Goal: Task Accomplishment & Management: Complete application form

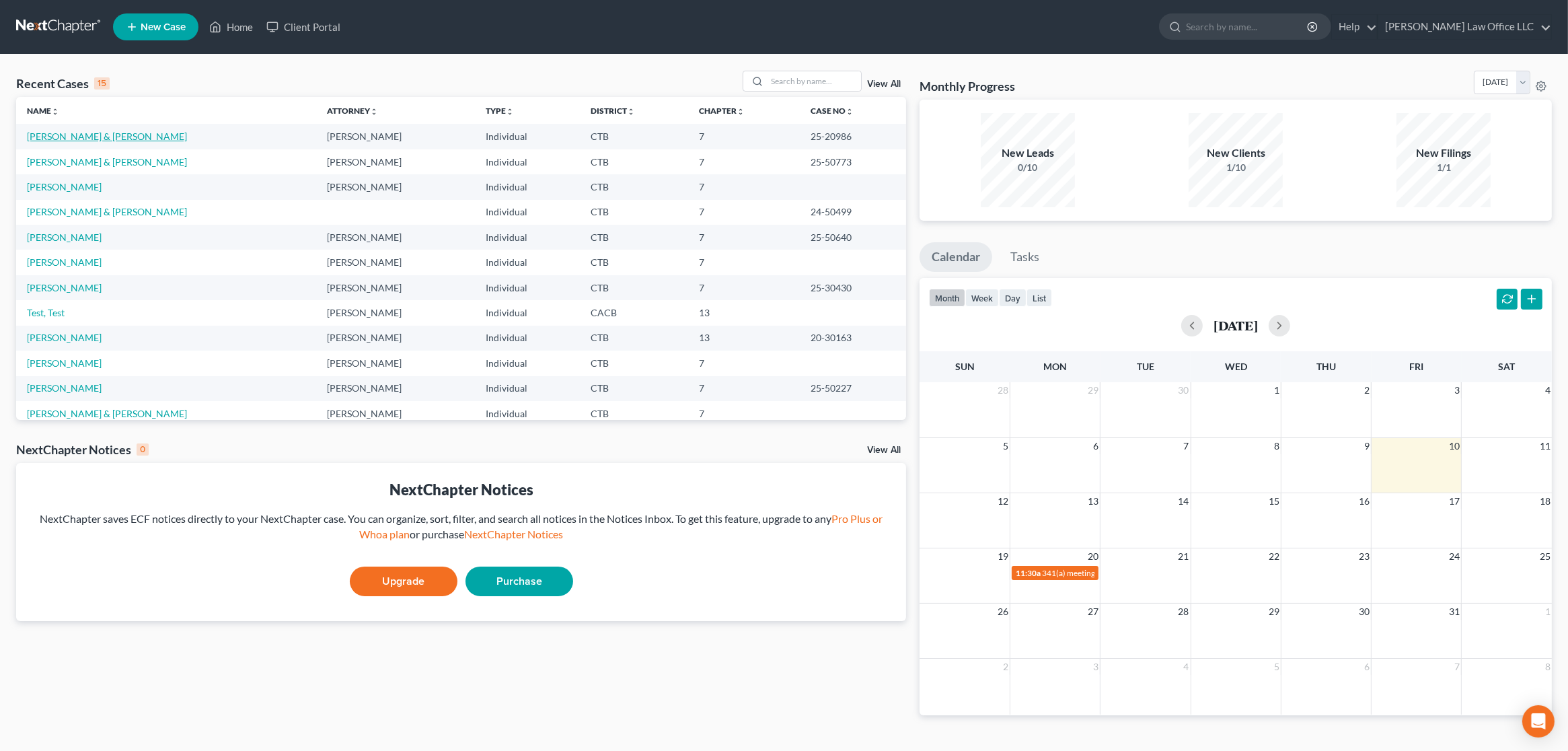
click at [101, 135] on link "Hill, Danielle & Spencer" at bounding box center [107, 137] width 160 height 12
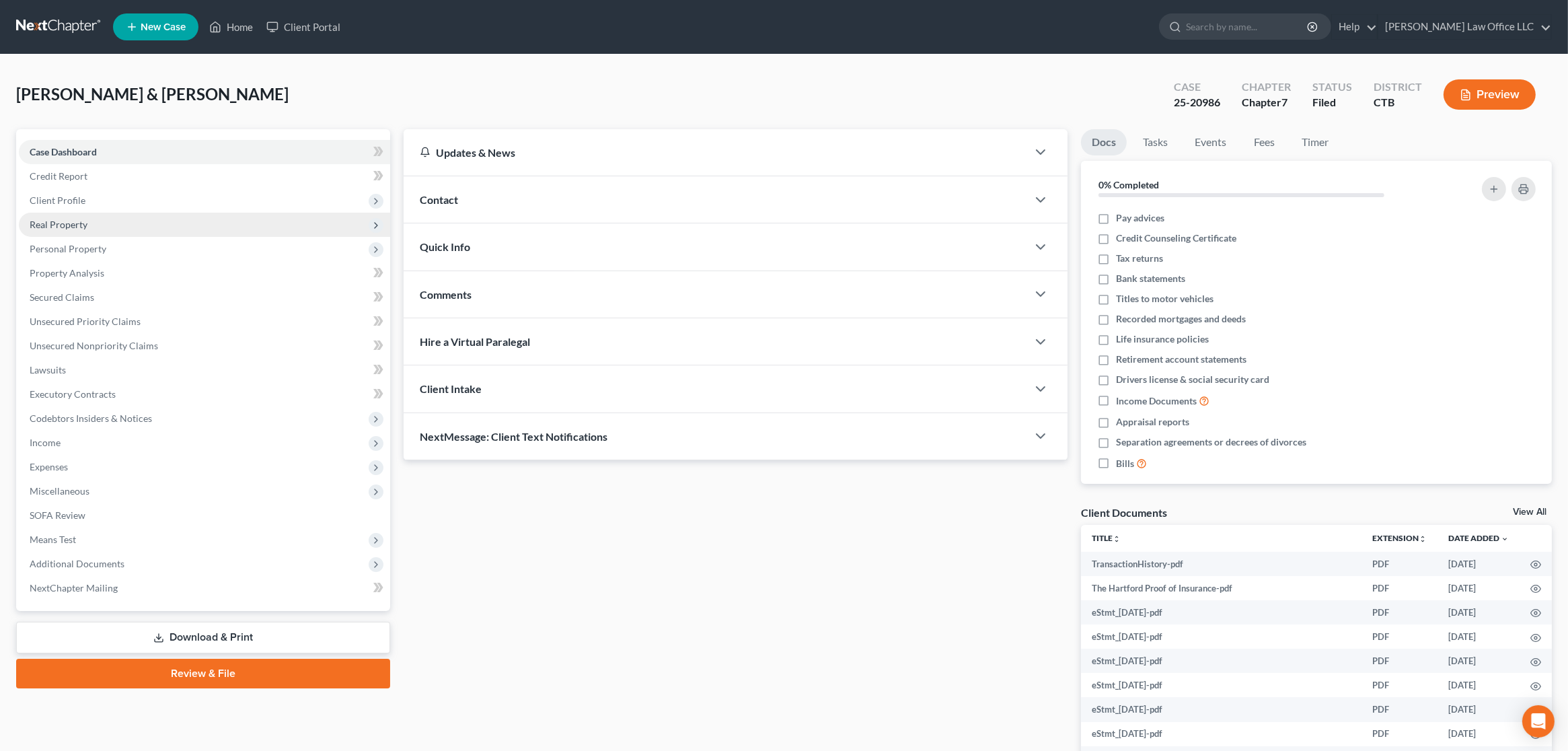
click at [70, 224] on span "Real Property" at bounding box center [59, 225] width 58 height 12
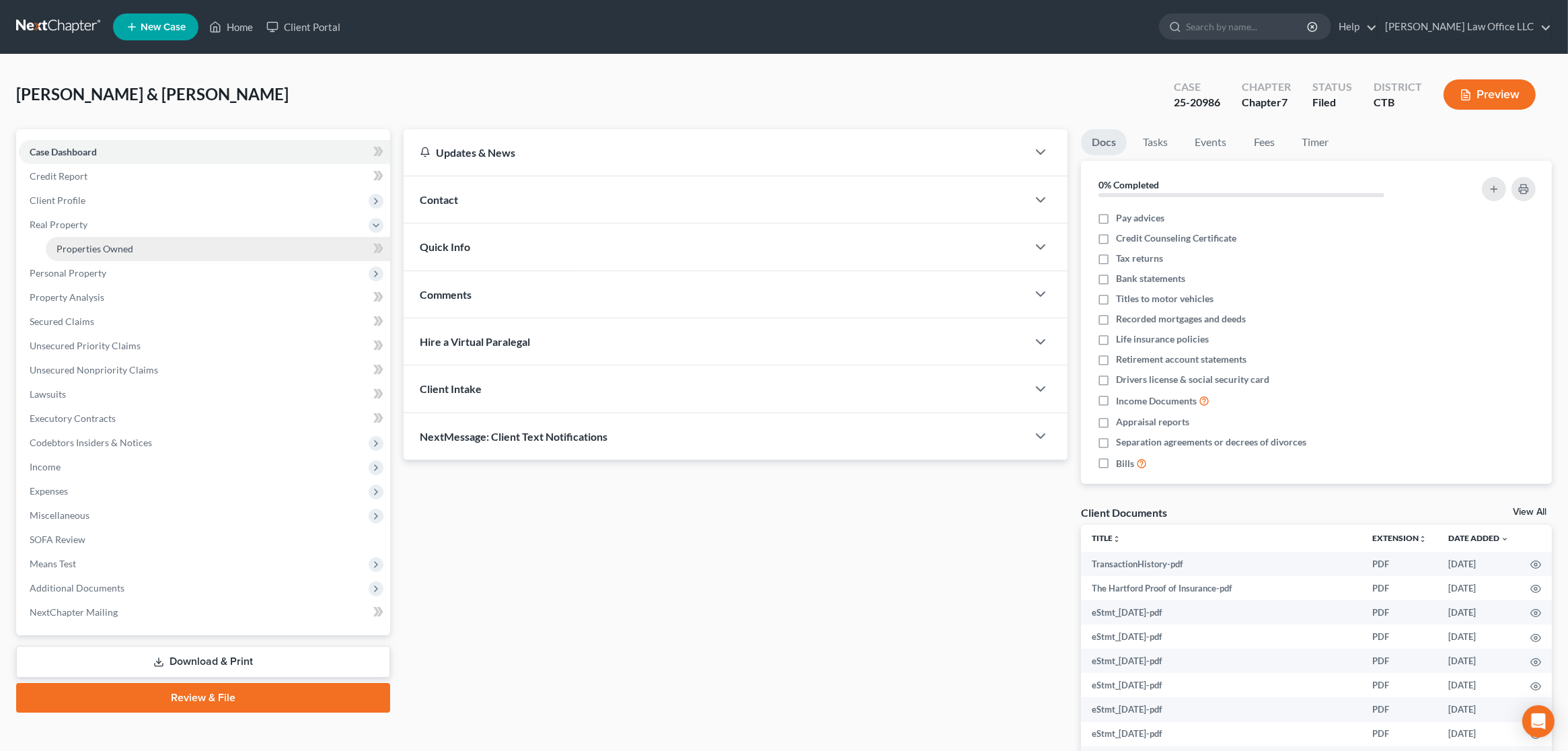
click at [72, 252] on span "Properties Owned" at bounding box center [95, 249] width 77 height 12
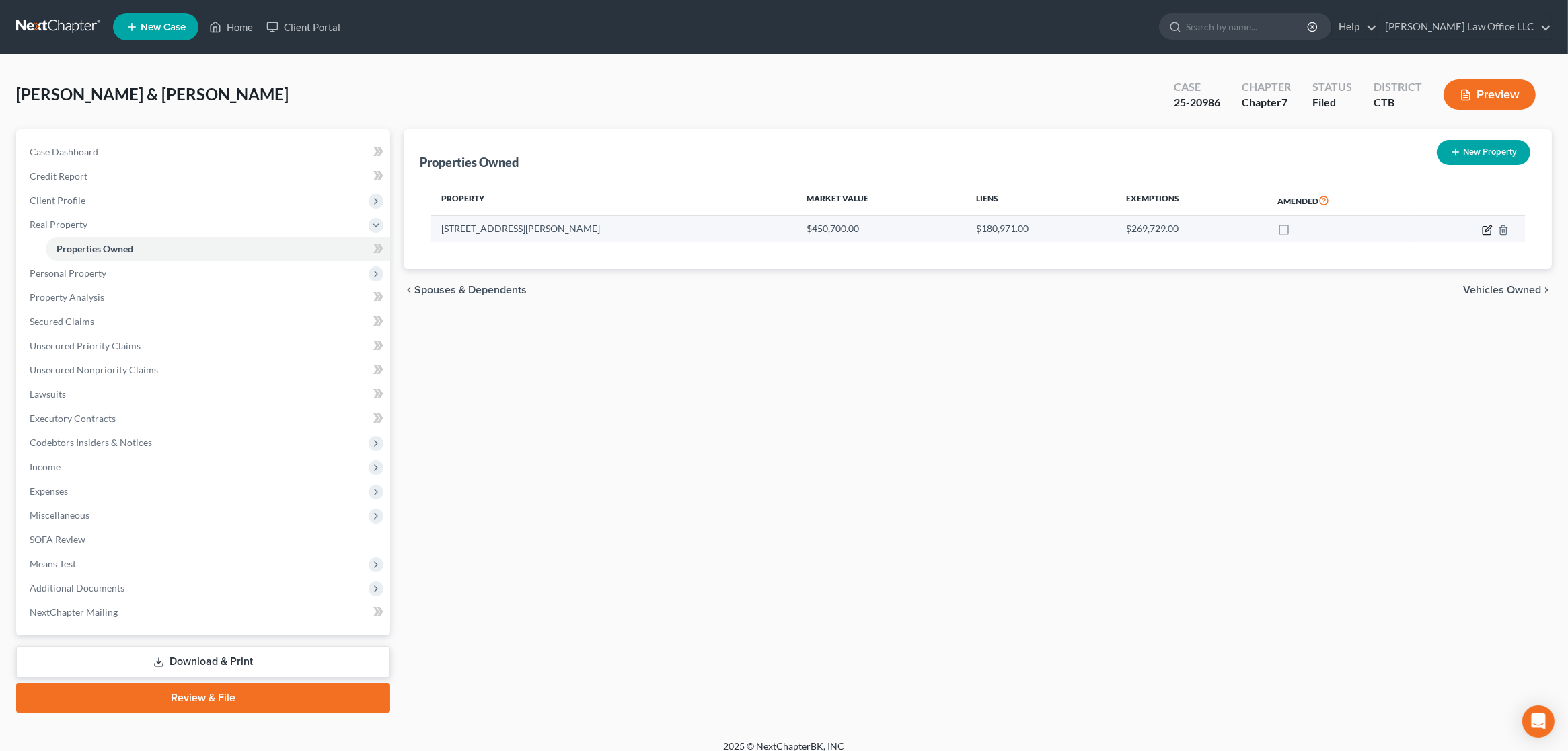
click at [1485, 231] on icon "button" at bounding box center [1487, 230] width 11 height 11
select select "6"
select select "2"
select select "0"
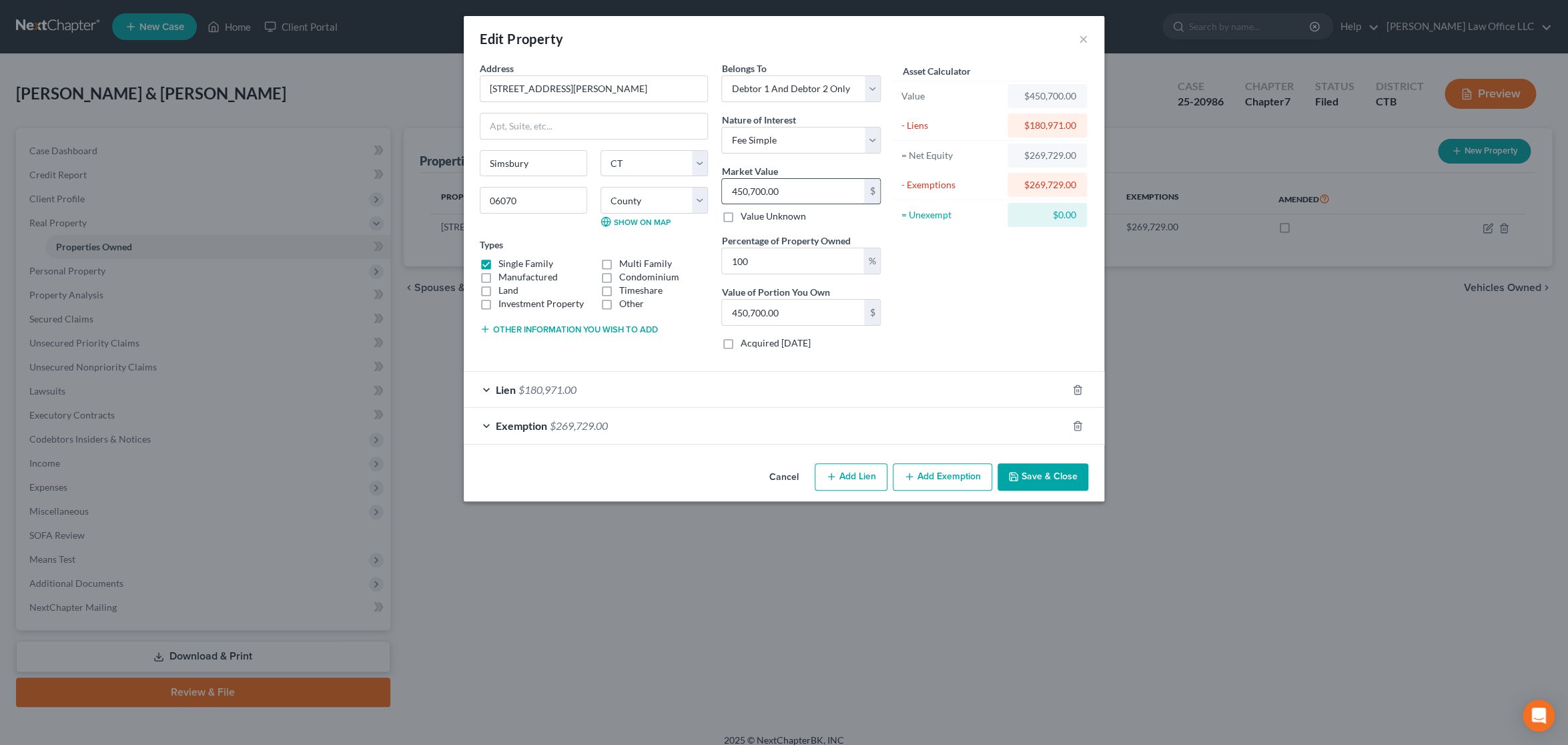
click at [802, 188] on input "450,700.00" at bounding box center [793, 191] width 142 height 25
type input "3"
type input "3.00"
type input "32"
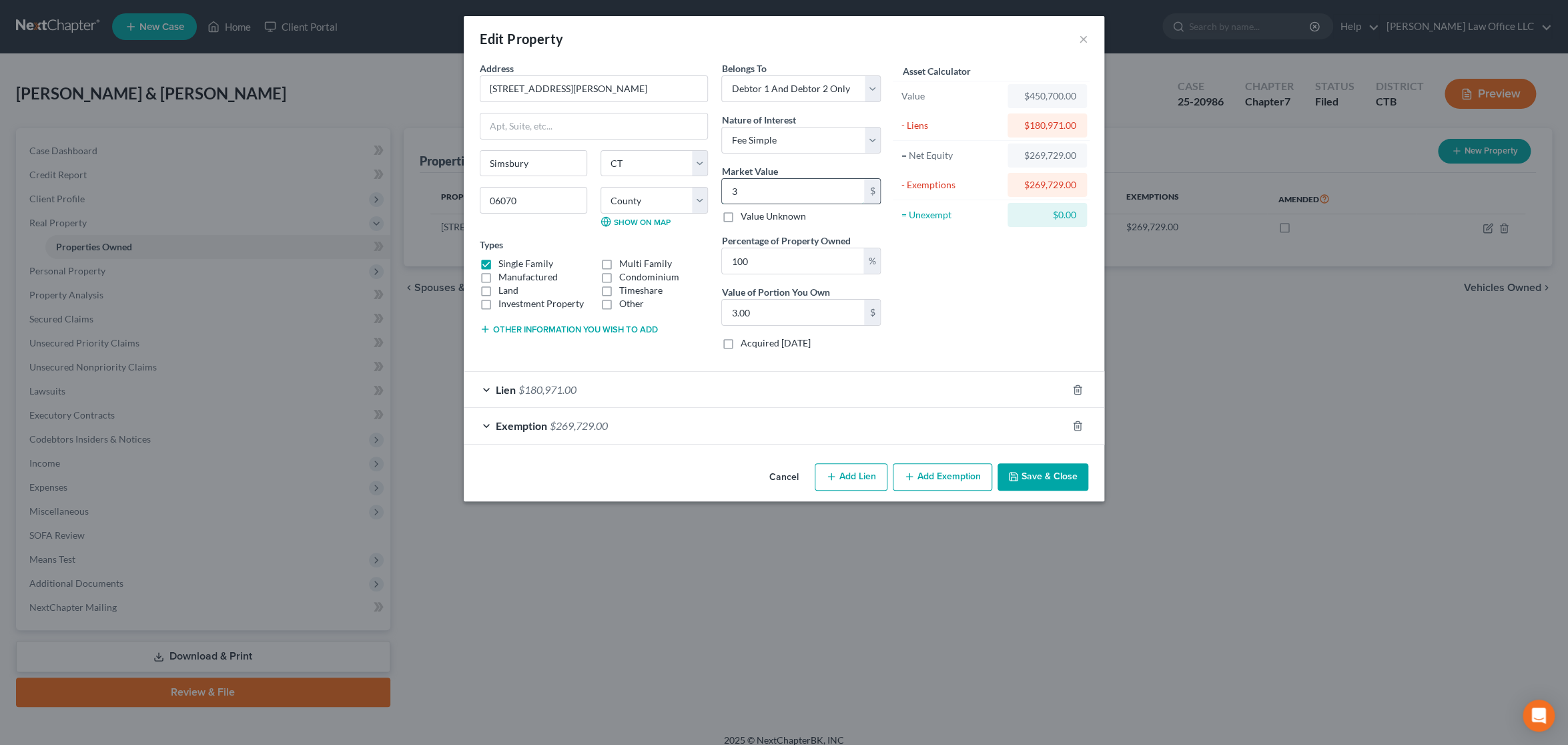
type input "32.00"
type input "325"
type input "325.00"
type input "3250"
type input "3,250.00"
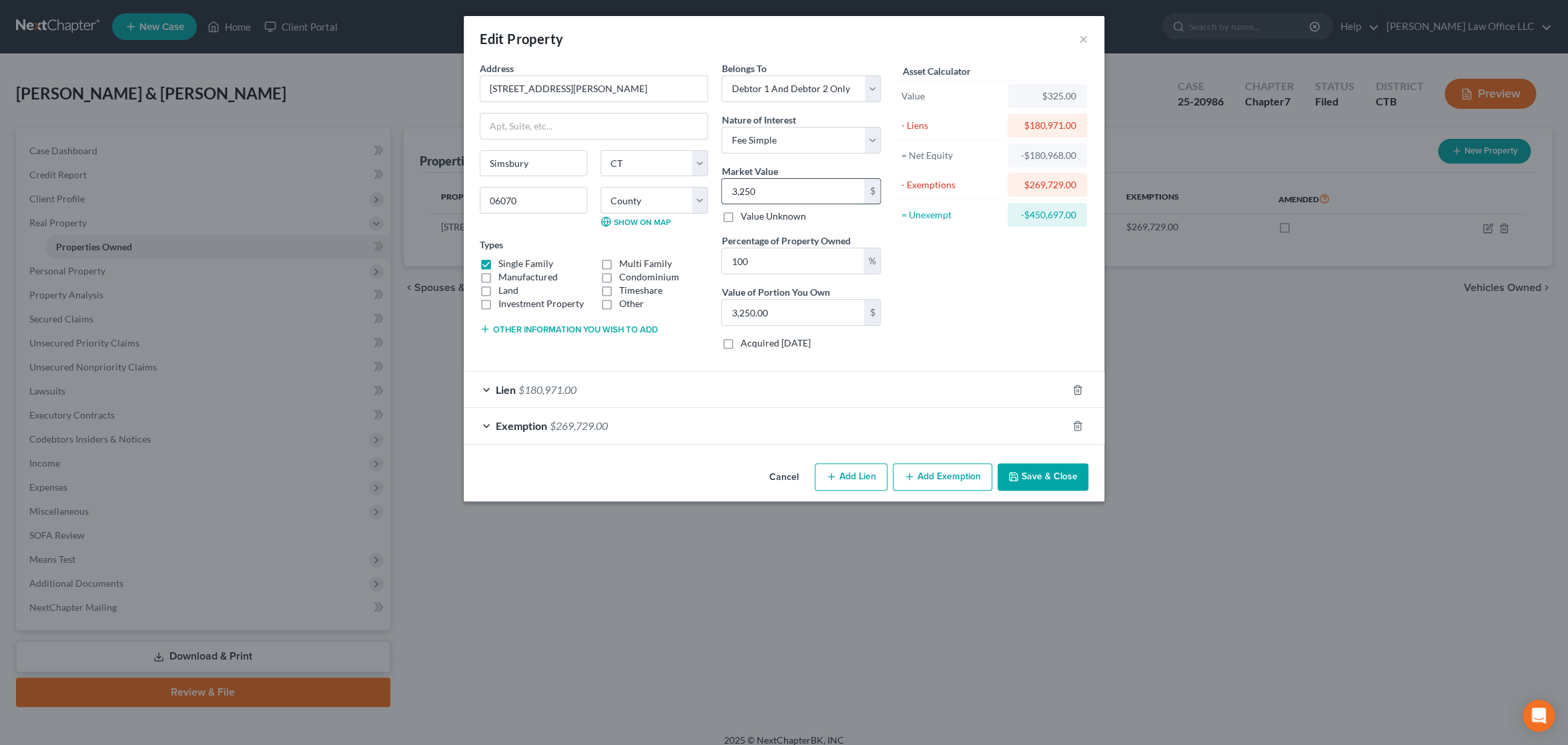
type input "3,2500"
type input "32,500.00"
type input "32,5000"
type input "325,000.00"
type input "325,000"
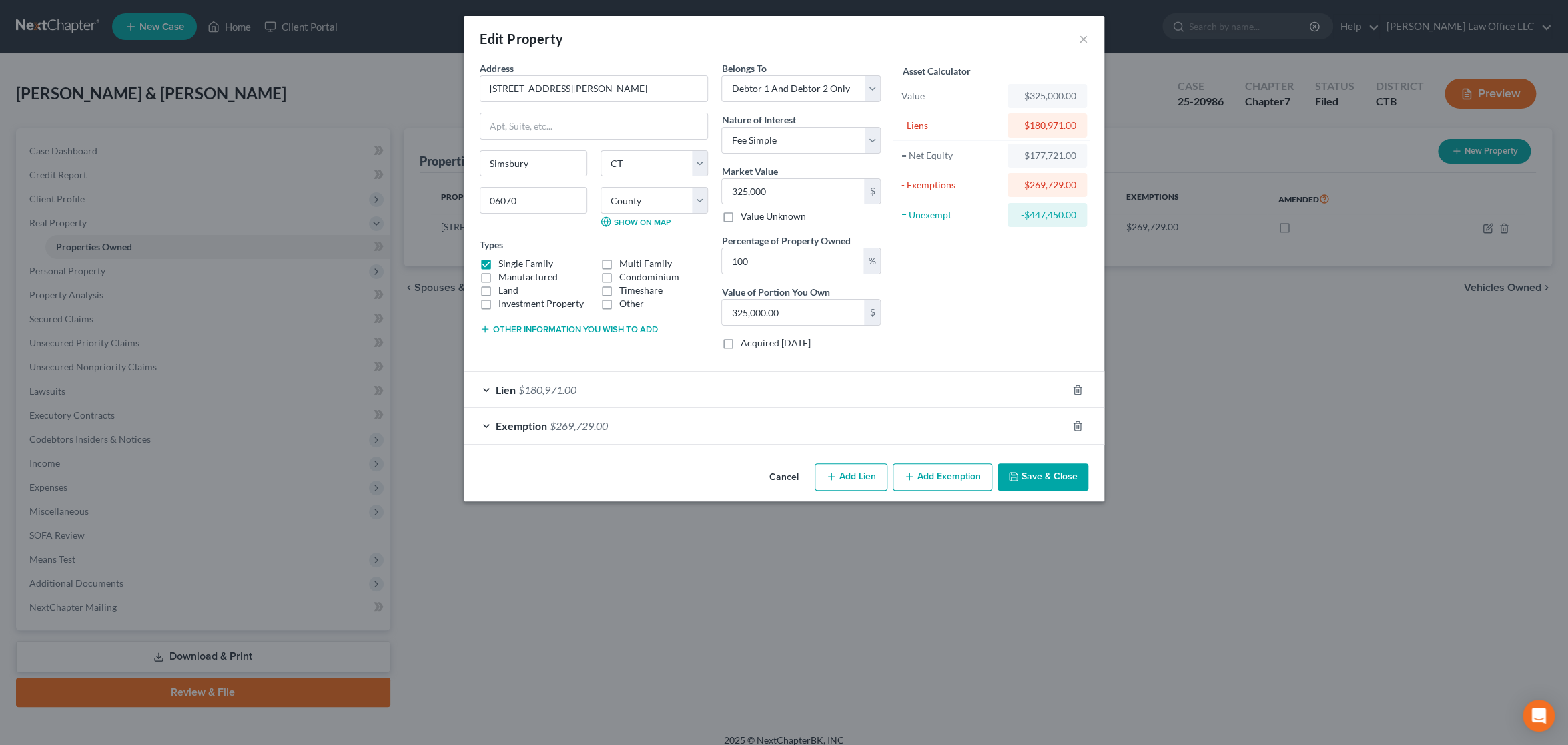
click at [907, 252] on div "Asset Calculator Value $325,000.00 - Liens $180,971.00 = Net Equity -$177,721.0…" at bounding box center [991, 211] width 208 height 299
click at [1075, 425] on icon "button" at bounding box center [1077, 426] width 11 height 11
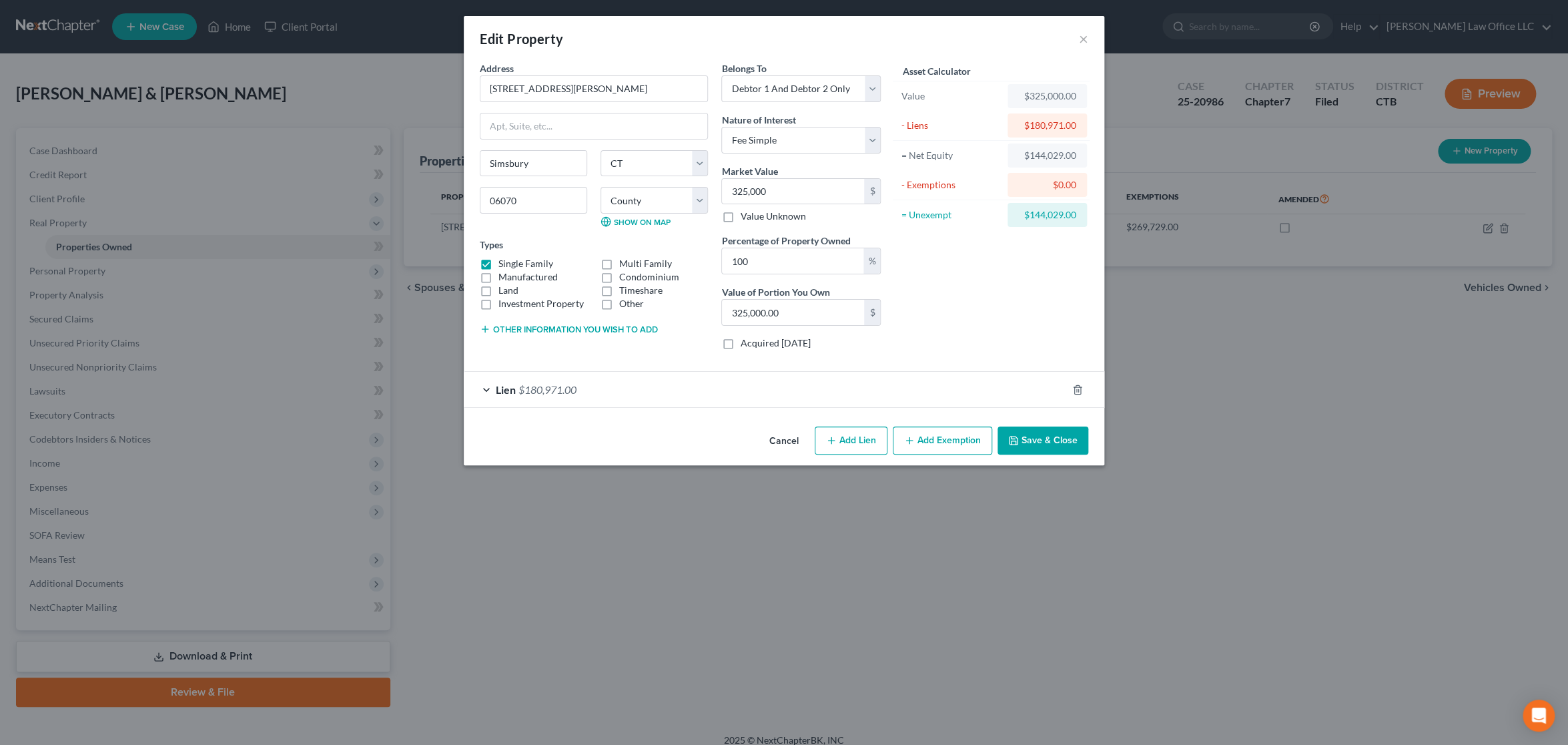
click at [947, 442] on button "Add Exemption" at bounding box center [942, 440] width 100 height 28
select select "2"
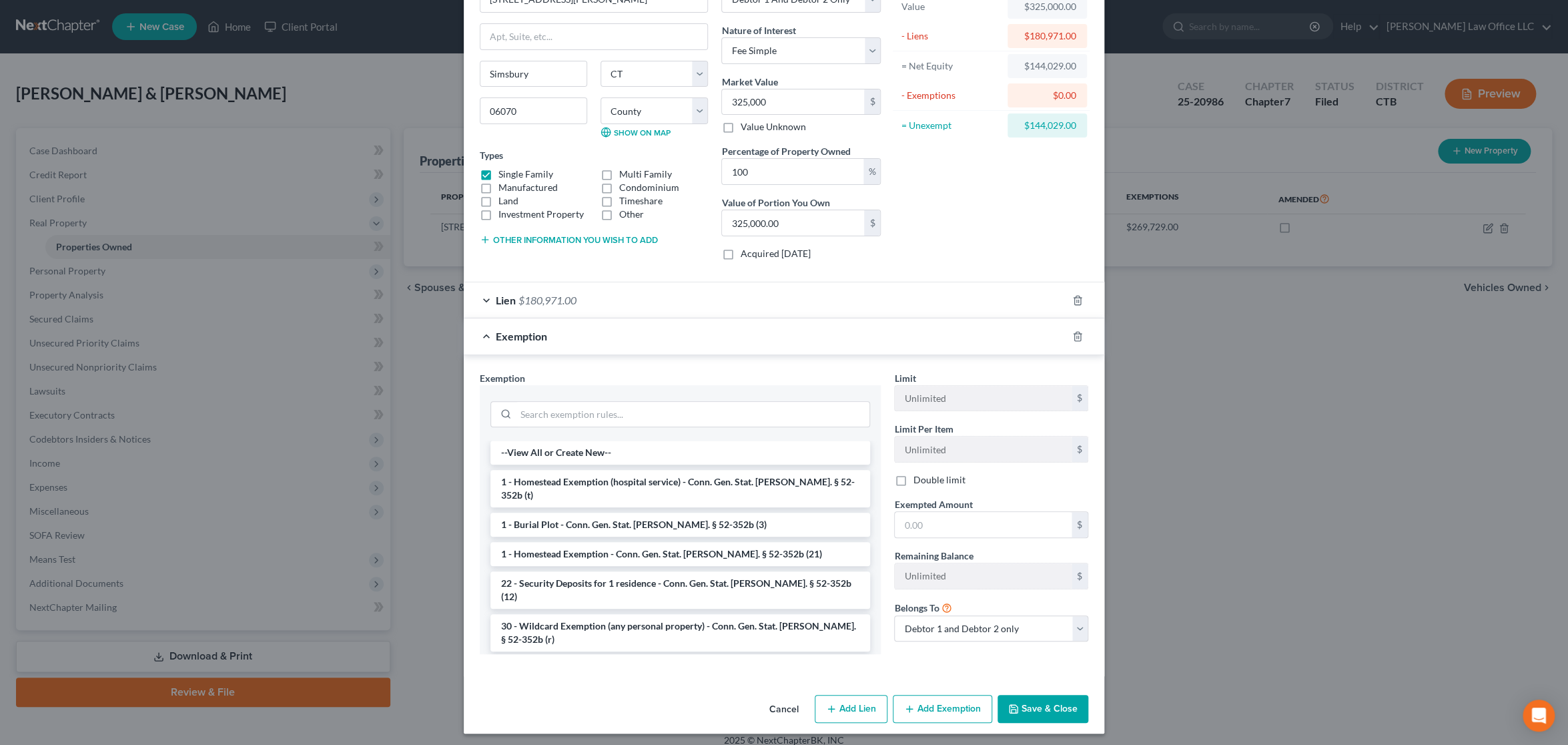
scroll to position [92, 0]
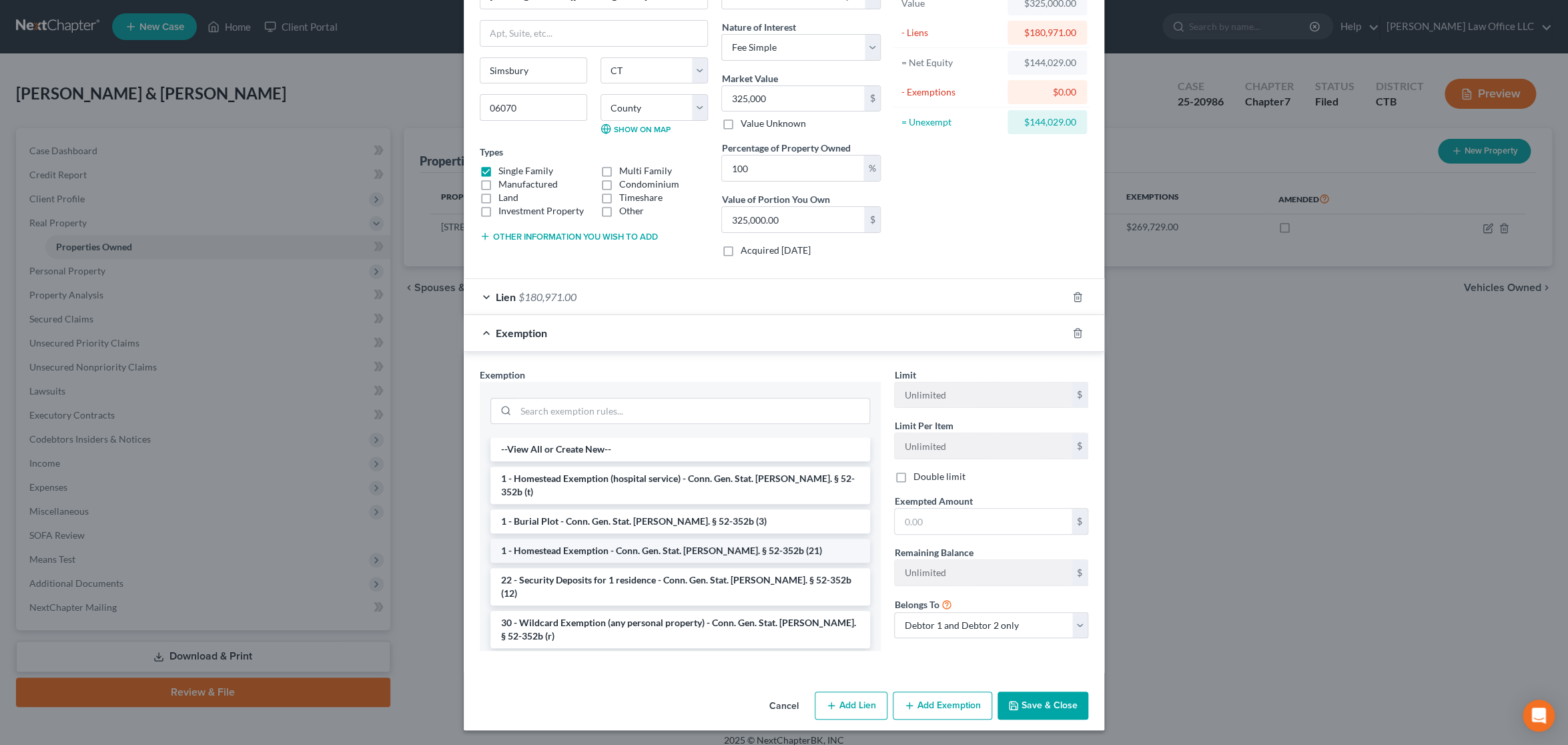
click at [704, 538] on li "1 - Homestead Exemption - Conn. Gen. Stat. Ann. § 52-352b (21)" at bounding box center [680, 551] width 380 height 24
checkbox input "true"
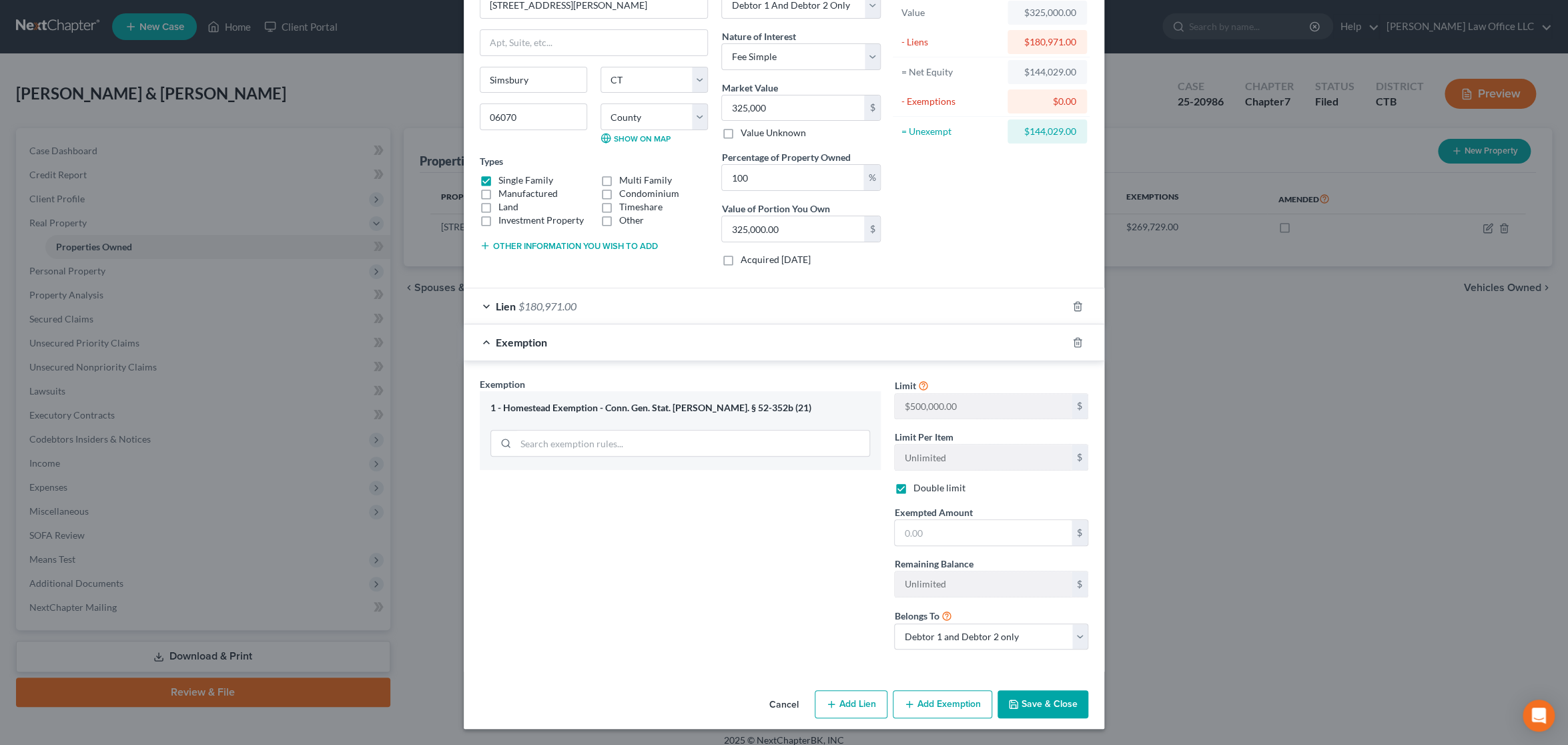
scroll to position [82, 0]
click at [972, 530] on input "text" at bounding box center [983, 534] width 177 height 25
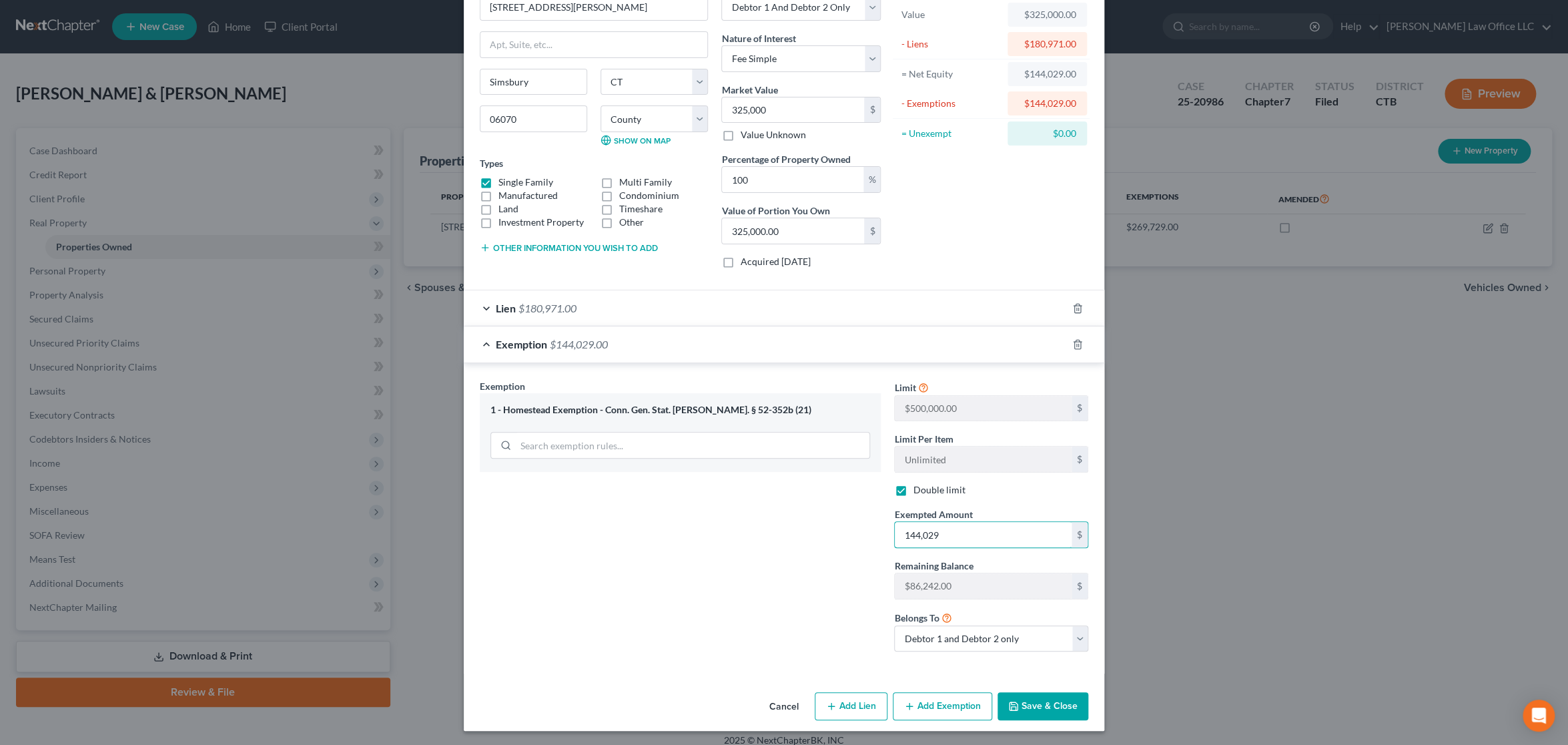
type input "144,029"
click at [1045, 699] on button "Save & Close" at bounding box center [1043, 706] width 91 height 28
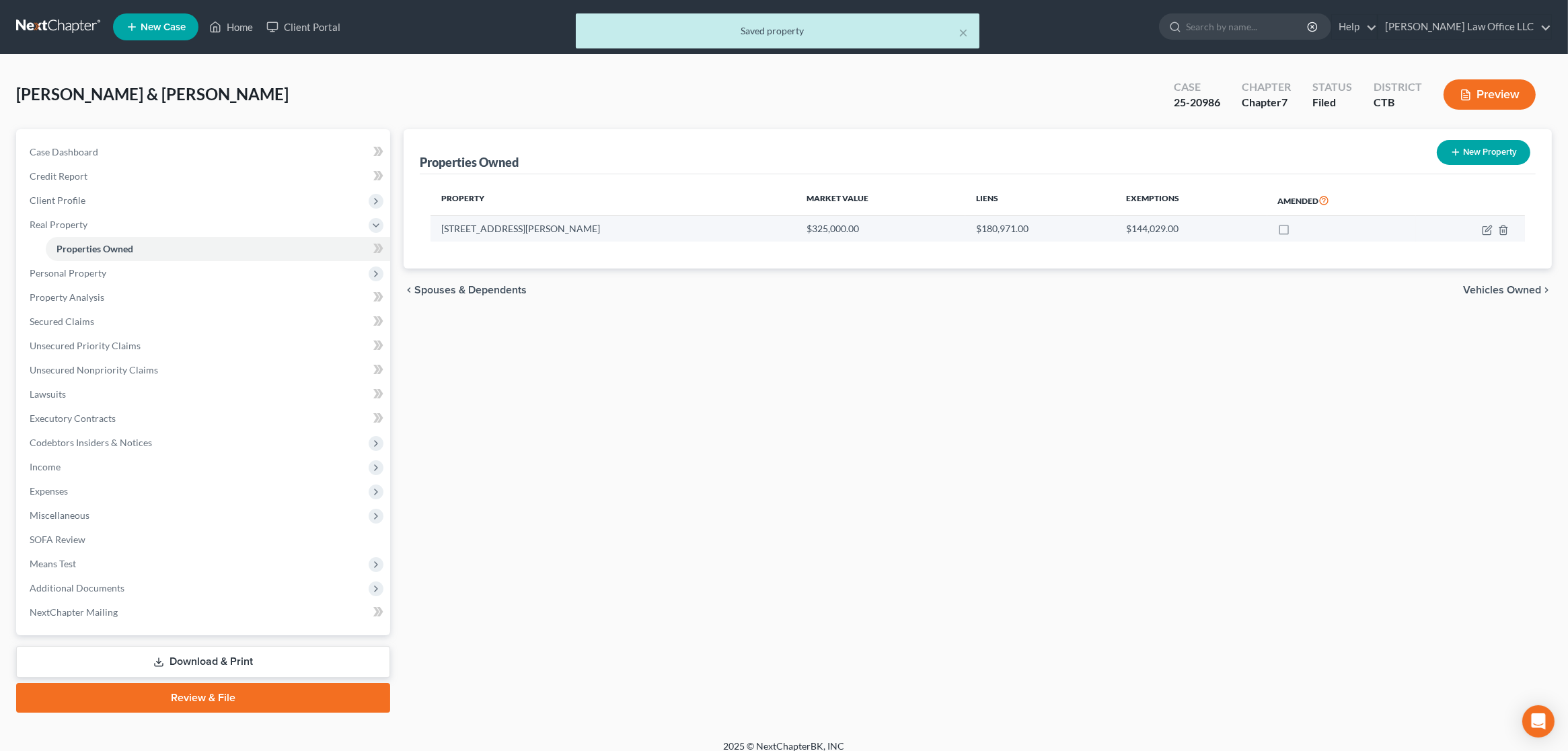
click at [1297, 232] on label at bounding box center [1297, 232] width 0 height 0
click at [1302, 229] on input "checkbox" at bounding box center [1306, 226] width 9 height 9
checkbox input "true"
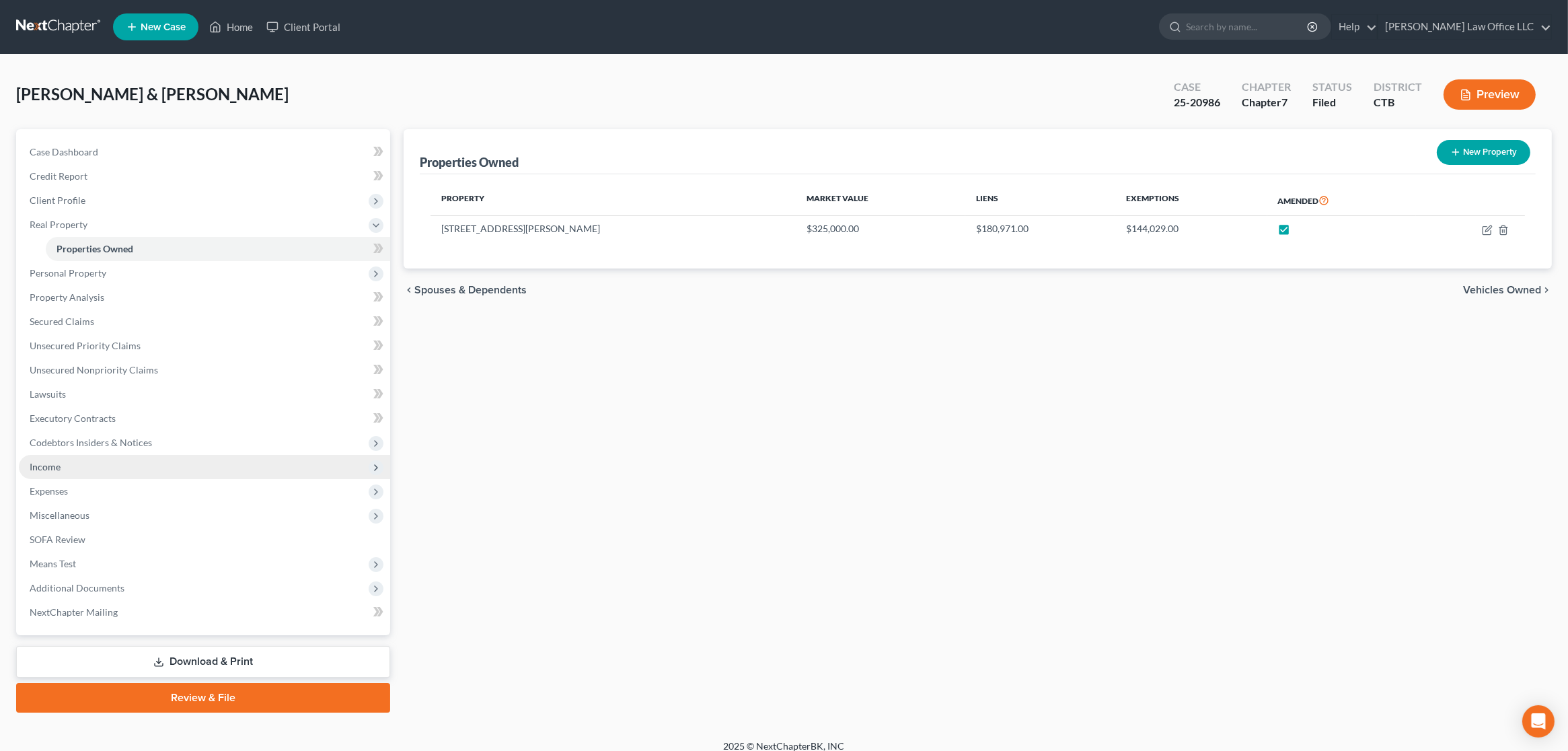
click at [126, 469] on span "Income" at bounding box center [204, 467] width 371 height 25
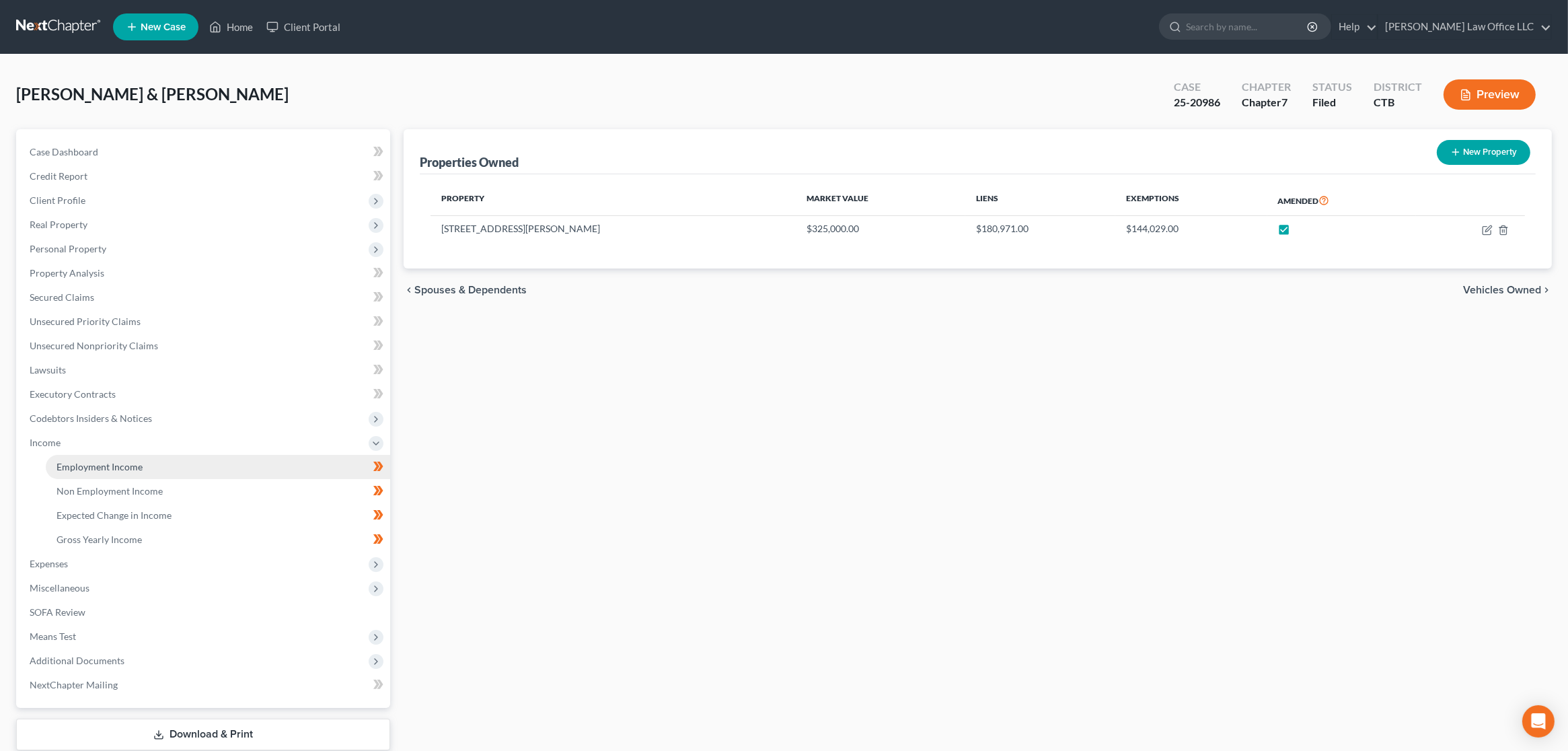
click at [142, 464] on link "Employment Income" at bounding box center [217, 467] width 345 height 25
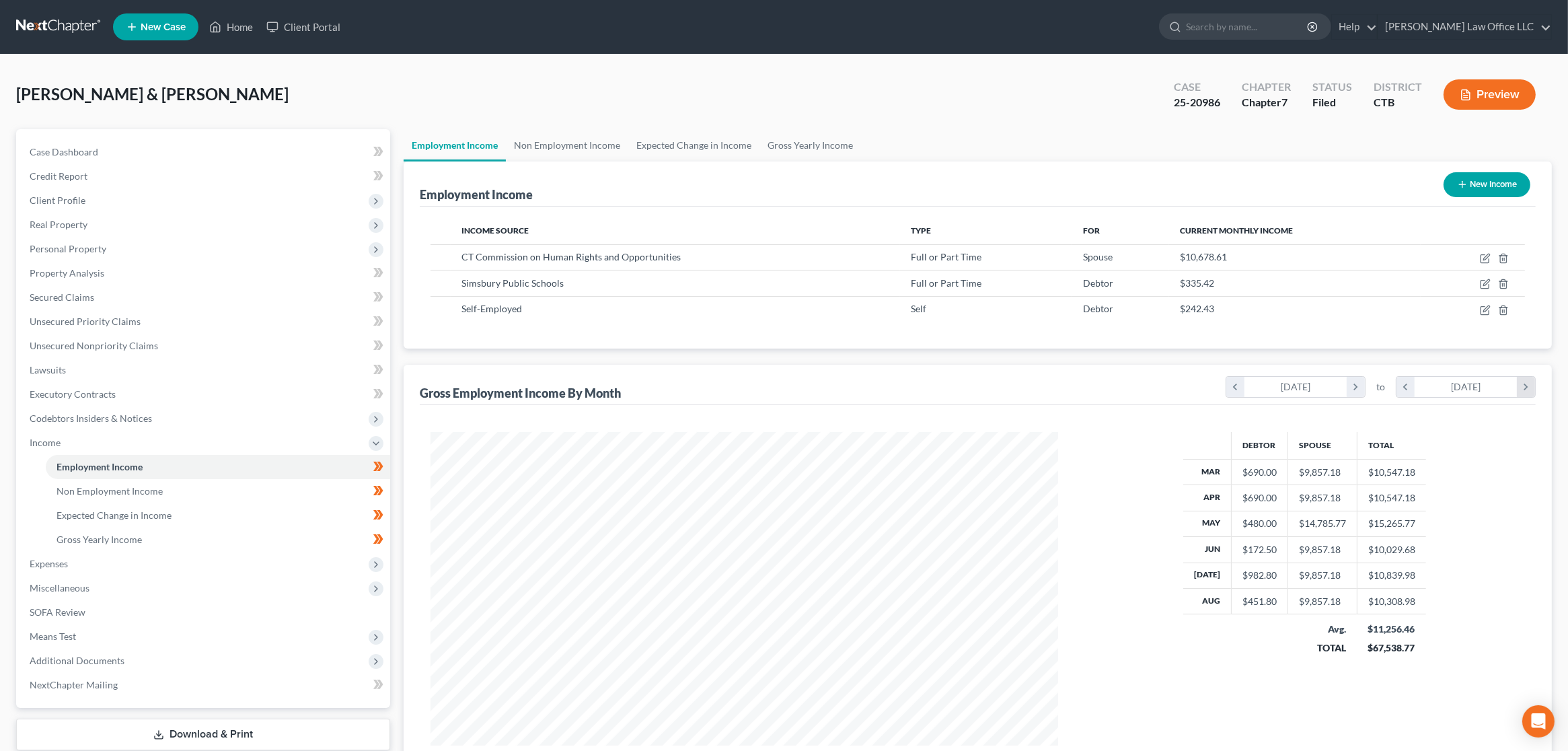
click at [1527, 387] on icon "chevron_right" at bounding box center [1525, 387] width 18 height 20
click at [1233, 386] on icon "chevron_left" at bounding box center [1235, 387] width 18 height 20
click at [129, 152] on link "Case Dashboard" at bounding box center [204, 153] width 371 height 25
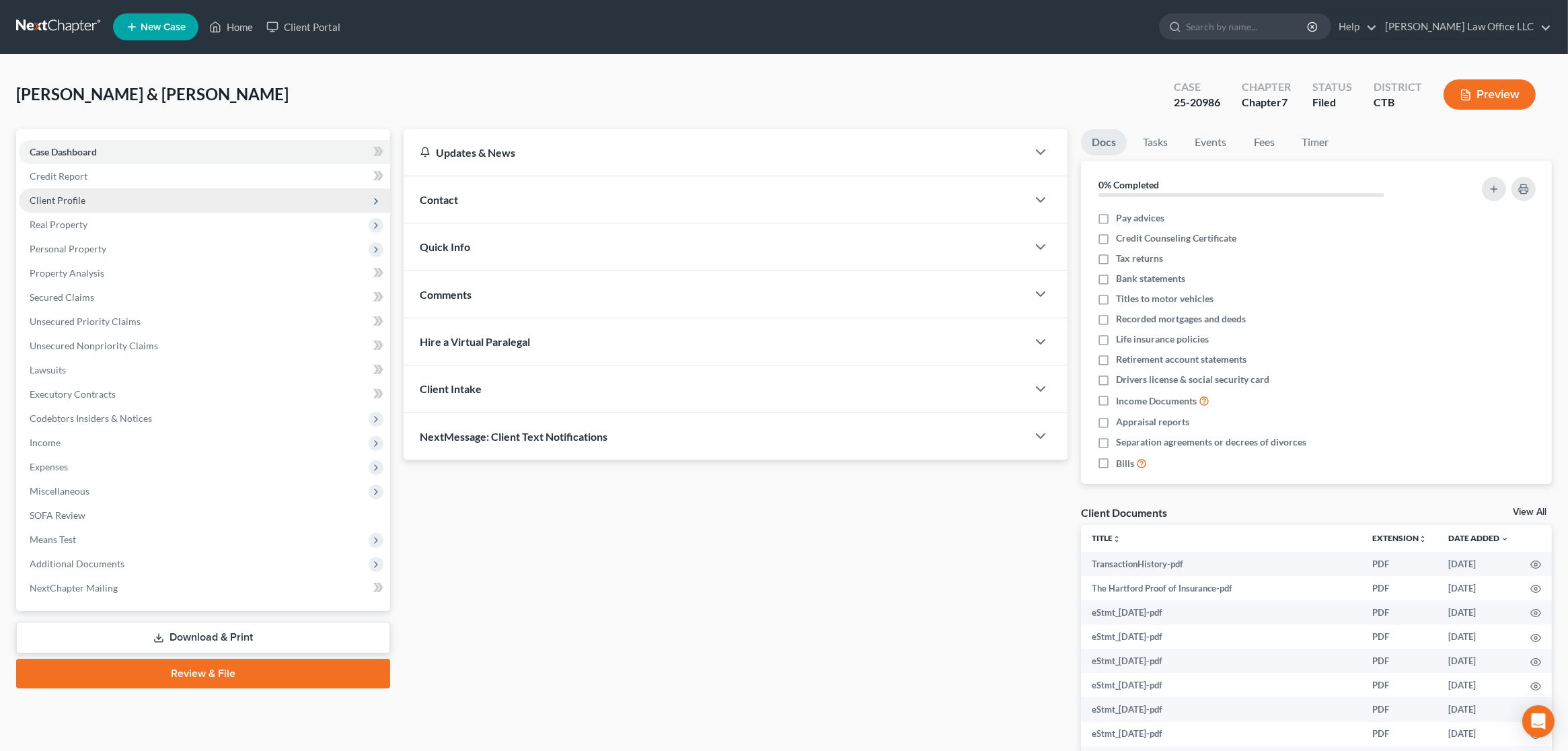
click at [112, 203] on span "Client Profile" at bounding box center [204, 201] width 371 height 25
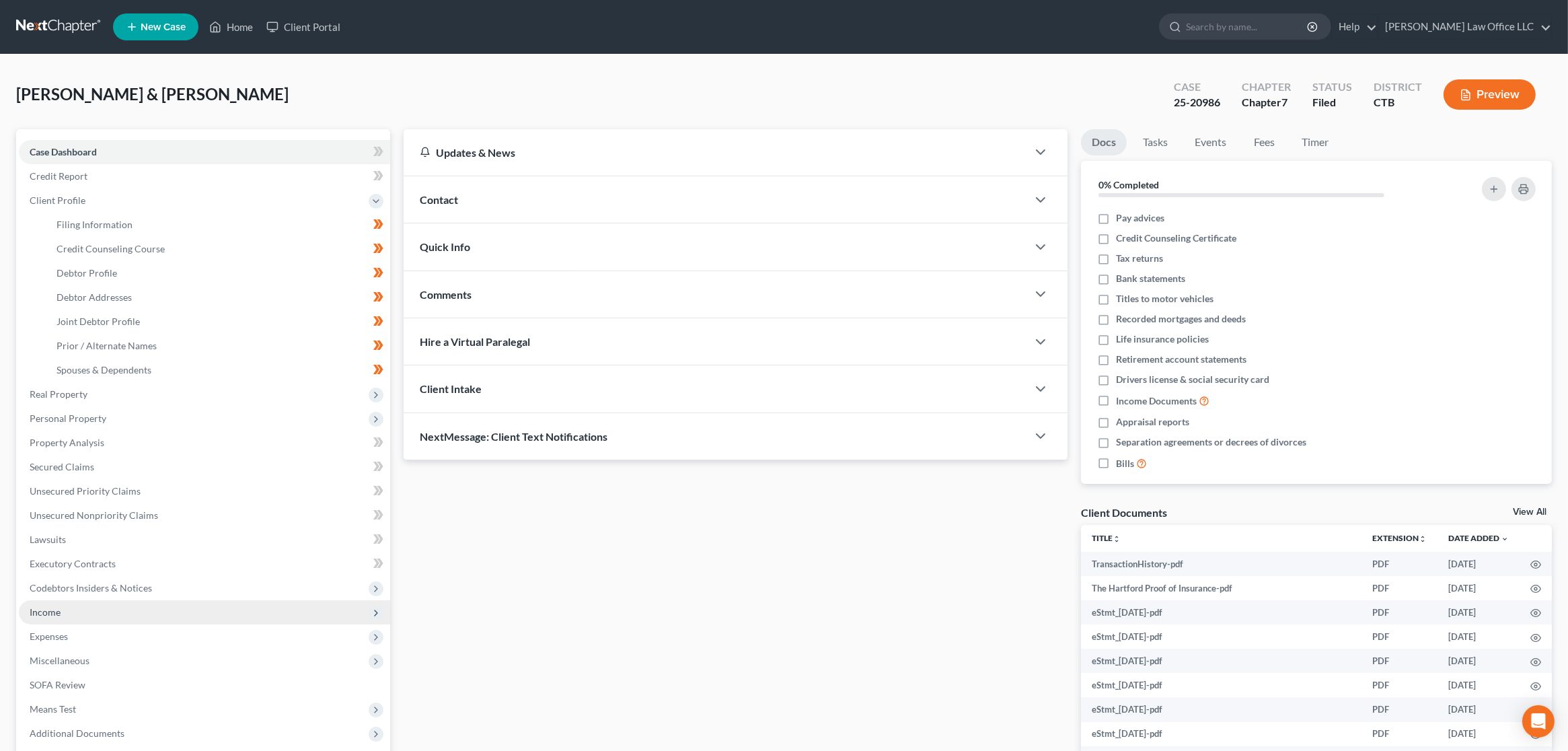
click at [176, 619] on span "Income" at bounding box center [204, 612] width 371 height 25
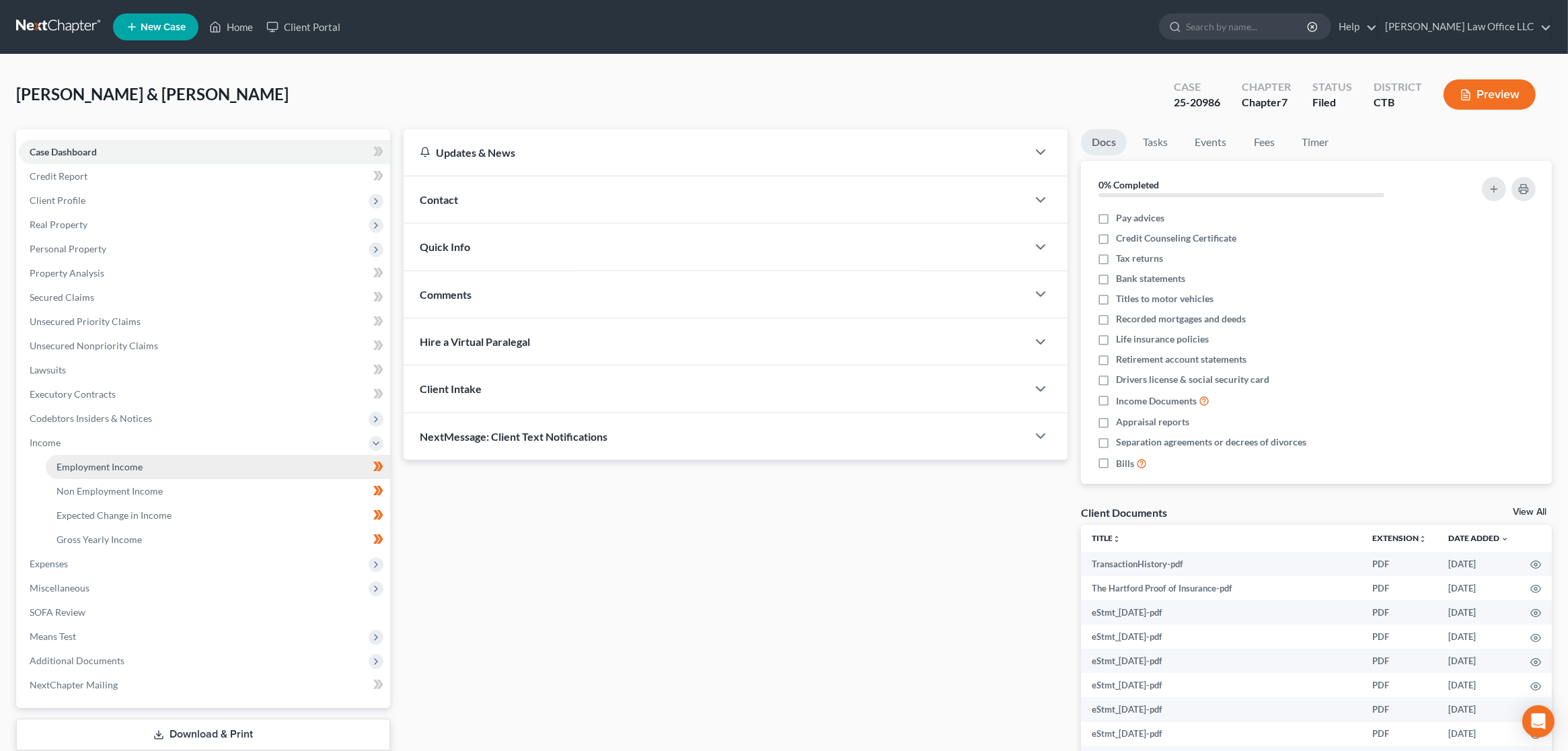
click at [176, 471] on link "Employment Income" at bounding box center [217, 467] width 345 height 25
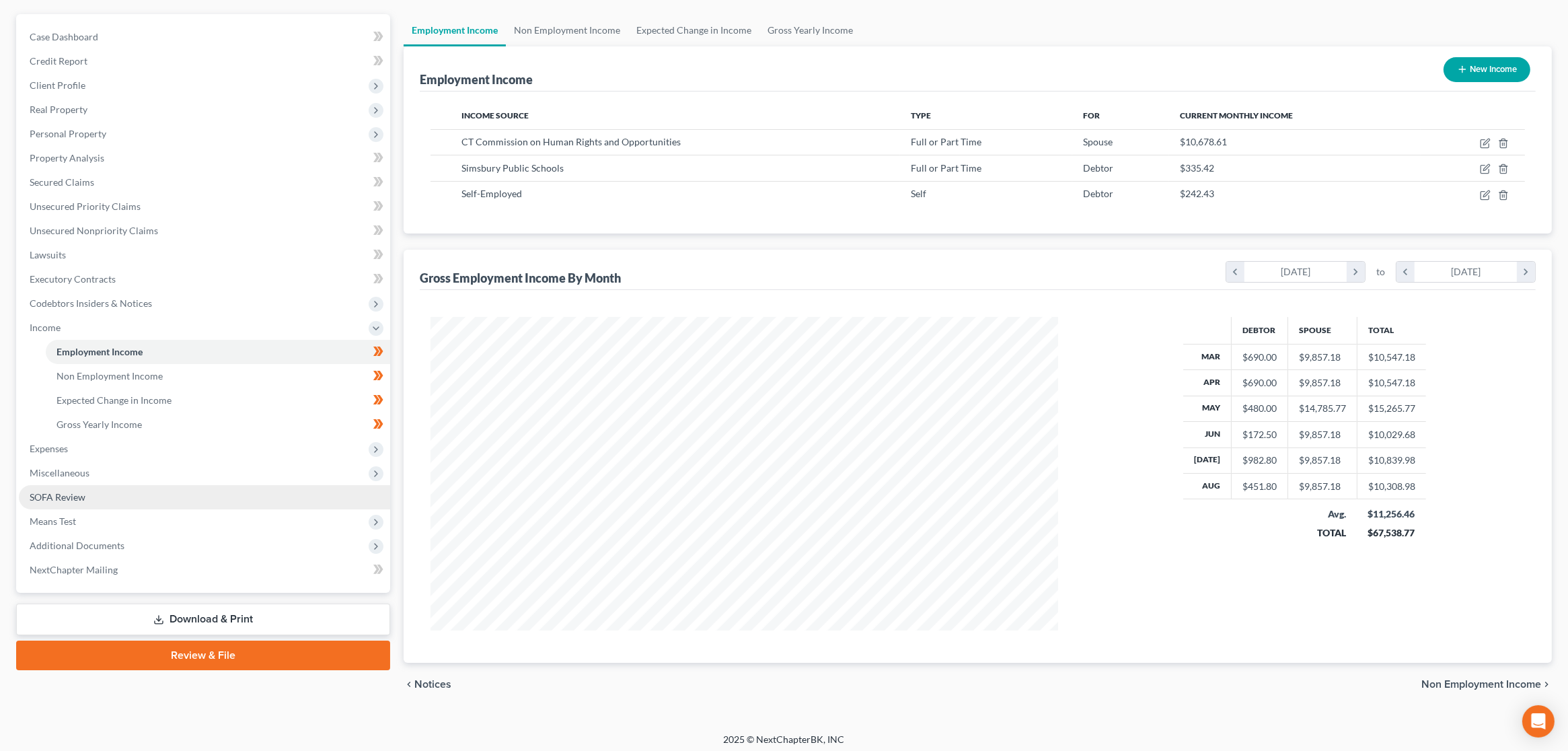
scroll to position [119, 0]
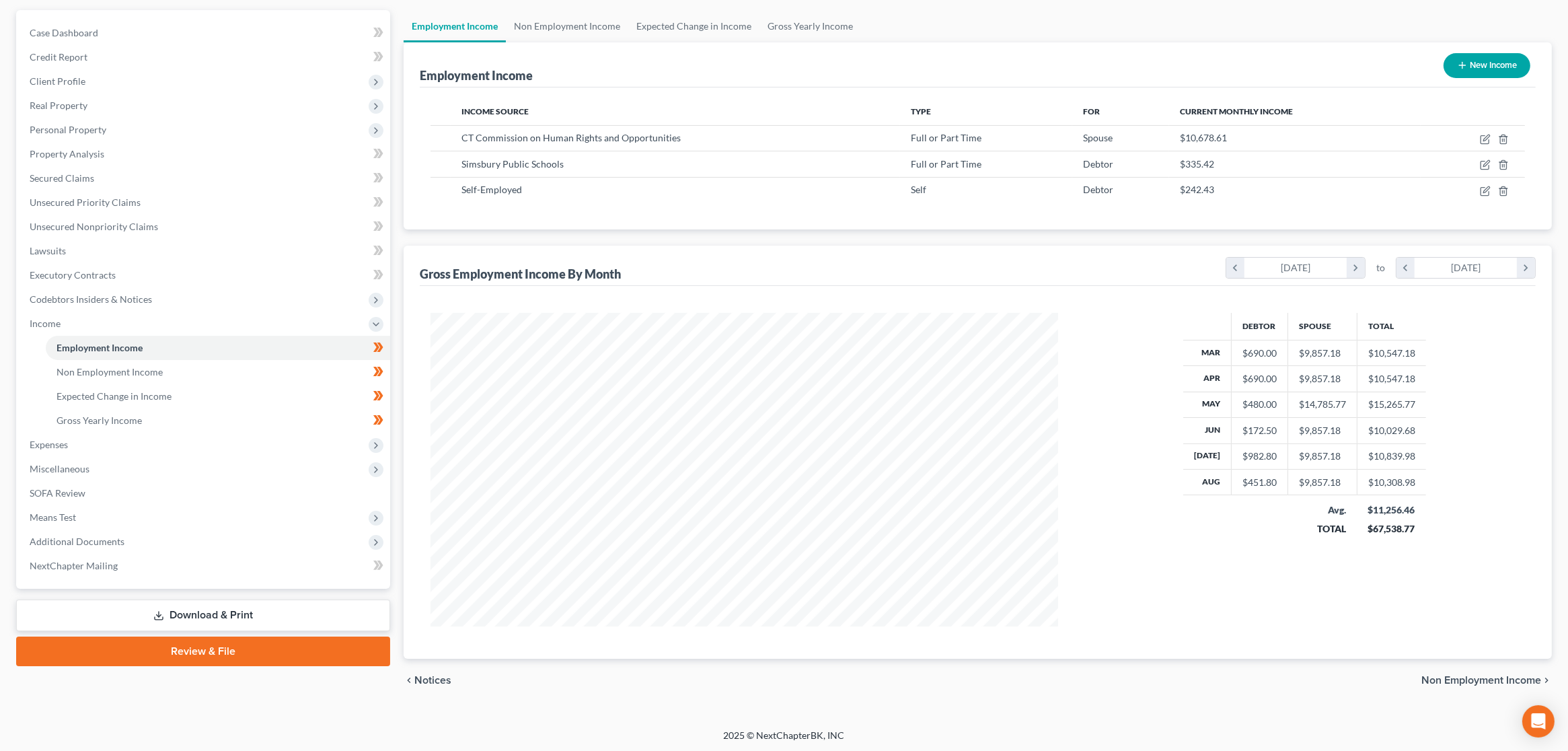
click at [126, 646] on link "Review & File" at bounding box center [203, 651] width 374 height 30
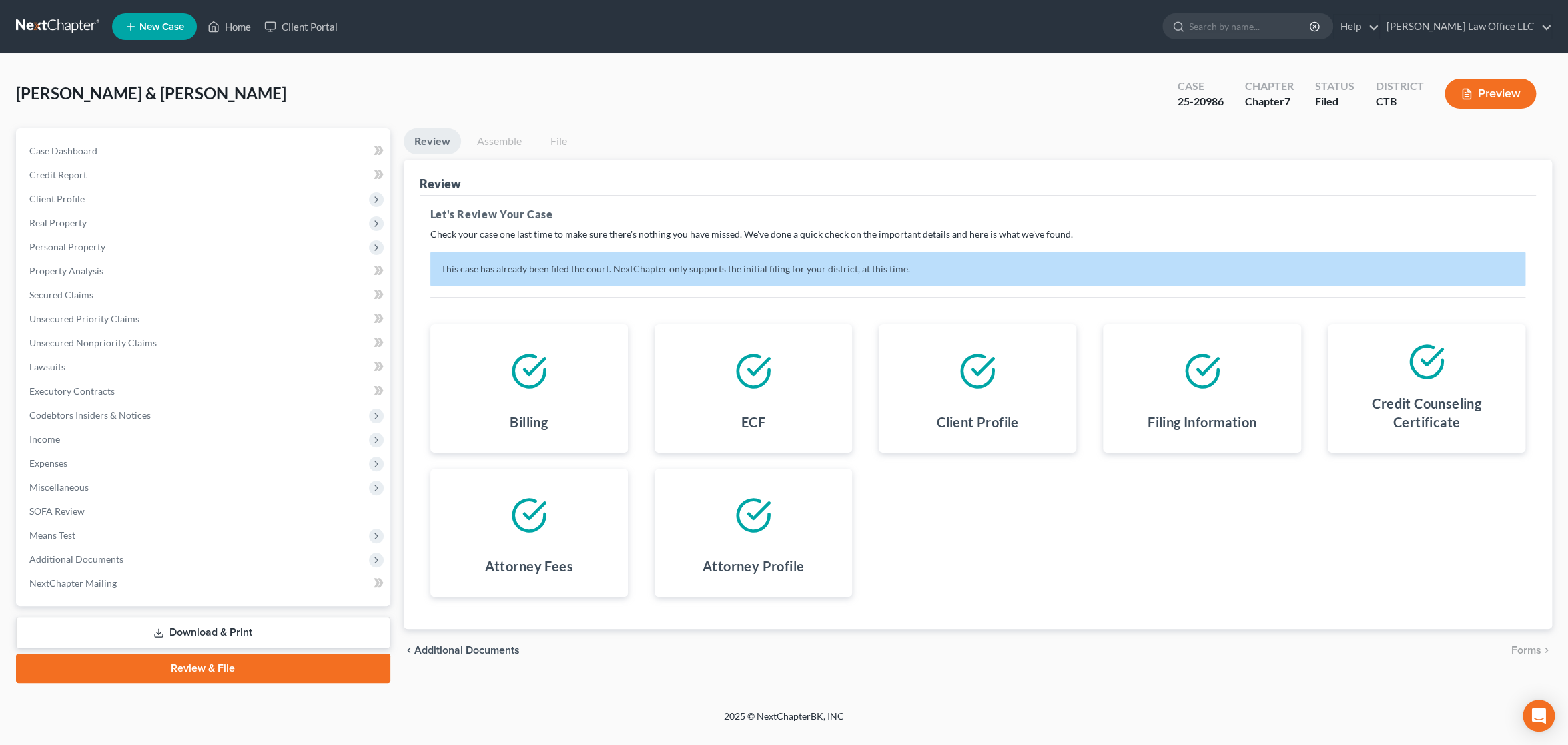
click at [181, 632] on link "Download & Print" at bounding box center [203, 632] width 374 height 32
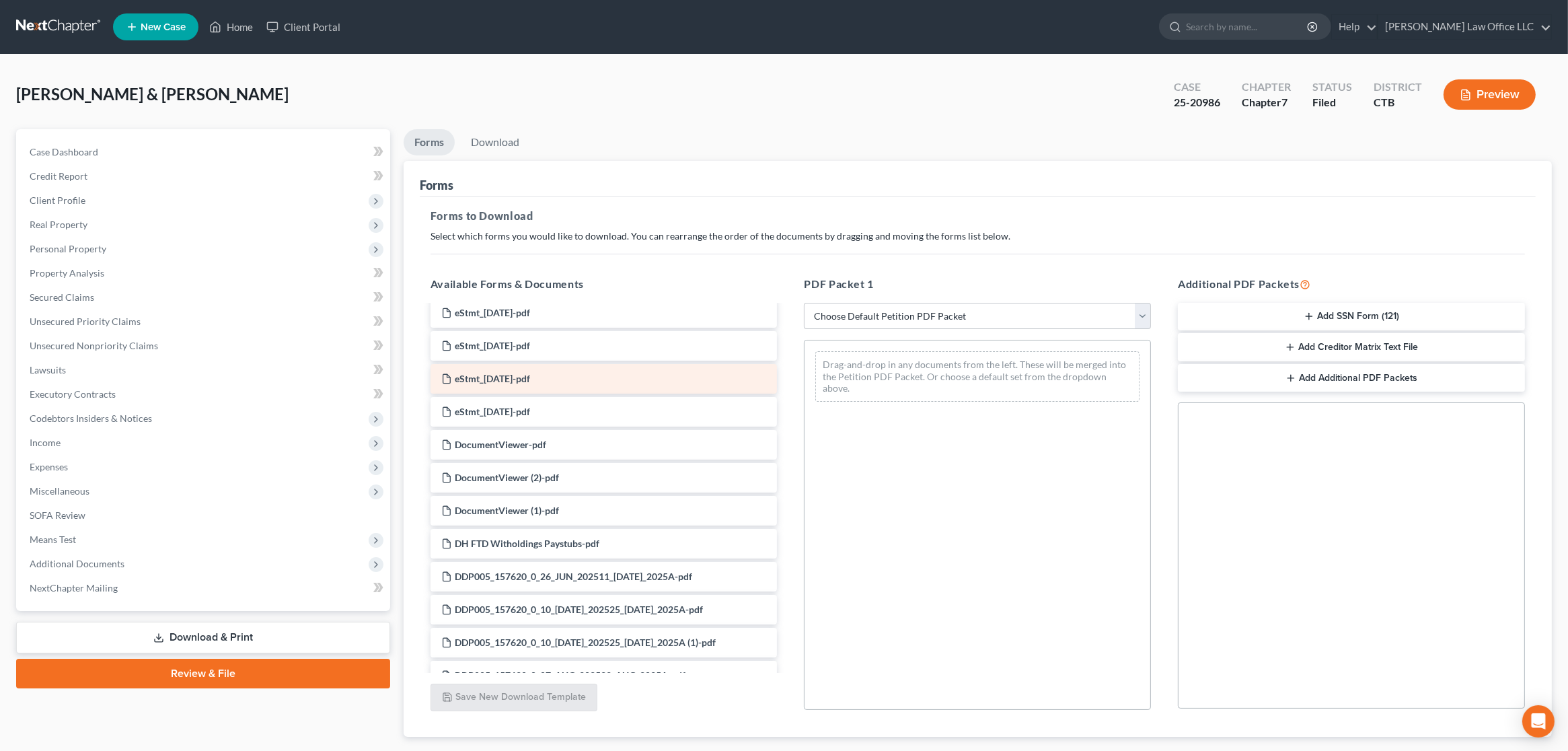
scroll to position [224, 0]
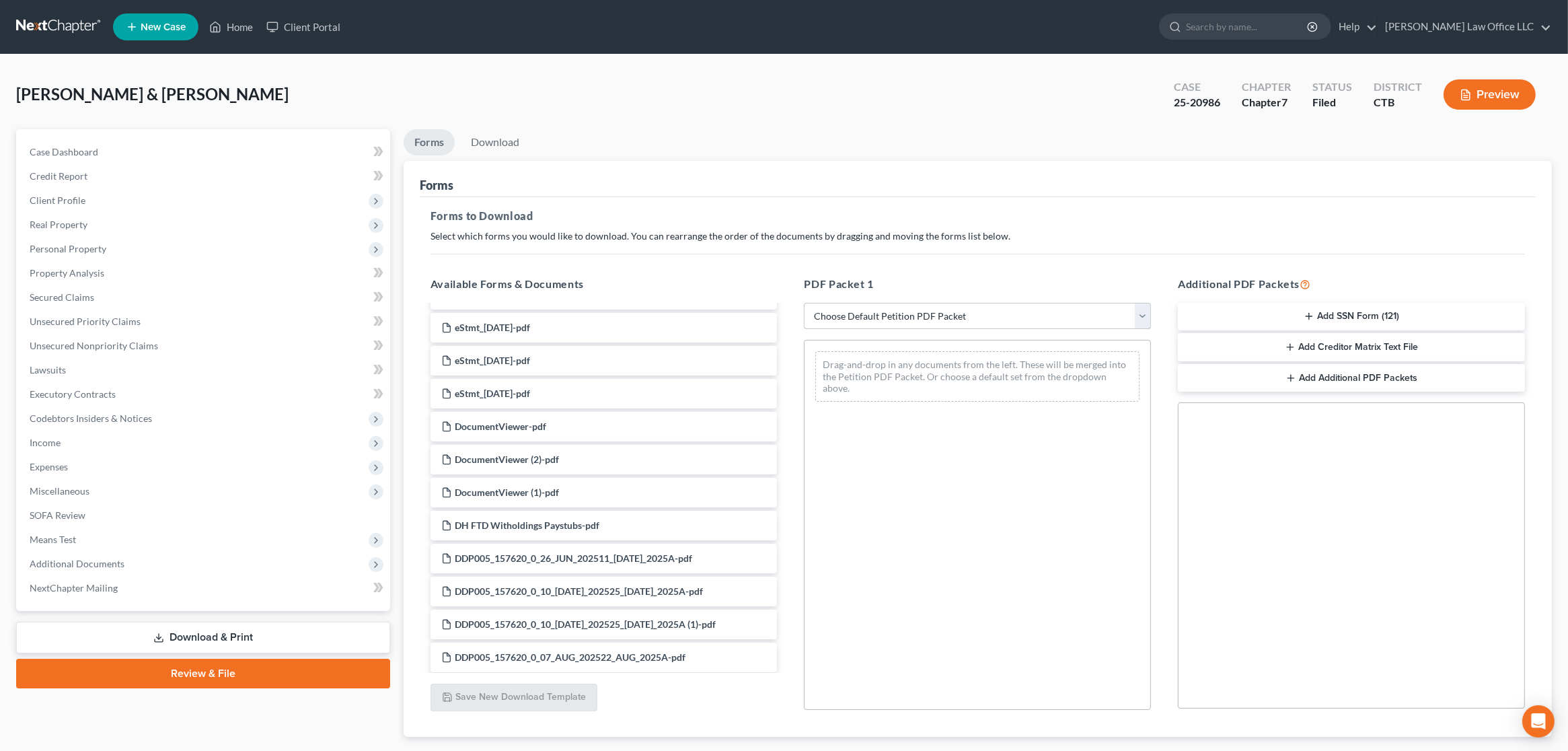
click at [1034, 315] on select "Choose Default Petition PDF Packet Complete Bankruptcy Petition (all forms and …" at bounding box center [978, 316] width 347 height 27
select select "2"
click at [804, 303] on select "Choose Default Petition PDF Packet Complete Bankruptcy Petition (all forms and …" at bounding box center [978, 316] width 347 height 27
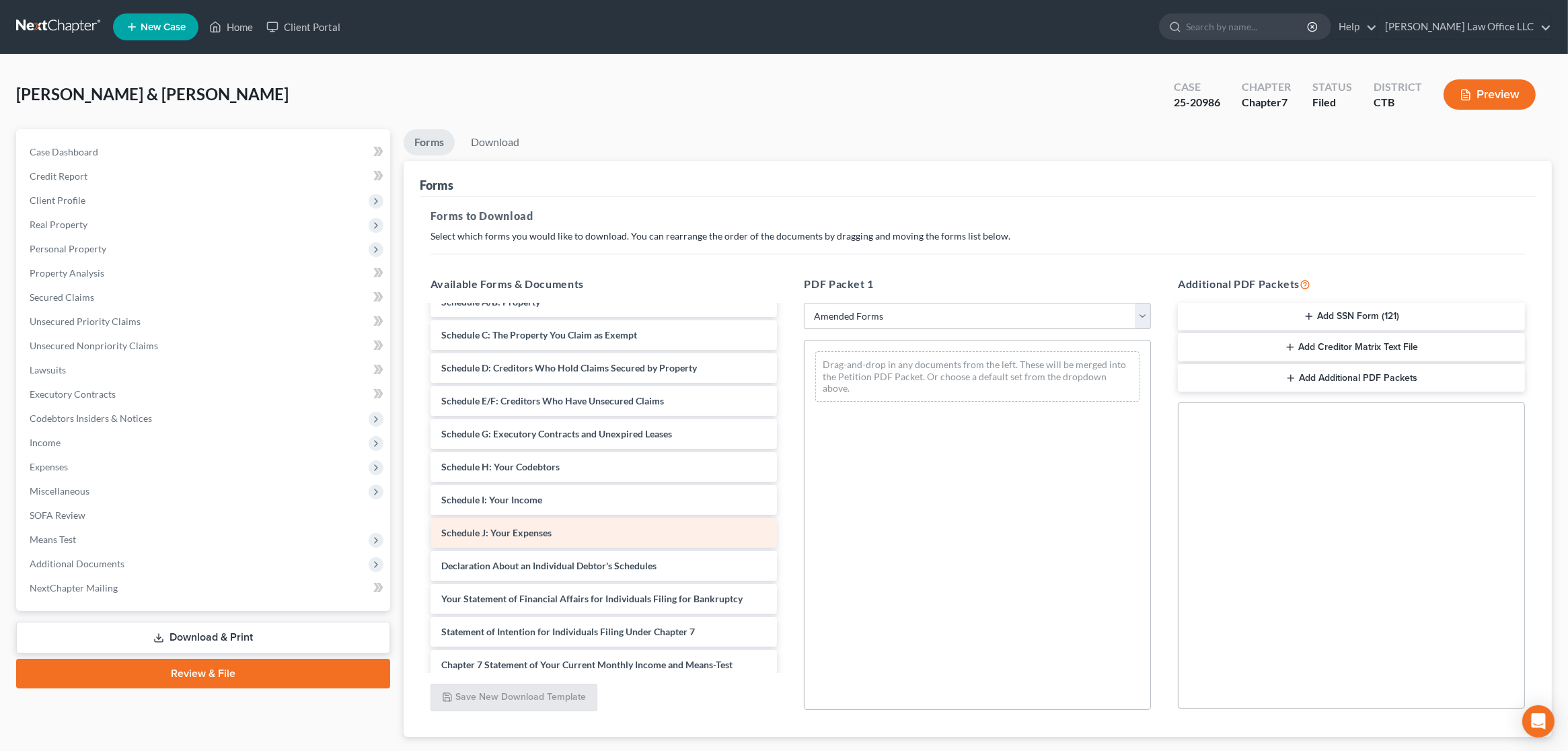
scroll to position [0, 0]
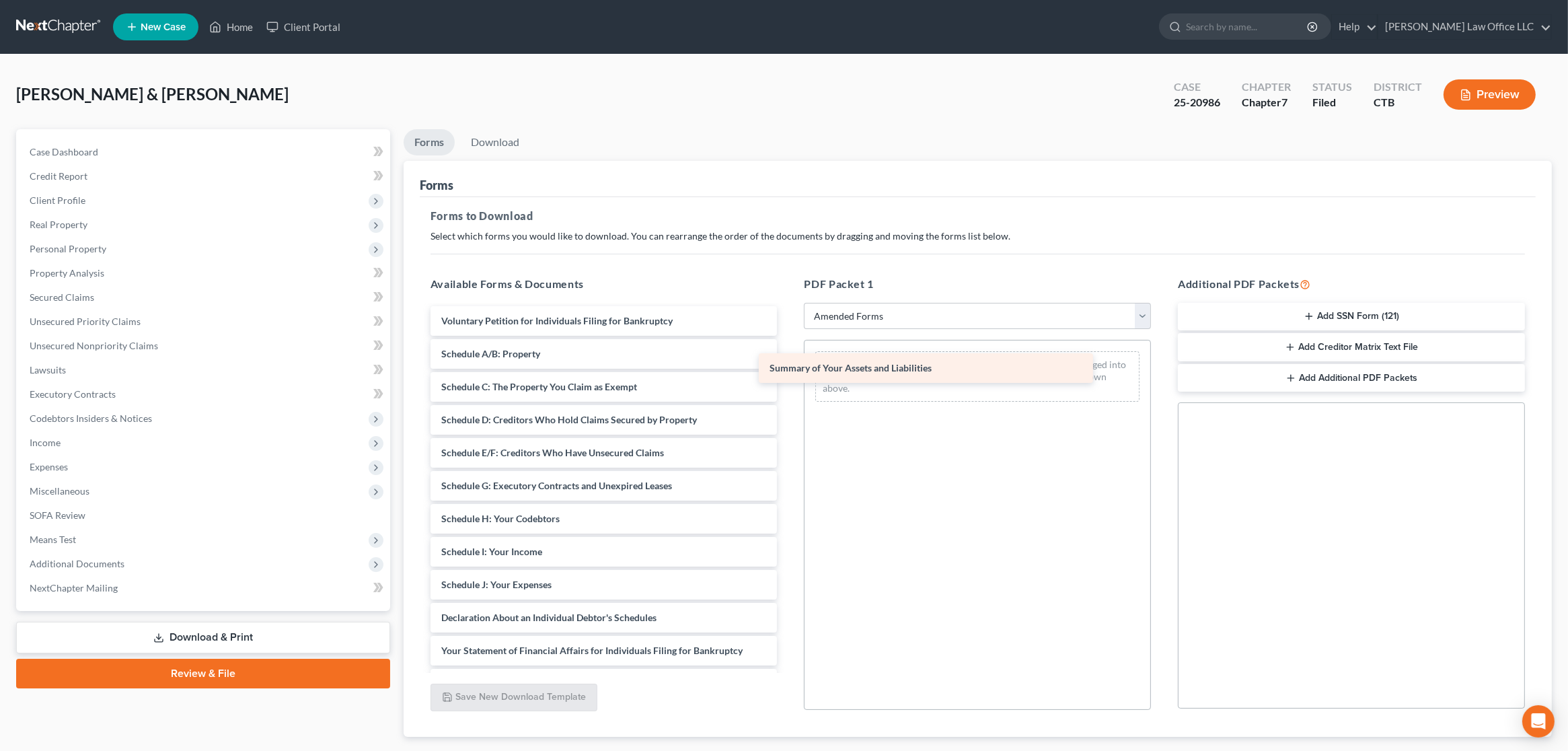
drag, startPoint x: 573, startPoint y: 356, endPoint x: 901, endPoint y: 372, distance: 328.4
click at [788, 372] on div "Summary of Your Assets and Liabilities Voluntary Petition for Individuals Filin…" at bounding box center [604, 591] width 369 height 570
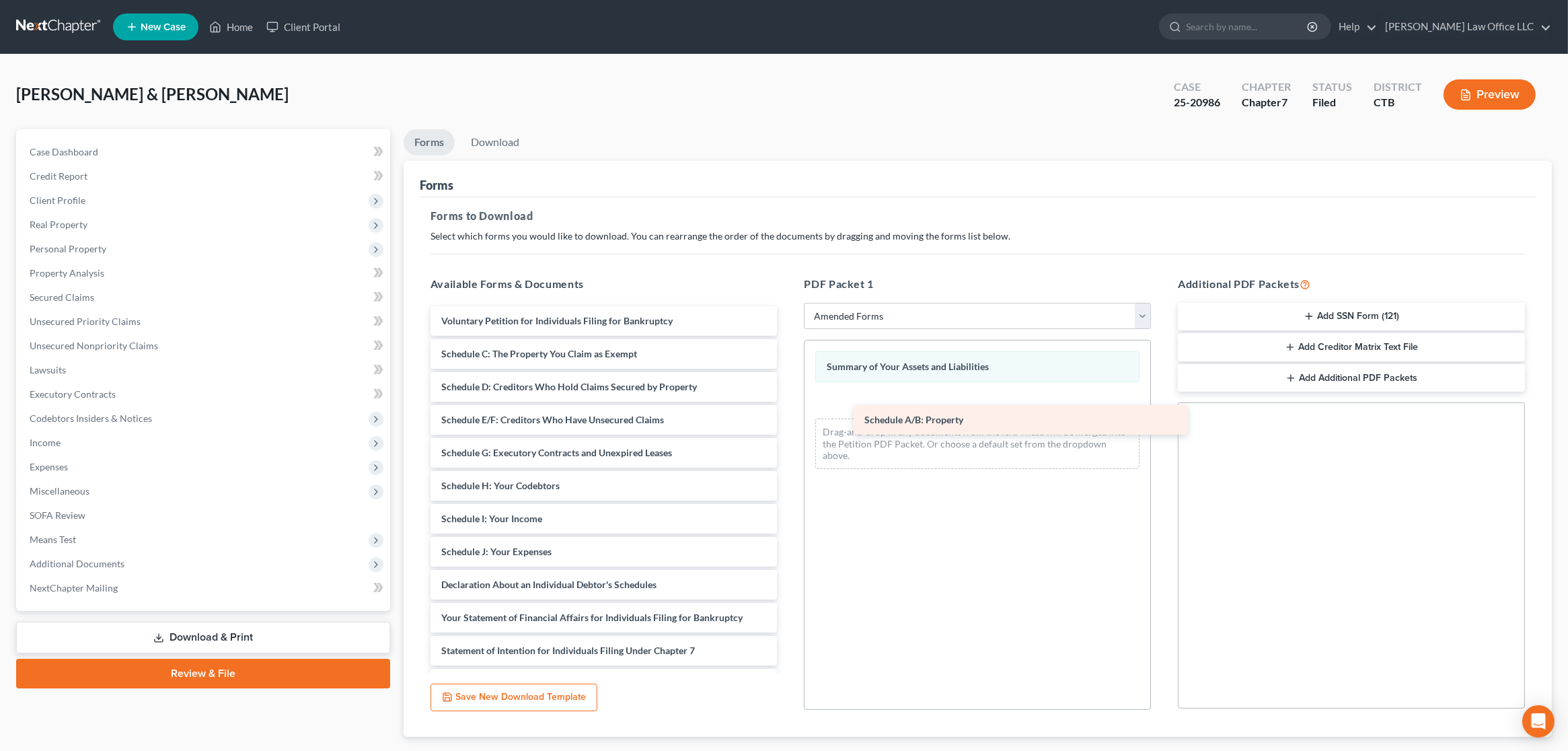
drag, startPoint x: 535, startPoint y: 358, endPoint x: 959, endPoint y: 425, distance: 429.3
click at [788, 425] on div "Schedule A/B: Property Voluntary Petition for Individuals Filing for Bankruptcy…" at bounding box center [604, 575] width 369 height 538
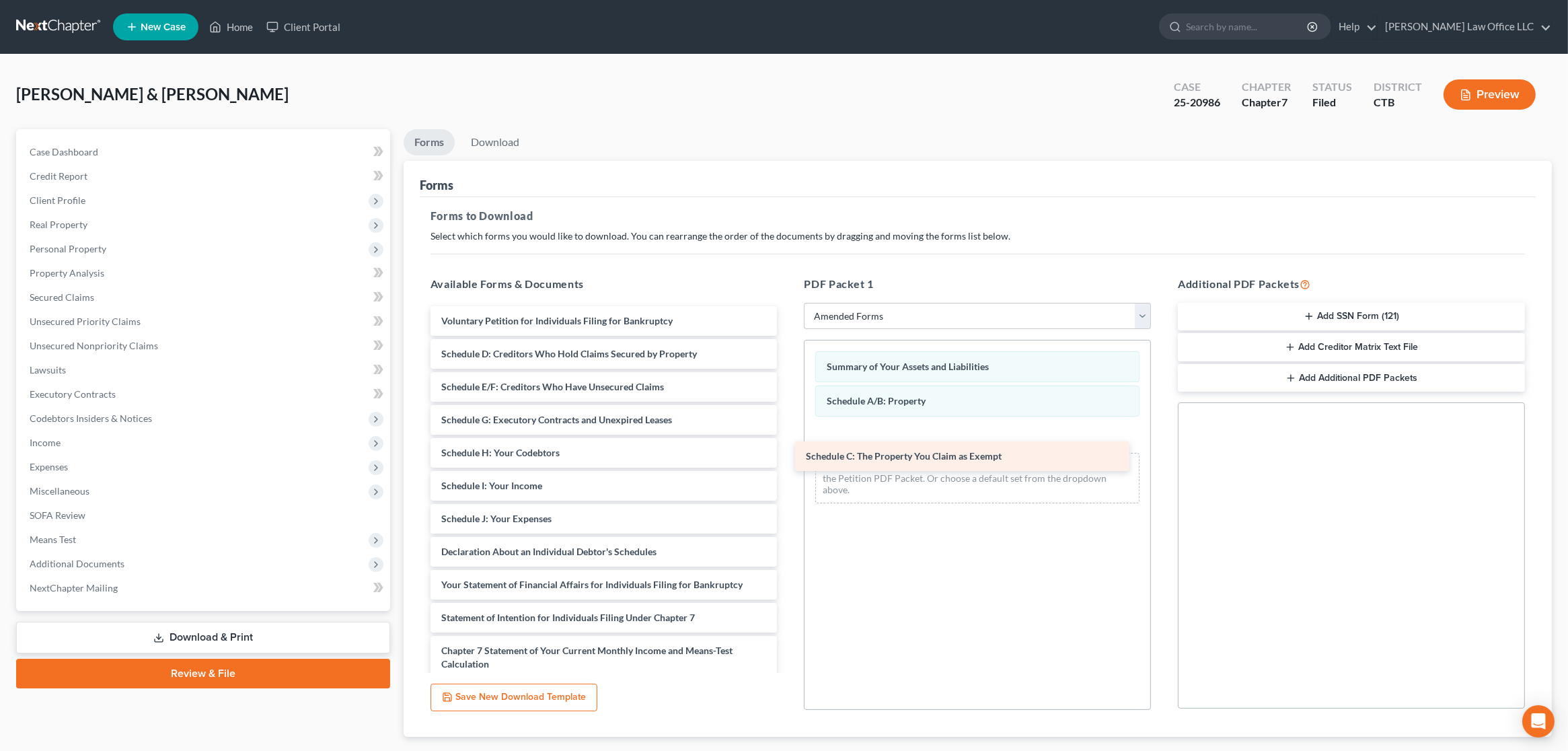
drag, startPoint x: 533, startPoint y: 353, endPoint x: 898, endPoint y: 457, distance: 379.5
click at [788, 457] on div "Schedule C: The Property You Claim as Exempt Voluntary Petition for Individuals…" at bounding box center [604, 559] width 369 height 505
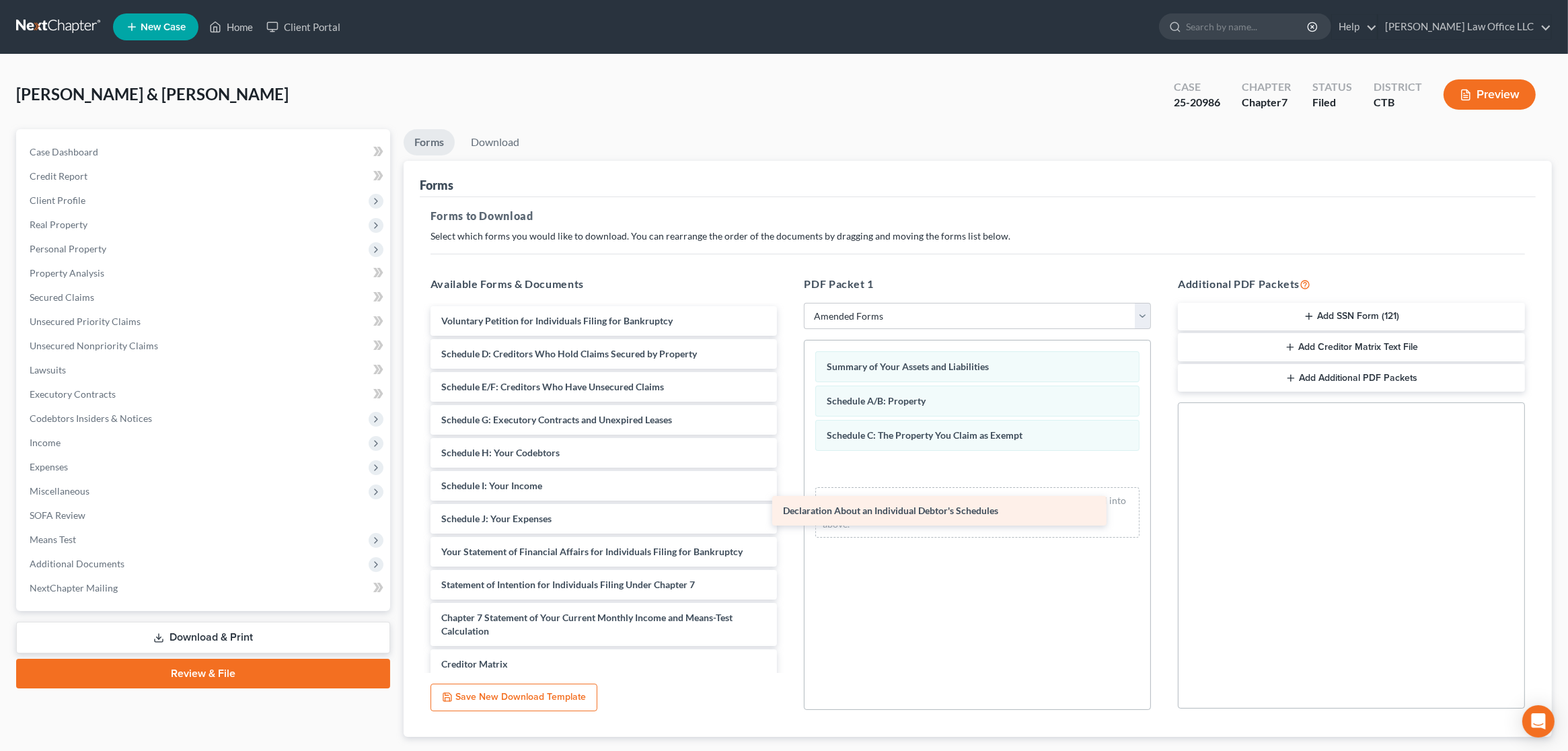
drag, startPoint x: 527, startPoint y: 557, endPoint x: 869, endPoint y: 517, distance: 344.3
click at [788, 517] on div "Declaration About an Individual Debtor's Schedules Voluntary Petition for Indiv…" at bounding box center [604, 542] width 369 height 472
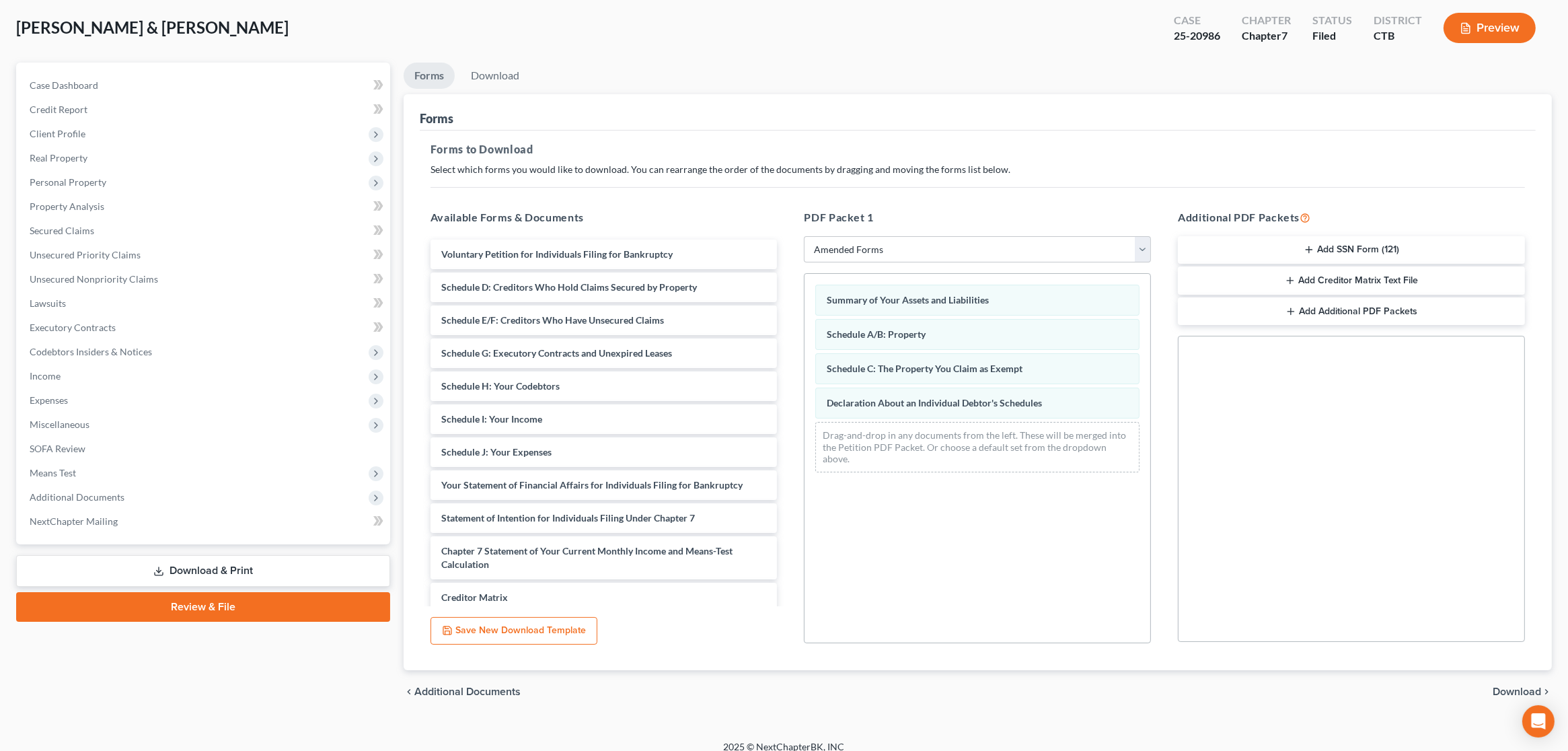
scroll to position [80, 0]
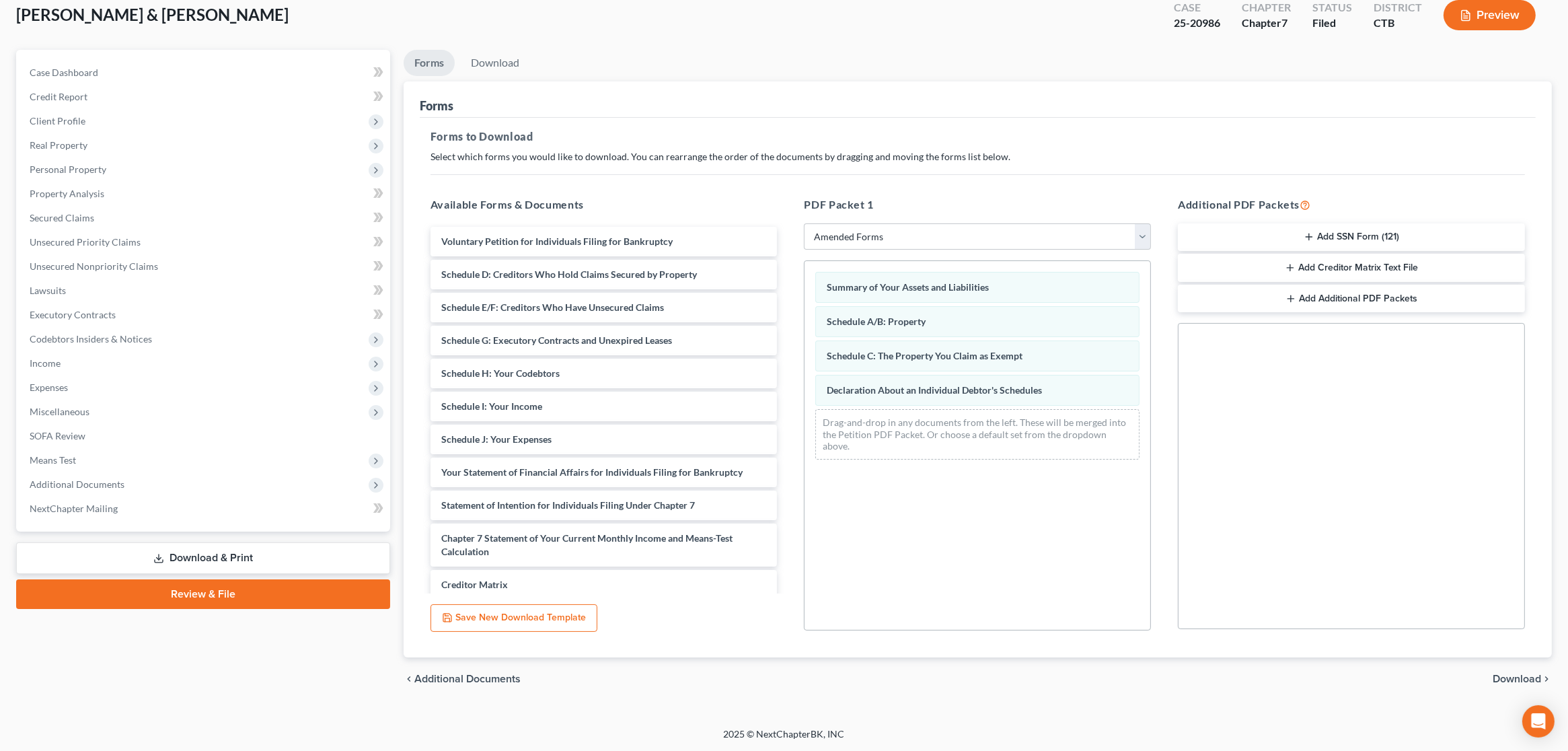
click at [1522, 682] on span "Download" at bounding box center [1517, 679] width 48 height 11
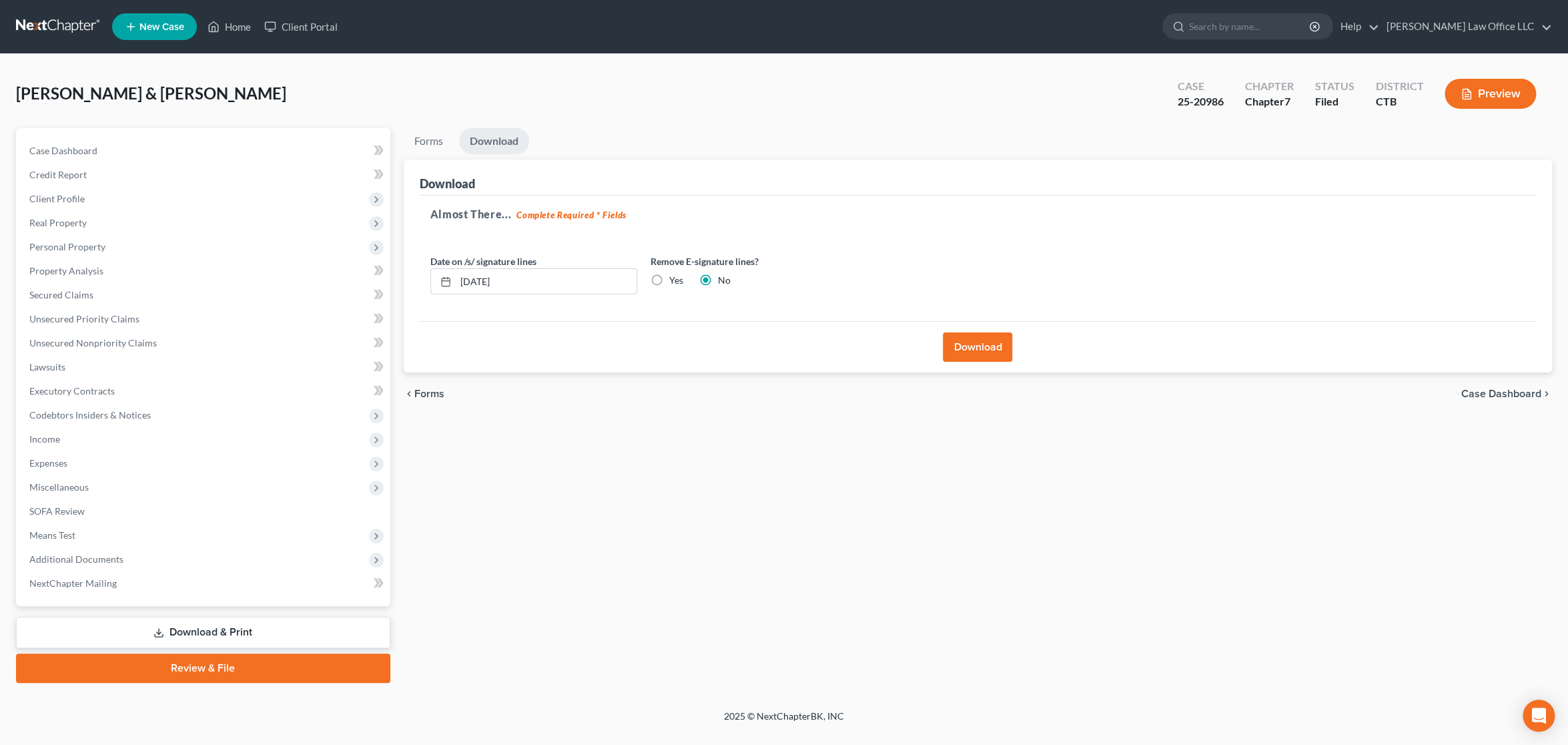
click at [983, 351] on button "Download" at bounding box center [977, 347] width 70 height 29
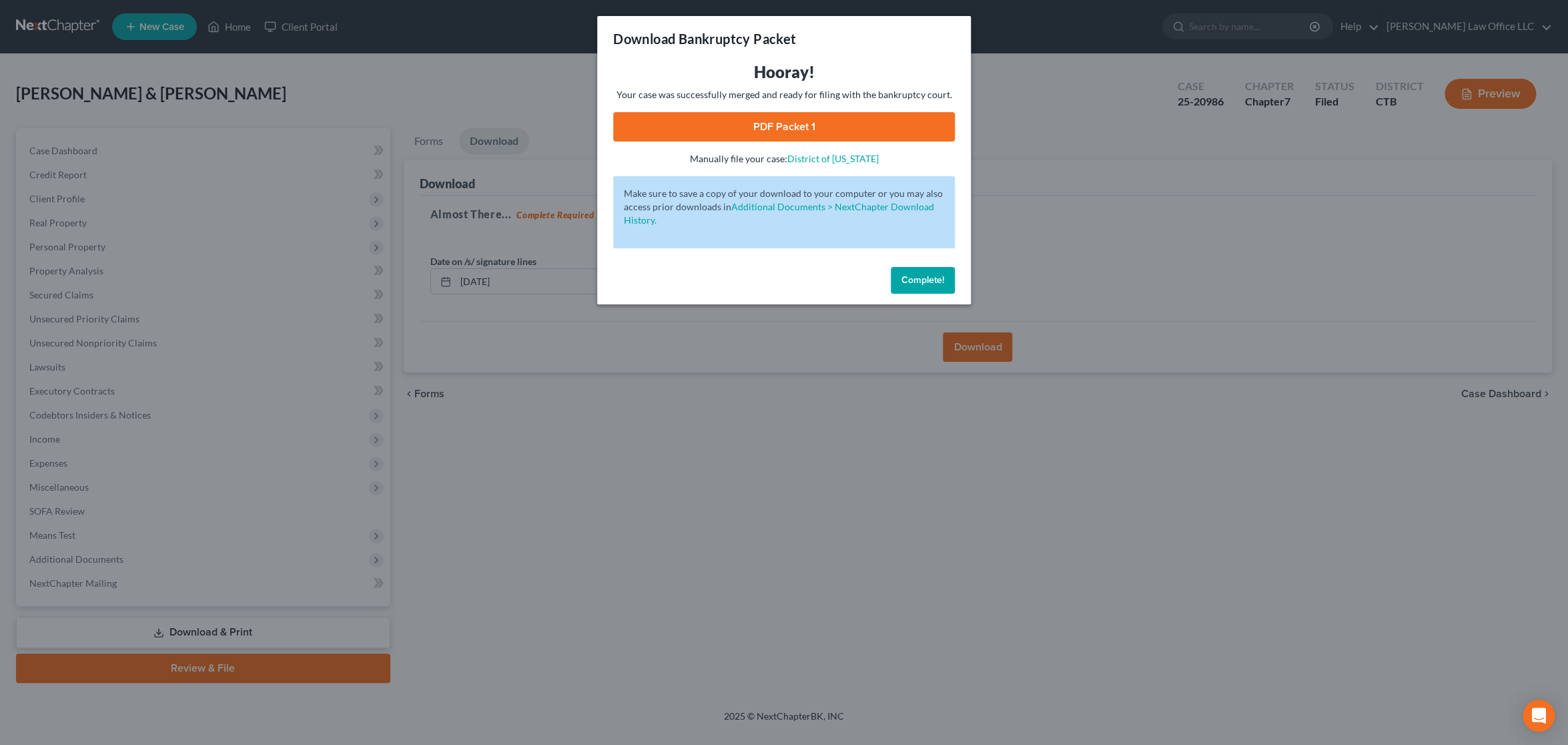
click at [749, 127] on link "PDF Packet 1" at bounding box center [784, 126] width 342 height 29
click at [912, 283] on span "Complete!" at bounding box center [923, 280] width 43 height 11
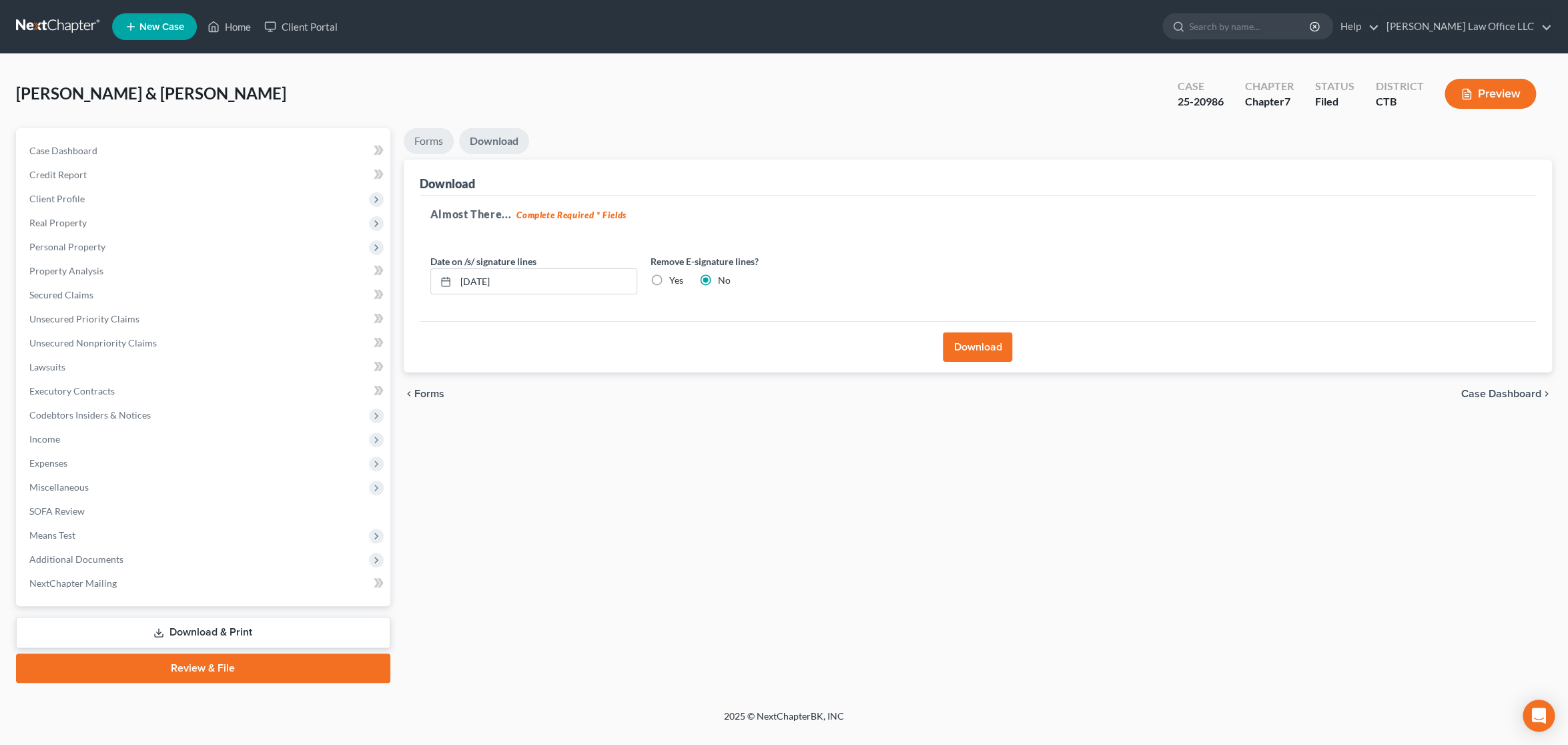
click at [433, 140] on link "Forms" at bounding box center [429, 141] width 50 height 26
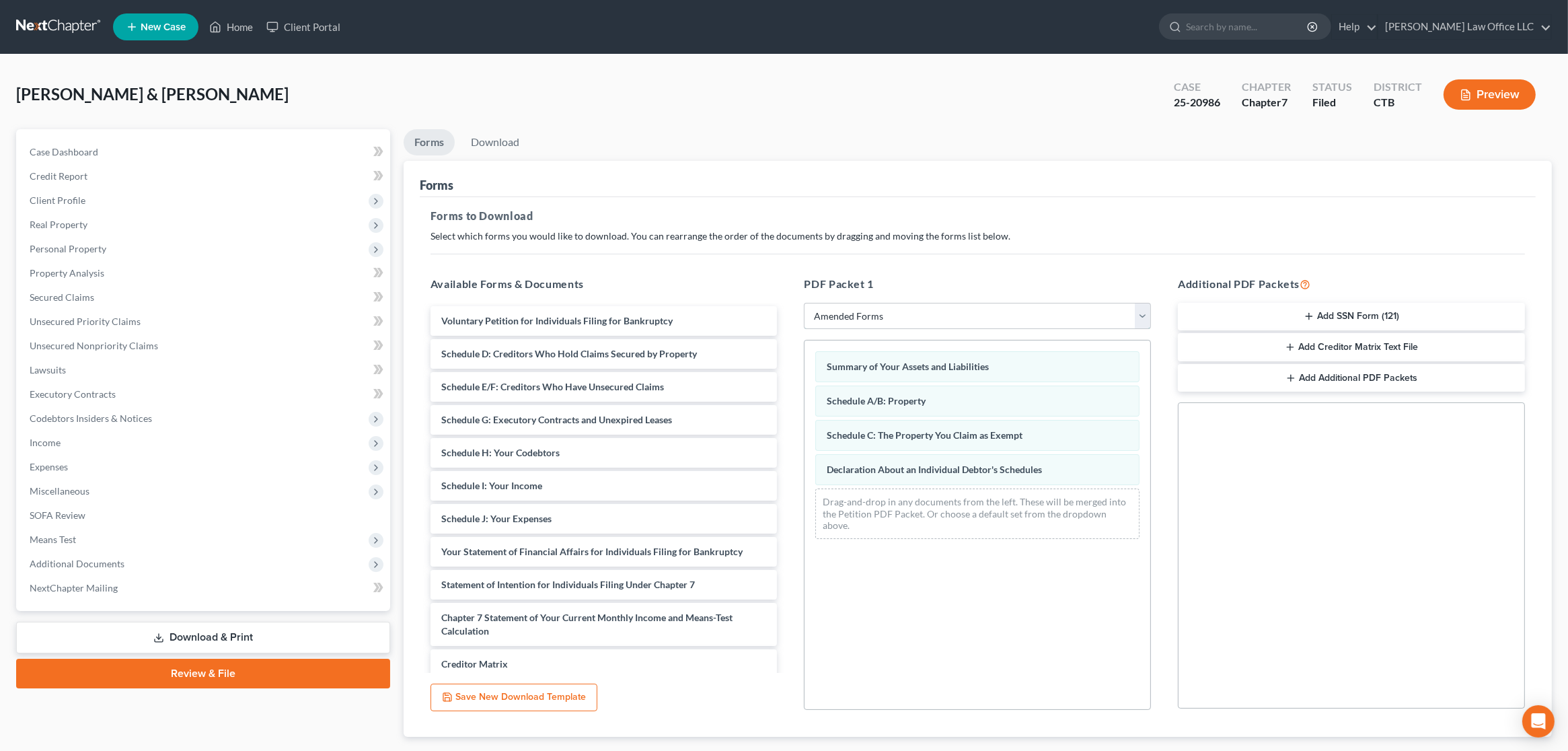
click at [937, 317] on select "Choose Default Petition PDF Packet Complete Bankruptcy Petition (all forms and …" at bounding box center [978, 316] width 347 height 27
click at [804, 303] on select "Choose Default Petition PDF Packet Complete Bankruptcy Petition (all forms and …" at bounding box center [978, 316] width 347 height 27
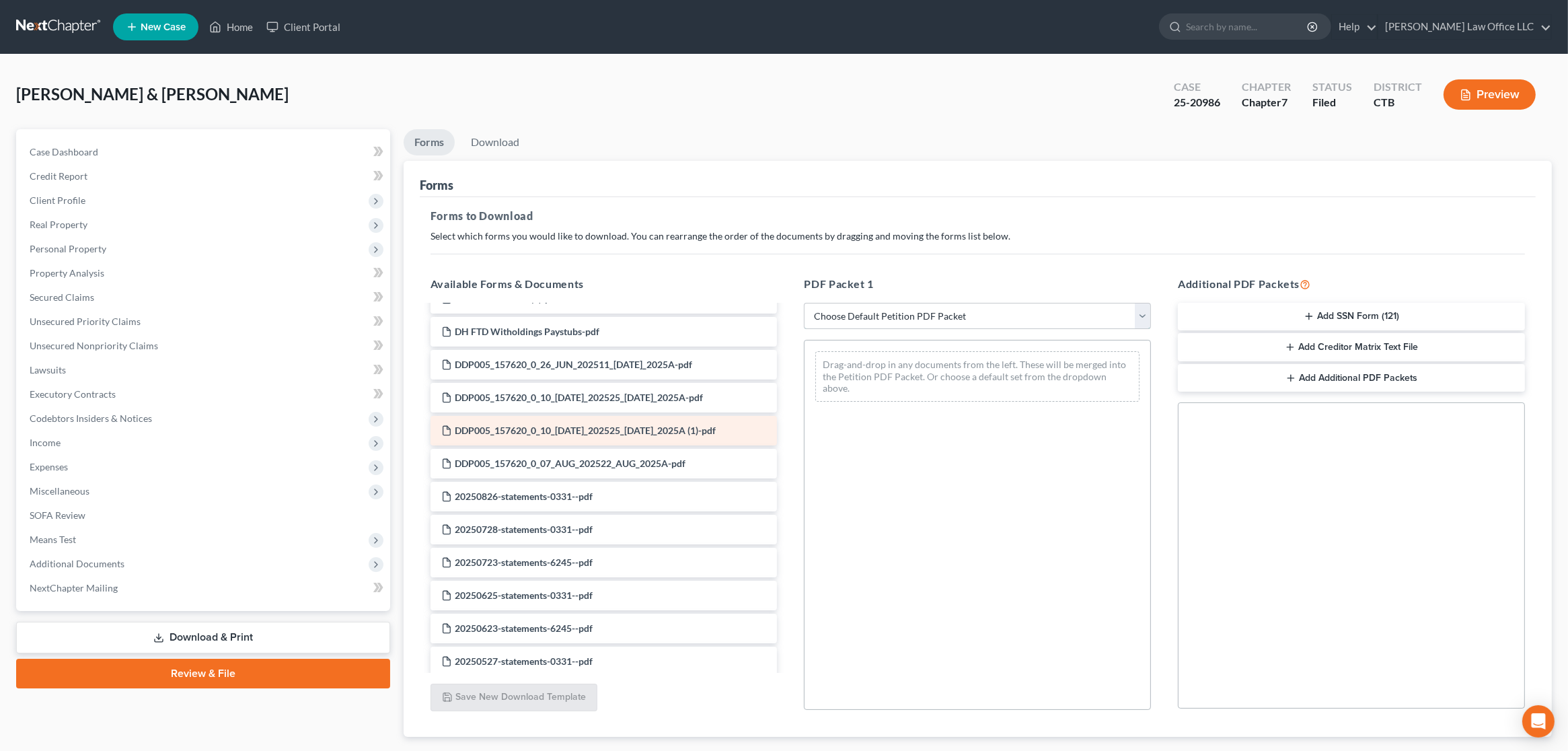
scroll to position [448, 0]
click at [896, 323] on select "Choose Default Petition PDF Packet Complete Bankruptcy Petition (all forms and …" at bounding box center [978, 316] width 347 height 27
select select "0"
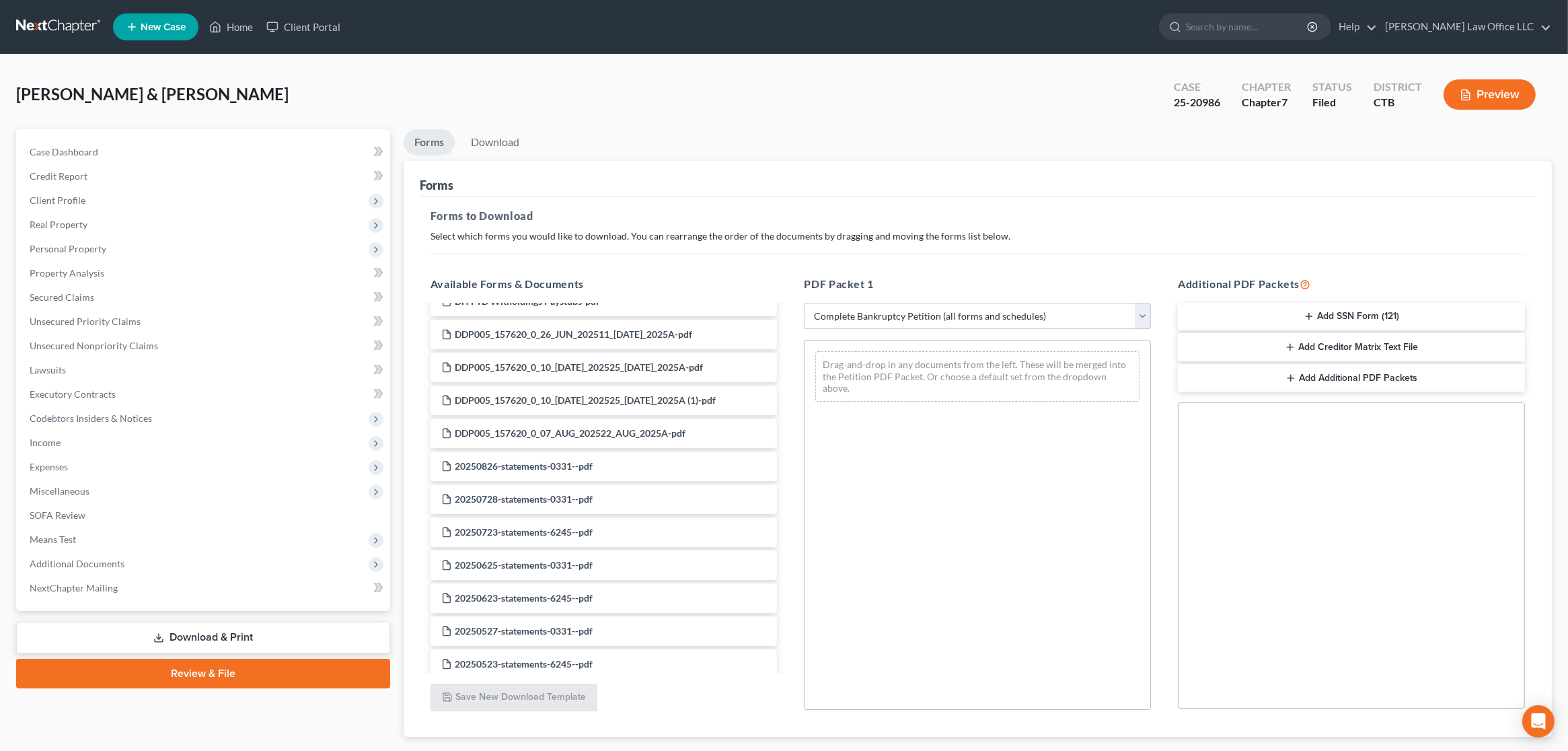
click at [804, 303] on select "Choose Default Petition PDF Packet Complete Bankruptcy Petition (all forms and …" at bounding box center [978, 316] width 347 height 27
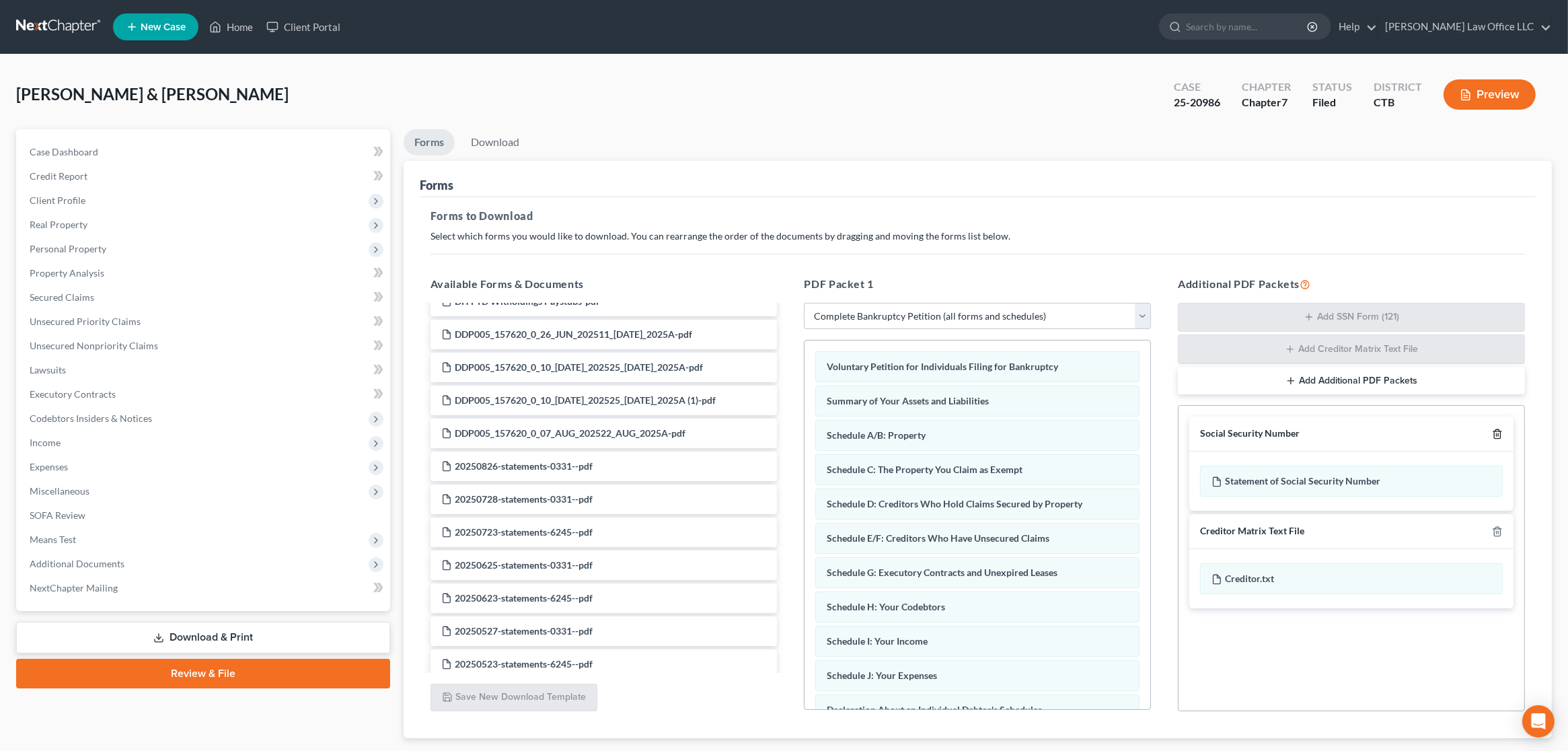
click at [1497, 429] on icon "button" at bounding box center [1497, 434] width 11 height 11
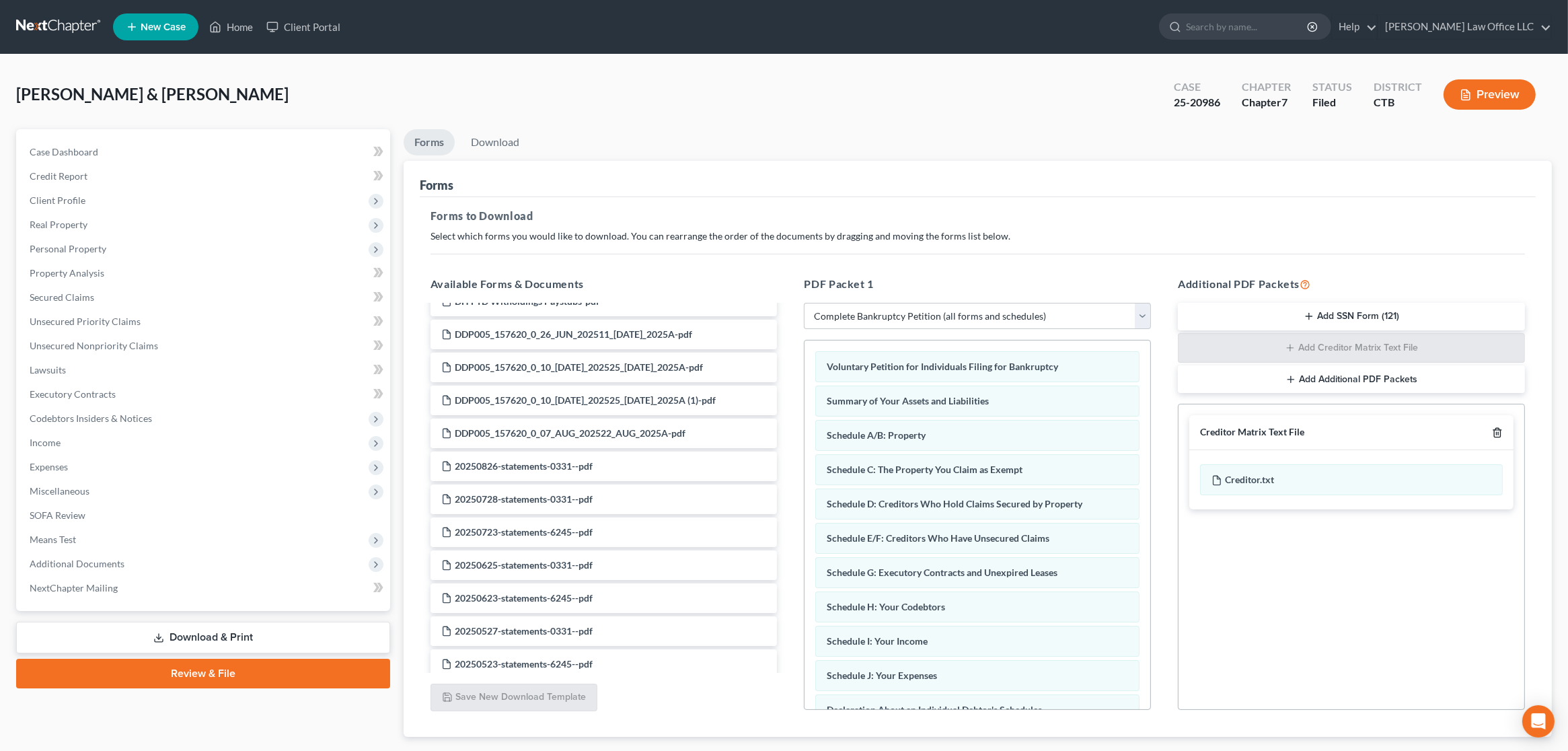
click at [1497, 427] on icon "button" at bounding box center [1497, 432] width 11 height 11
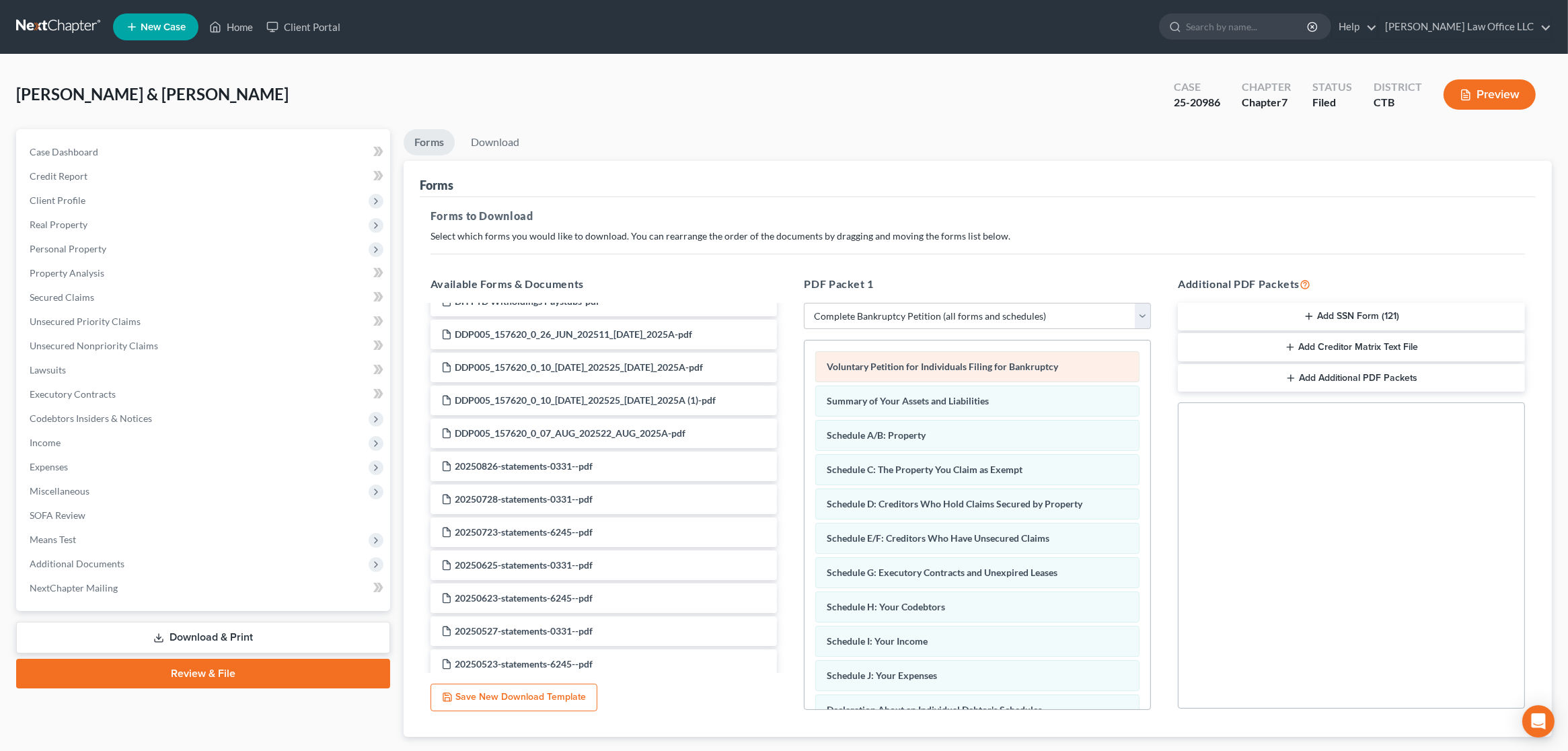
click at [1048, 372] on div "Voluntary Petition for Individuals Filing for Bankruptcy" at bounding box center [977, 366] width 324 height 31
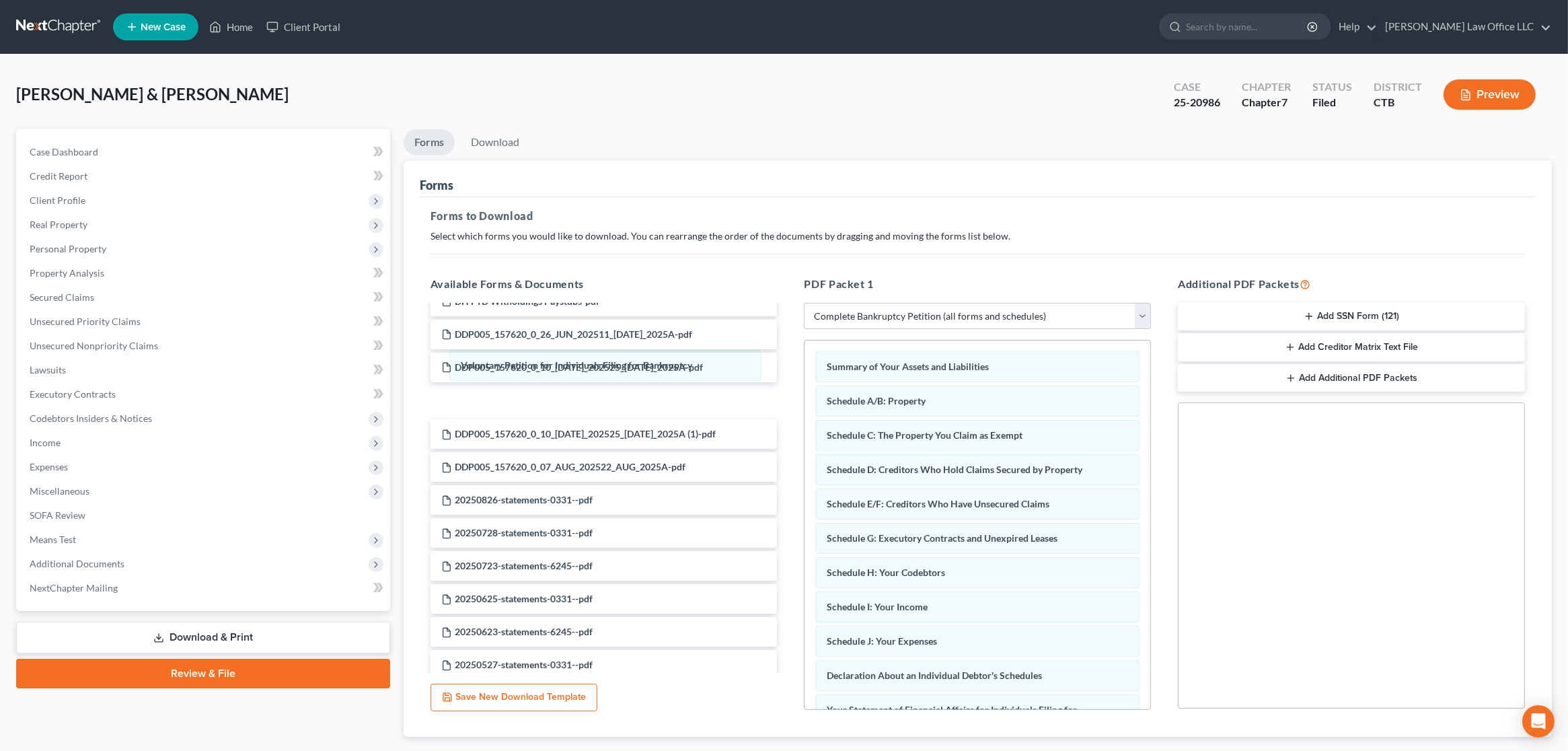
click at [804, 366] on div "Voluntary Petition for Individuals Filing for Bankruptcy Voluntary Petition for…" at bounding box center [977, 688] width 346 height 696
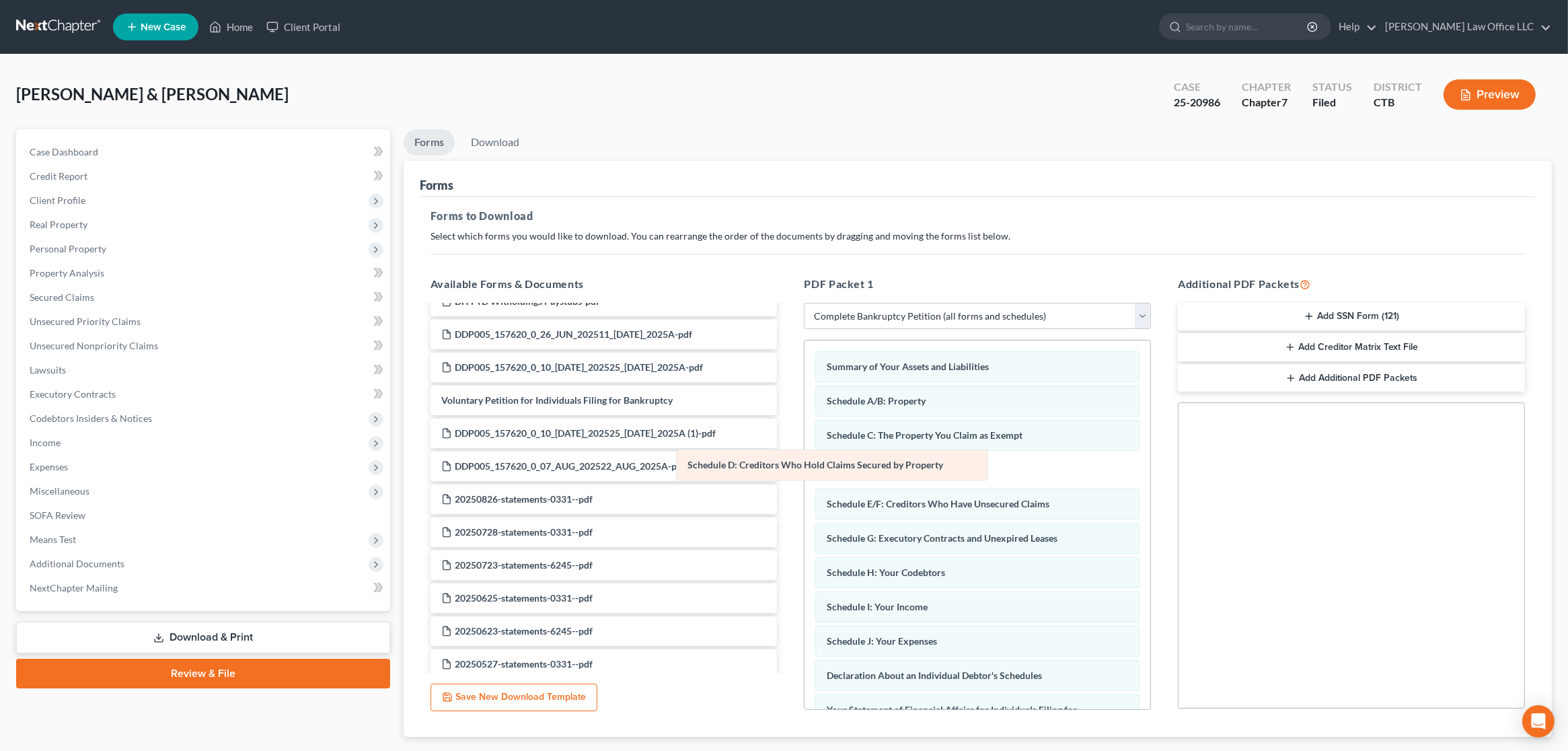
drag, startPoint x: 934, startPoint y: 465, endPoint x: 600, endPoint y: 453, distance: 334.2
click at [804, 453] on div "Schedule D: Creditors Who Hold Claims Secured by Property Summary of Your Asset…" at bounding box center [977, 688] width 346 height 695
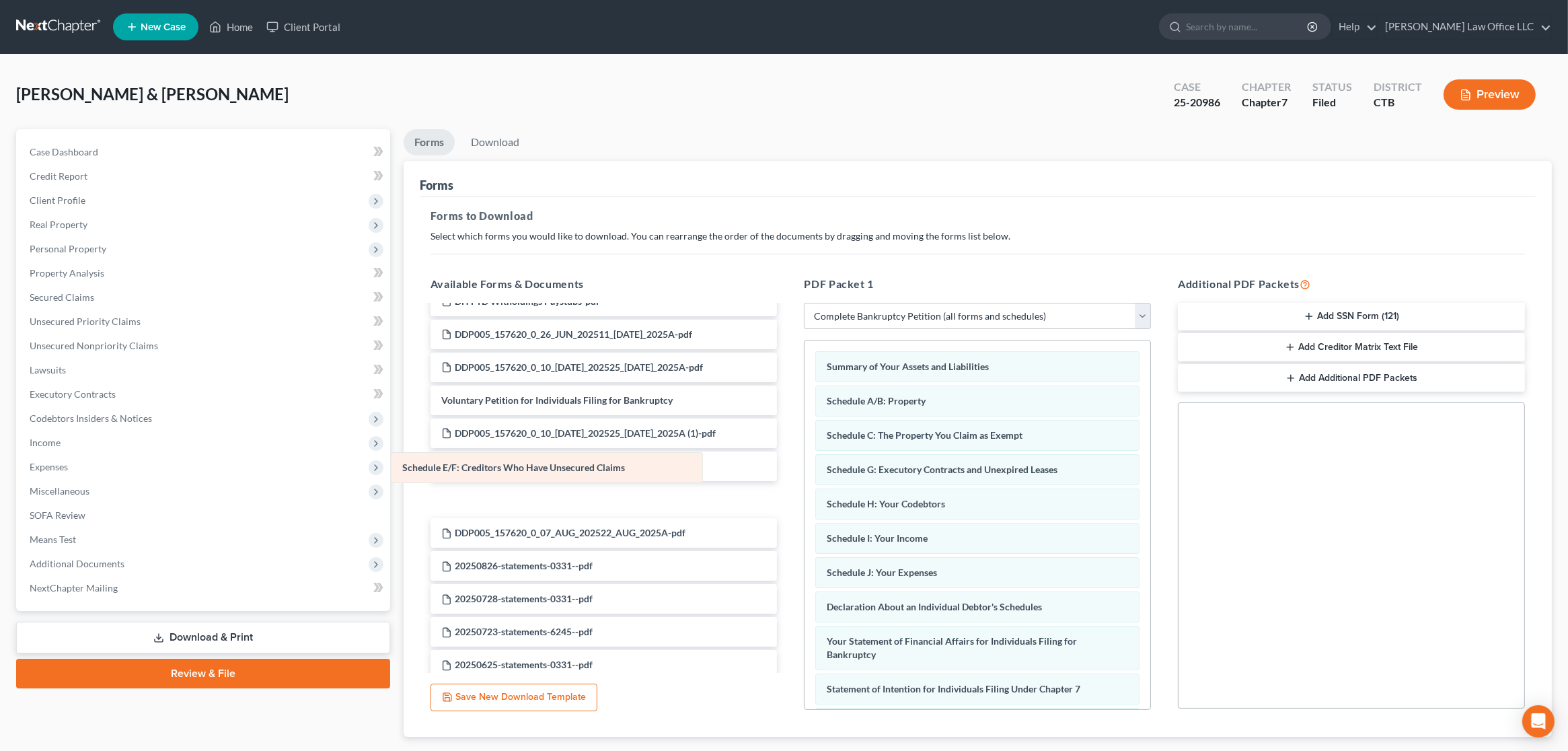
drag, startPoint x: 962, startPoint y: 465, endPoint x: 538, endPoint y: 464, distance: 424.0
click at [804, 464] on div "Schedule E/F: Creditors Who Have Unsecured Claims Summary of Your Assets and Li…" at bounding box center [977, 654] width 346 height 627
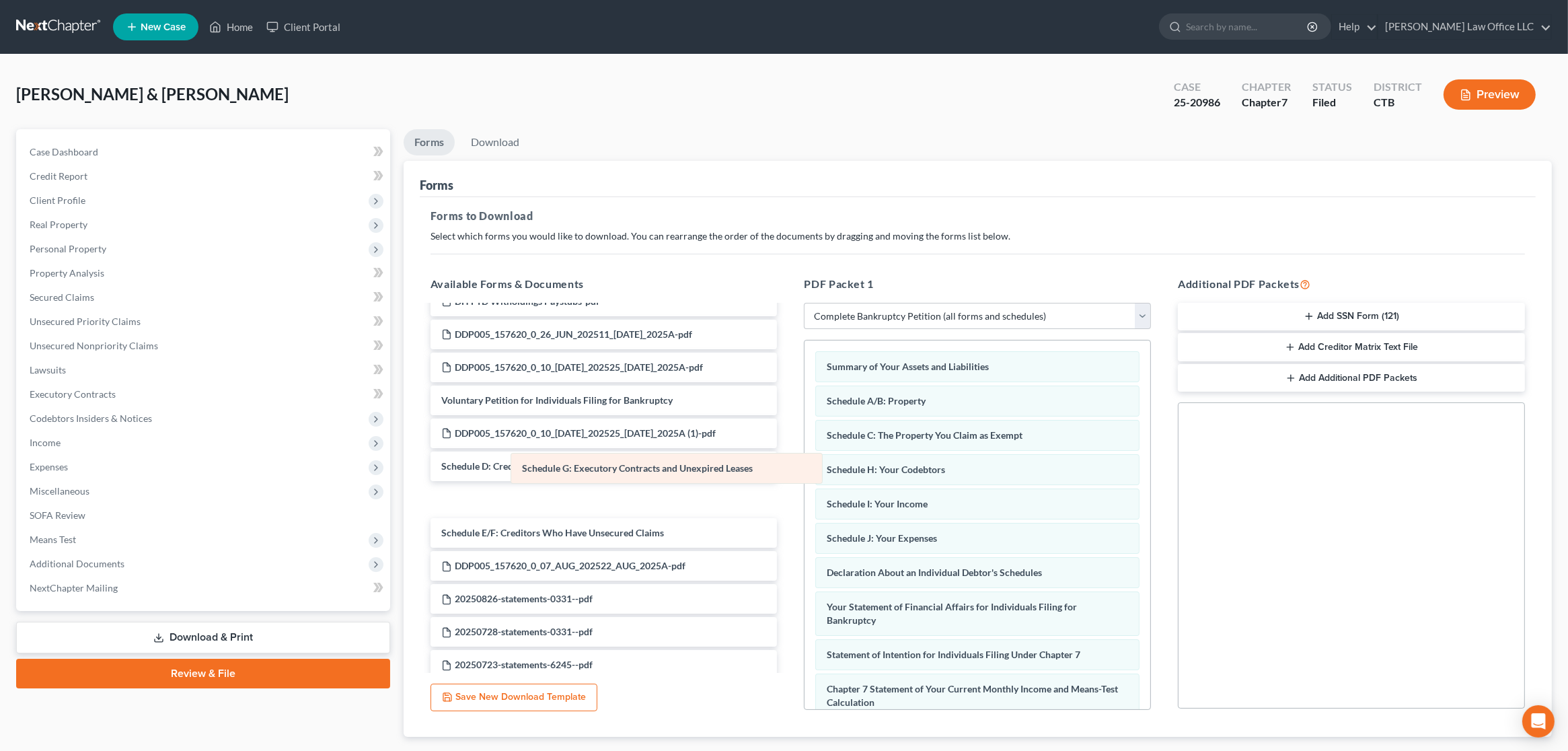
drag, startPoint x: 941, startPoint y: 468, endPoint x: 502, endPoint y: 468, distance: 439.0
click at [804, 468] on div "Schedule G: Executory Contracts and Unexpired Leases Summary of Your Assets and…" at bounding box center [977, 637] width 346 height 593
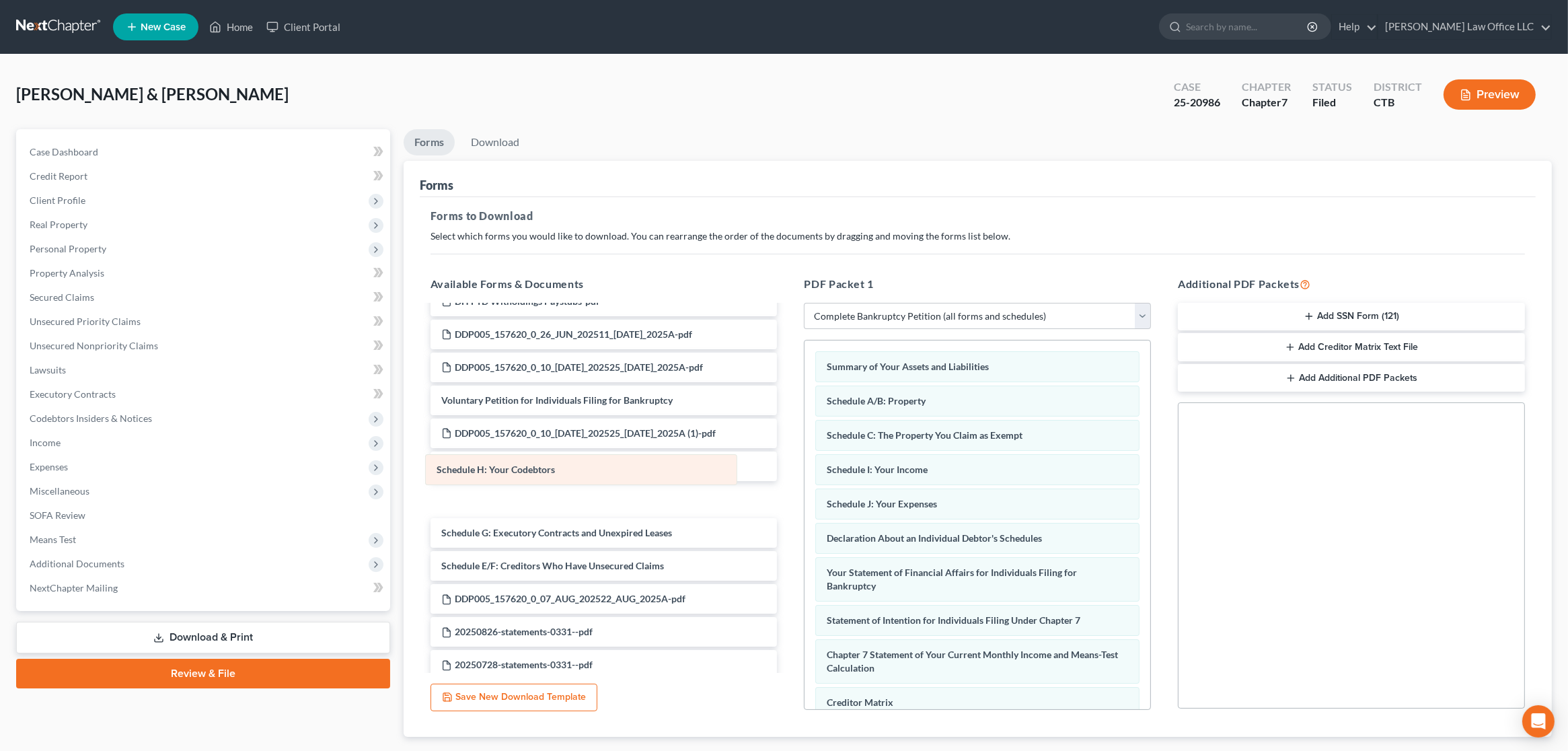
drag, startPoint x: 941, startPoint y: 466, endPoint x: 551, endPoint y: 468, distance: 390.0
click at [804, 468] on div "Schedule H: Your Codebtors Summary of Your Assets and Liabilities Schedule A/B:…" at bounding box center [977, 619] width 346 height 559
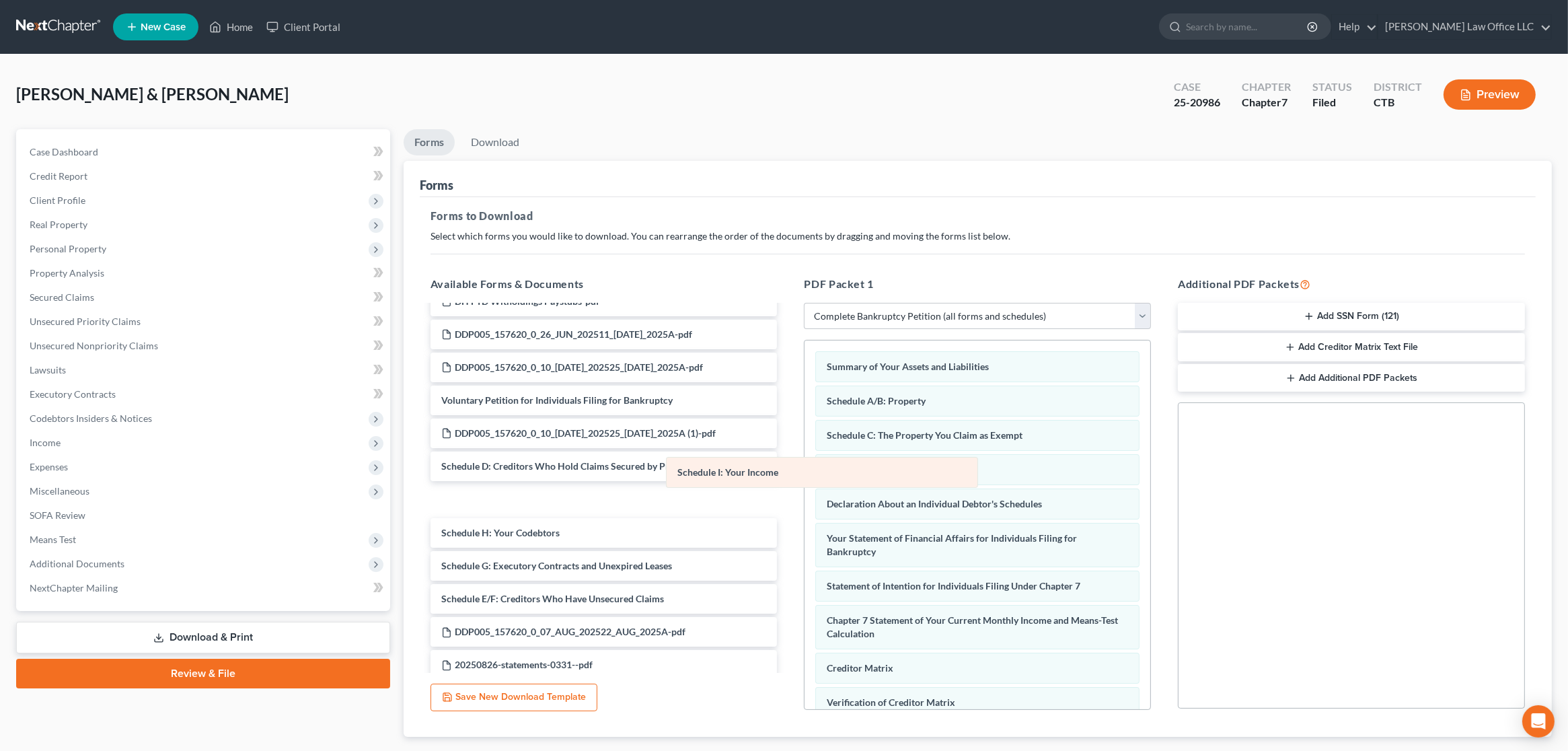
drag, startPoint x: 929, startPoint y: 466, endPoint x: 609, endPoint y: 468, distance: 320.0
click at [804, 468] on div "Schedule I: Your Income Summary of Your Assets and Liabilities Schedule A/B: Pr…" at bounding box center [977, 602] width 346 height 524
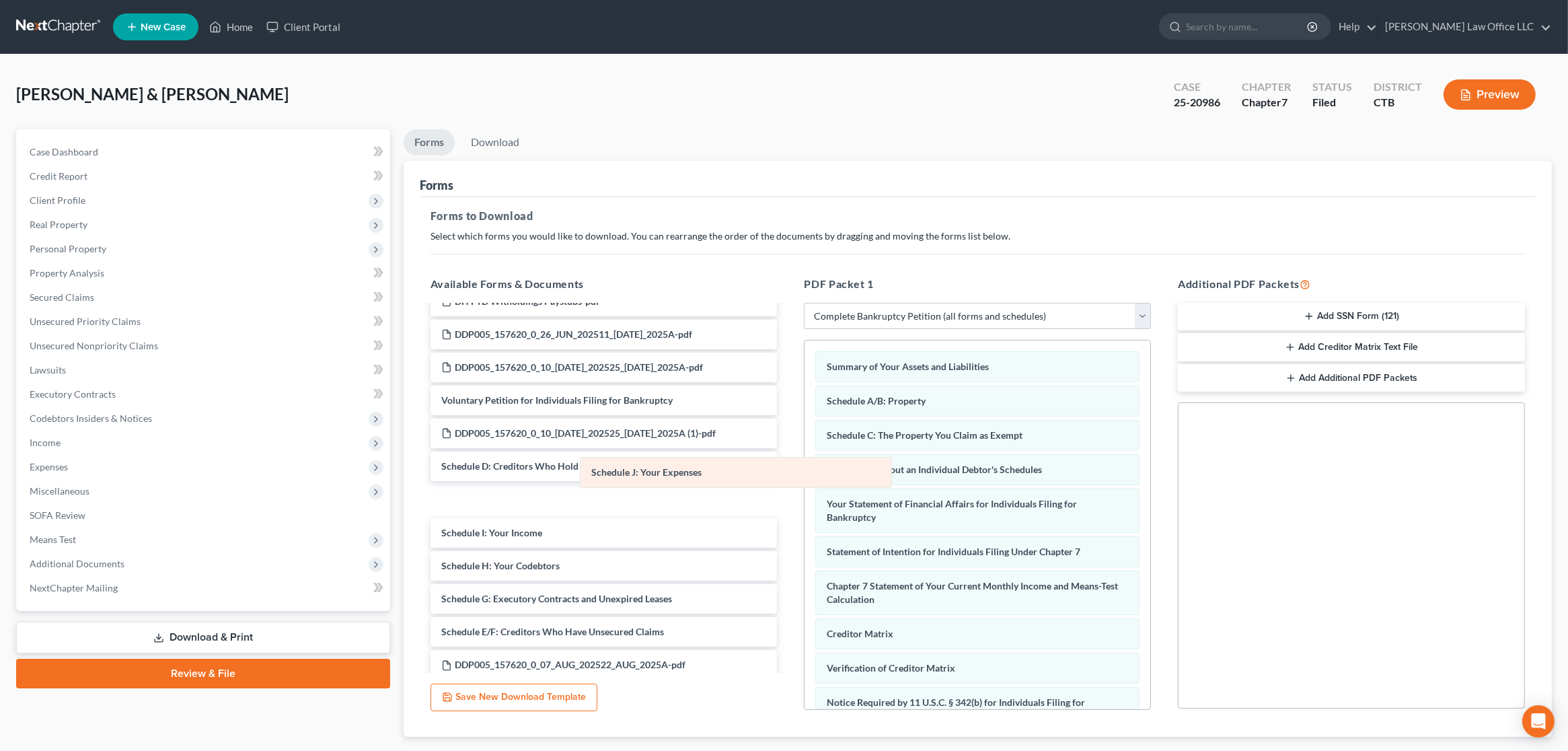
drag, startPoint x: 930, startPoint y: 472, endPoint x: 494, endPoint y: 473, distance: 436.0
click at [804, 473] on div "Schedule J: Your Expenses Summary of Your Assets and Liabilities Schedule A/B: …" at bounding box center [977, 585] width 346 height 490
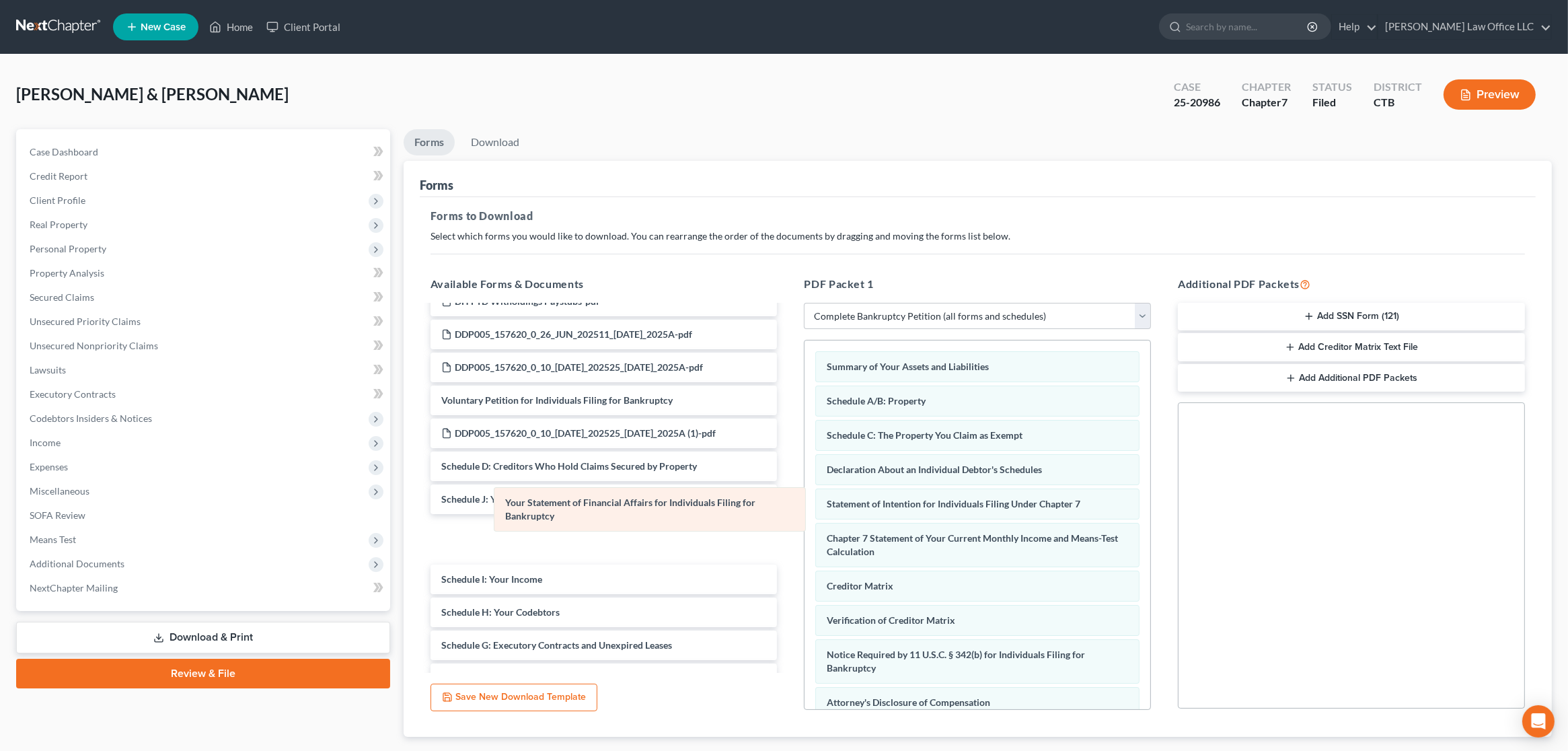
drag, startPoint x: 959, startPoint y: 512, endPoint x: 629, endPoint y: 512, distance: 330.0
click at [804, 512] on div "Your Statement of Financial Affairs for Individuals Filing for Bankruptcy Summa…" at bounding box center [977, 562] width 346 height 442
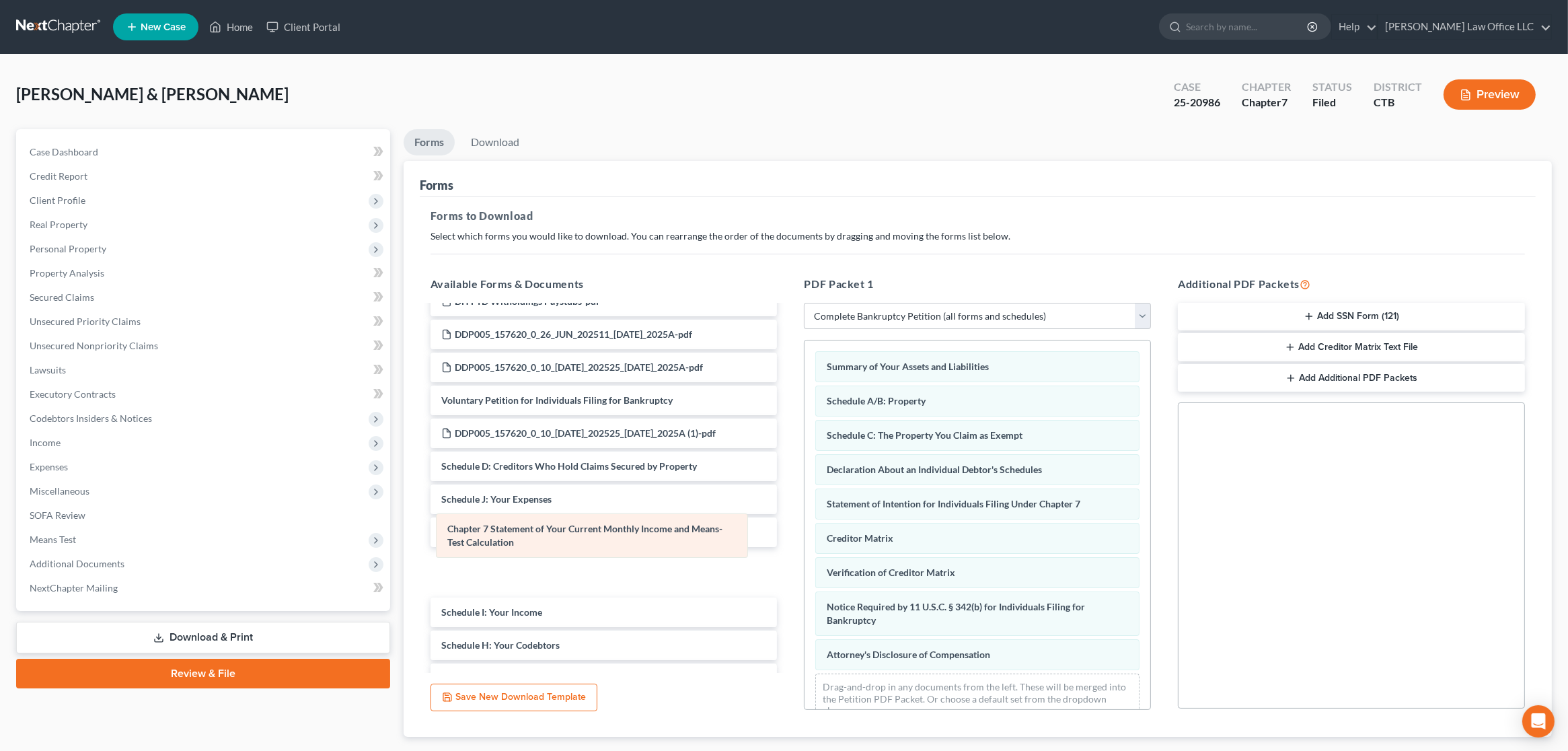
drag, startPoint x: 962, startPoint y: 548, endPoint x: 582, endPoint y: 540, distance: 380.1
click at [804, 540] on div "Chapter 7 Statement of Your Current Monthly Income and Means-Test Calculation S…" at bounding box center [977, 538] width 346 height 395
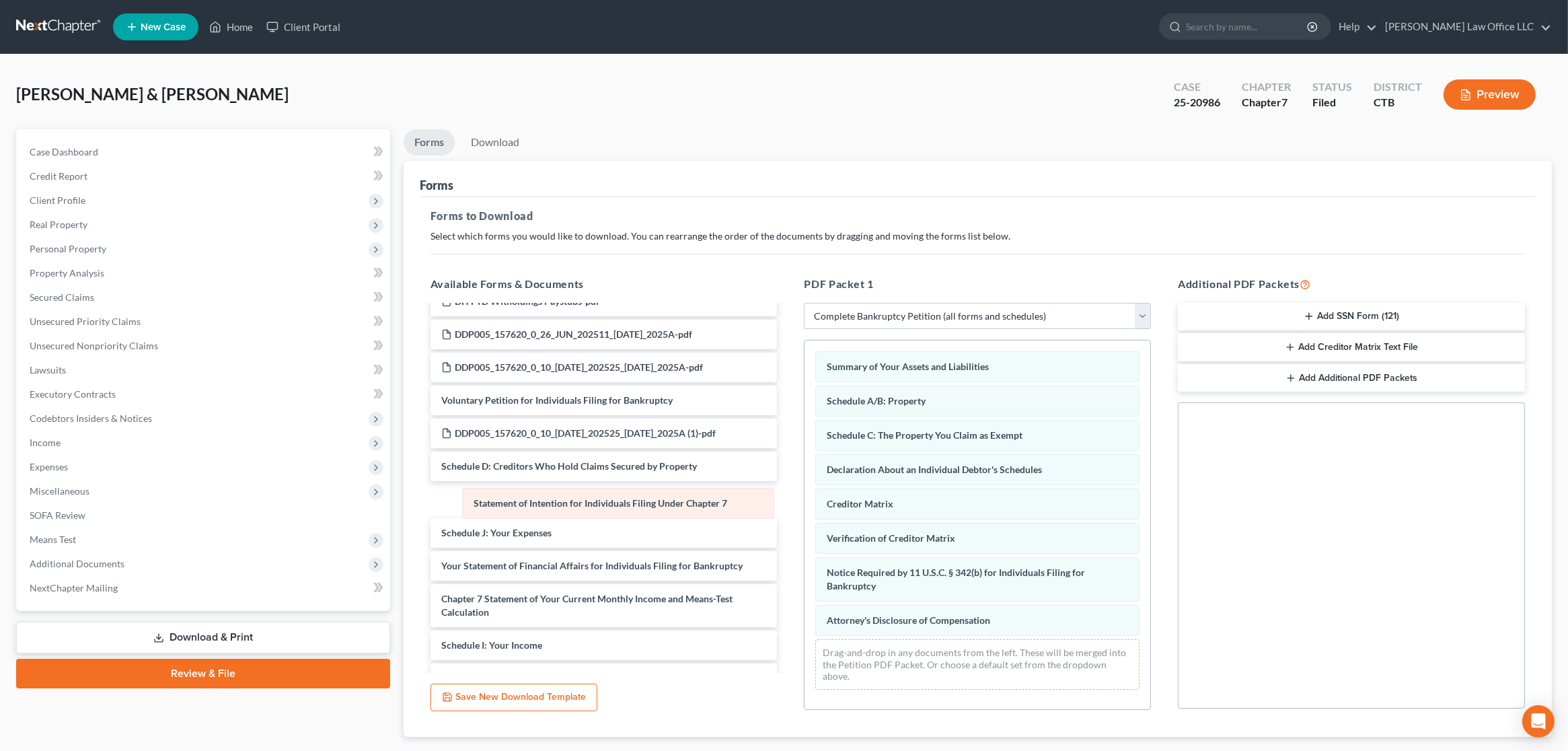
drag, startPoint x: 942, startPoint y: 495, endPoint x: 590, endPoint y: 496, distance: 352.0
click at [804, 496] on div "Statement of Intention for Individuals Filing Under Chapter 7 Summary of Your A…" at bounding box center [977, 520] width 346 height 360
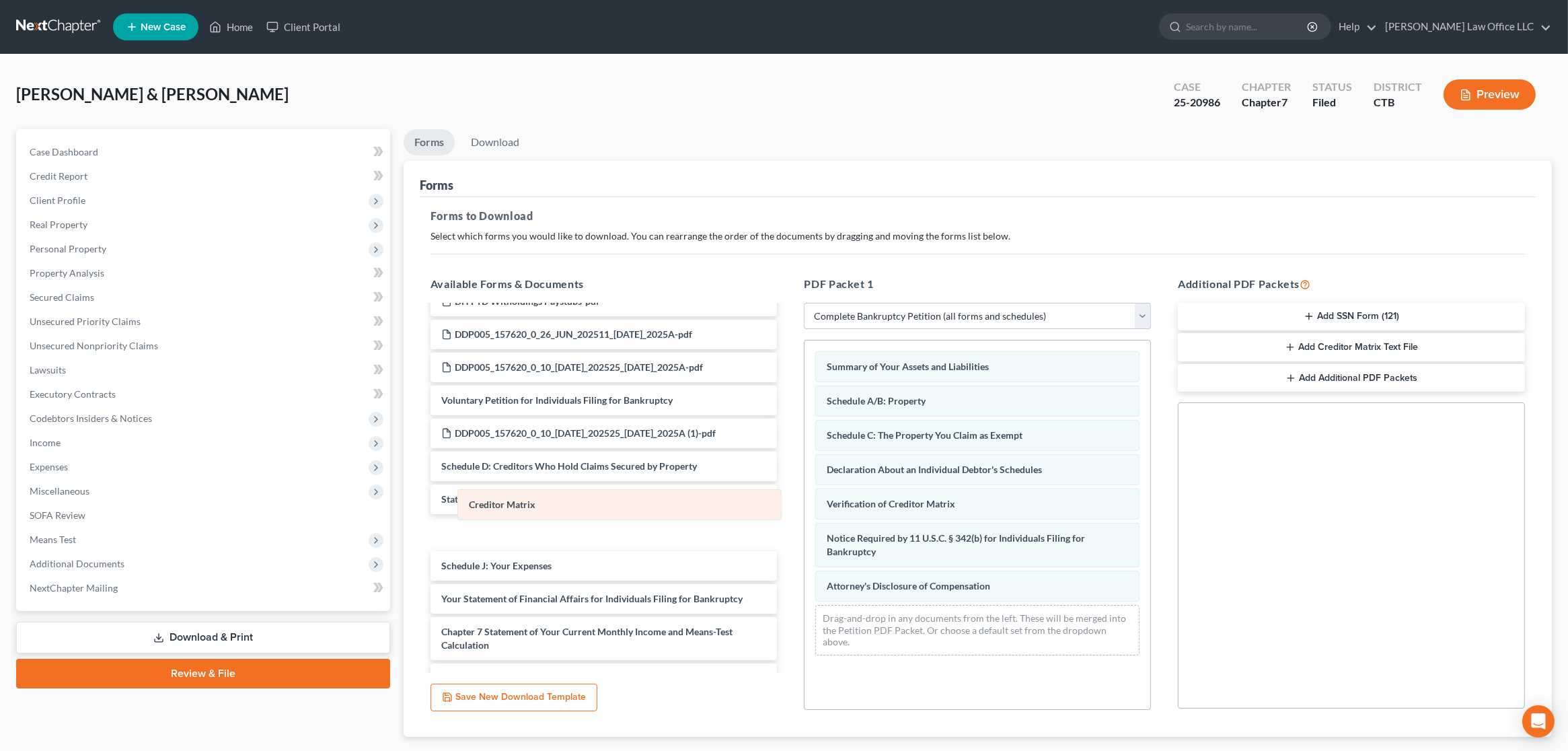
drag, startPoint x: 901, startPoint y: 506, endPoint x: 540, endPoint y: 508, distance: 361.0
click at [804, 508] on div "Creditor Matrix Summary of Your Assets and Liabilities Schedule A/B: Property S…" at bounding box center [977, 503] width 346 height 326
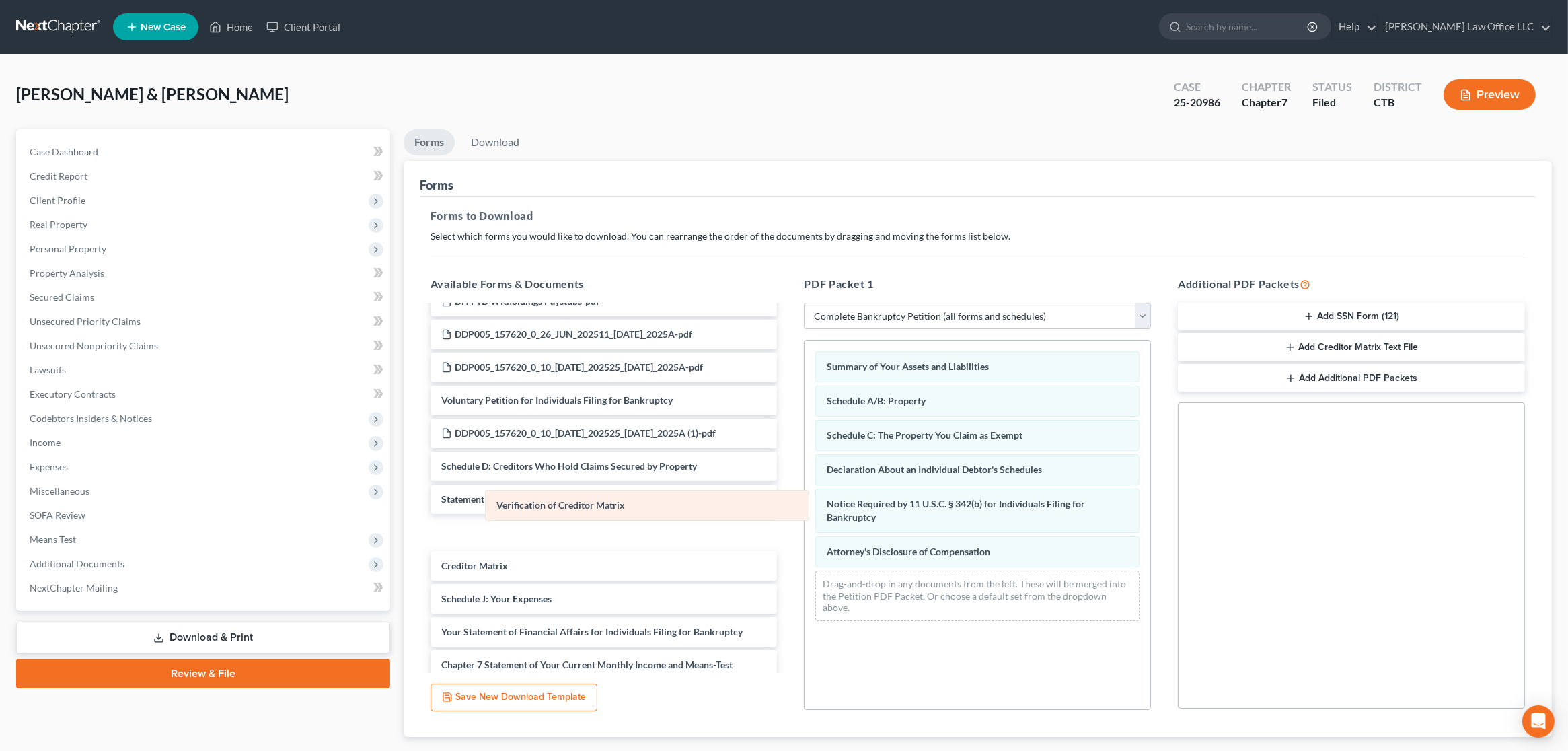
drag, startPoint x: 897, startPoint y: 504, endPoint x: 567, endPoint y: 507, distance: 330.0
click at [804, 507] on div "Verification of Creditor Matrix Summary of Your Assets and Liabilities Schedule…" at bounding box center [977, 486] width 346 height 291
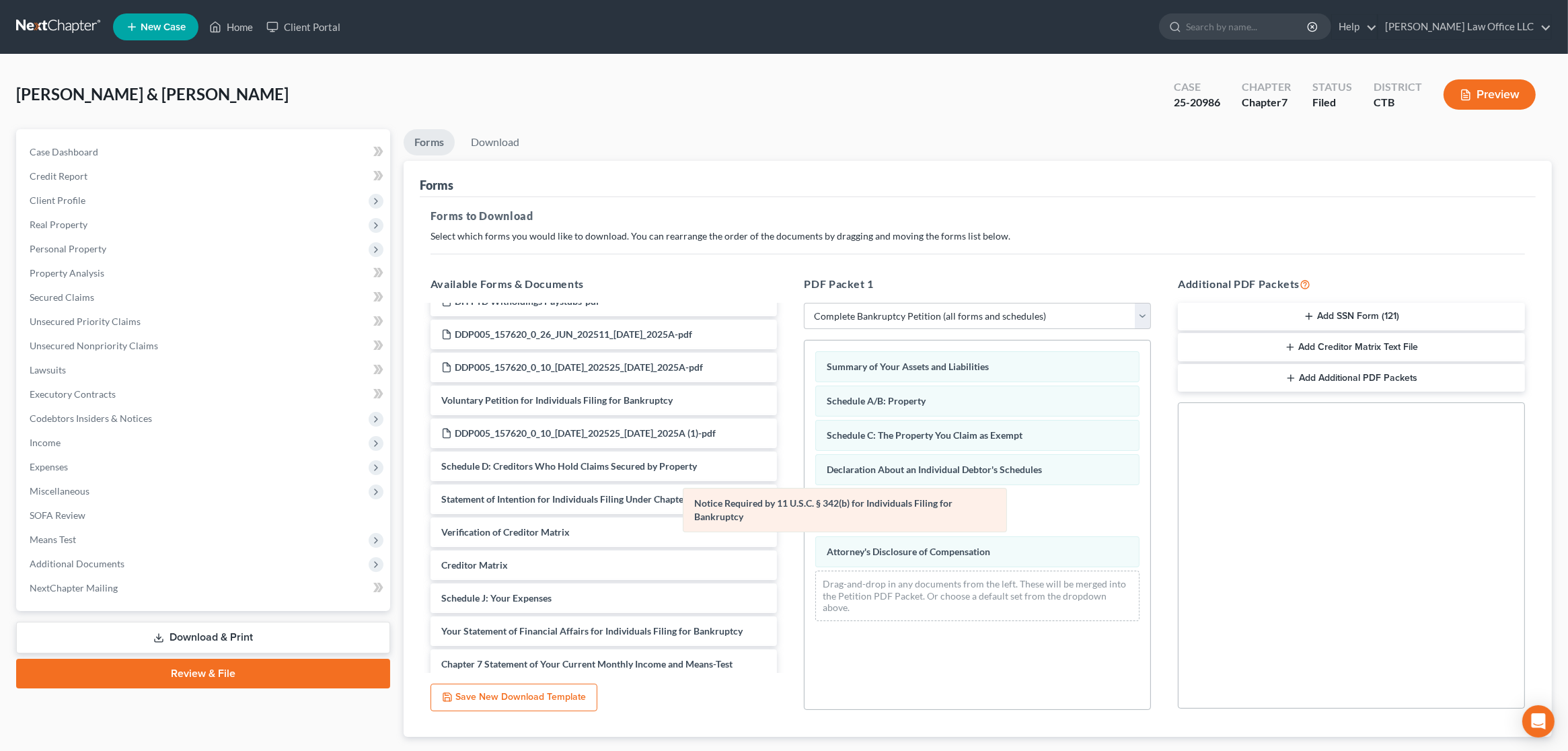
drag, startPoint x: 937, startPoint y: 510, endPoint x: 575, endPoint y: 510, distance: 362.0
click at [804, 510] on div "Notice Required by 11 U.S.C. § 342(b) for Individuals Filing for Bankruptcy Sum…" at bounding box center [977, 486] width 346 height 291
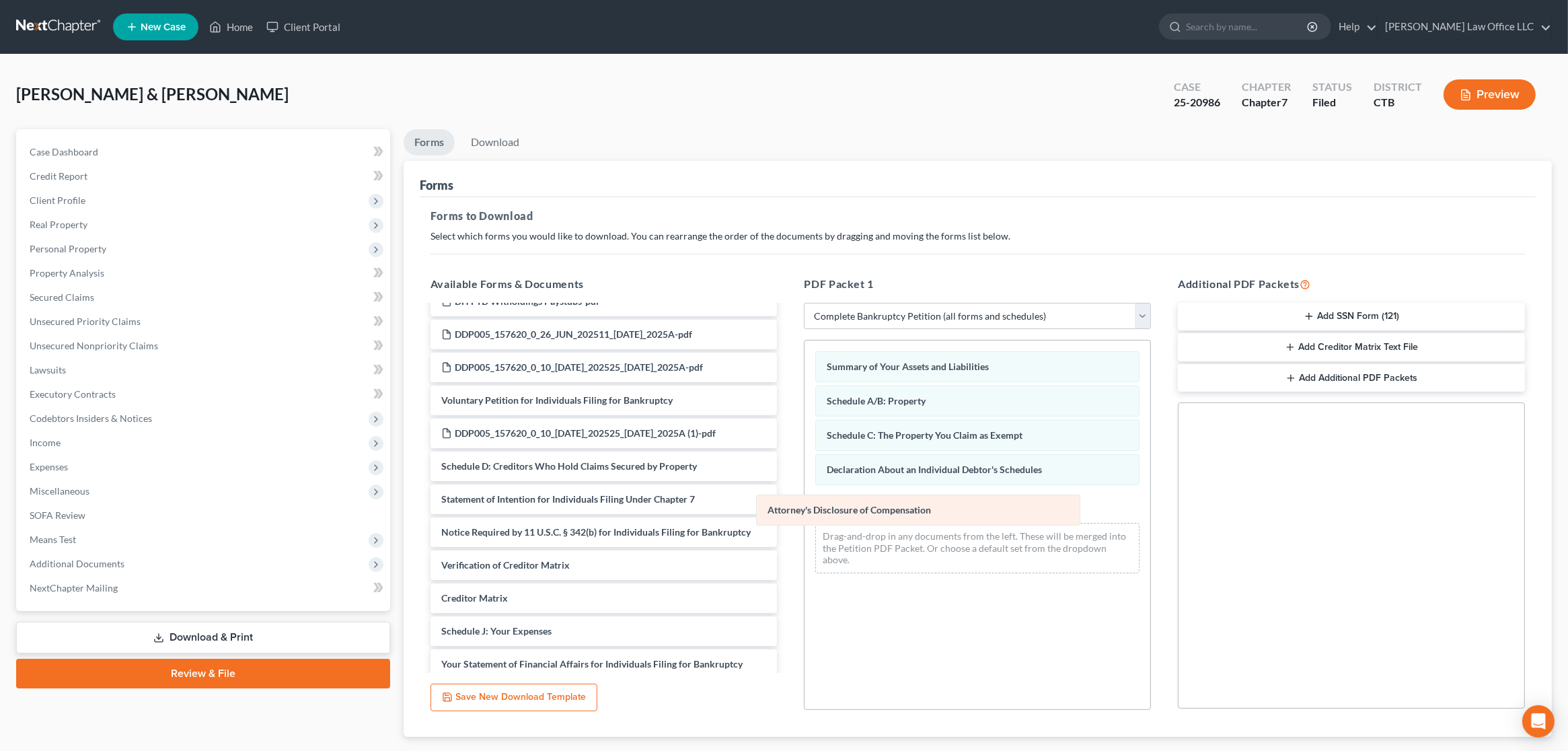
drag, startPoint x: 897, startPoint y: 504, endPoint x: 590, endPoint y: 514, distance: 307.2
click at [804, 514] on div "Attorney's Disclosure of Compensation Summary of Your Assets and Liabilities Sc…" at bounding box center [977, 462] width 346 height 243
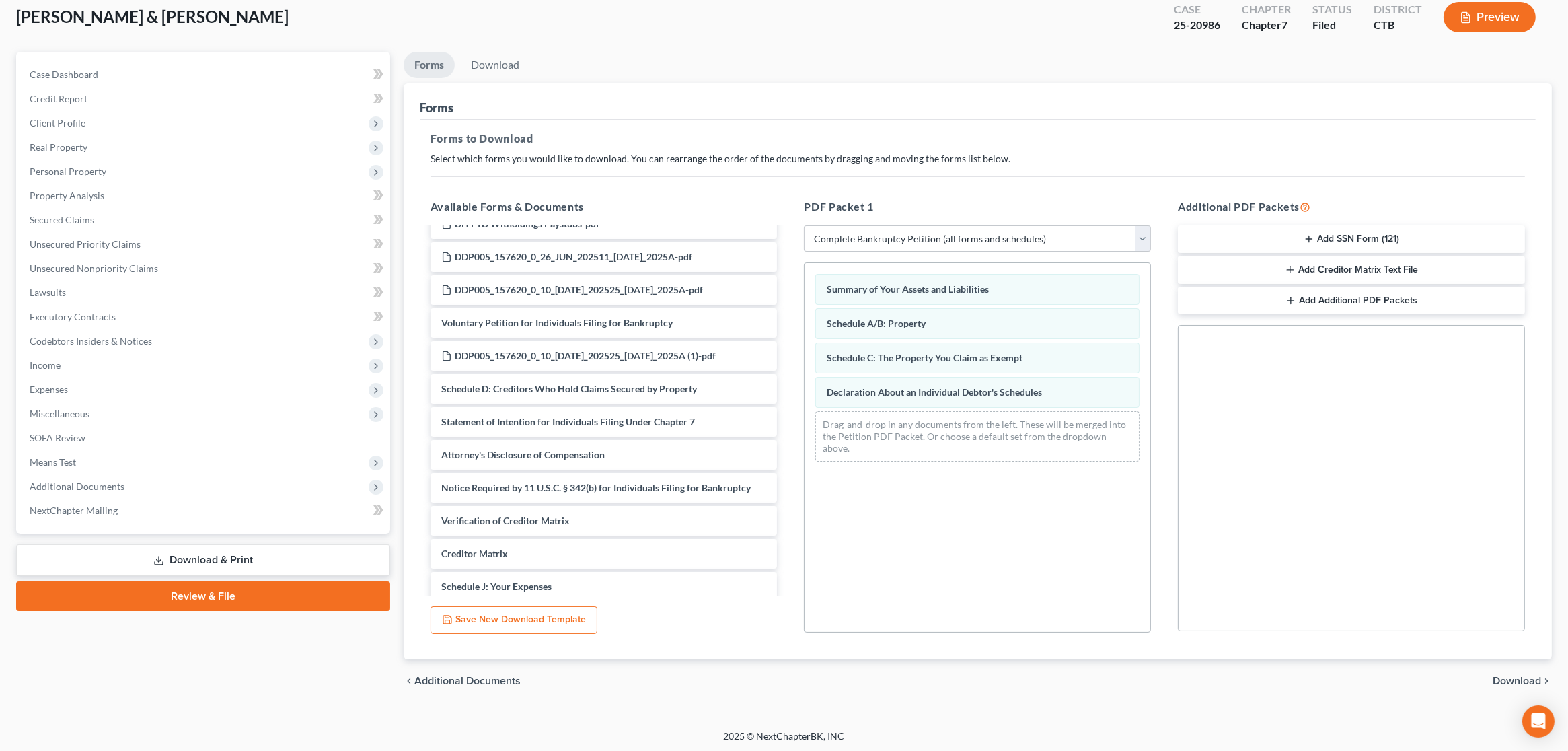
scroll to position [80, 0]
click at [1509, 674] on span "Download" at bounding box center [1517, 679] width 48 height 11
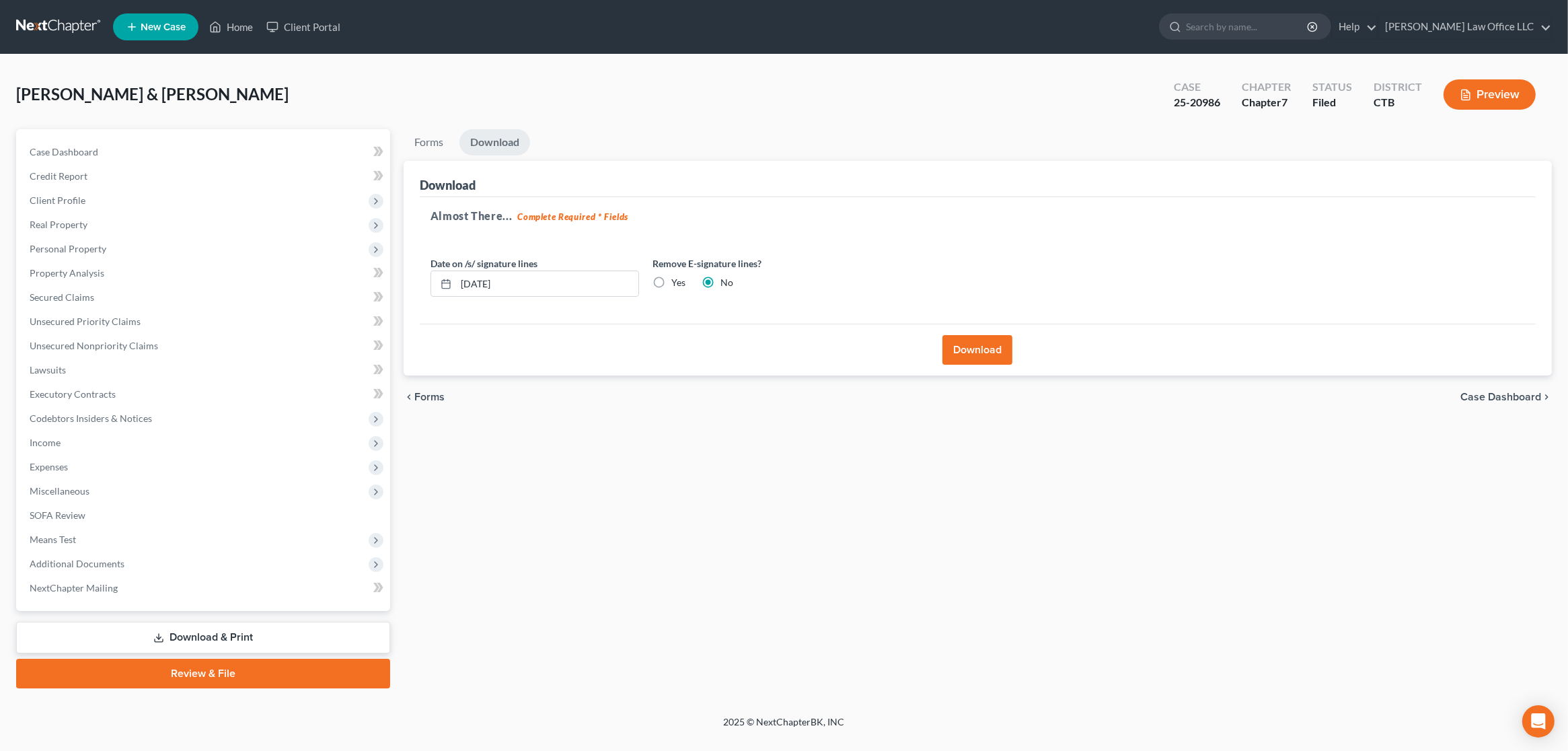
scroll to position [0, 0]
click at [984, 351] on button "Download" at bounding box center [986, 350] width 70 height 30
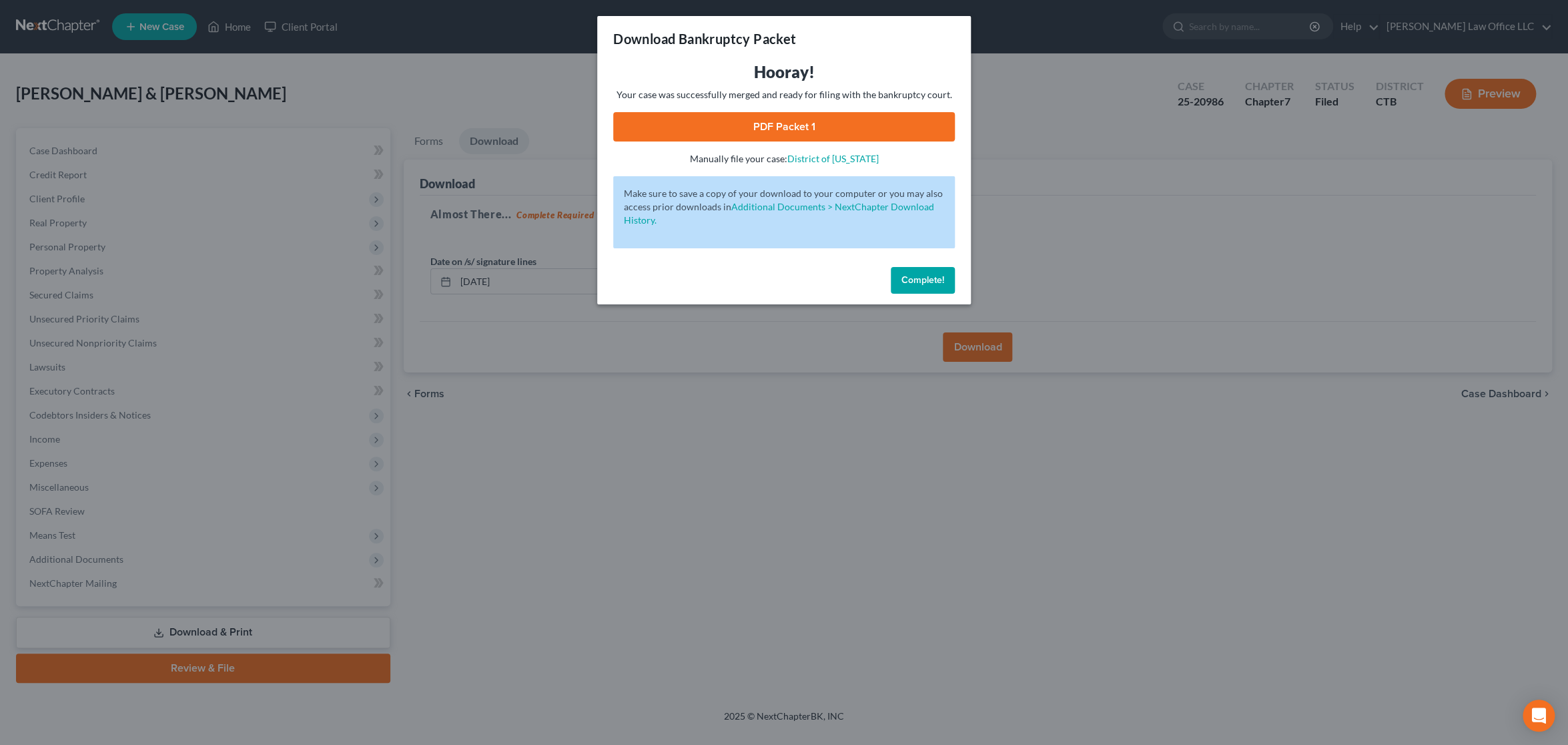
click at [791, 127] on link "PDF Packet 1" at bounding box center [784, 126] width 342 height 29
click at [908, 285] on span "Complete!" at bounding box center [923, 280] width 43 height 11
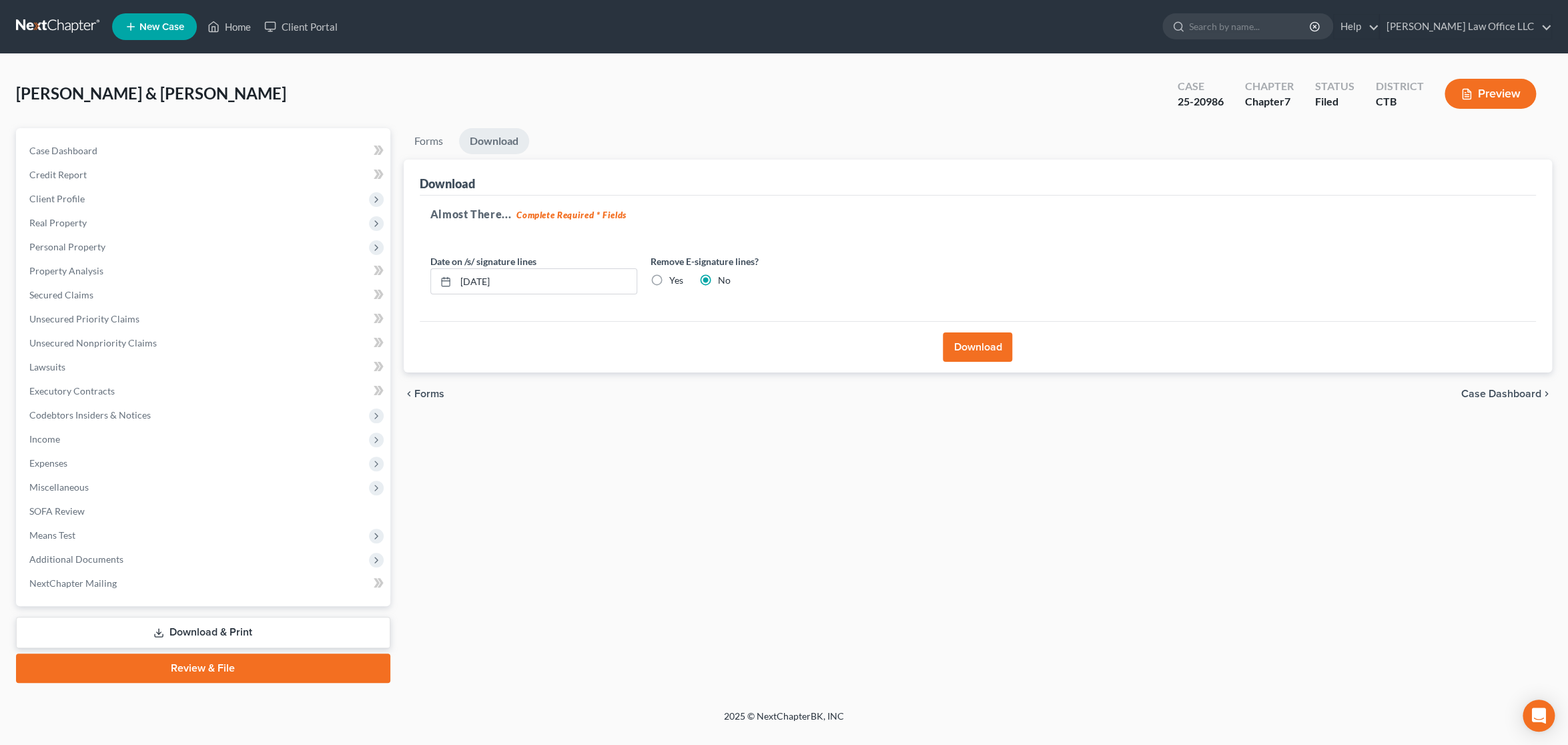
click at [1480, 92] on button "Preview" at bounding box center [1491, 94] width 92 height 30
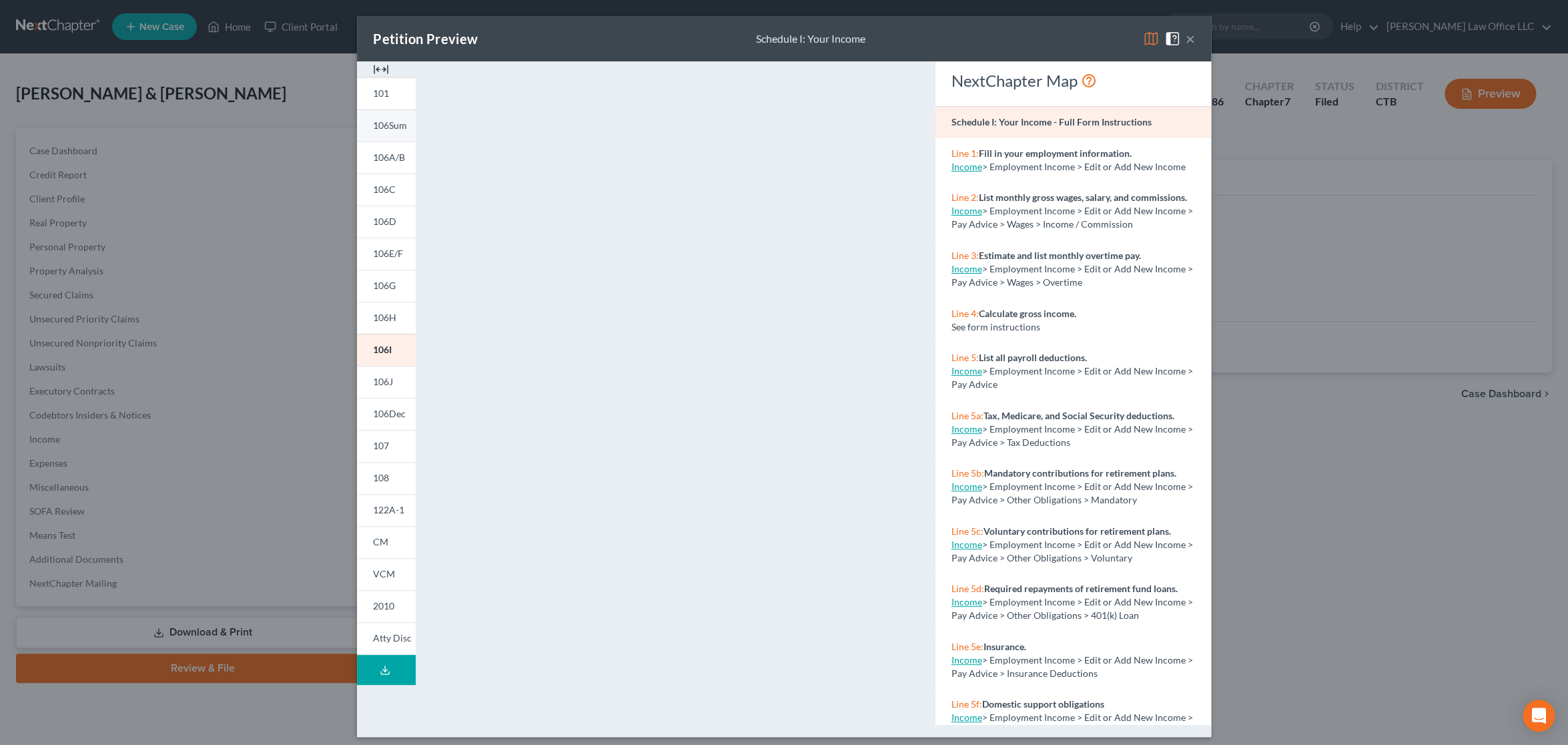
click at [401, 123] on link "106Sum" at bounding box center [386, 125] width 59 height 32
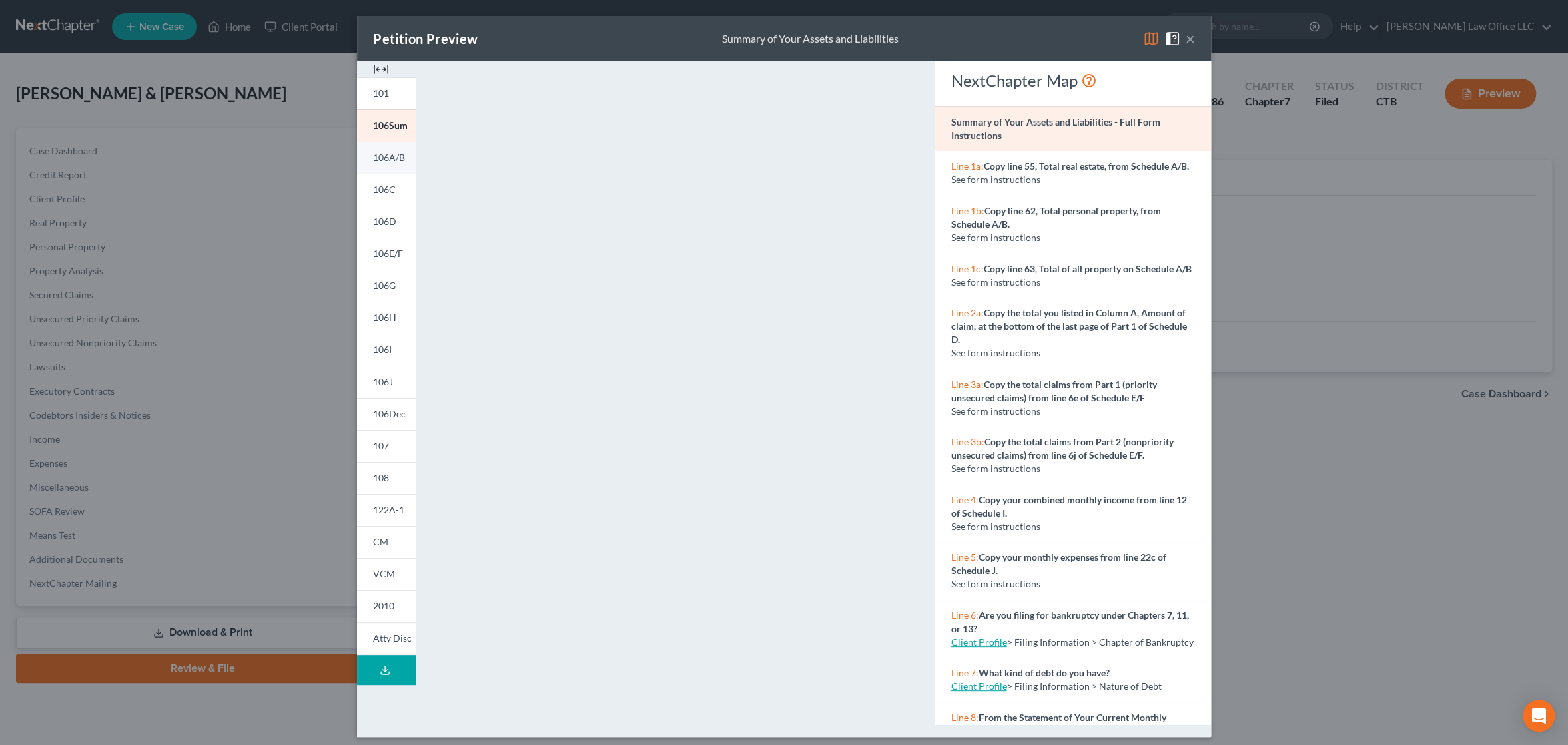
click at [382, 163] on link "106A/B" at bounding box center [386, 157] width 59 height 32
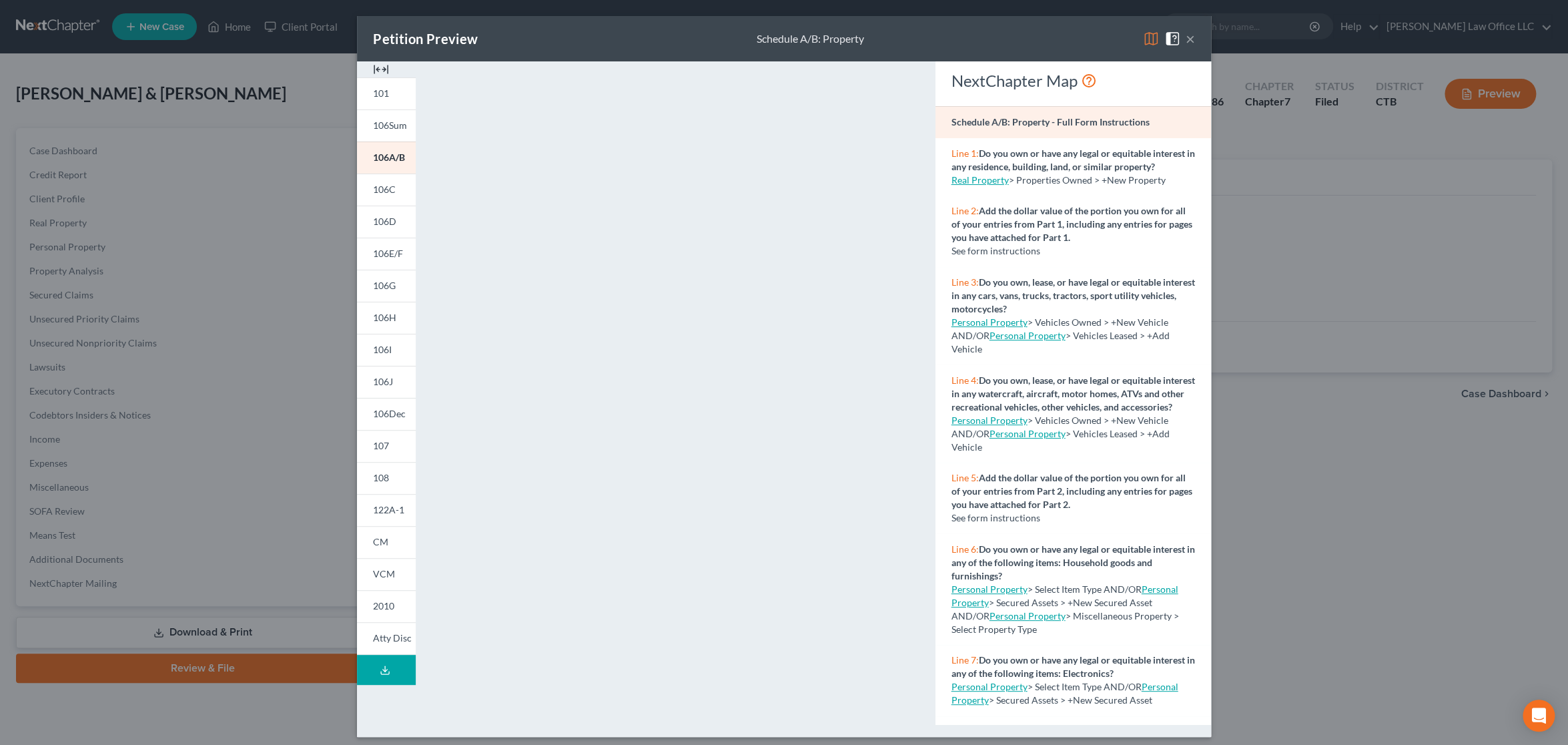
click at [1185, 38] on button "×" at bounding box center [1190, 39] width 9 height 16
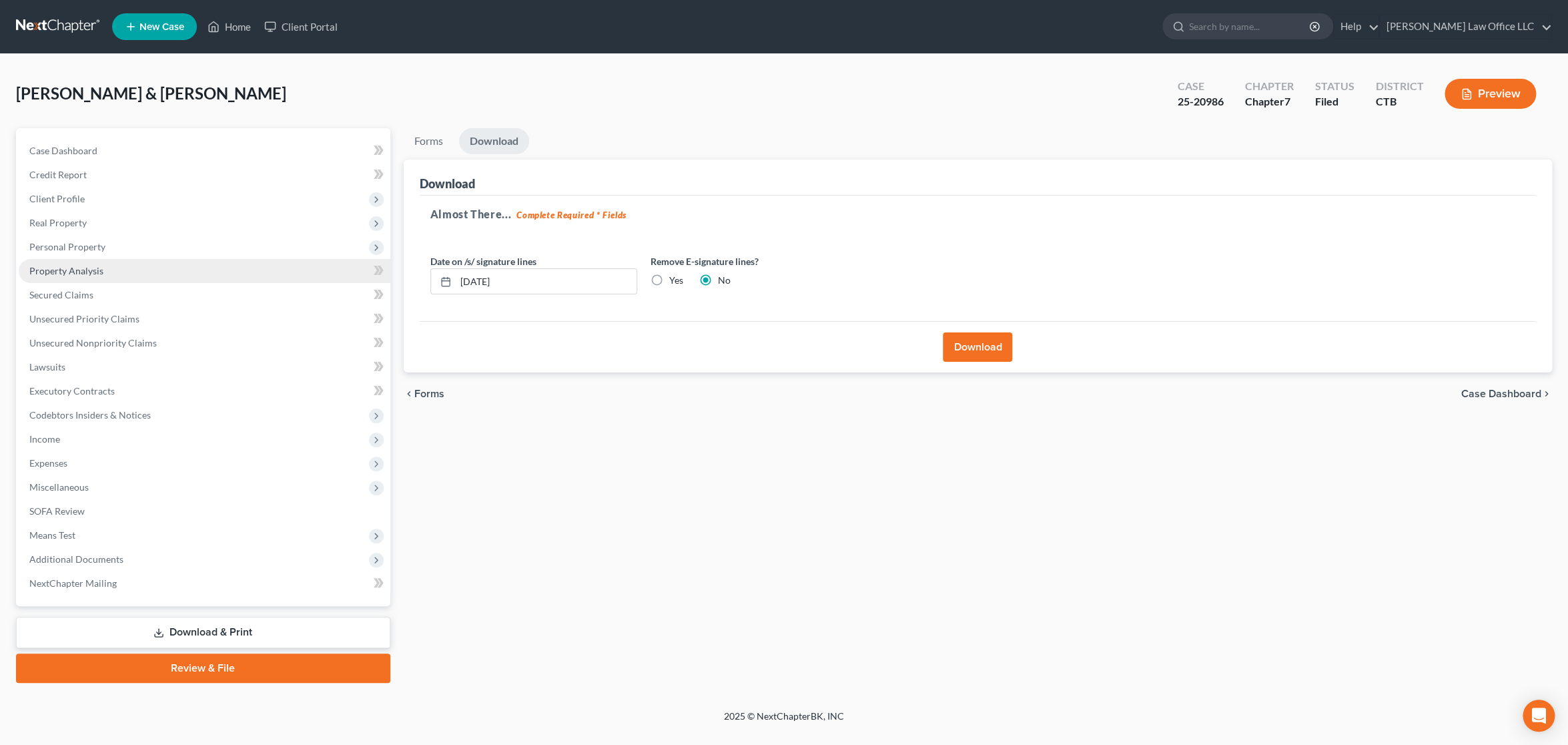
click at [89, 267] on span "Property Analysis" at bounding box center [66, 271] width 74 height 11
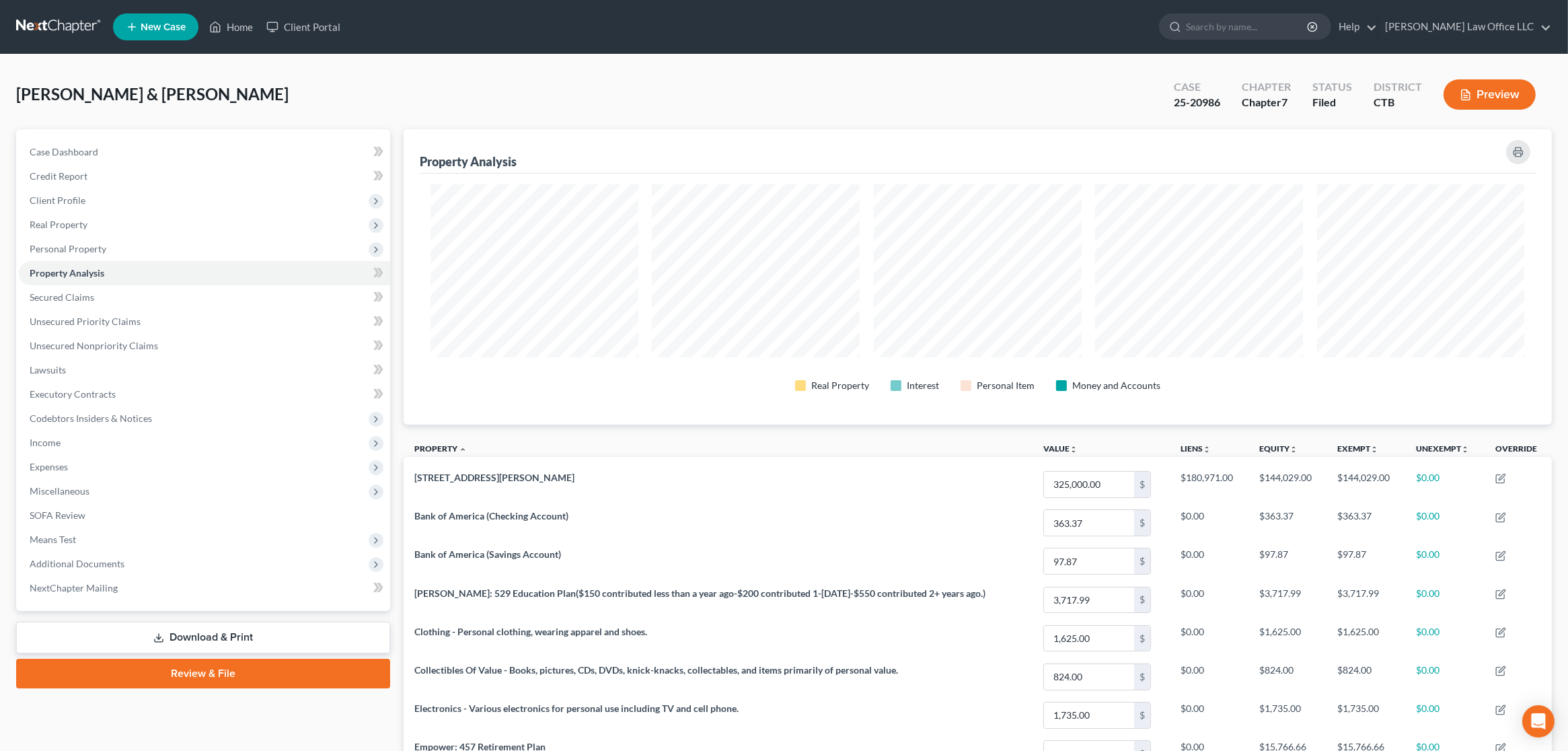
click at [1472, 96] on button "Preview" at bounding box center [1490, 95] width 92 height 30
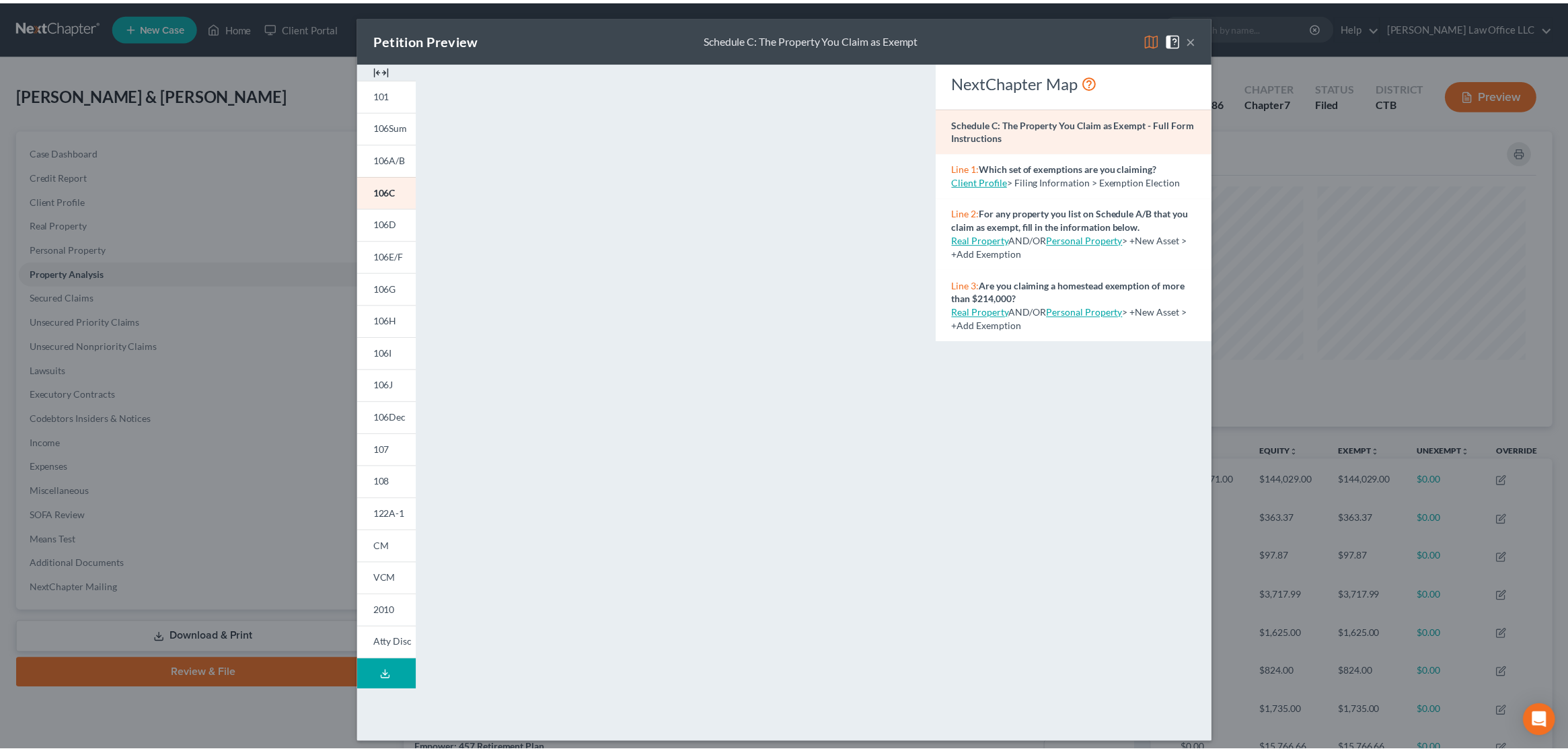
scroll to position [8, 0]
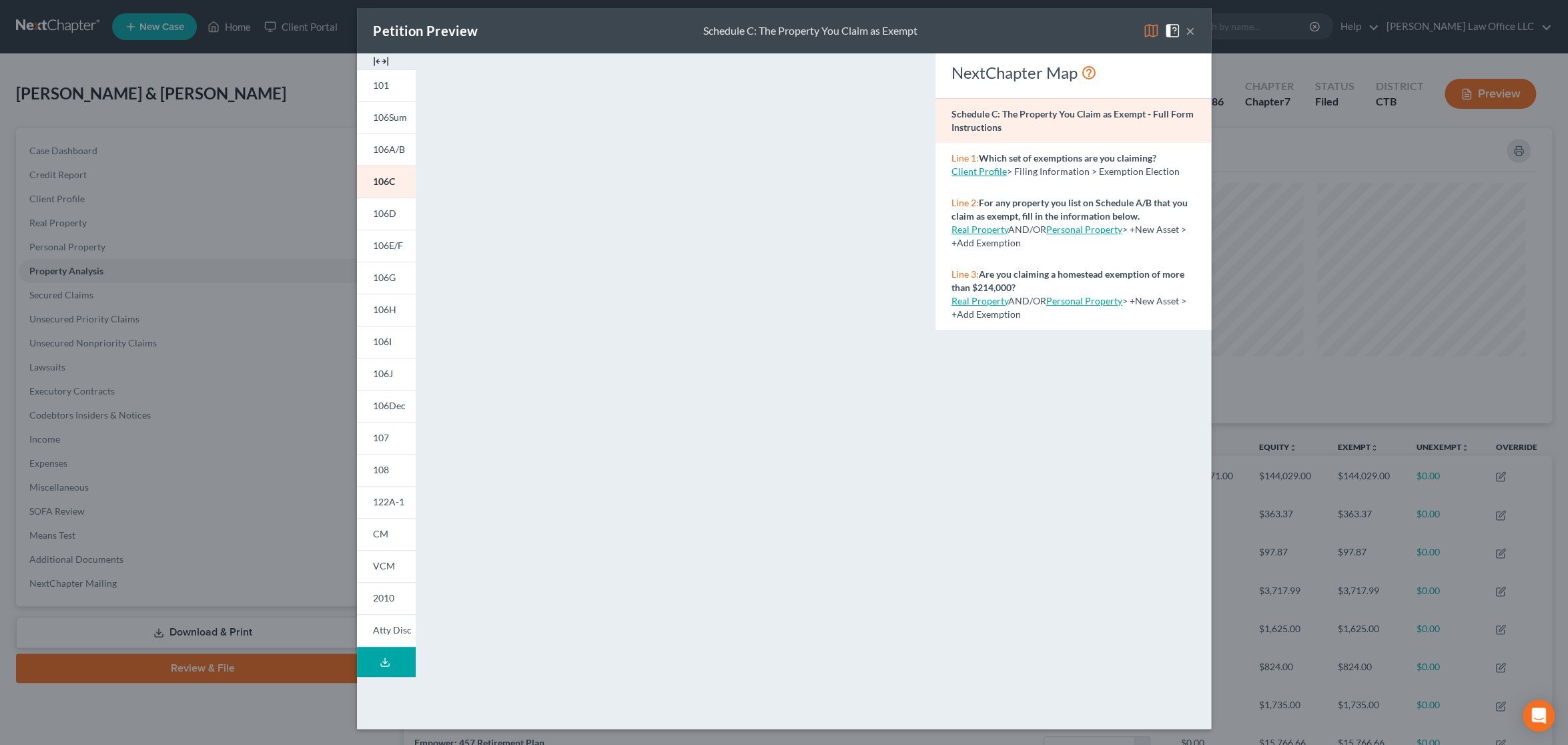
click at [1185, 29] on button "×" at bounding box center [1190, 31] width 9 height 16
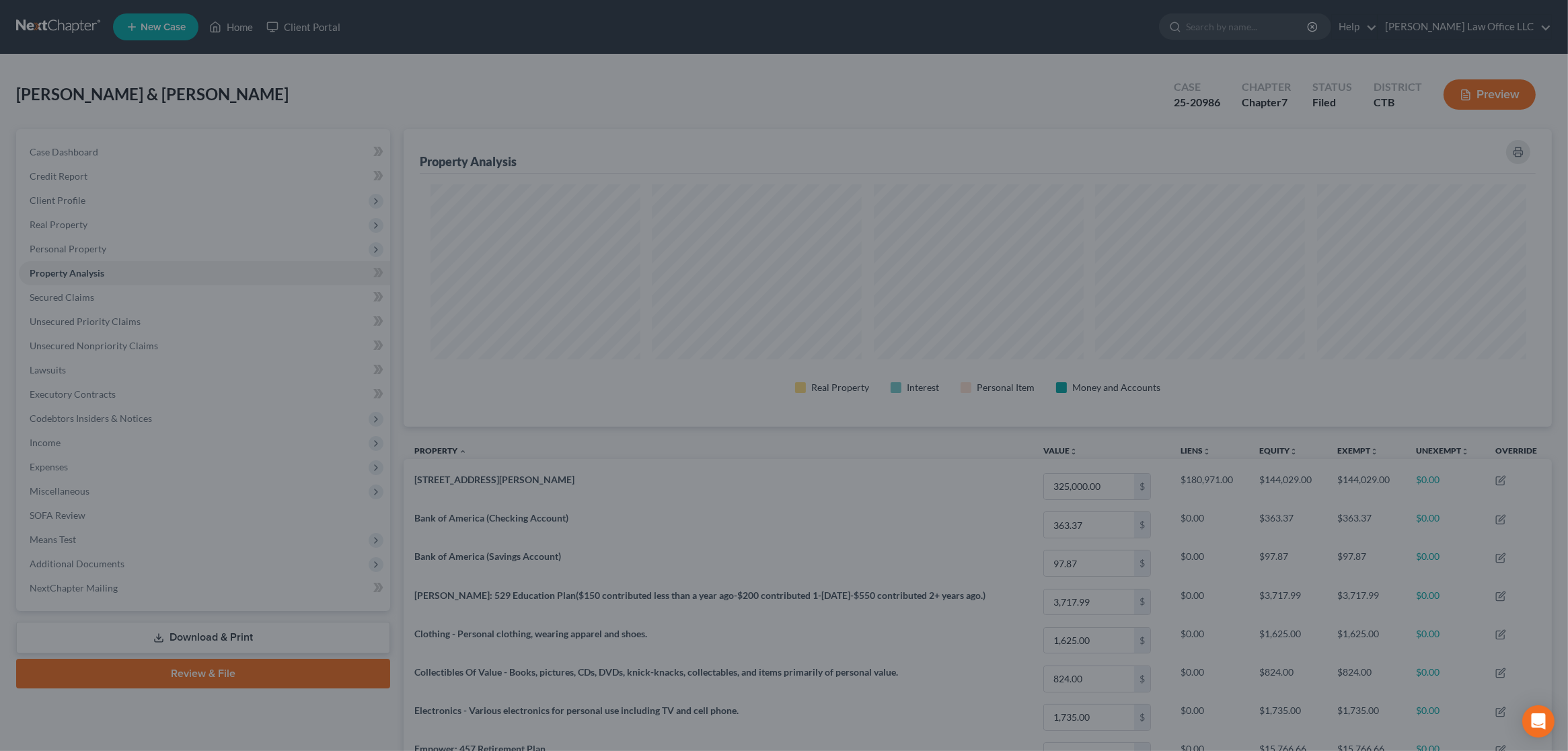
scroll to position [0, 0]
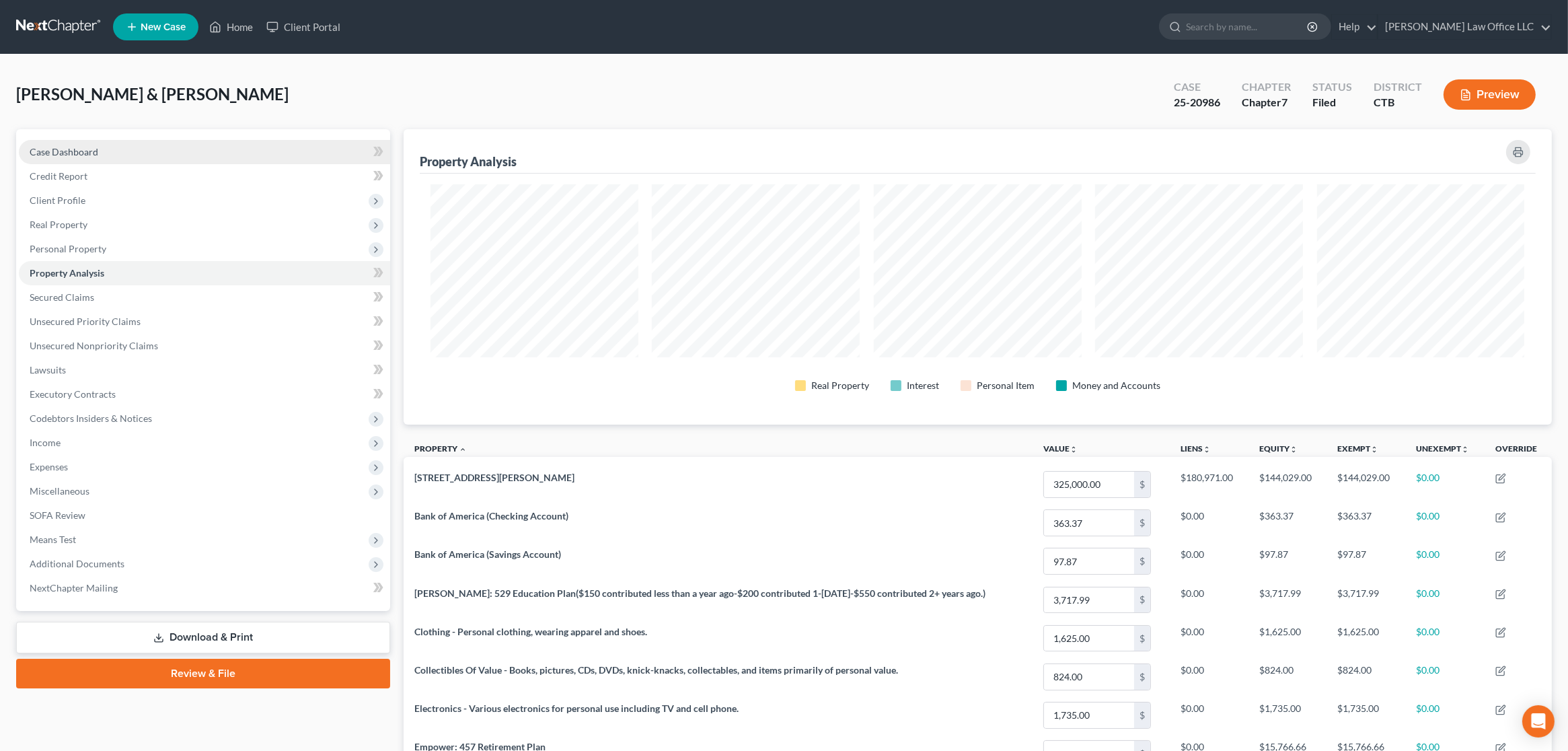
click at [138, 151] on link "Case Dashboard" at bounding box center [204, 153] width 371 height 25
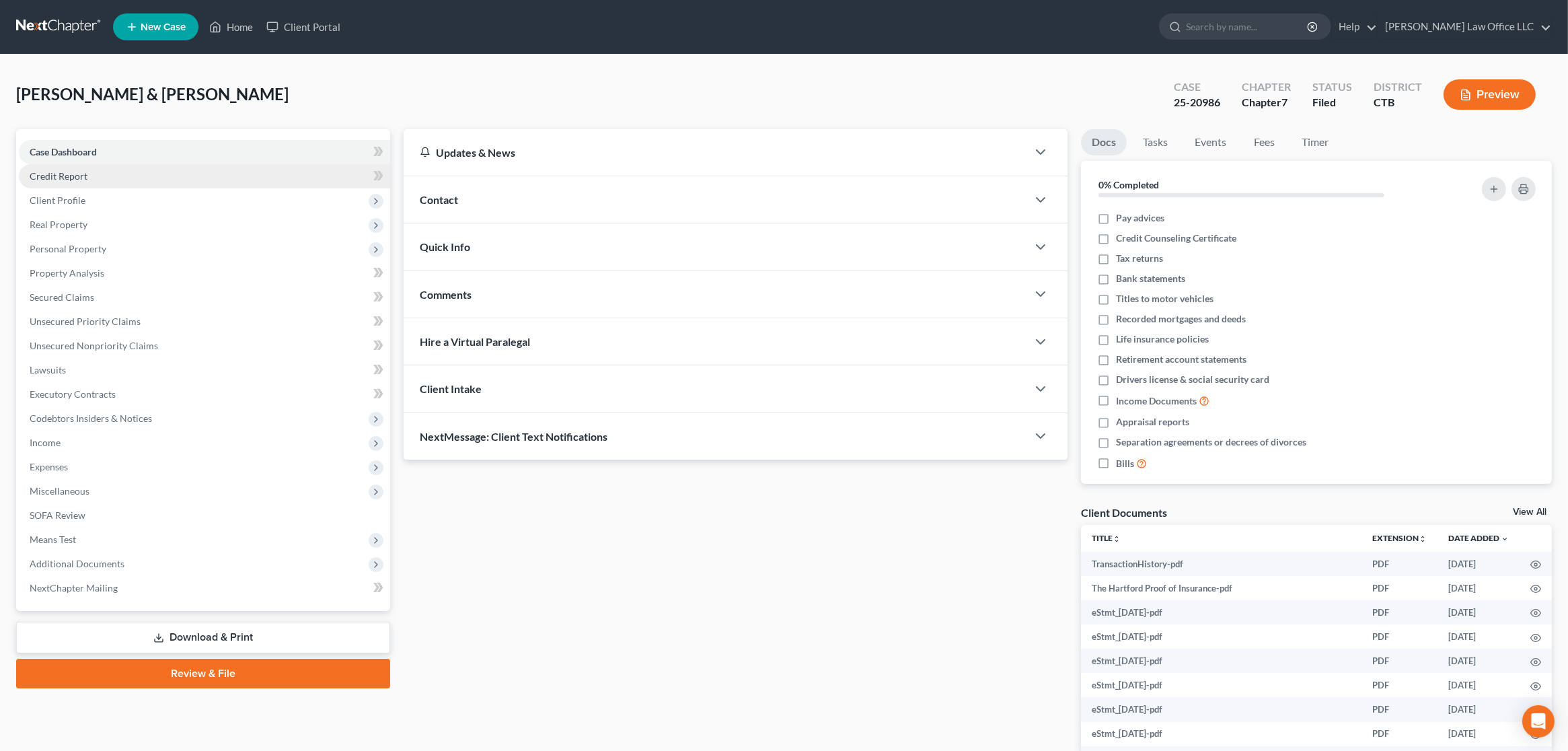
click at [132, 174] on link "Credit Report" at bounding box center [204, 176] width 371 height 25
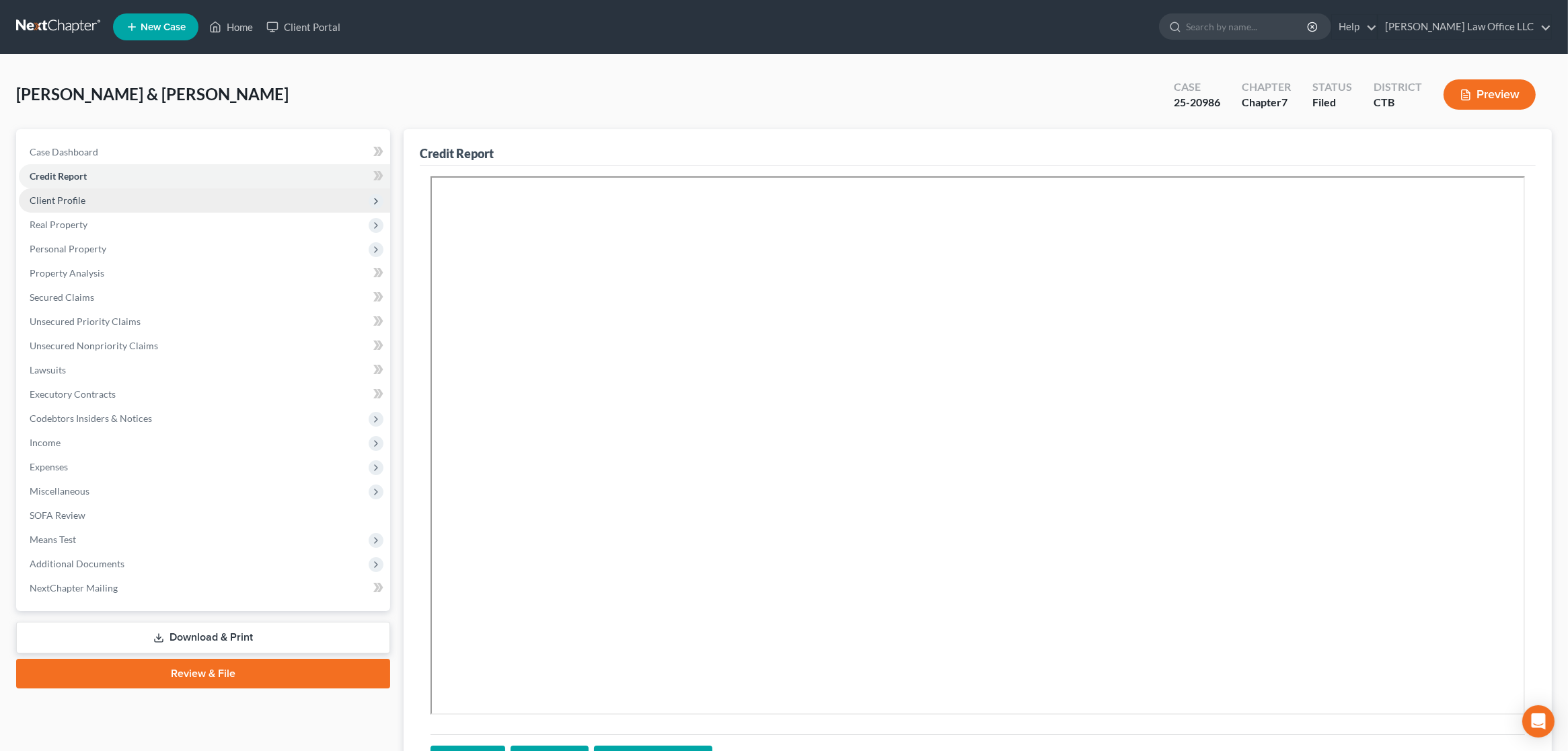
click at [111, 197] on span "Client Profile" at bounding box center [204, 201] width 371 height 25
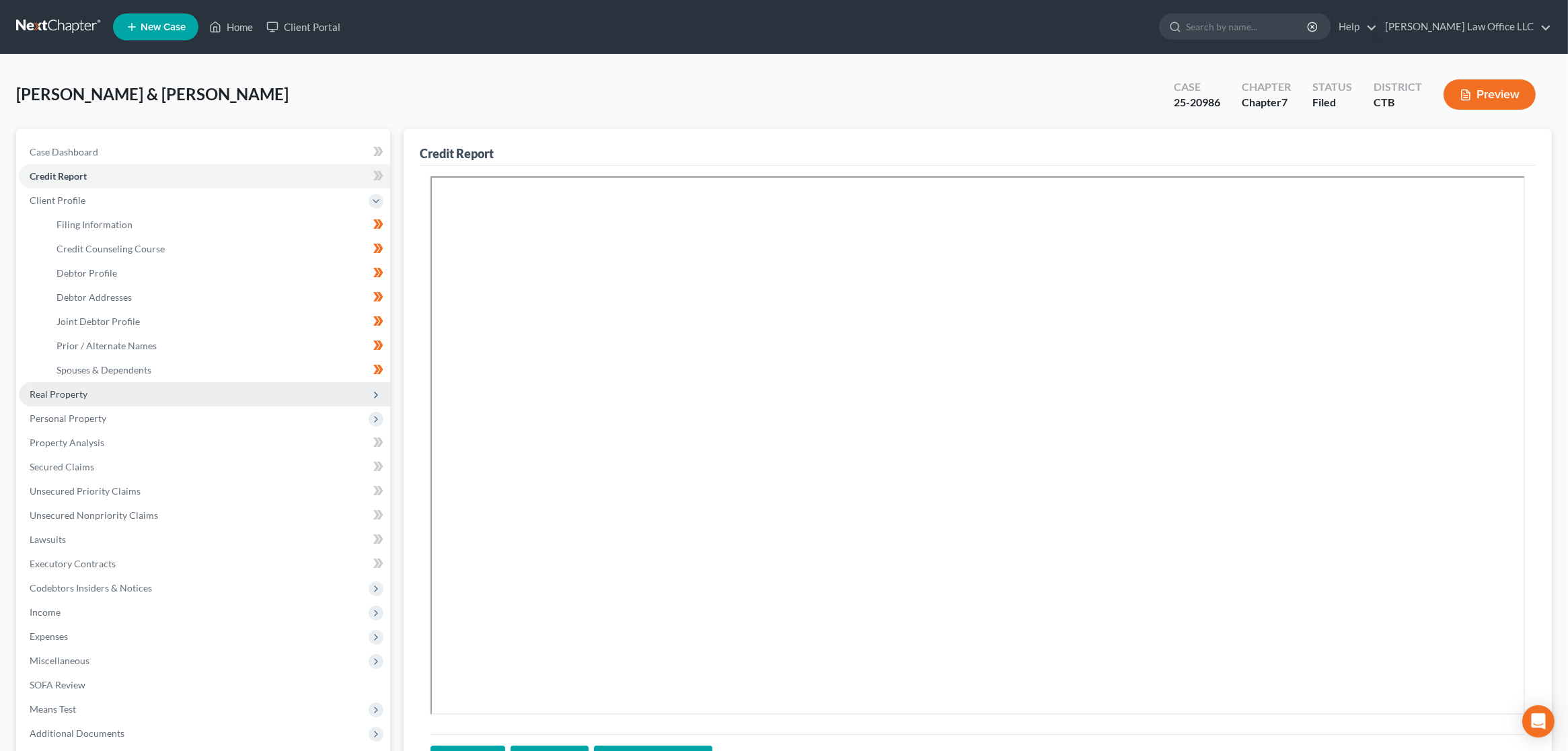
click at [112, 403] on span "Real Property" at bounding box center [204, 395] width 371 height 25
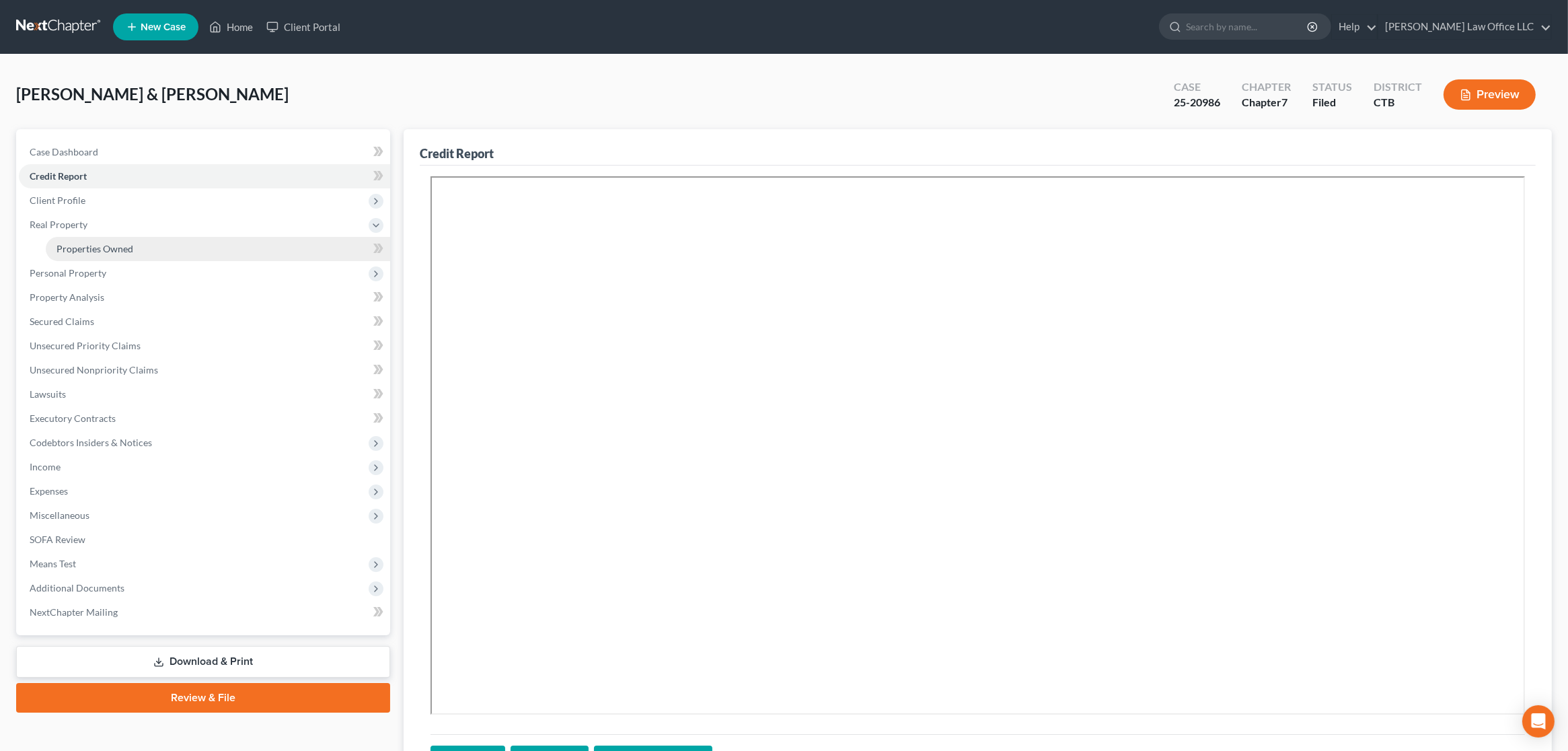
click at [117, 246] on span "Properties Owned" at bounding box center [95, 249] width 77 height 12
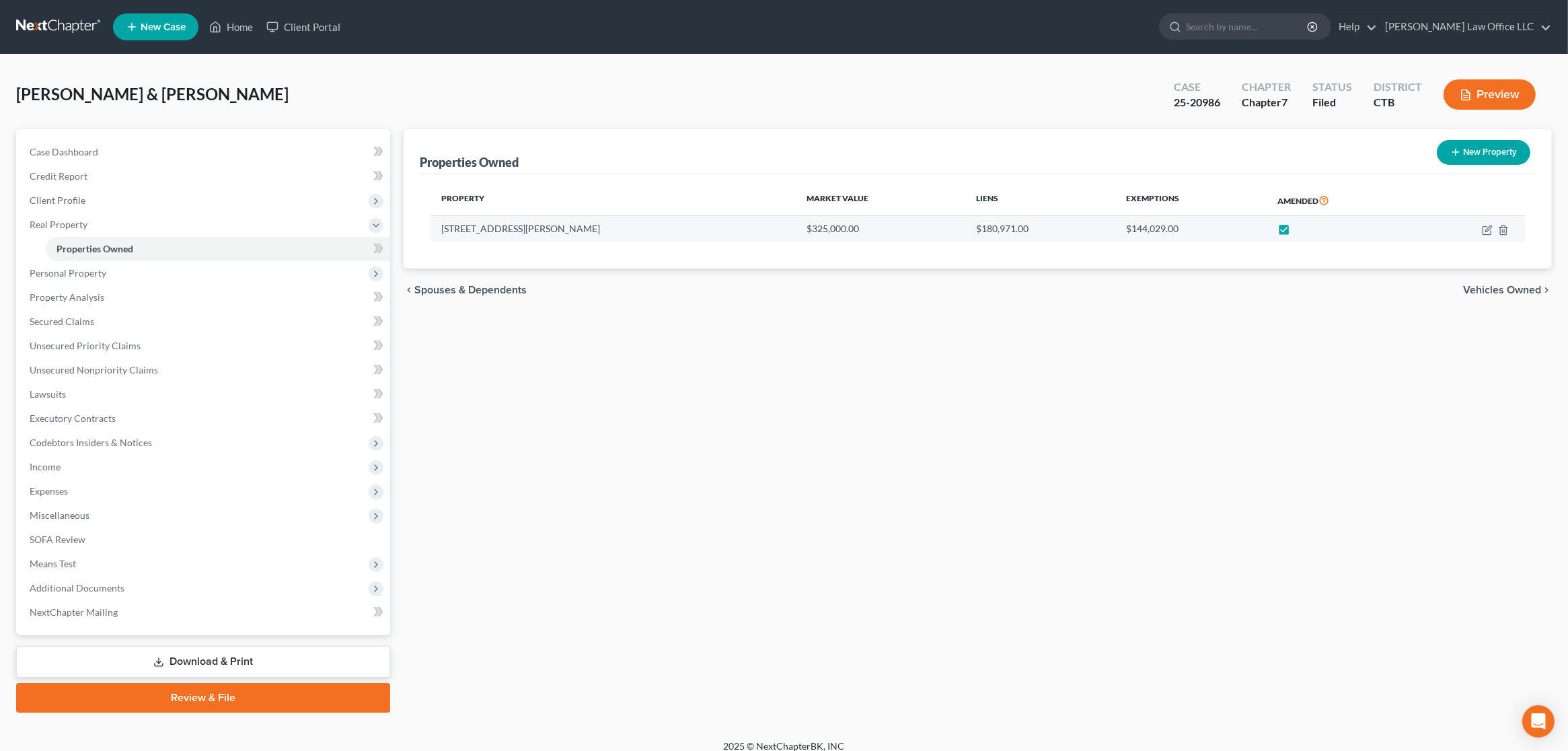
click at [1297, 232] on label at bounding box center [1297, 232] width 0 height 0
click at [1302, 227] on input "checkbox" at bounding box center [1306, 226] width 9 height 9
checkbox input "false"
click at [892, 366] on div "Properties Owned New Property Property Market Value Liens Exemptions Amended 10…" at bounding box center [978, 421] width 1162 height 583
click at [181, 374] on link "Unsecured Nonpriority Claims" at bounding box center [204, 370] width 371 height 25
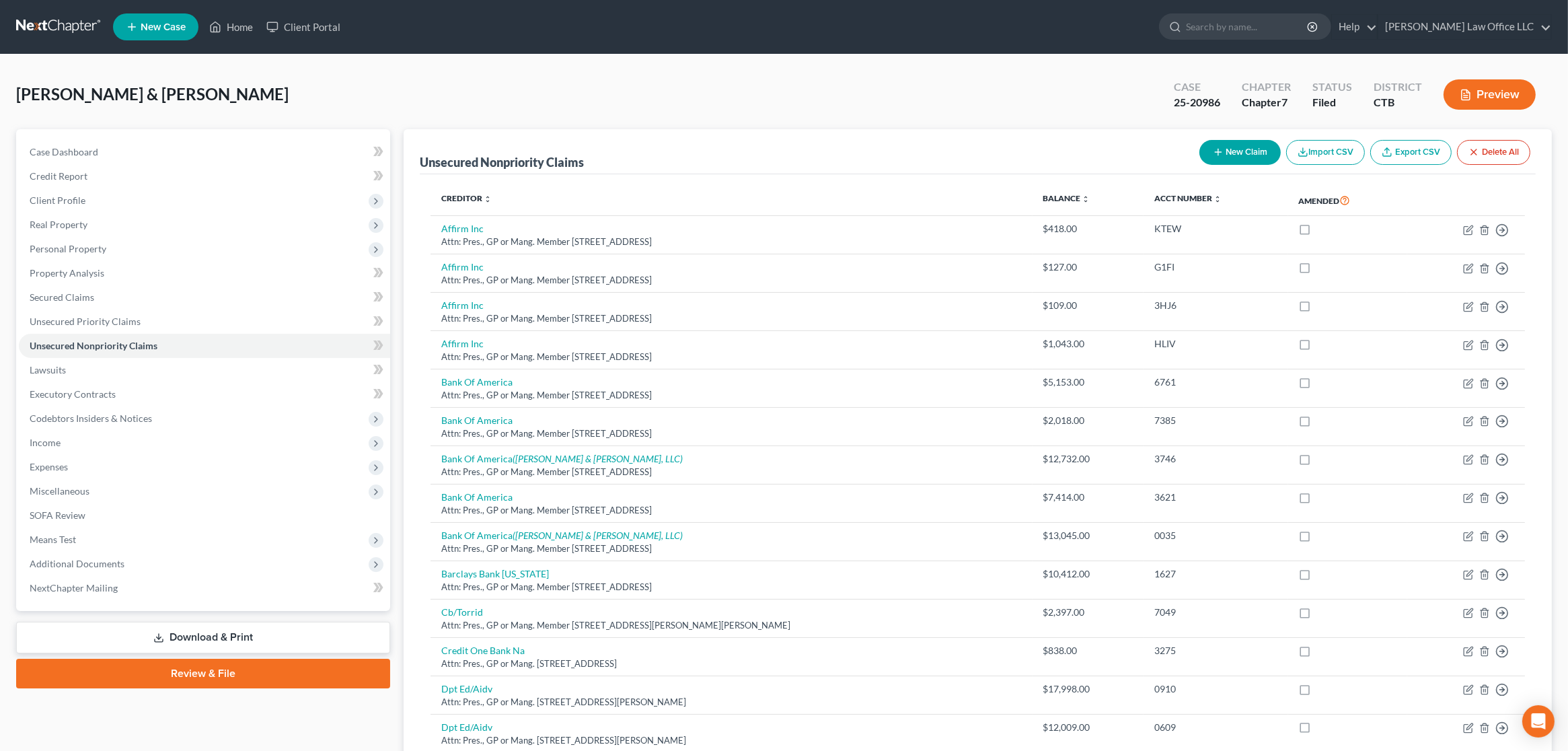
click at [1500, 90] on button "Preview" at bounding box center [1490, 95] width 92 height 30
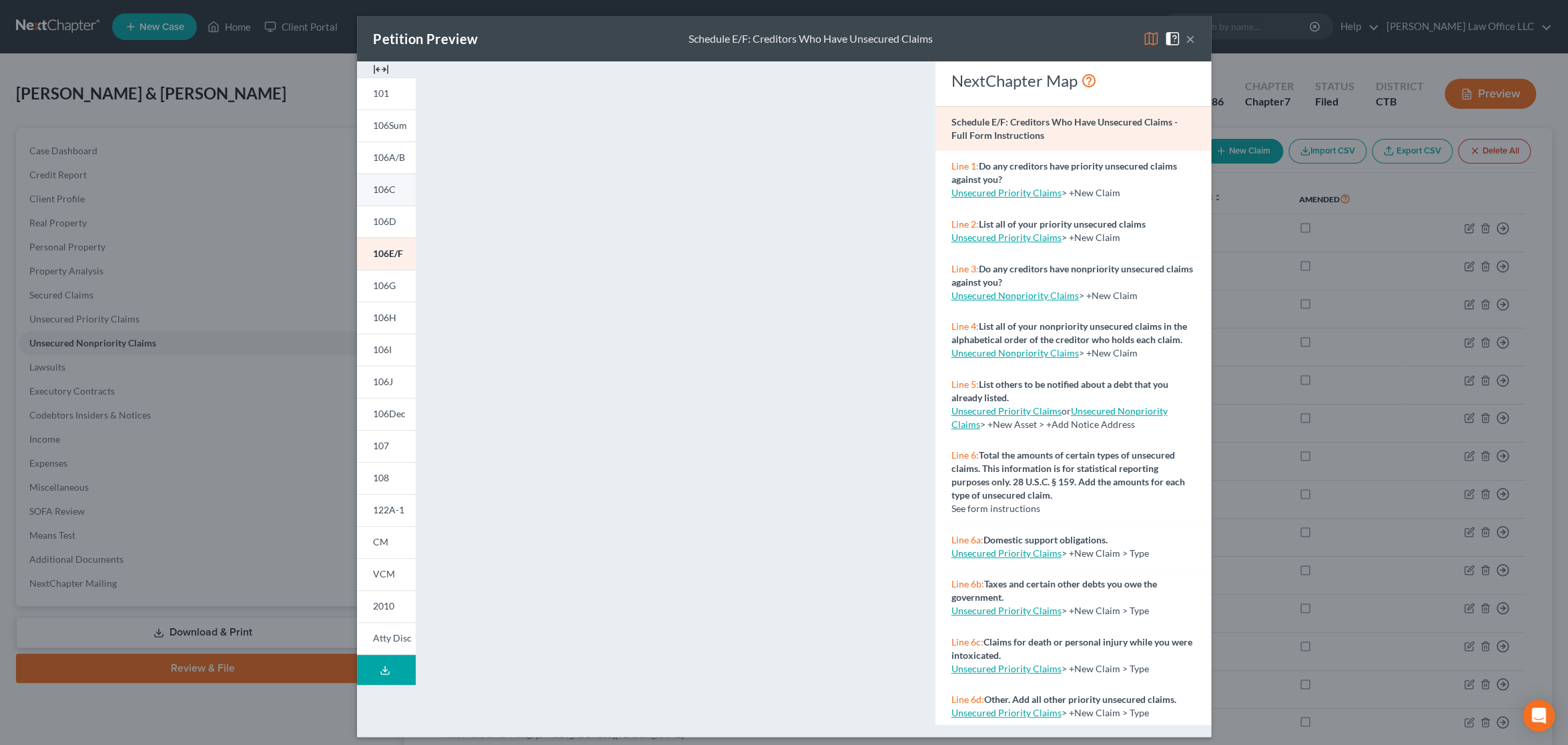
click at [384, 195] on link "106C" at bounding box center [386, 189] width 59 height 32
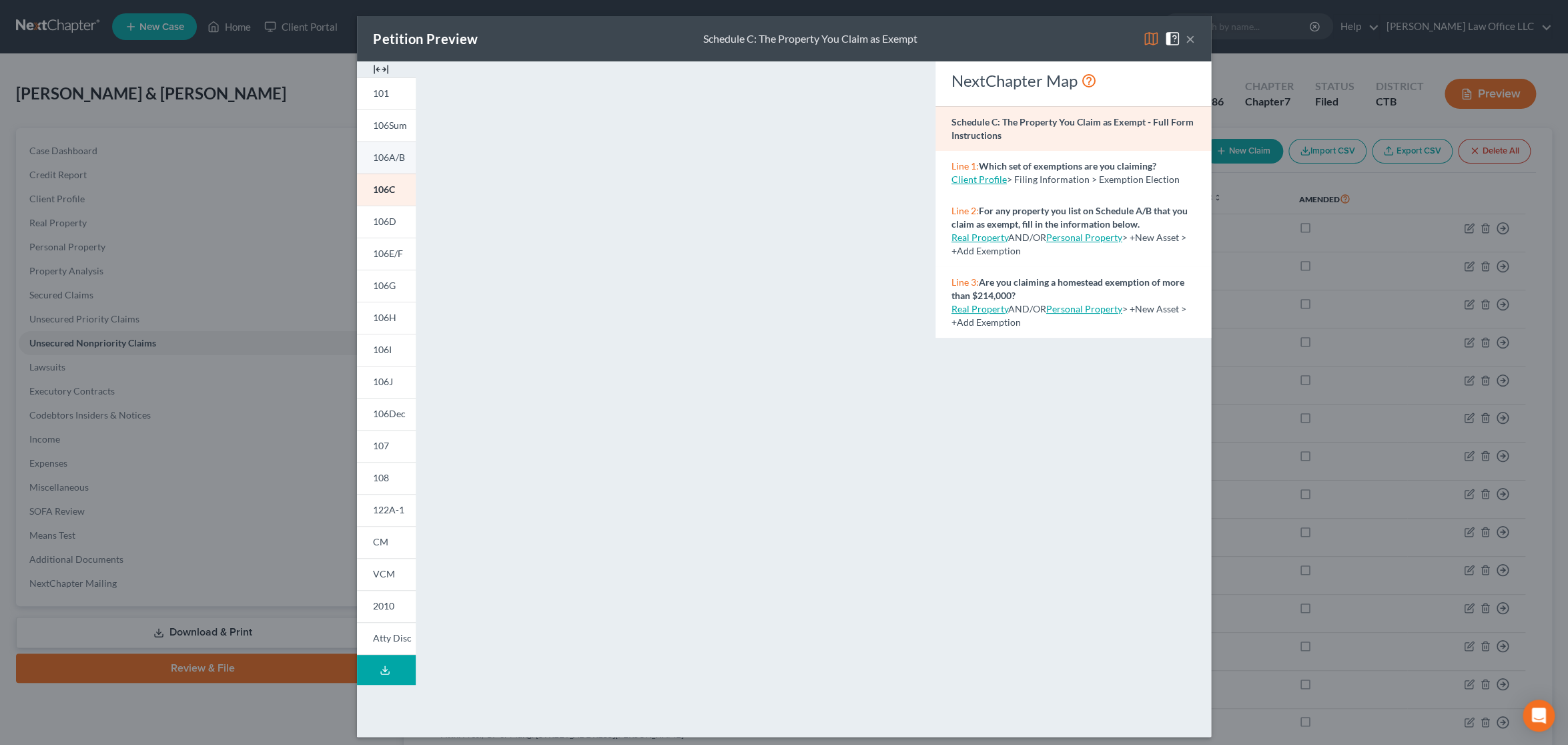
click at [376, 164] on link "106A/B" at bounding box center [386, 157] width 59 height 32
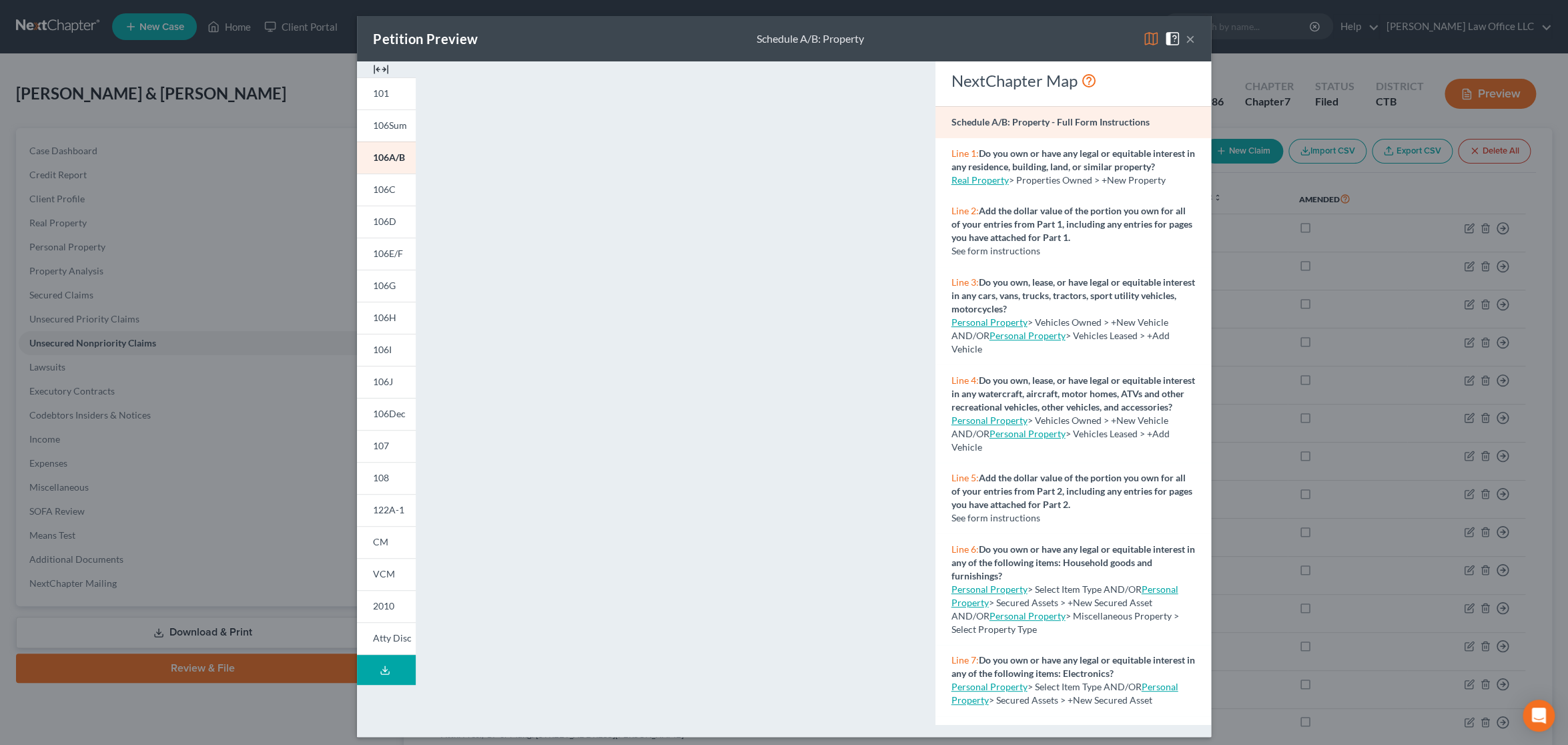
click at [1185, 42] on button "×" at bounding box center [1190, 39] width 9 height 16
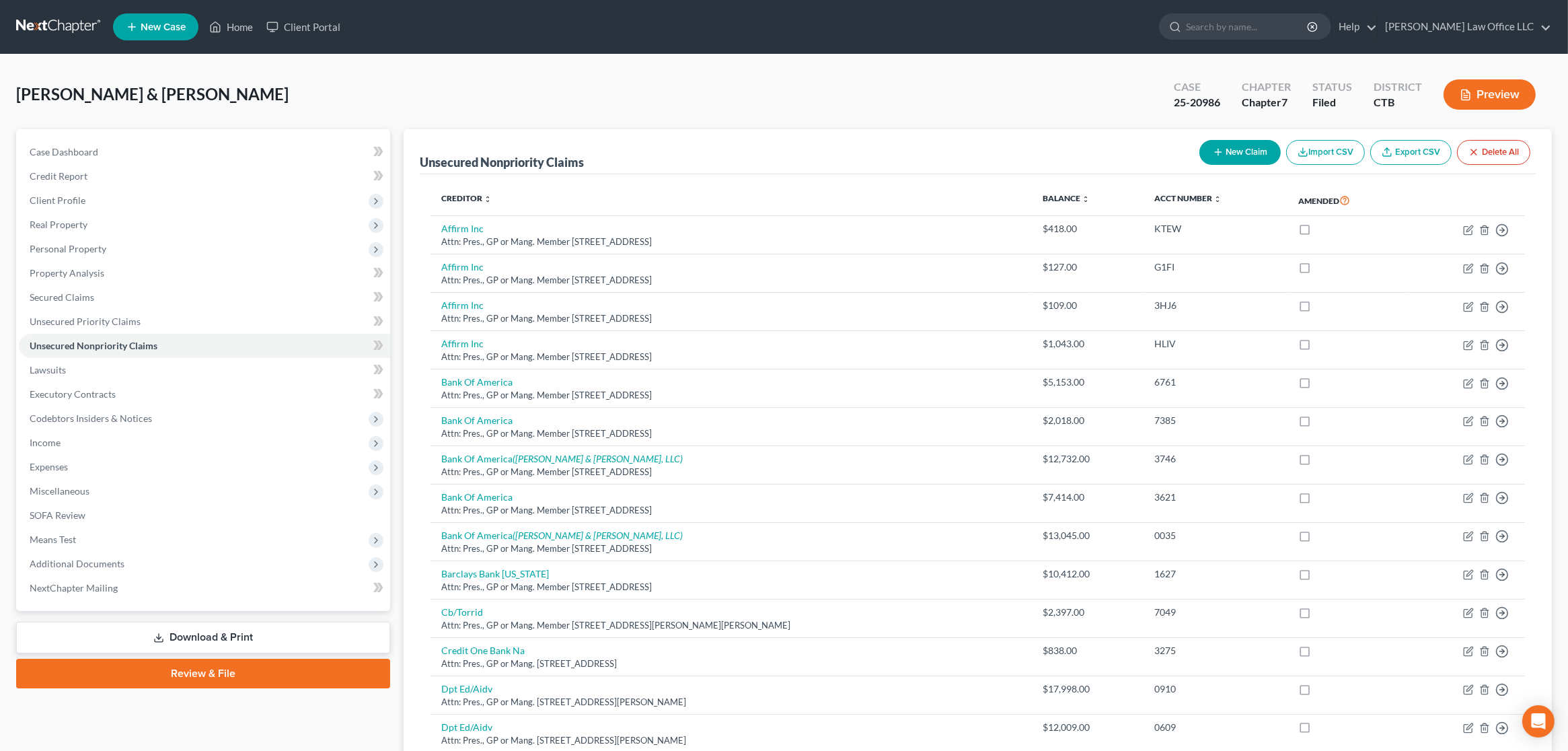
click at [237, 635] on link "Download & Print" at bounding box center [203, 638] width 374 height 32
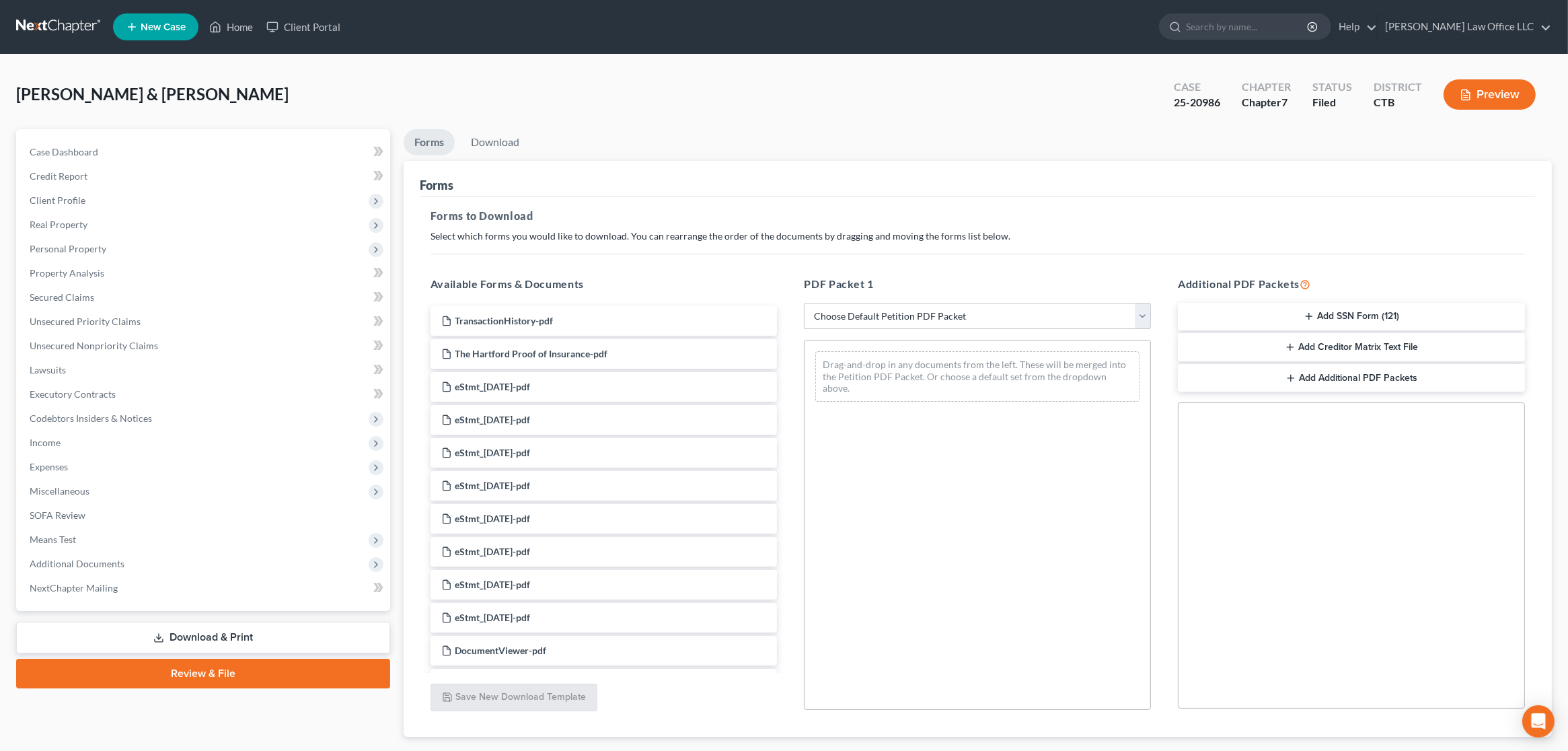
click at [904, 319] on select "Choose Default Petition PDF Packet Complete Bankruptcy Petition (all forms and …" at bounding box center [978, 316] width 347 height 27
select select "0"
click at [804, 303] on select "Choose Default Petition PDF Packet Complete Bankruptcy Petition (all forms and …" at bounding box center [978, 316] width 347 height 27
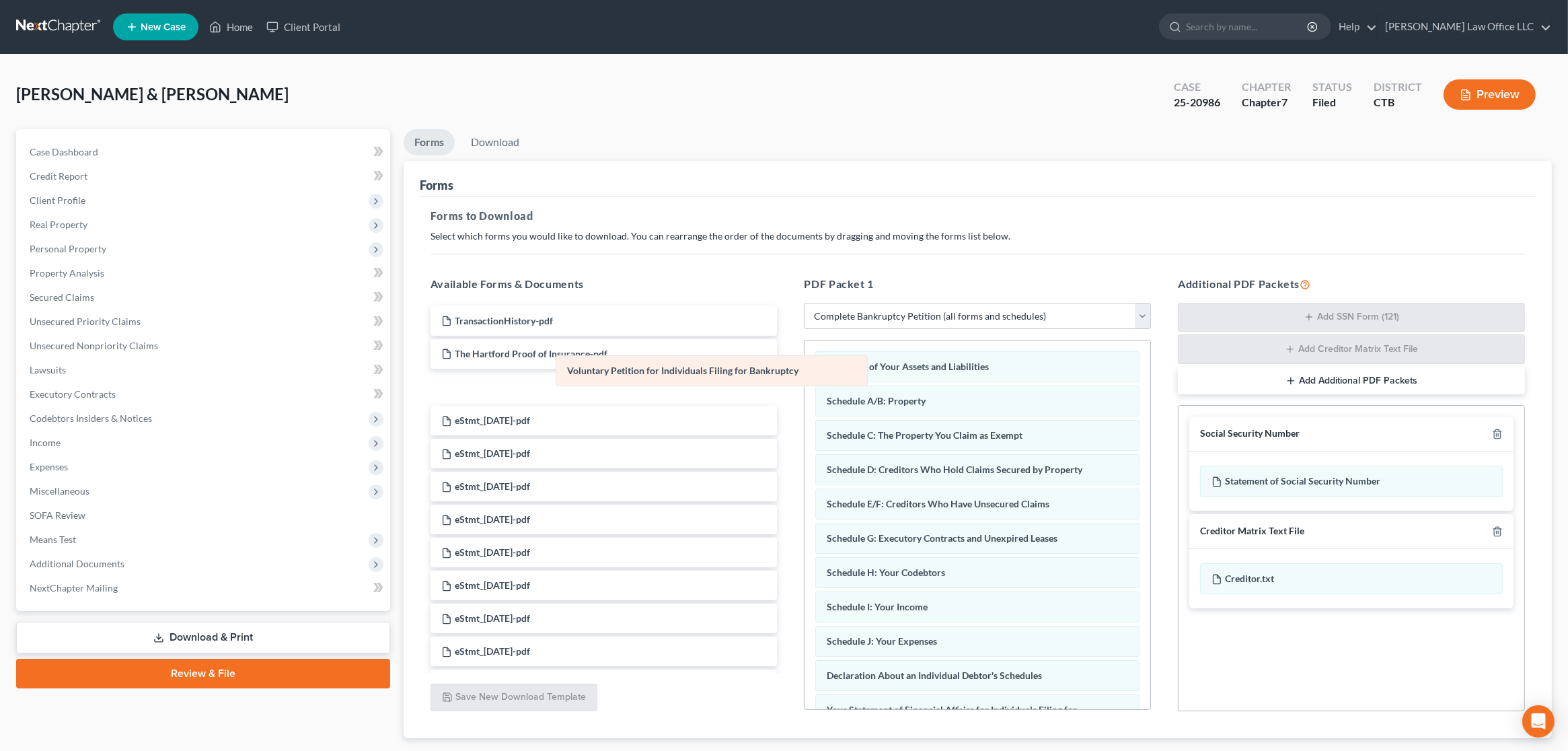
drag, startPoint x: 902, startPoint y: 326, endPoint x: 628, endPoint y: 372, distance: 277.8
click at [804, 372] on div "Voluntary Petition for Individuals Filing for Bankruptcy Voluntary Petition for…" at bounding box center [977, 688] width 346 height 696
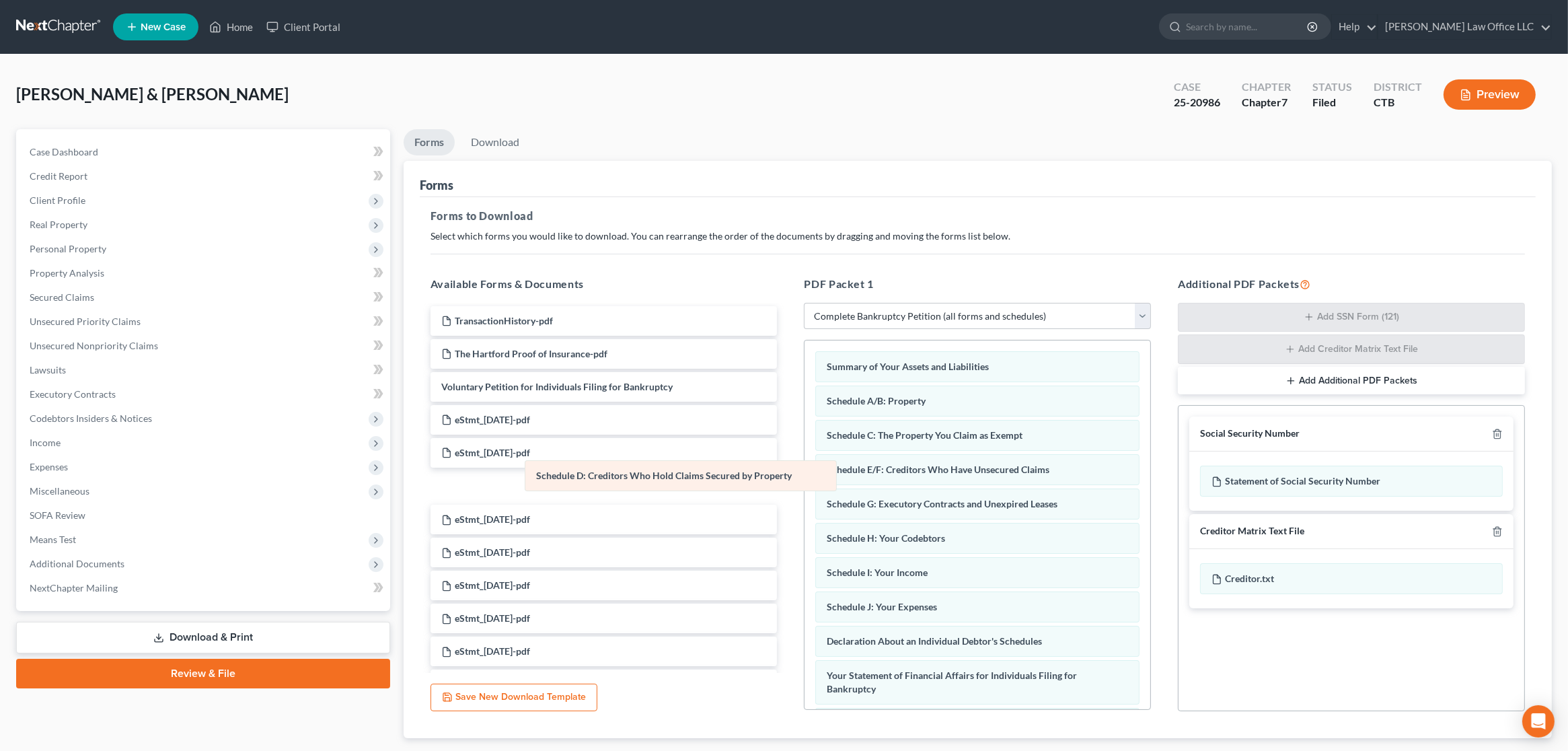
drag, startPoint x: 897, startPoint y: 463, endPoint x: 606, endPoint y: 471, distance: 291.1
click at [804, 471] on div "Schedule D: Creditors Who Hold Claims Secured by Property Summary of Your Asset…" at bounding box center [977, 671] width 346 height 661
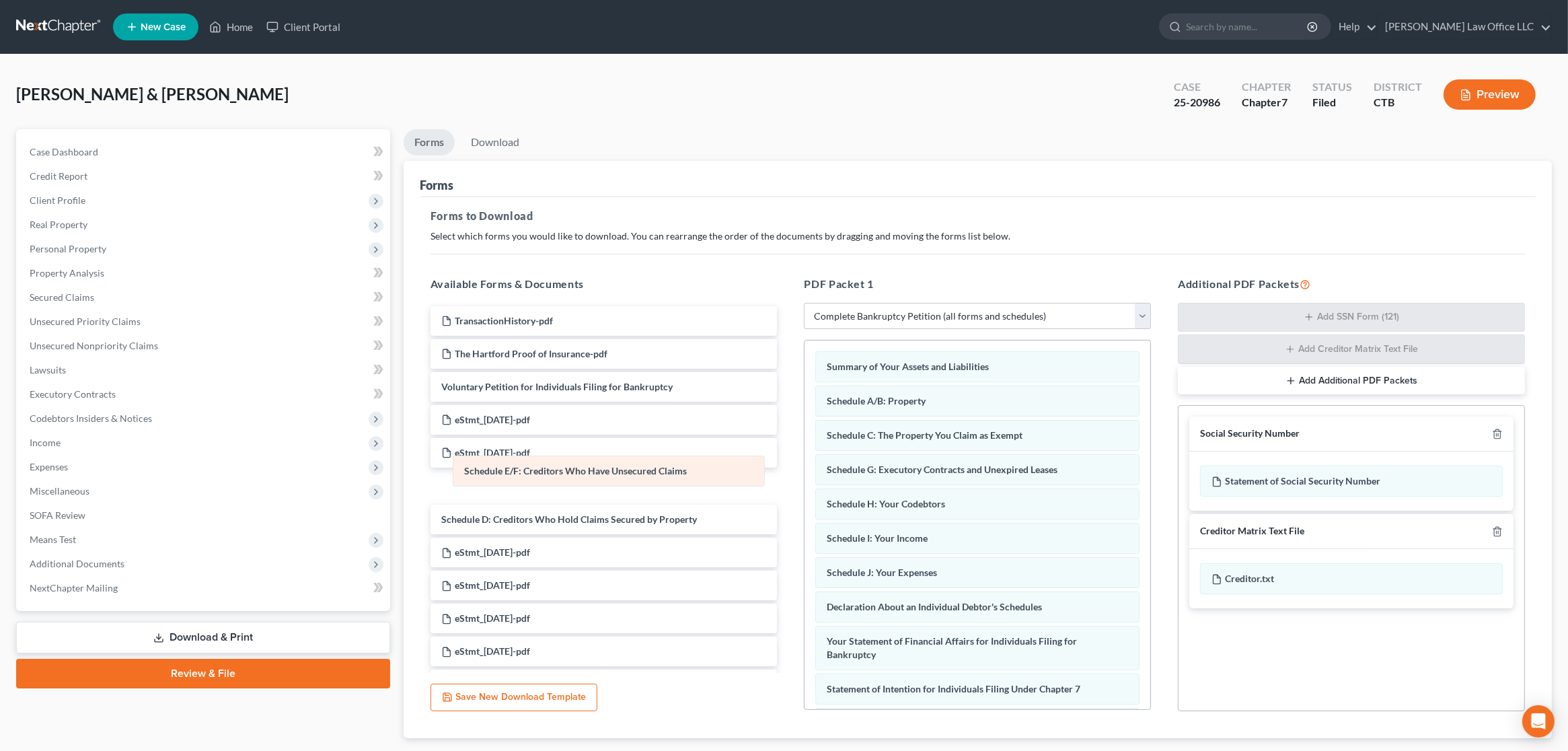
drag, startPoint x: 935, startPoint y: 466, endPoint x: 572, endPoint y: 469, distance: 363.0
click at [804, 469] on div "Schedule E/F: Creditors Who Have Unsecured Claims Summary of Your Assets and Li…" at bounding box center [977, 654] width 346 height 627
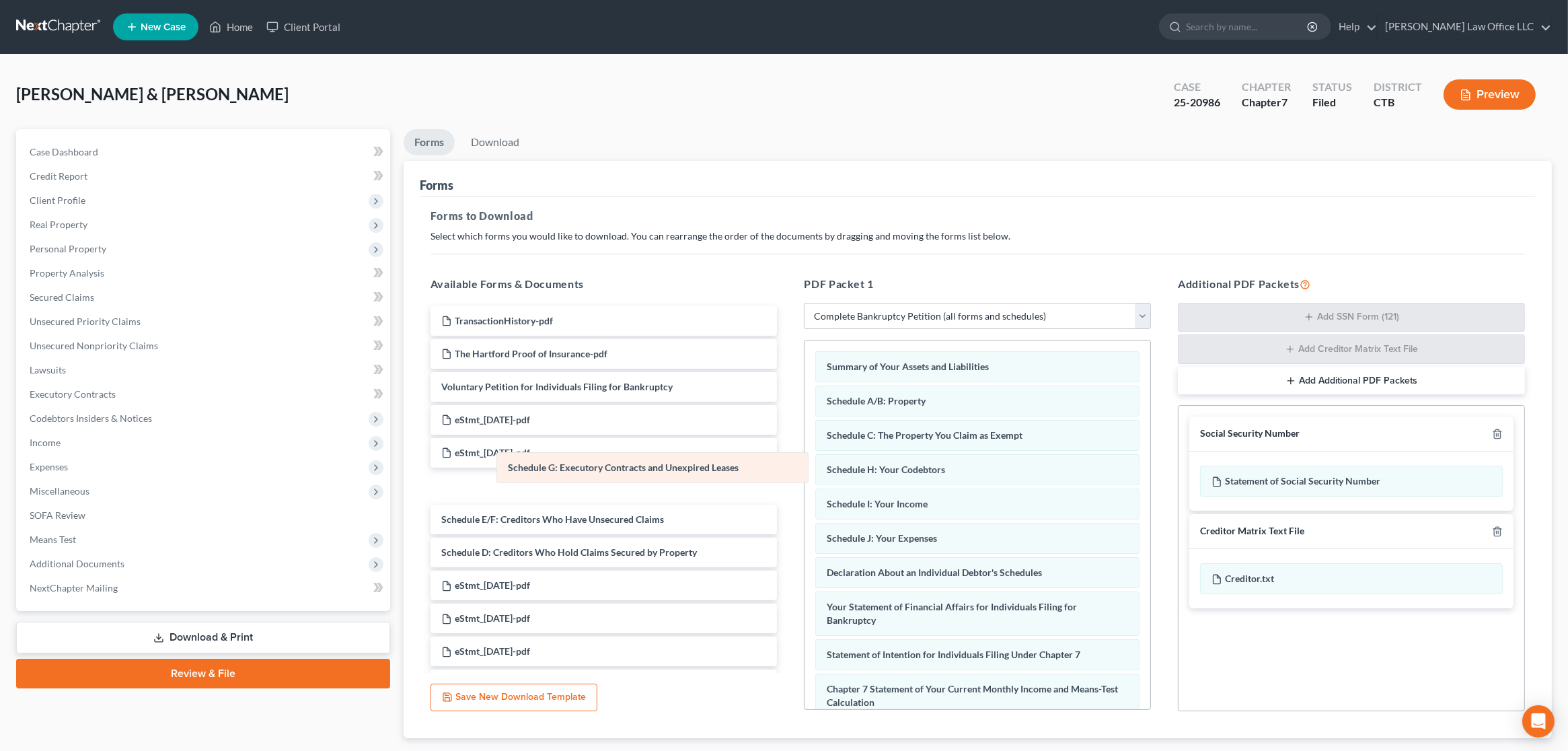
drag, startPoint x: 918, startPoint y: 472, endPoint x: 600, endPoint y: 471, distance: 318.0
click at [804, 471] on div "Schedule G: Executory Contracts and Unexpired Leases Summary of Your Assets and…" at bounding box center [977, 637] width 346 height 593
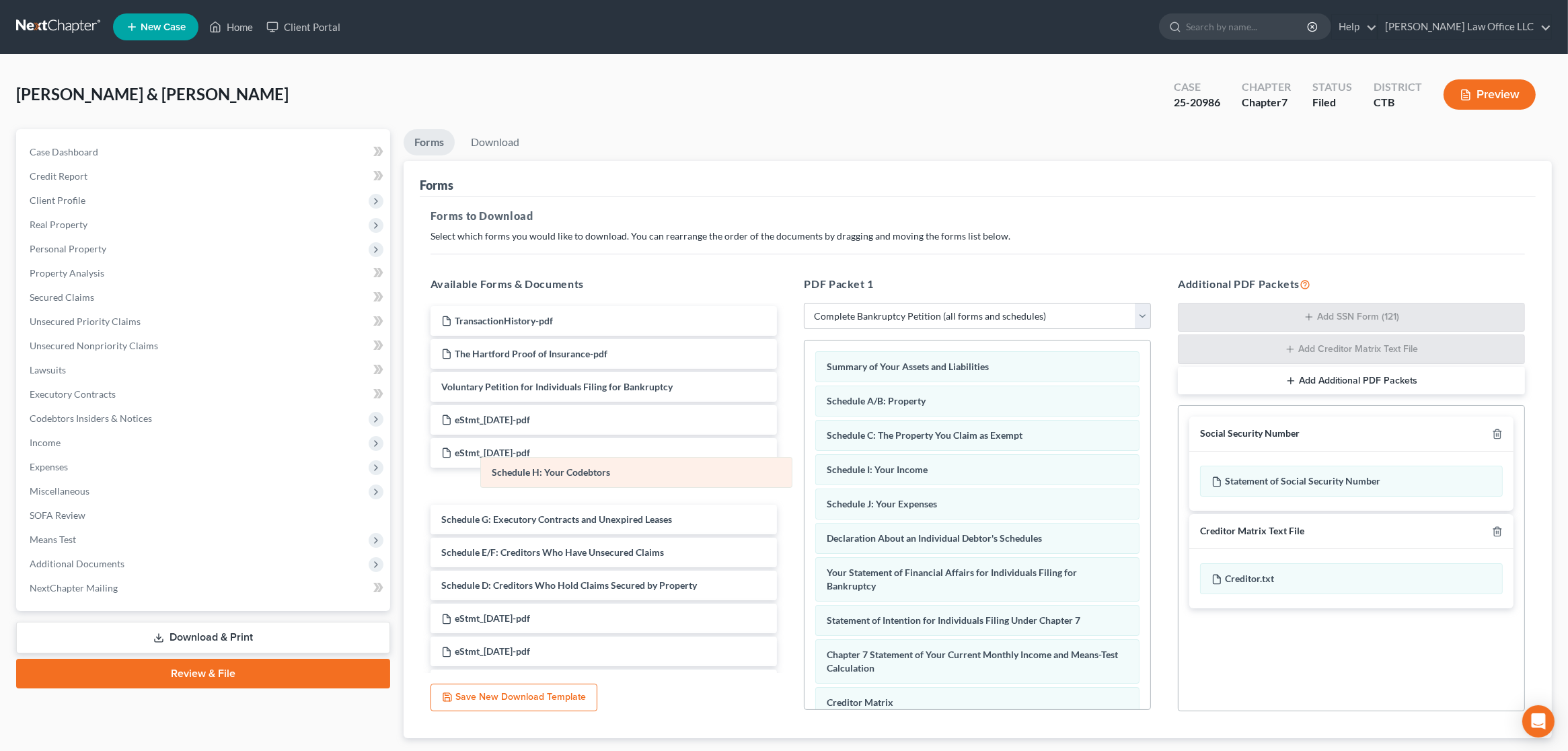
drag, startPoint x: 926, startPoint y: 469, endPoint x: 591, endPoint y: 473, distance: 335.0
click at [804, 473] on div "Schedule H: Your Codebtors Summary of Your Assets and Liabilities Schedule A/B:…" at bounding box center [977, 619] width 346 height 559
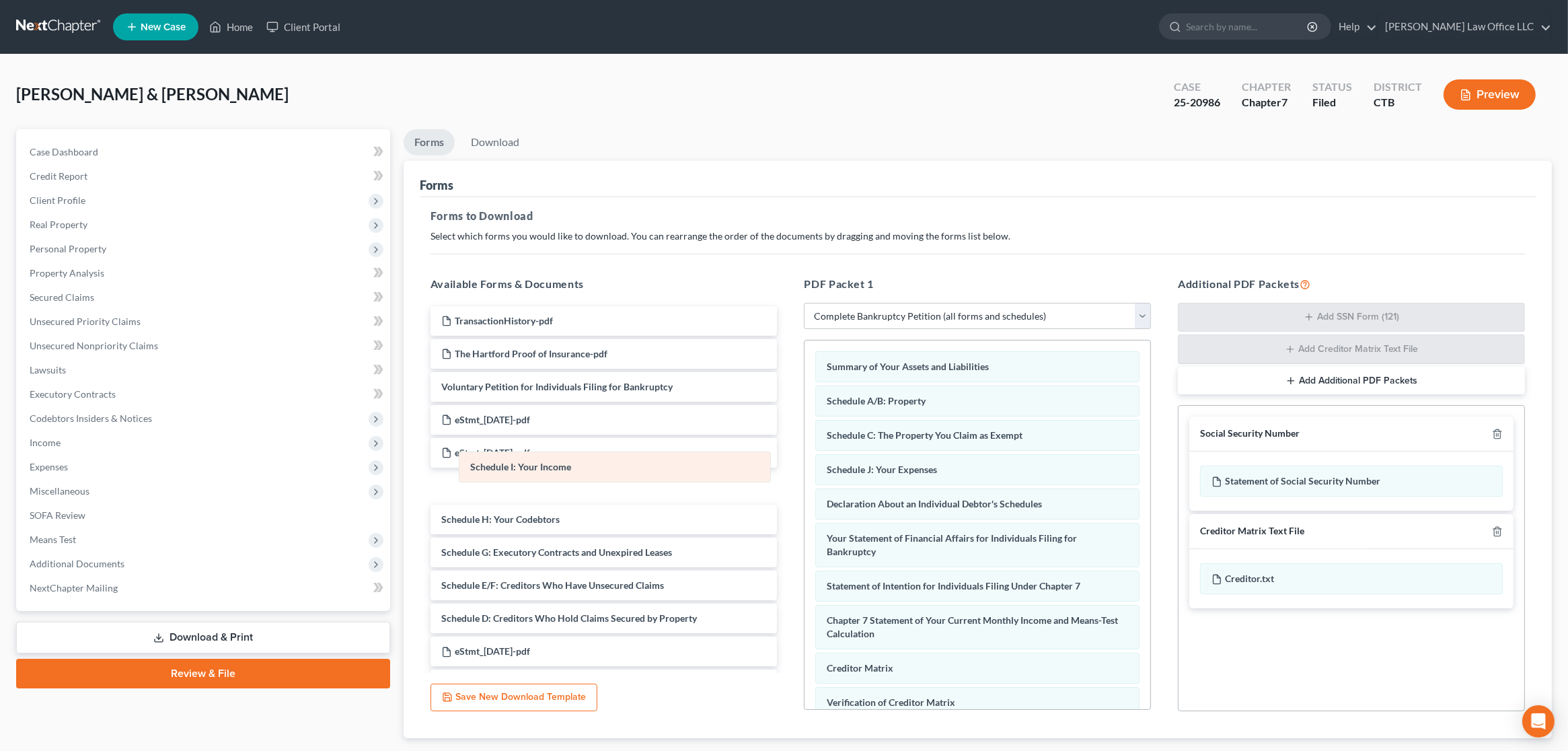
drag, startPoint x: 929, startPoint y: 473, endPoint x: 572, endPoint y: 472, distance: 357.0
click at [804, 472] on div "Schedule I: Your Income Summary of Your Assets and Liabilities Schedule A/B: Pr…" at bounding box center [977, 602] width 346 height 524
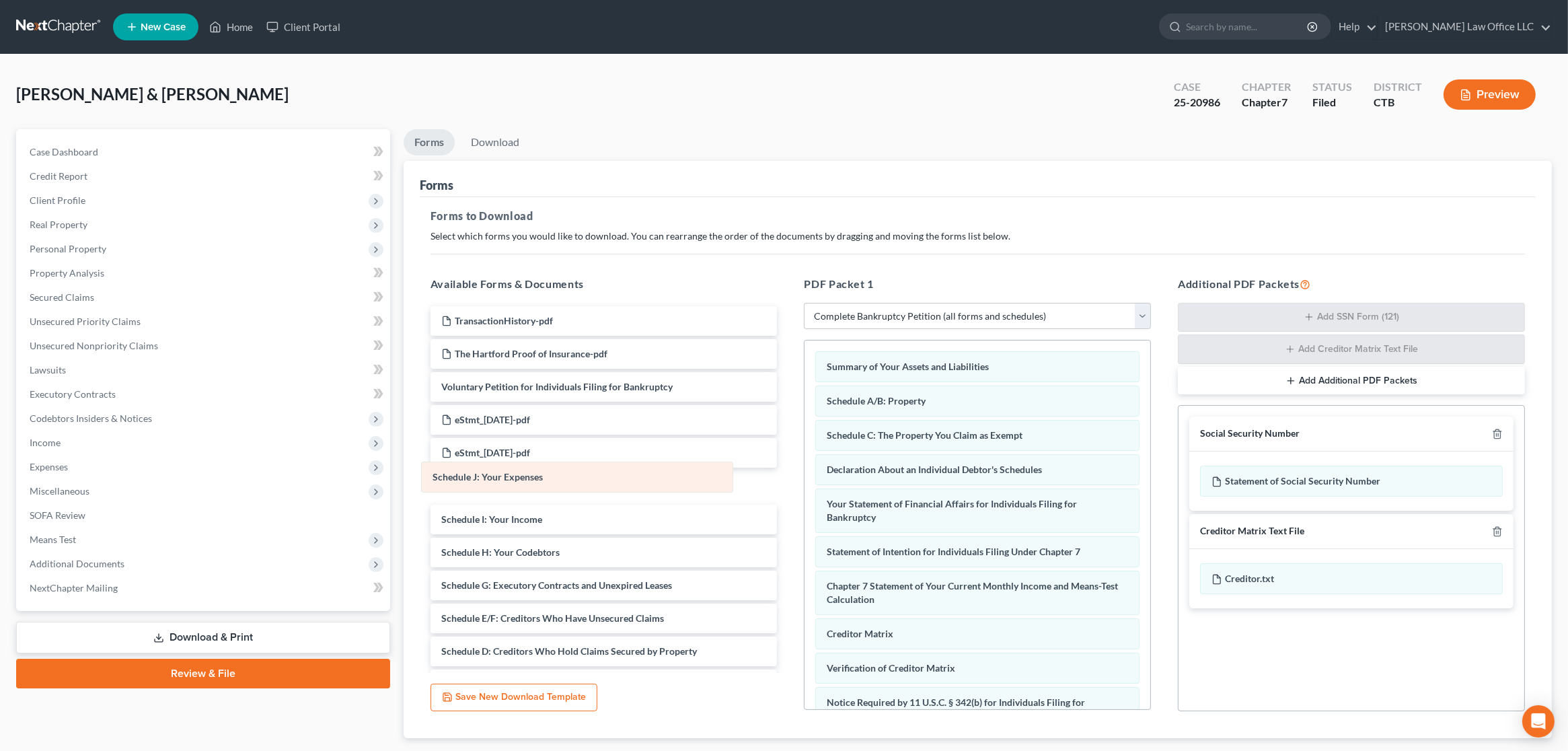
drag, startPoint x: 918, startPoint y: 472, endPoint x: 522, endPoint y: 481, distance: 396.1
click at [804, 481] on div "Schedule J: Your Expenses Summary of Your Assets and Liabilities Schedule A/B: …" at bounding box center [977, 585] width 346 height 490
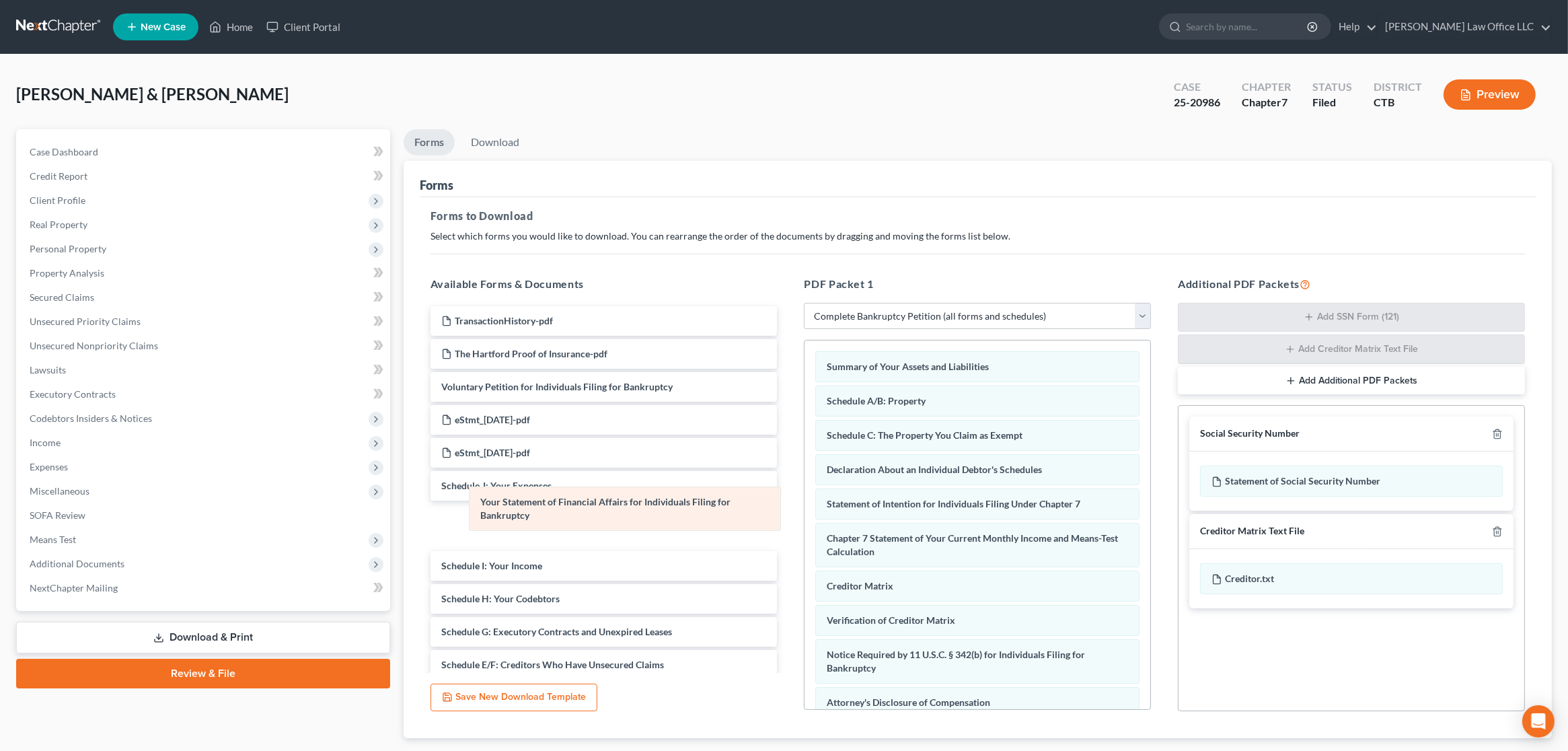
drag, startPoint x: 916, startPoint y: 515, endPoint x: 570, endPoint y: 515, distance: 346.0
click at [804, 515] on div "Your Statement of Financial Affairs for Individuals Filing for Bankruptcy Summa…" at bounding box center [977, 562] width 346 height 442
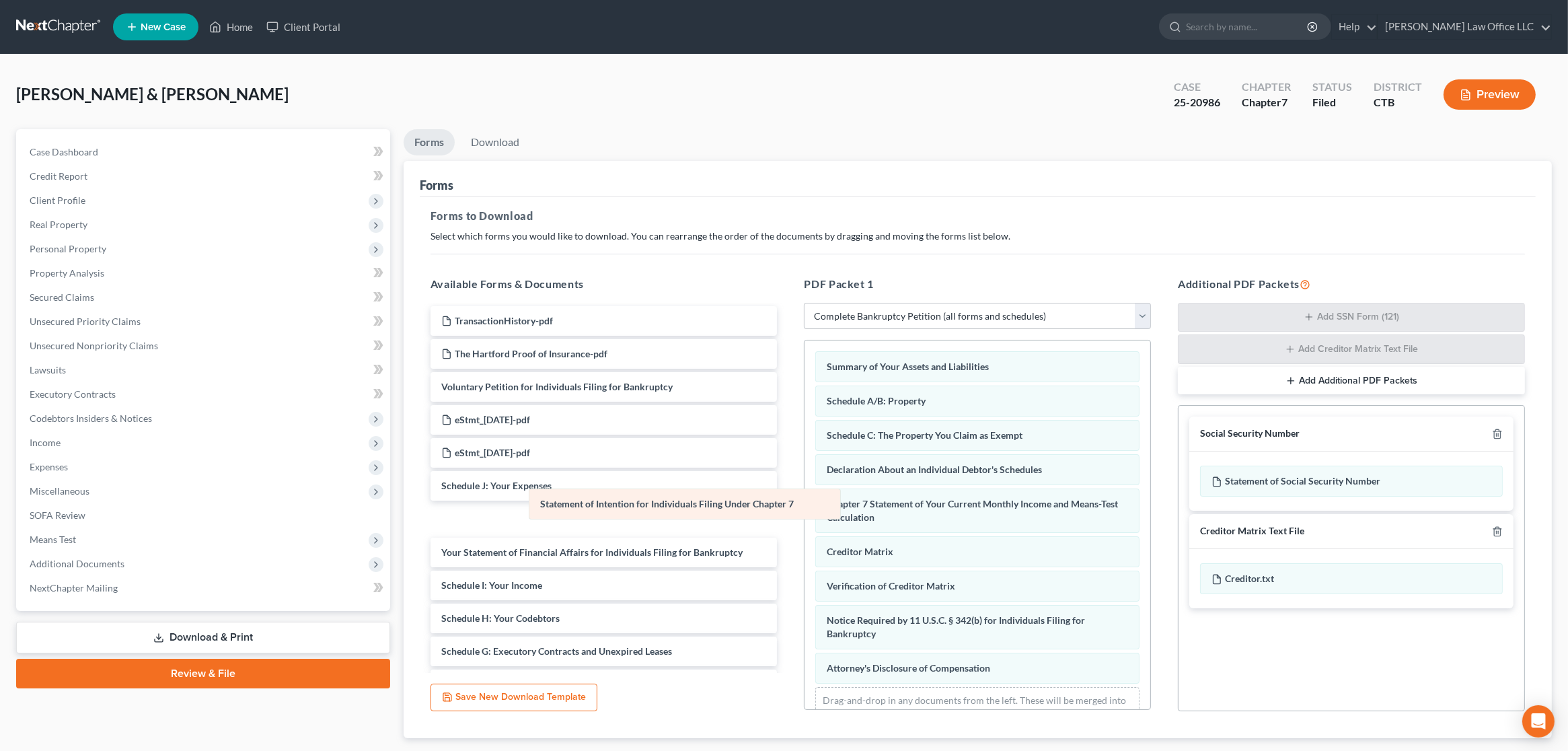
drag, startPoint x: 892, startPoint y: 507, endPoint x: 601, endPoint y: 507, distance: 291.0
click at [804, 507] on div "Statement of Intention for Individuals Filing Under Chapter 7 Summary of Your A…" at bounding box center [977, 544] width 346 height 408
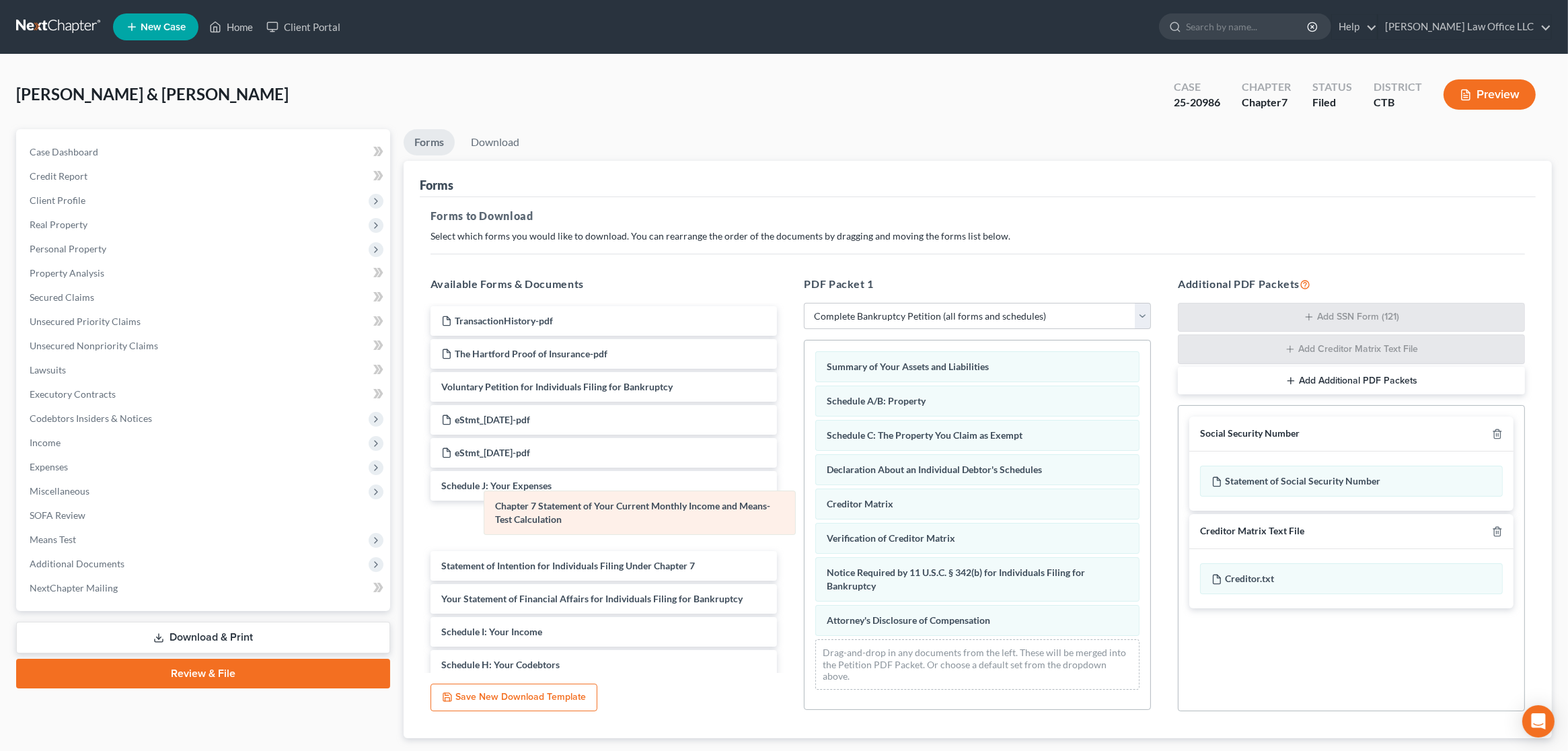
drag, startPoint x: 921, startPoint y: 512, endPoint x: 590, endPoint y: 516, distance: 331.0
click at [804, 516] on div "Chapter 7 Statement of Your Current Monthly Income and Means-Test Calculation S…" at bounding box center [977, 520] width 346 height 360
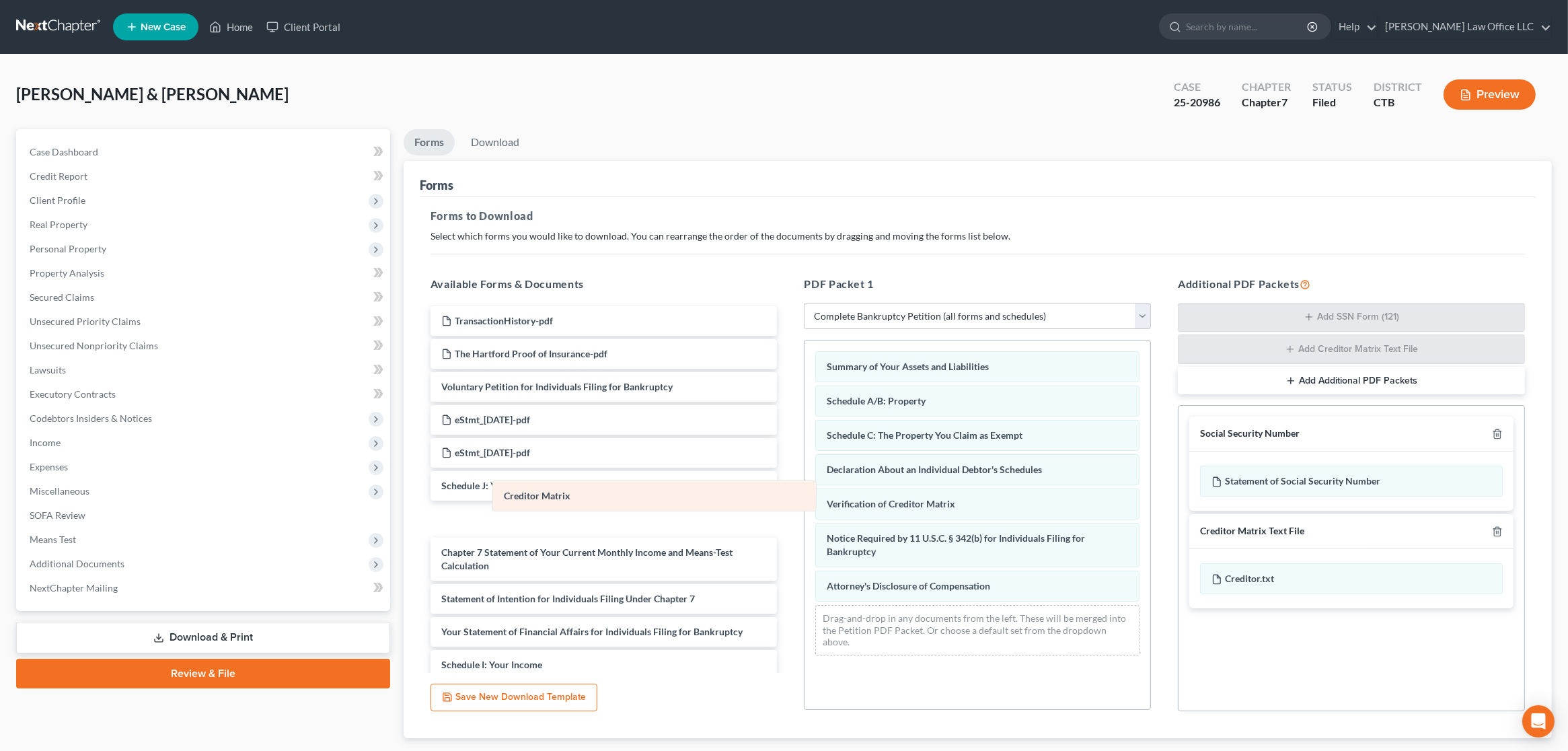
drag, startPoint x: 889, startPoint y: 506, endPoint x: 567, endPoint y: 499, distance: 322.1
click at [804, 499] on div "Creditor Matrix Summary of Your Assets and Liabilities Schedule A/B: Property S…" at bounding box center [977, 503] width 346 height 326
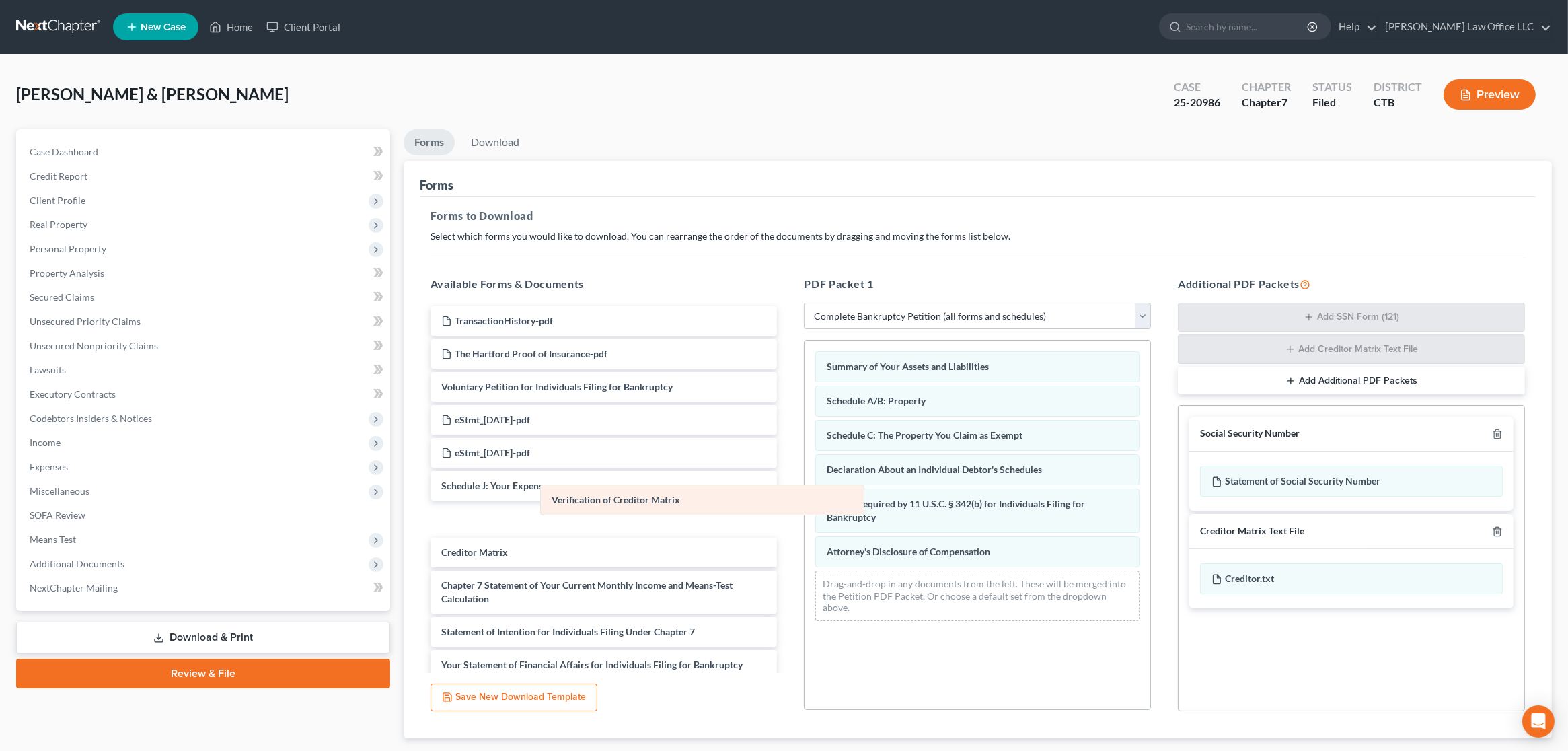
drag, startPoint x: 873, startPoint y: 504, endPoint x: 598, endPoint y: 502, distance: 275.0
click at [804, 502] on div "Verification of Creditor Matrix Summary of Your Assets and Liabilities Schedule…" at bounding box center [977, 486] width 346 height 291
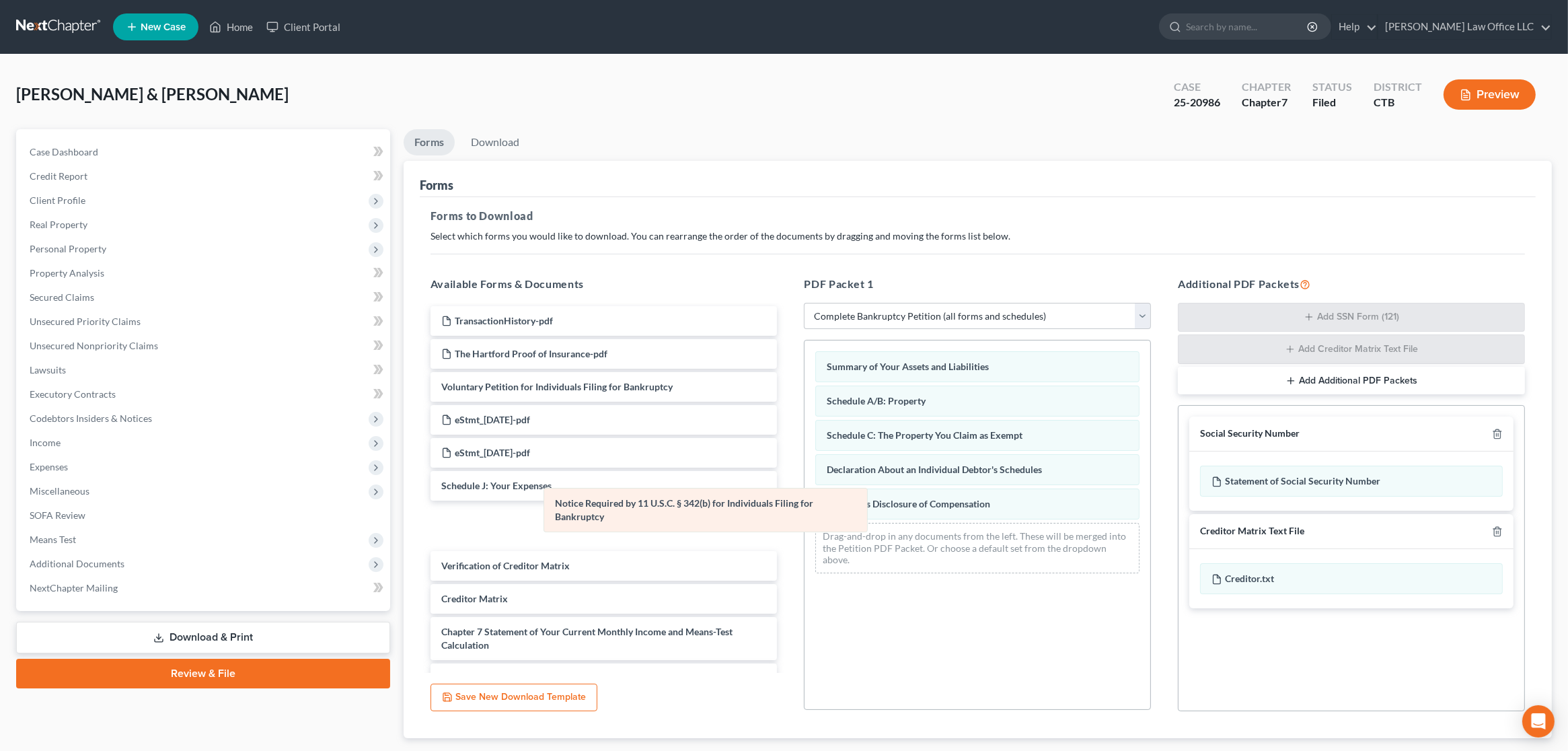
drag, startPoint x: 895, startPoint y: 512, endPoint x: 621, endPoint y: 512, distance: 274.0
click at [804, 512] on div "Notice Required by 11 U.S.C. § 342(b) for Individuals Filing for Bankruptcy Sum…" at bounding box center [977, 462] width 346 height 244
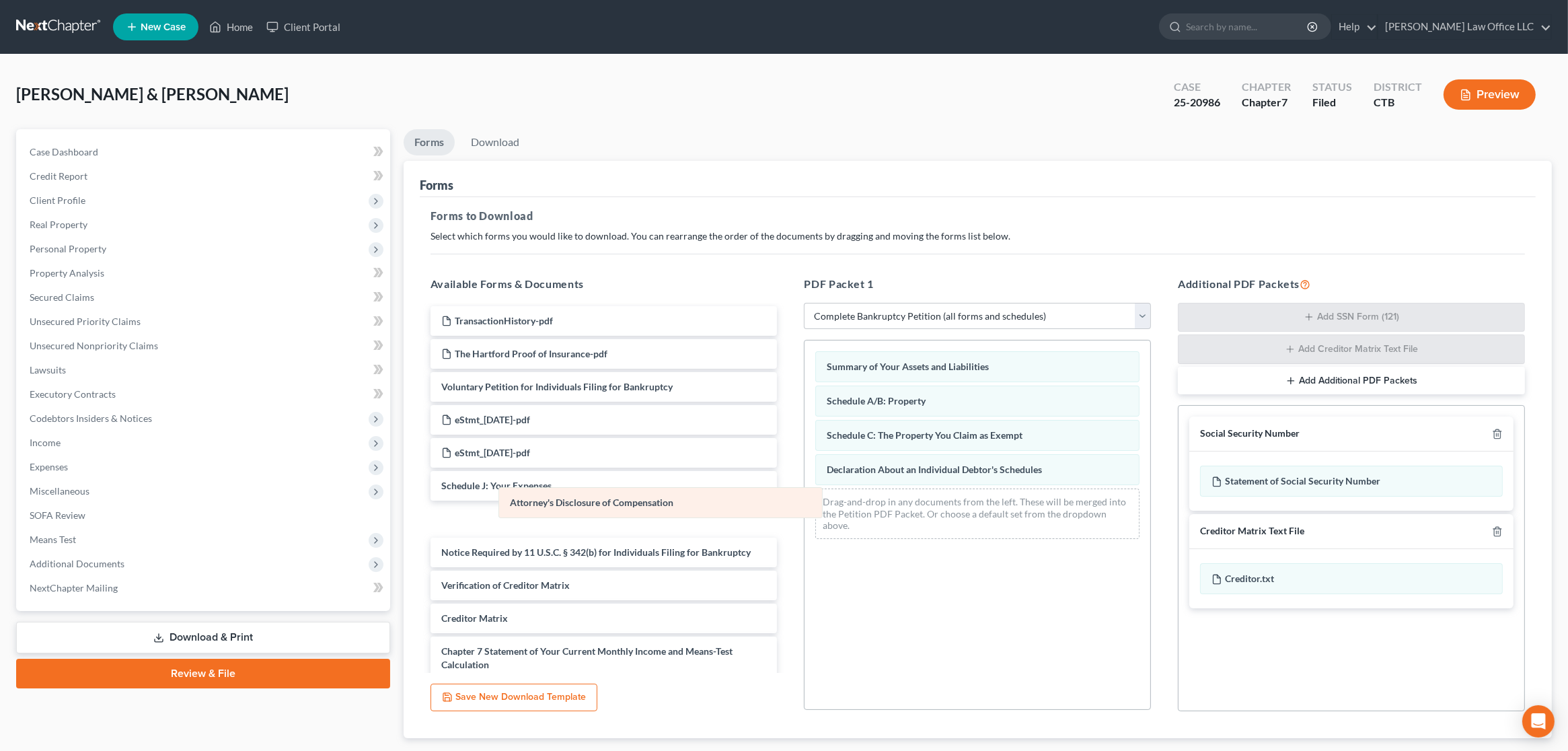
drag, startPoint x: 909, startPoint y: 510, endPoint x: 580, endPoint y: 510, distance: 329.0
click at [804, 510] on div "Attorney's Disclosure of Compensation Summary of Your Assets and Liabilities Sc…" at bounding box center [977, 445] width 346 height 210
click at [1500, 434] on icon "button" at bounding box center [1497, 434] width 6 height 9
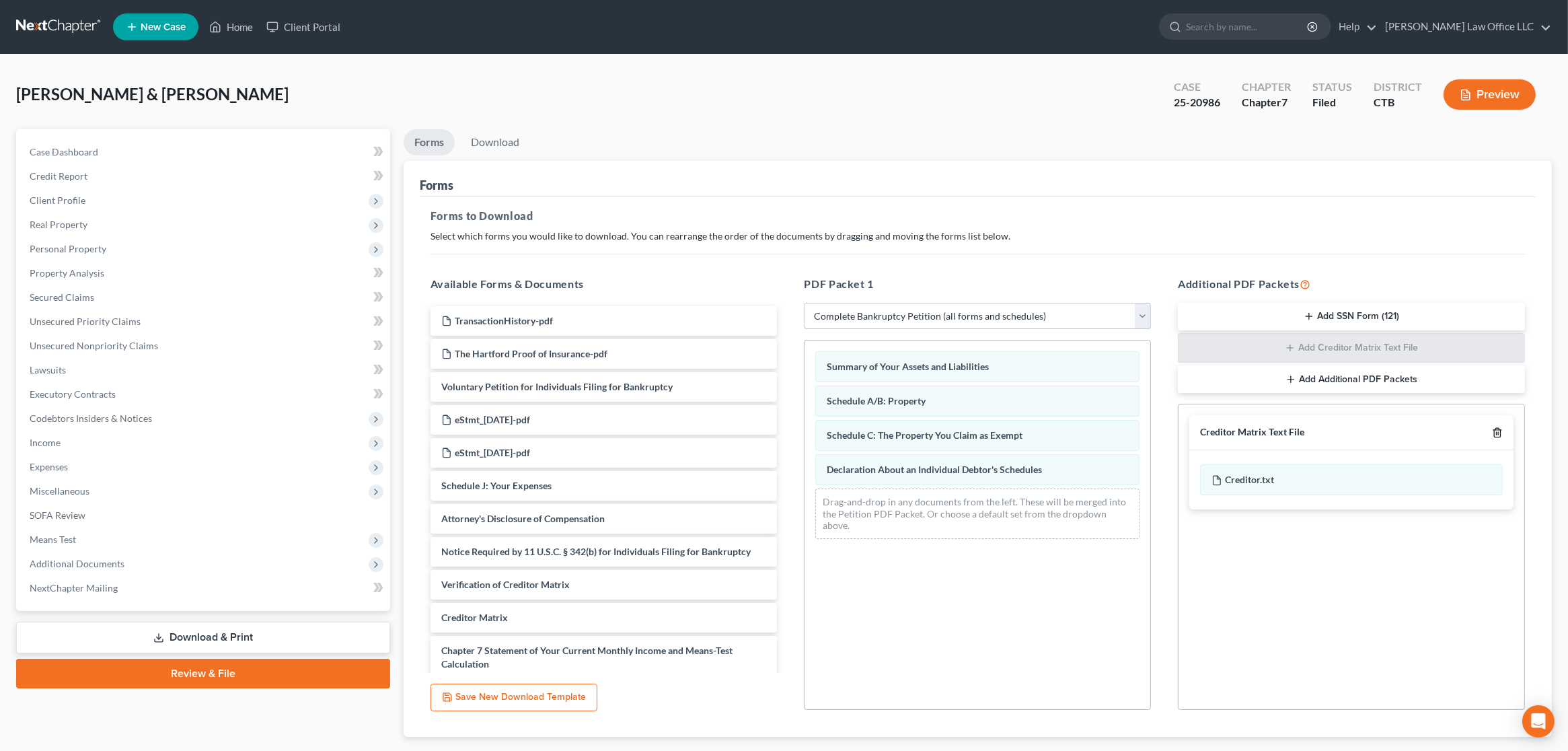
click at [1497, 434] on icon "button" at bounding box center [1497, 432] width 11 height 11
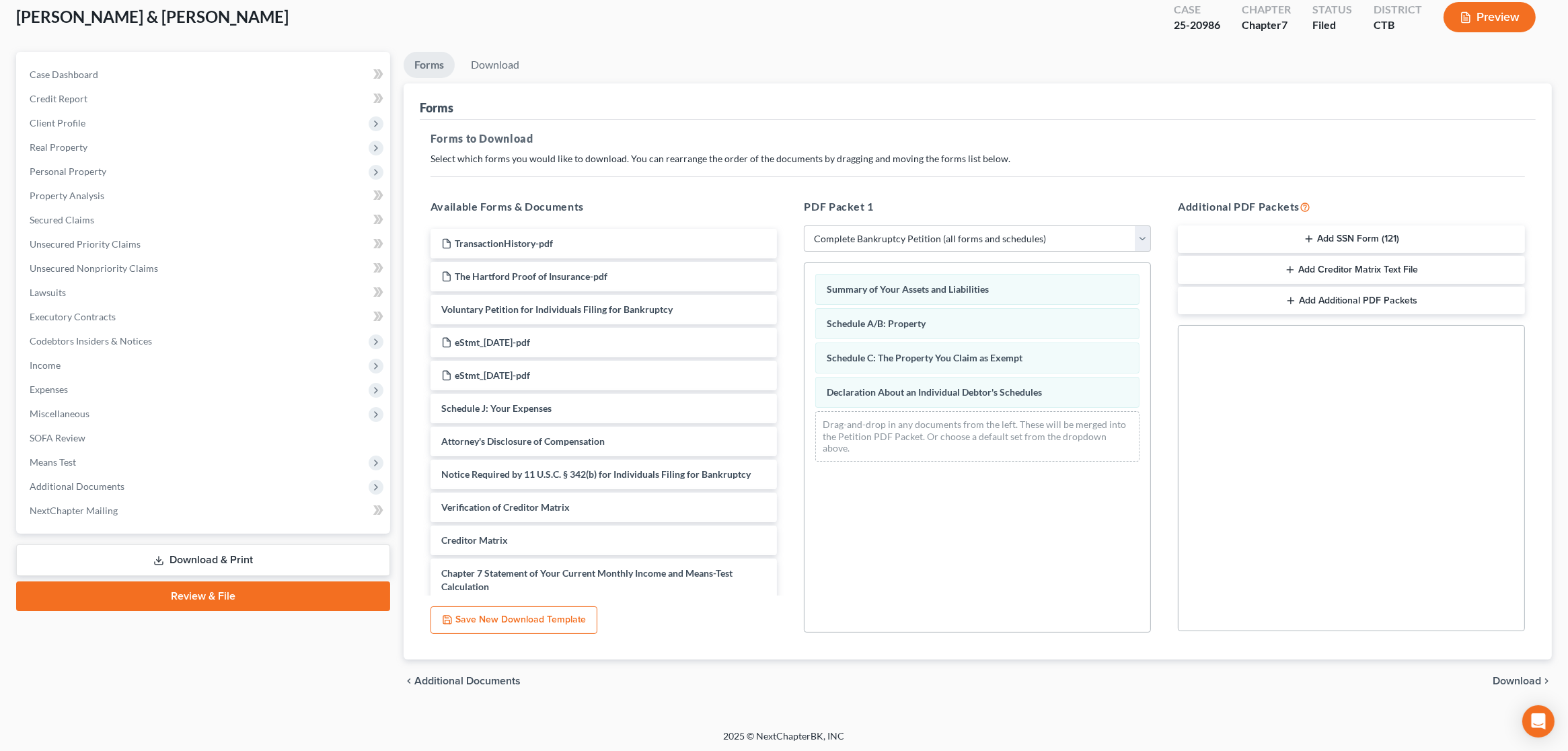
scroll to position [80, 0]
click at [1502, 679] on span "Download" at bounding box center [1517, 679] width 48 height 11
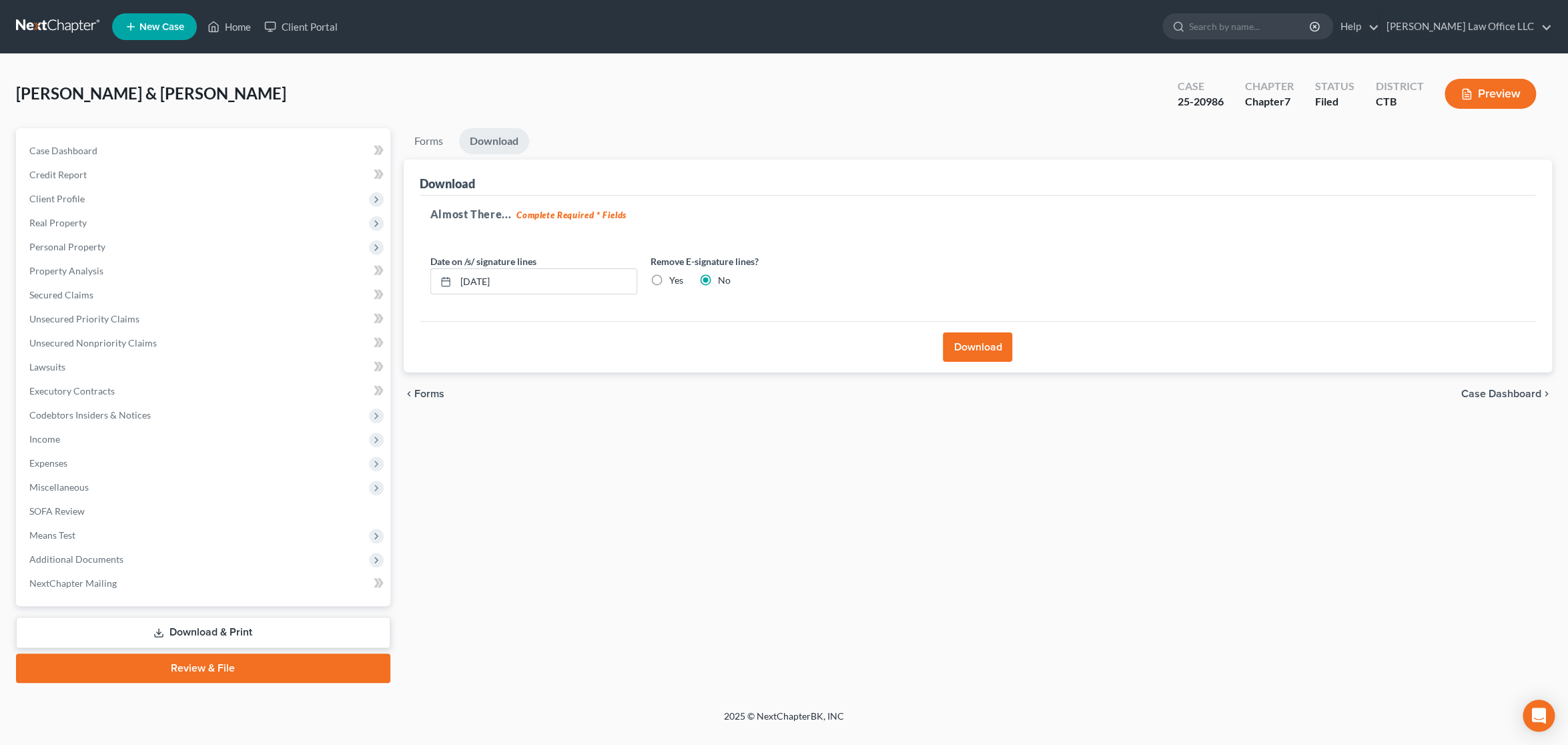
click at [984, 349] on button "Download" at bounding box center [977, 347] width 70 height 29
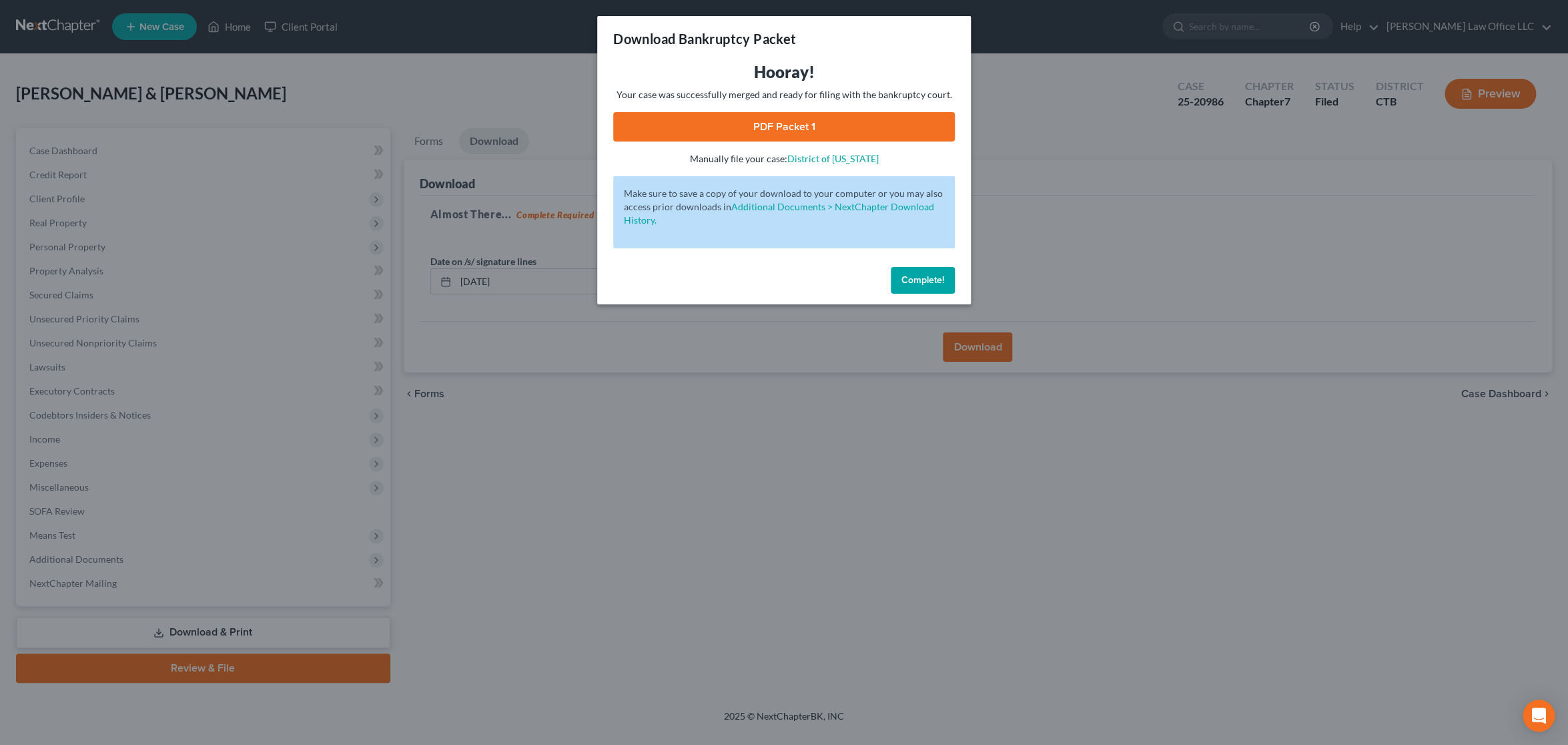
click at [789, 130] on link "PDF Packet 1" at bounding box center [784, 126] width 342 height 29
click at [948, 287] on button "Complete!" at bounding box center [922, 280] width 64 height 27
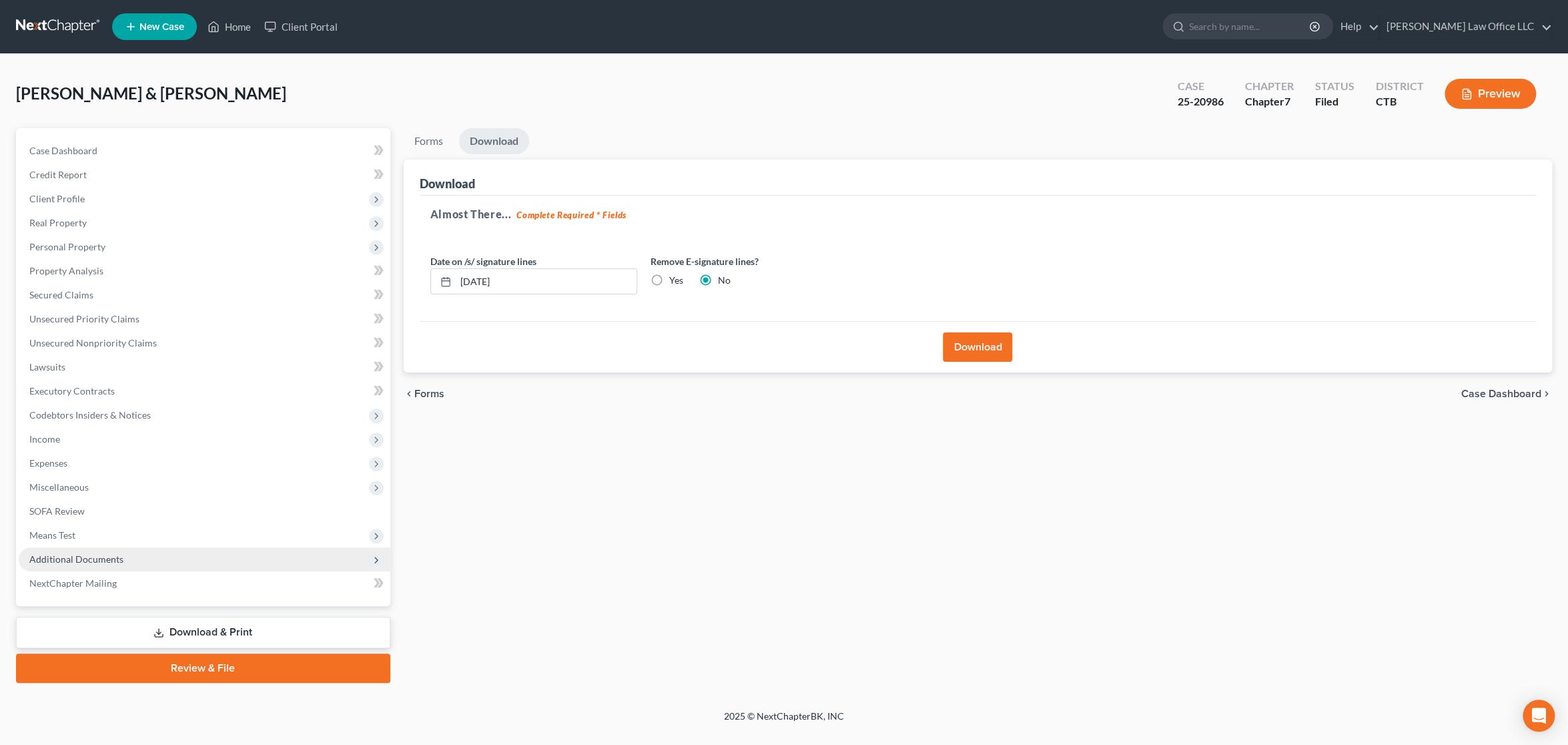
click at [115, 555] on span "Additional Documents" at bounding box center [76, 559] width 94 height 11
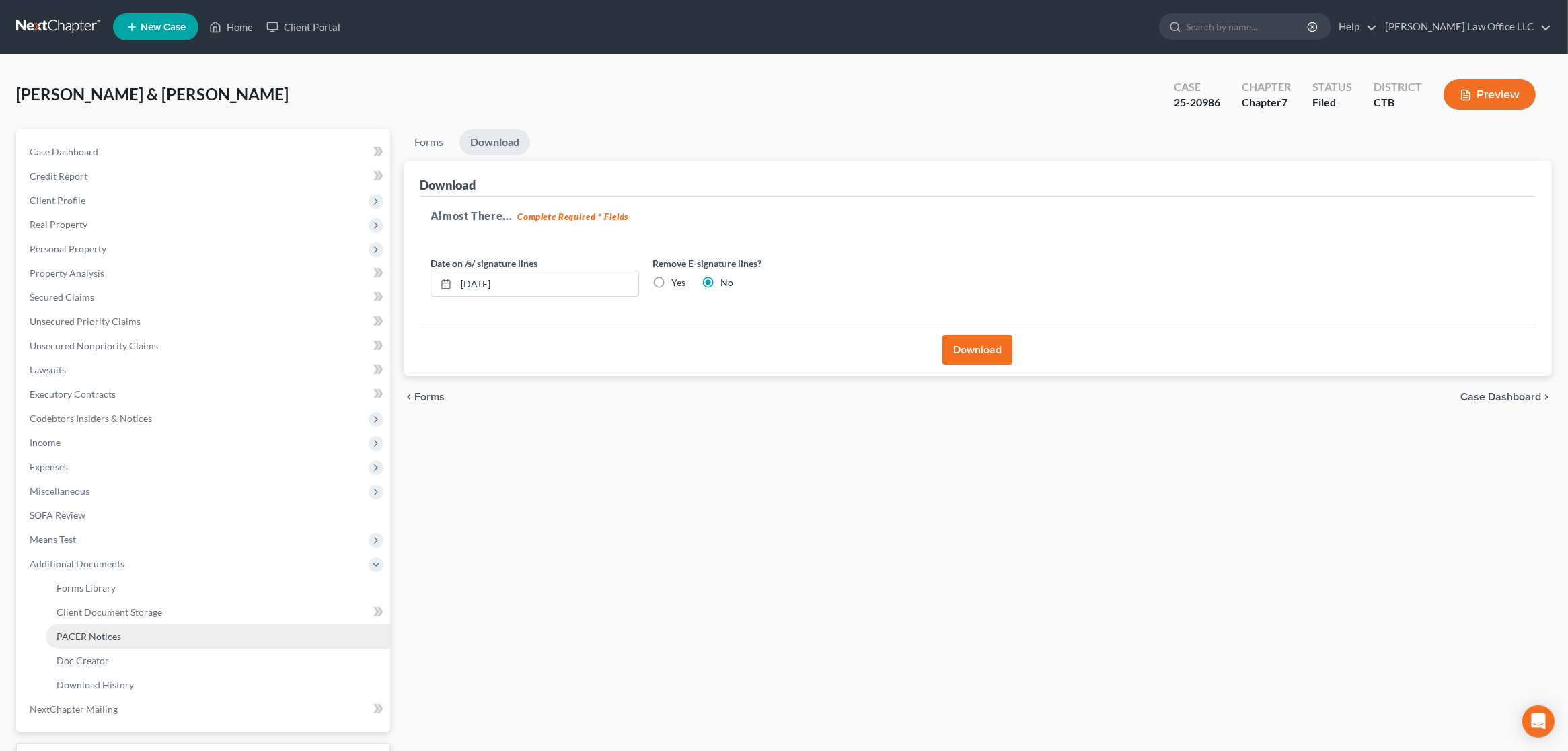
click at [116, 630] on span "PACER Notices" at bounding box center [88, 636] width 64 height 12
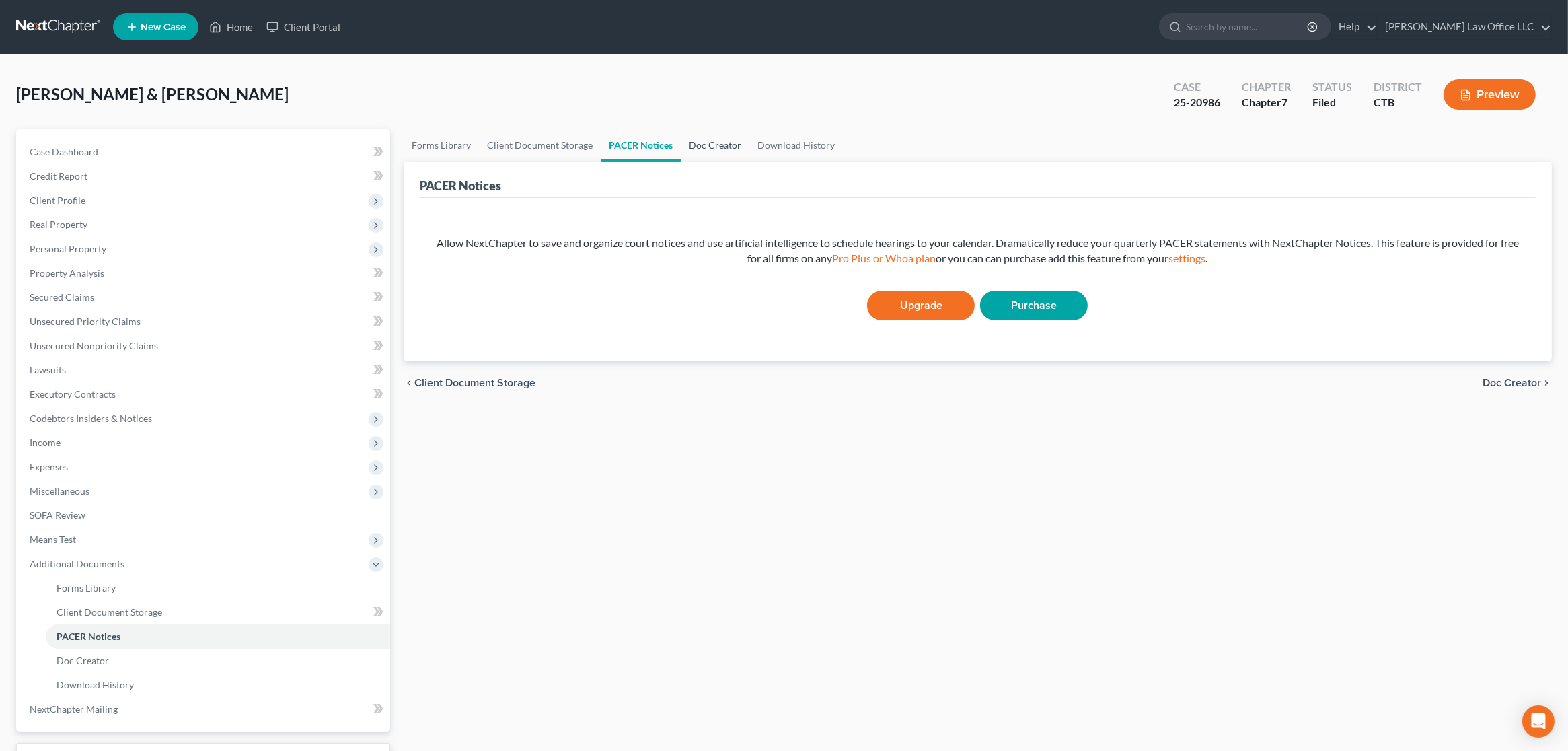
click at [729, 147] on link "Doc Creator" at bounding box center [715, 145] width 69 height 33
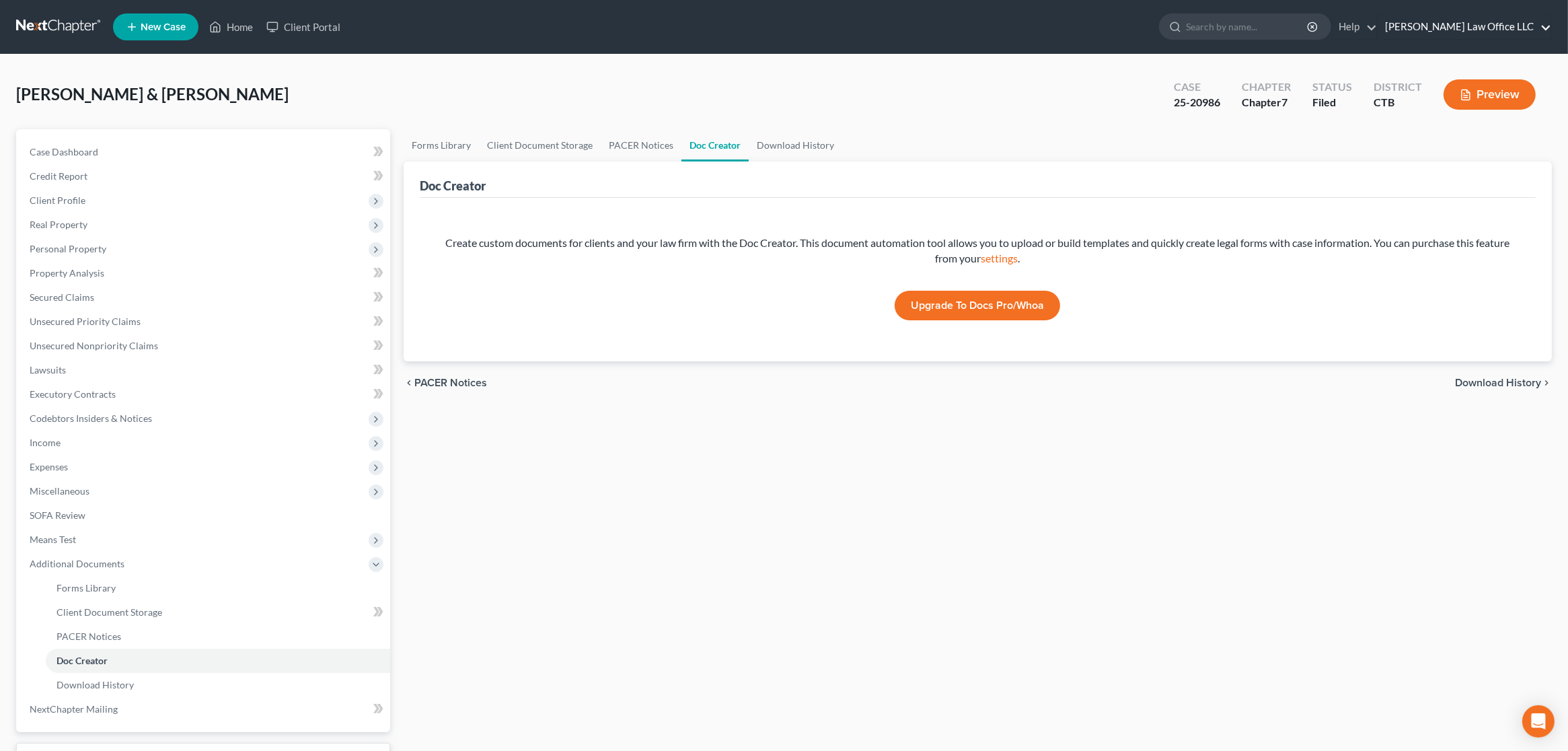
click at [1507, 26] on link "Blondin Law Office LLC" at bounding box center [1465, 27] width 173 height 25
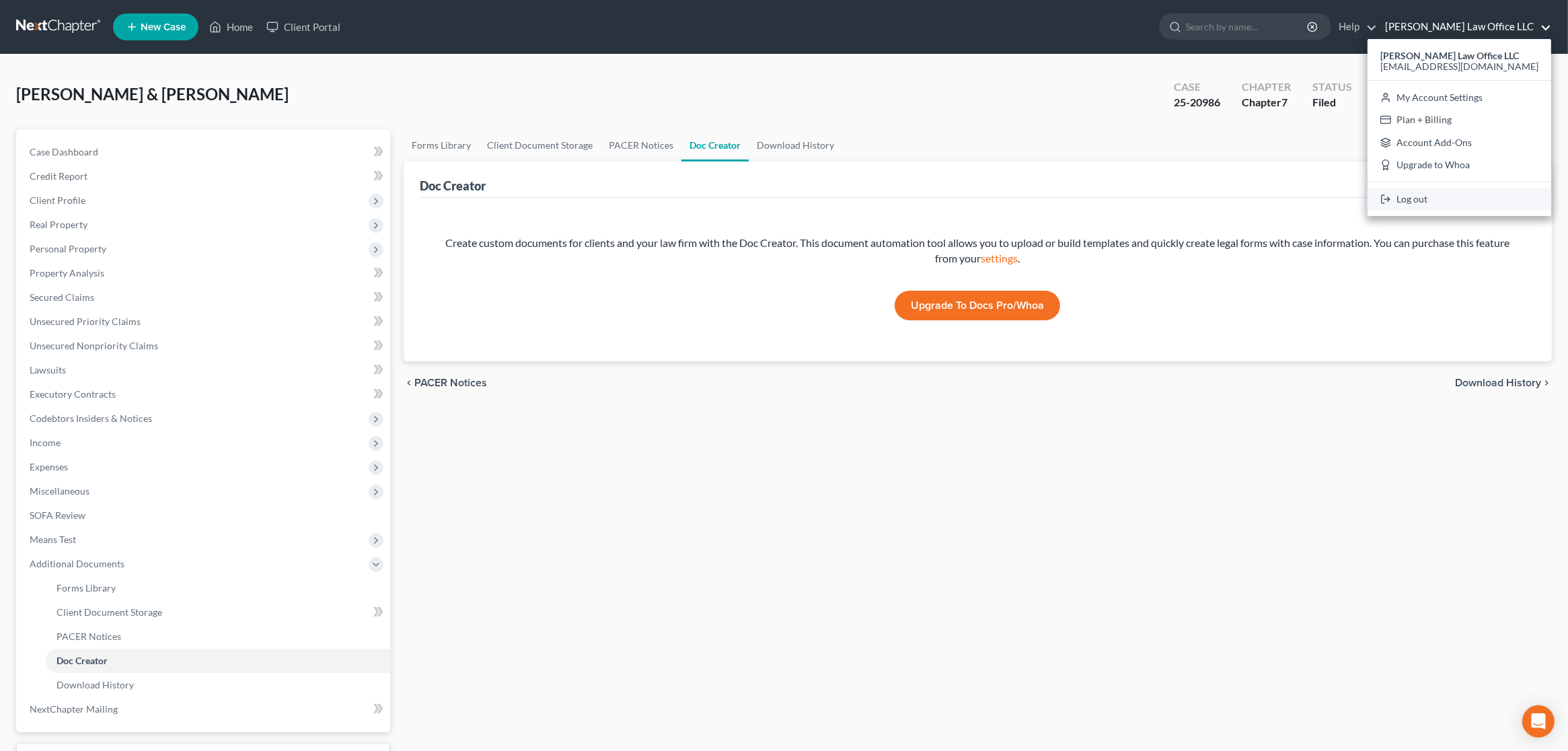
click at [1465, 200] on link "Log out" at bounding box center [1460, 199] width 184 height 23
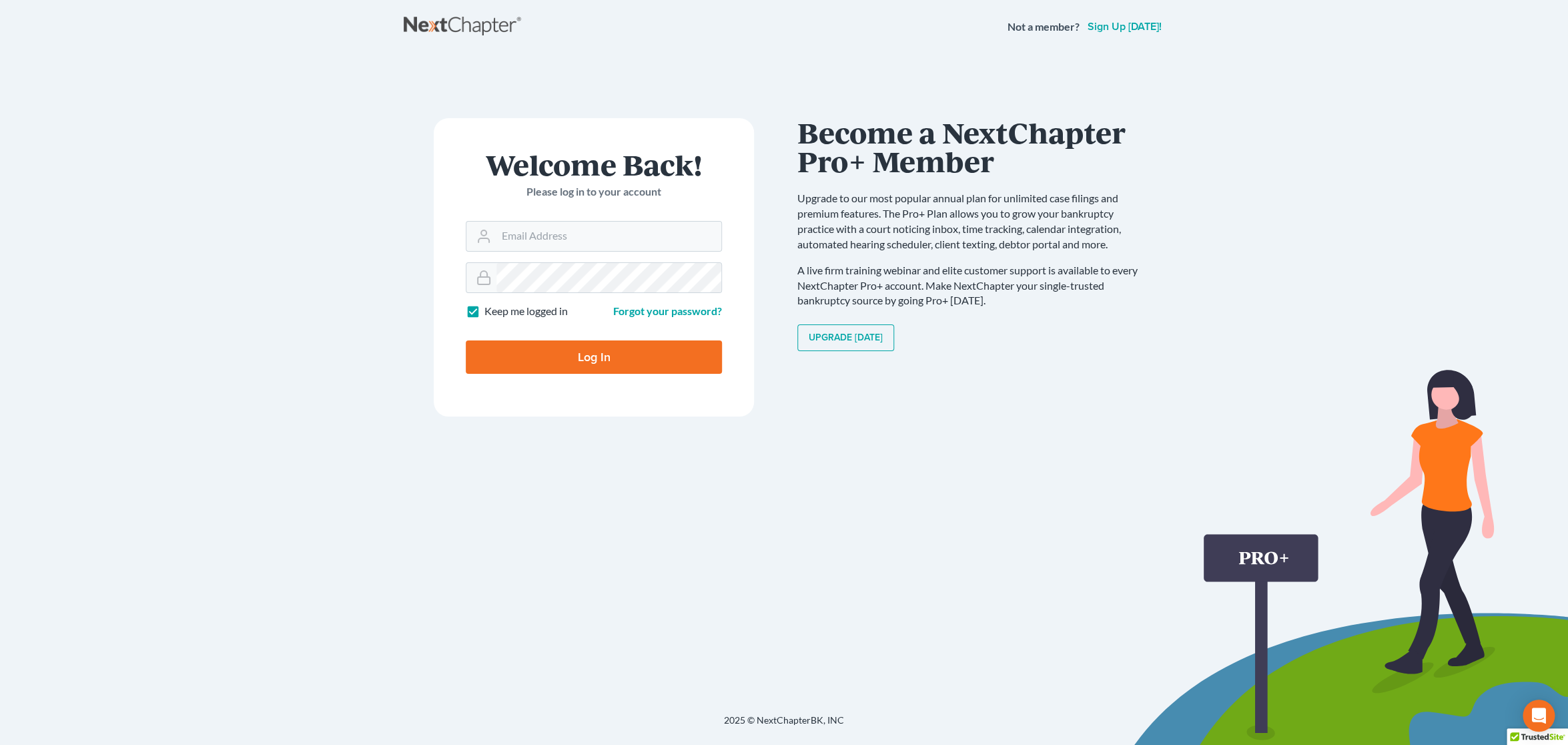
click at [1273, 382] on div "Not a member? Sign up [DATE]! × Thanks for stopping by! Welcome Back! Please lo…" at bounding box center [784, 372] width 1568 height 745
click at [579, 238] on input "Email Address" at bounding box center [609, 236] width 225 height 29
type input "[EMAIL_ADDRESS][DOMAIN_NAME]"
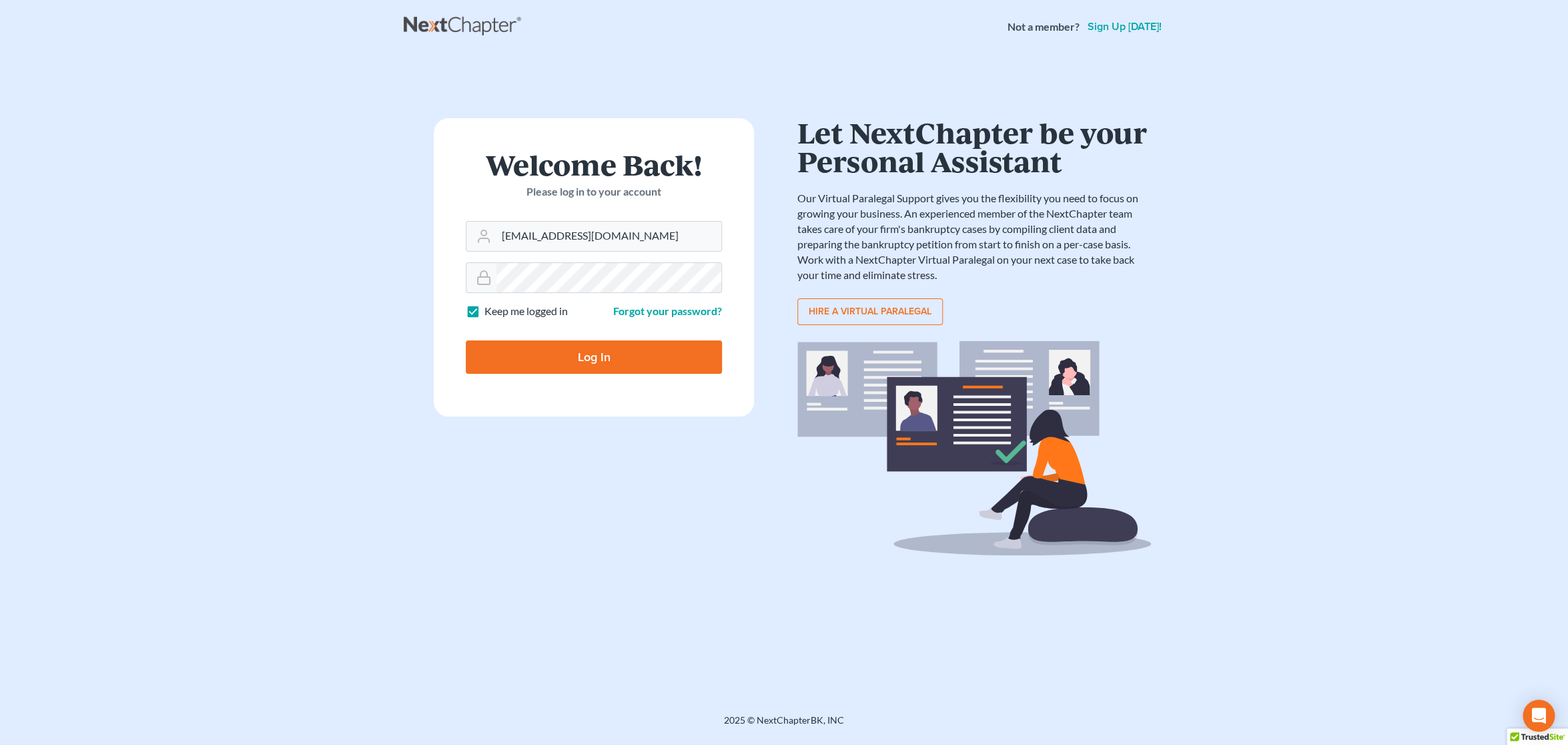
click at [565, 363] on input "Log In" at bounding box center [594, 357] width 257 height 34
type input "Thinking..."
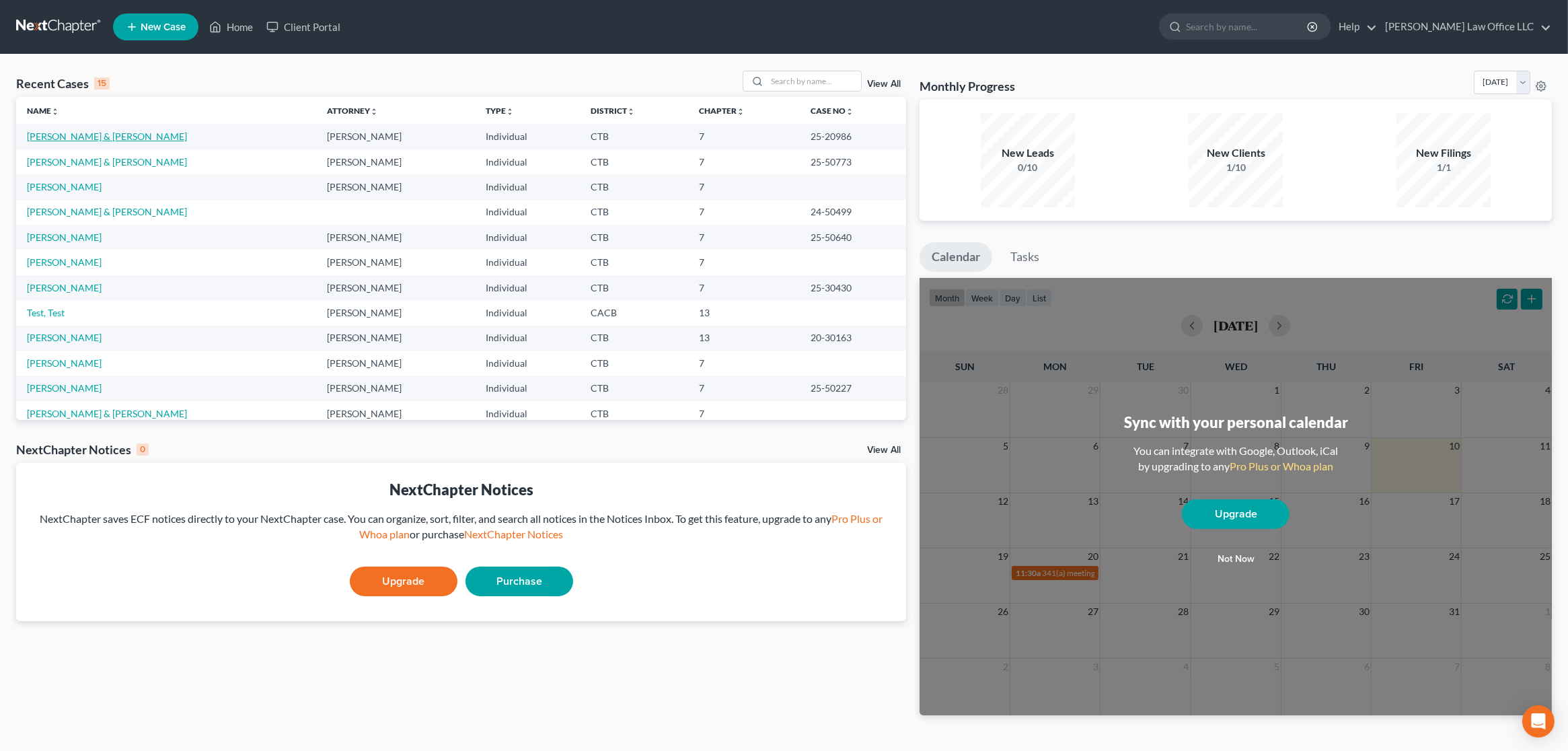
click at [51, 138] on link "Hill, Danielle & Spencer" at bounding box center [107, 137] width 160 height 12
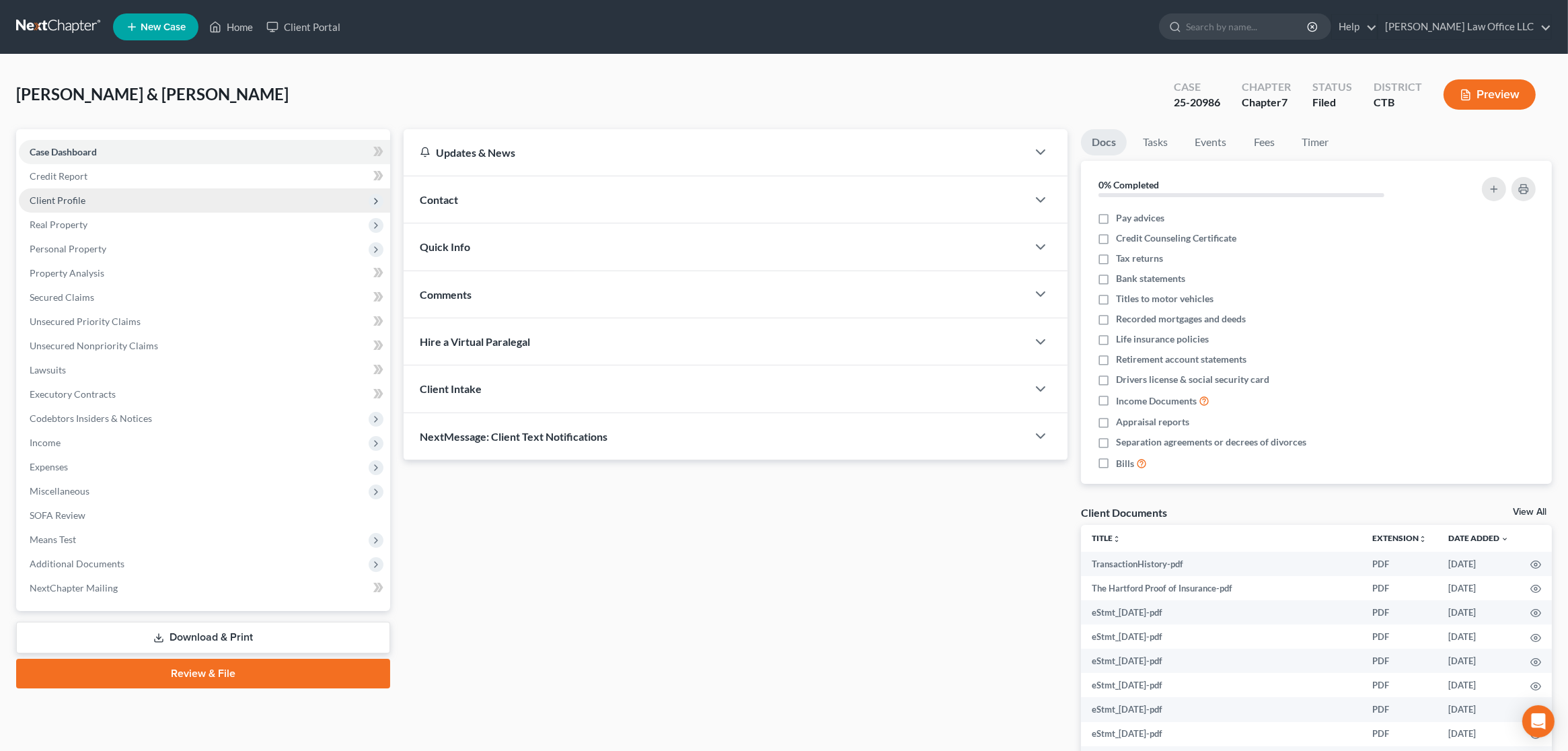
click at [93, 200] on span "Client Profile" at bounding box center [204, 201] width 371 height 25
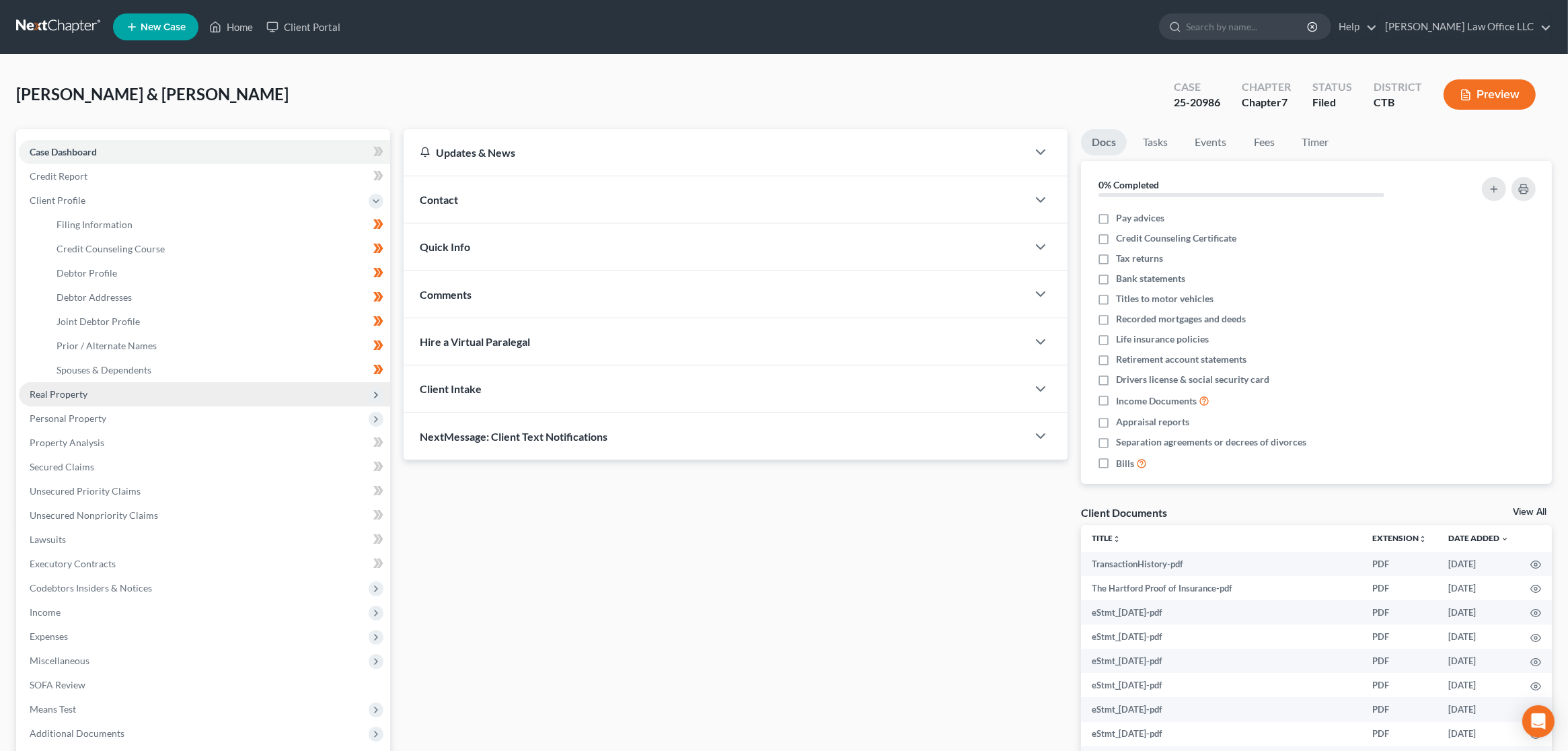
click at [88, 390] on span "Real Property" at bounding box center [204, 395] width 371 height 25
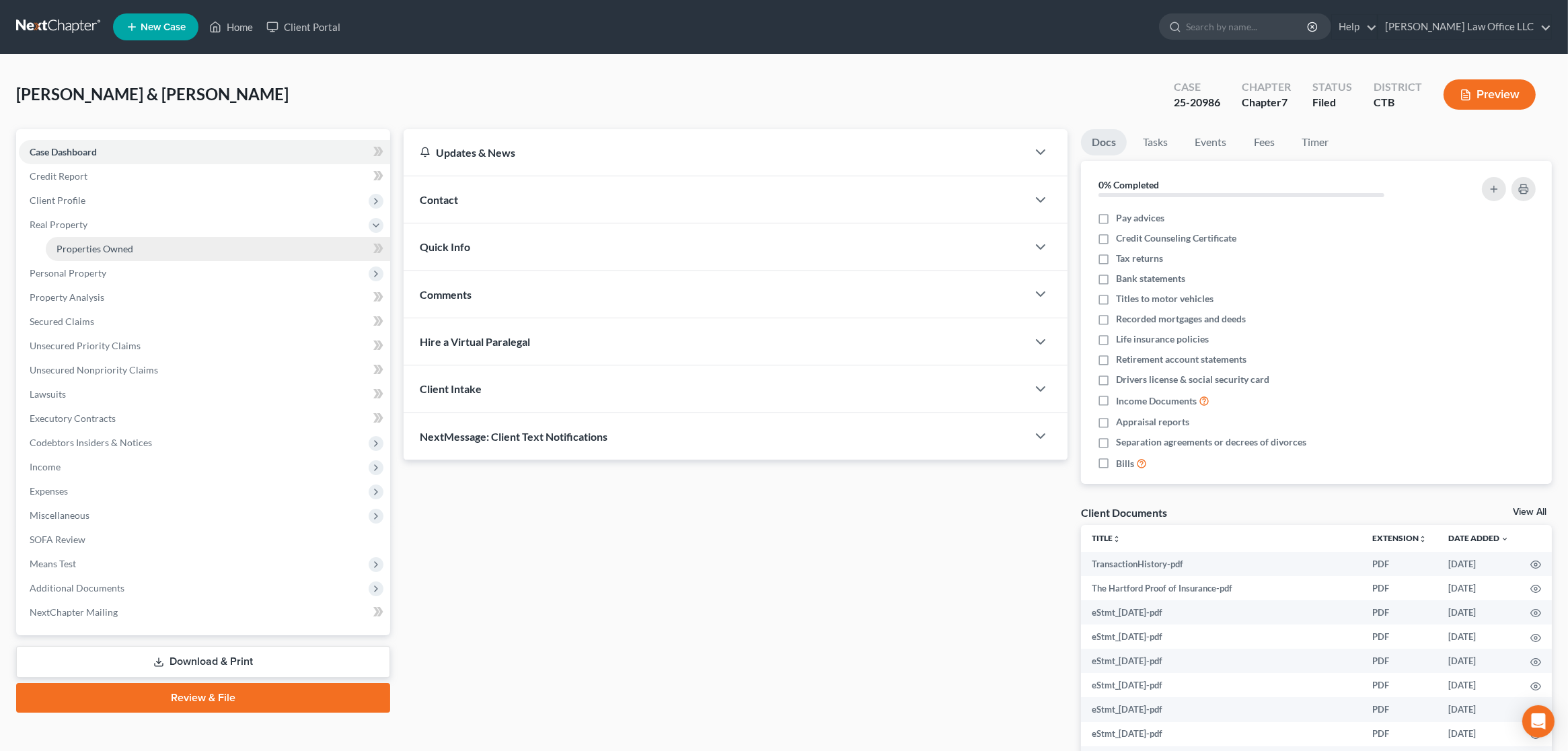
click at [97, 245] on span "Properties Owned" at bounding box center [95, 249] width 77 height 12
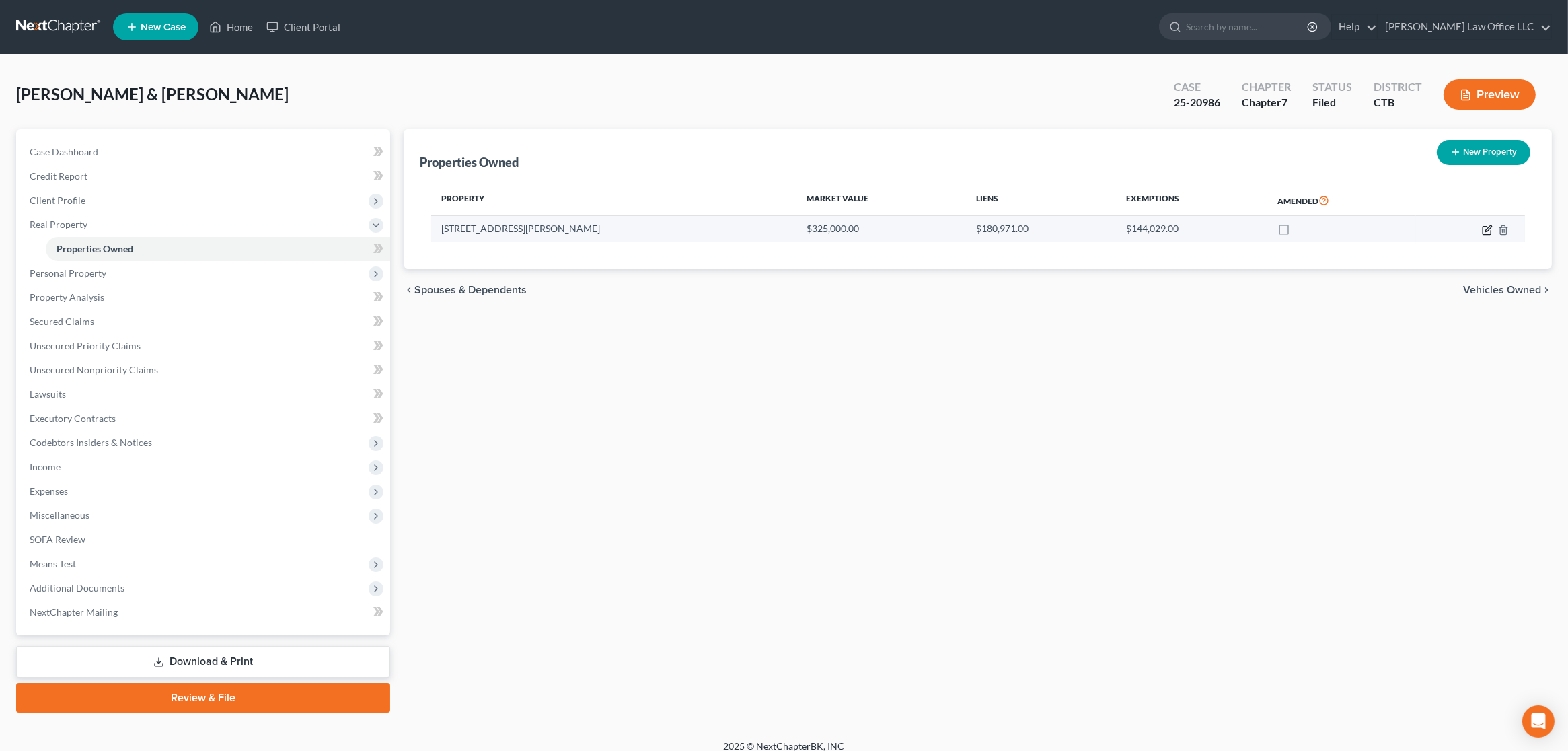
click at [1488, 232] on icon "button" at bounding box center [1487, 230] width 11 height 11
select select "6"
select select "2"
select select "0"
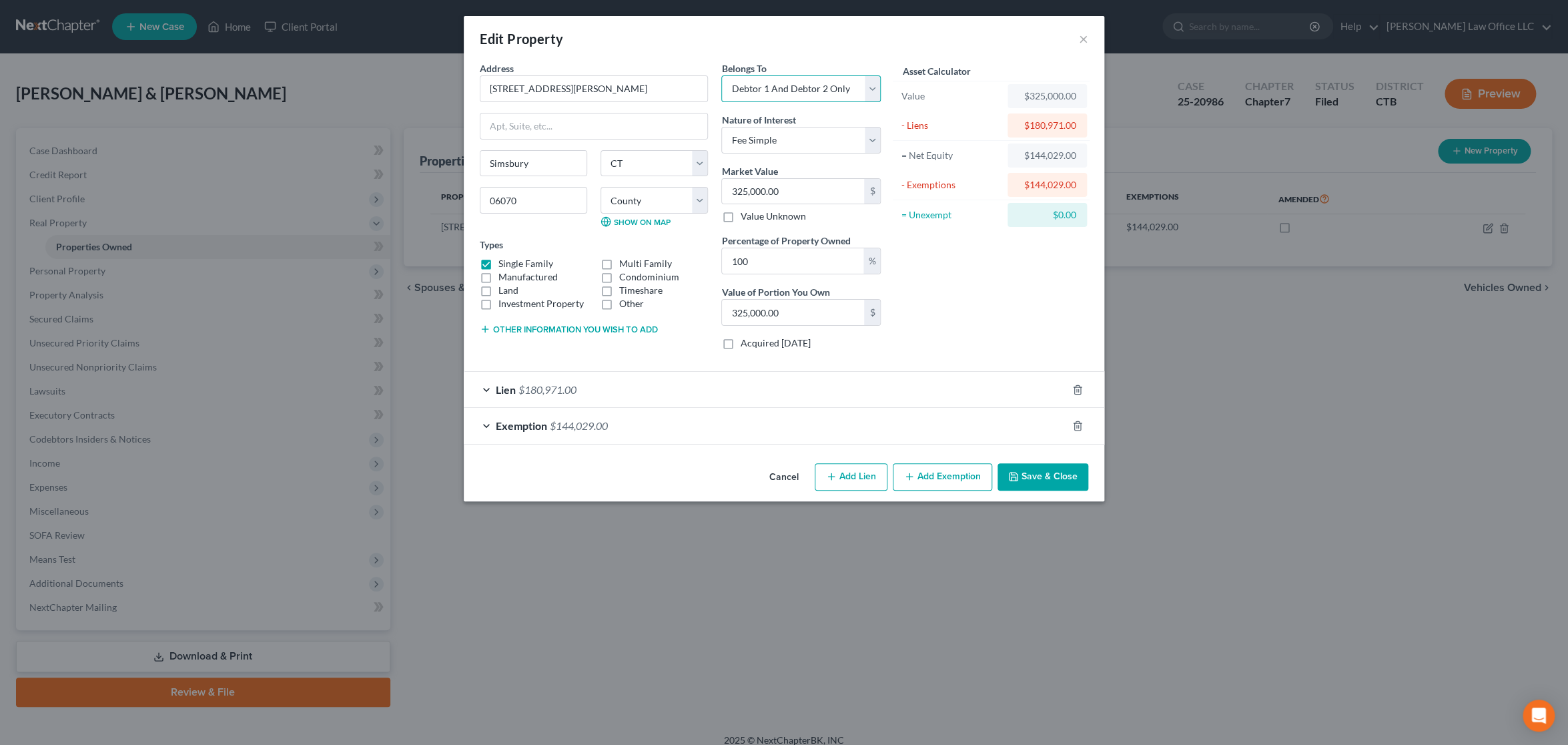
click at [870, 85] on select "Select Debtor 1 Only Debtor 2 Only Debtor 1 And Debtor 2 Only At Least One Of T…" at bounding box center [800, 88] width 160 height 27
select select "1"
click at [721, 75] on select "Select Debtor 1 Only Debtor 2 Only Debtor 1 And Debtor 2 Only At Least One Of T…" at bounding box center [800, 88] width 160 height 27
click at [997, 308] on div "Asset Calculator Value $325,000.00 - Liens $180,971.00 = Net Equity $144,029.00…" at bounding box center [991, 211] width 208 height 299
click at [1037, 478] on button "Save & Close" at bounding box center [1043, 477] width 91 height 28
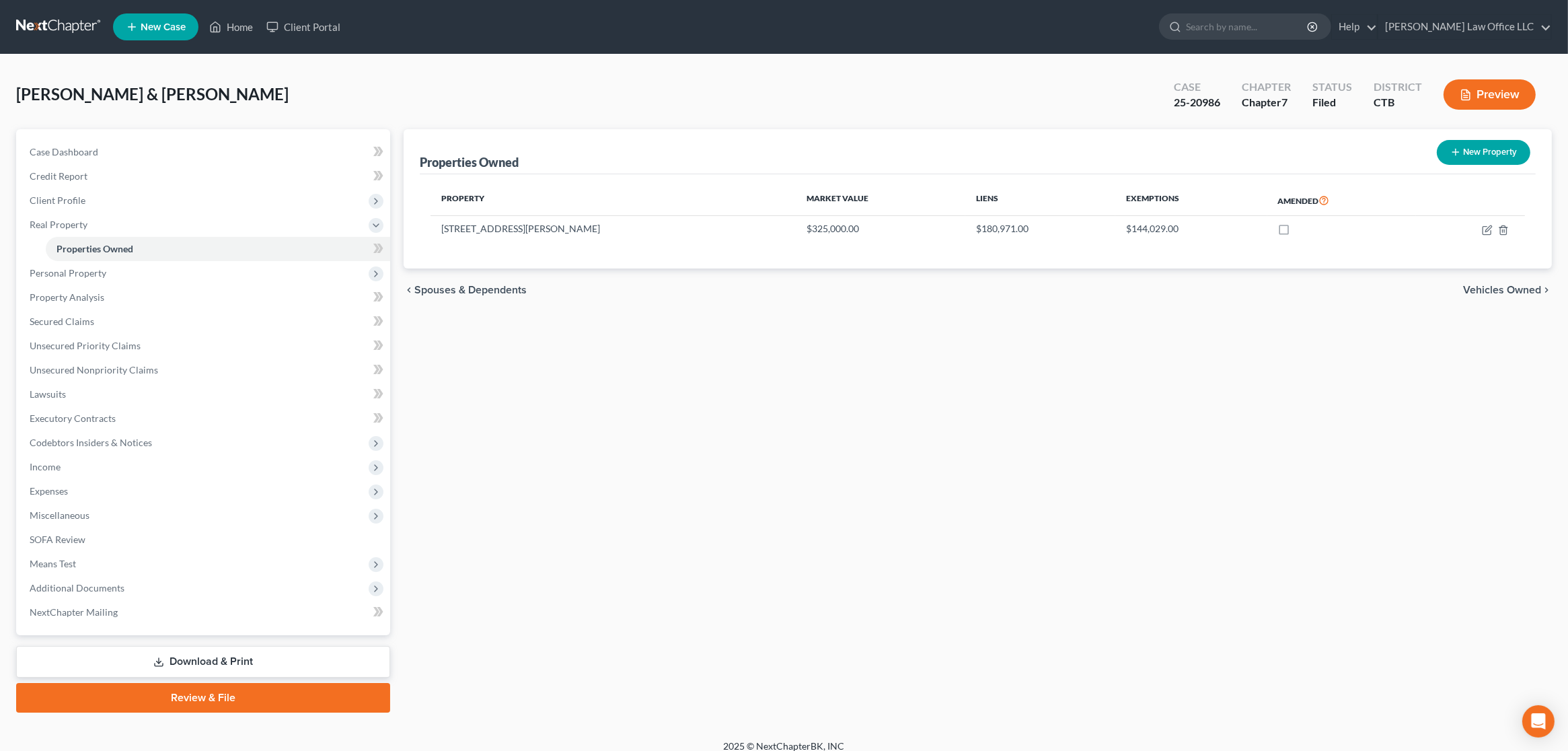
click at [212, 699] on link "Review & File" at bounding box center [203, 698] width 374 height 30
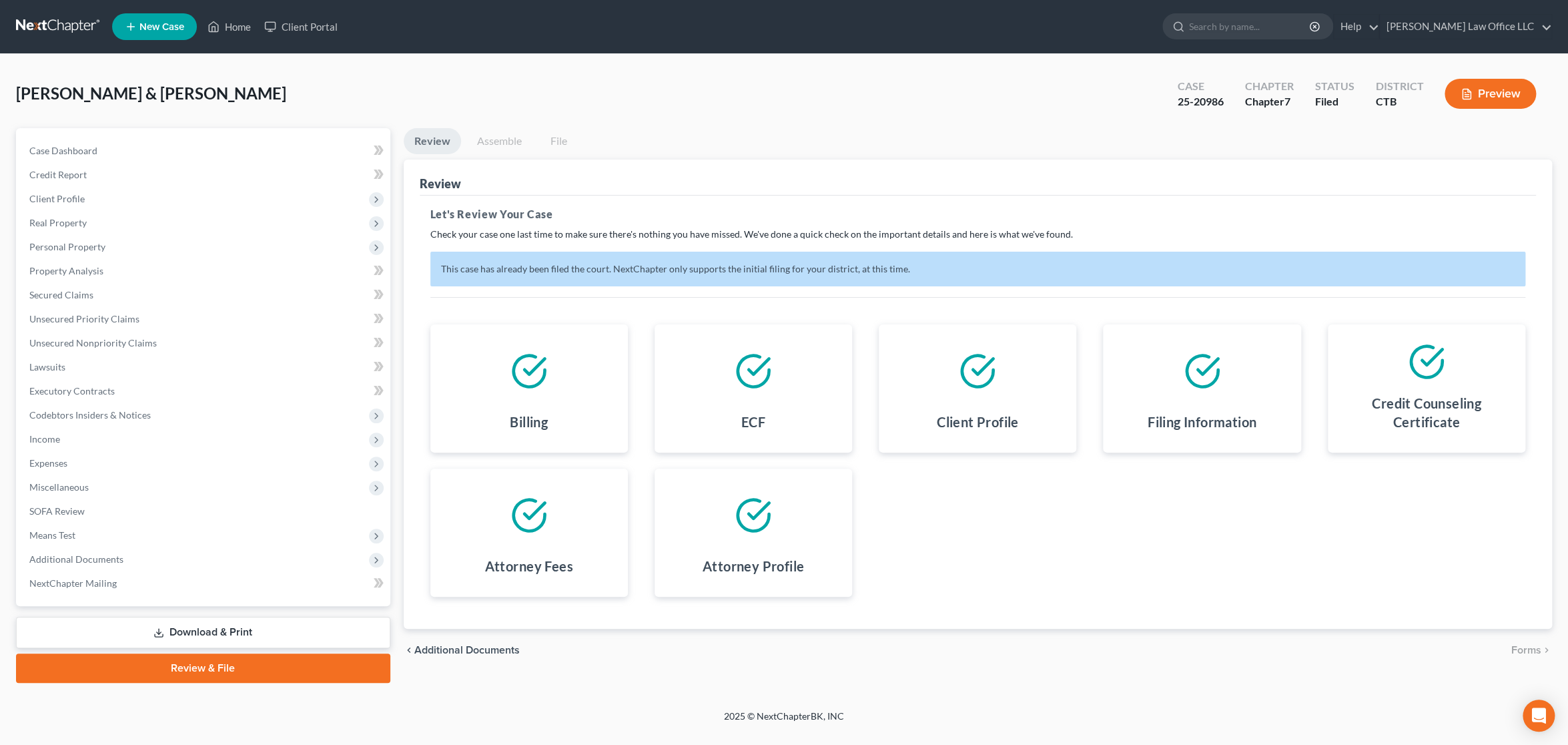
click at [216, 626] on link "Download & Print" at bounding box center [203, 632] width 374 height 32
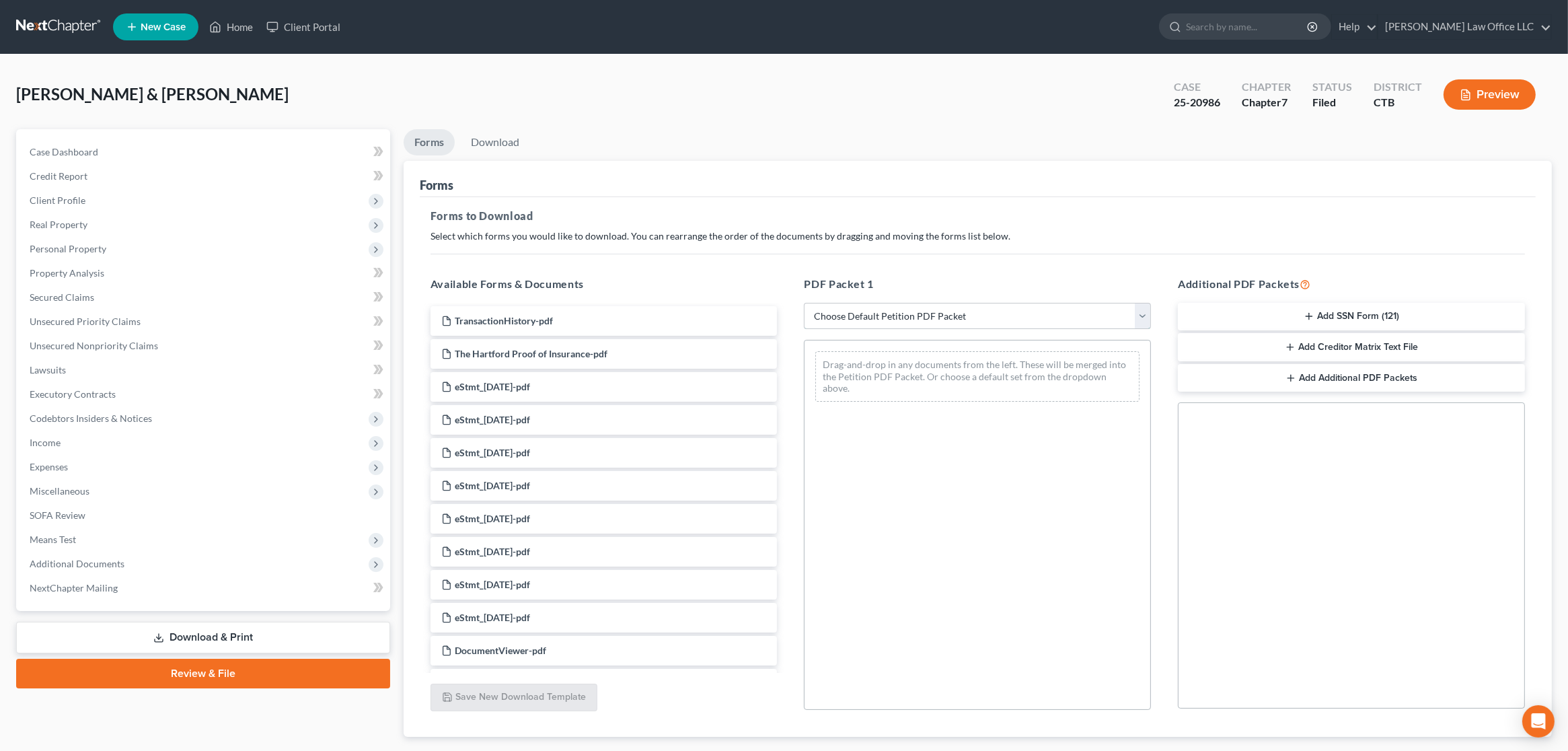
click at [917, 317] on select "Choose Default Petition PDF Packet Complete Bankruptcy Petition (all forms and …" at bounding box center [978, 316] width 347 height 27
select select "2"
click at [804, 303] on select "Choose Default Petition PDF Packet Complete Bankruptcy Petition (all forms and …" at bounding box center [978, 316] width 347 height 27
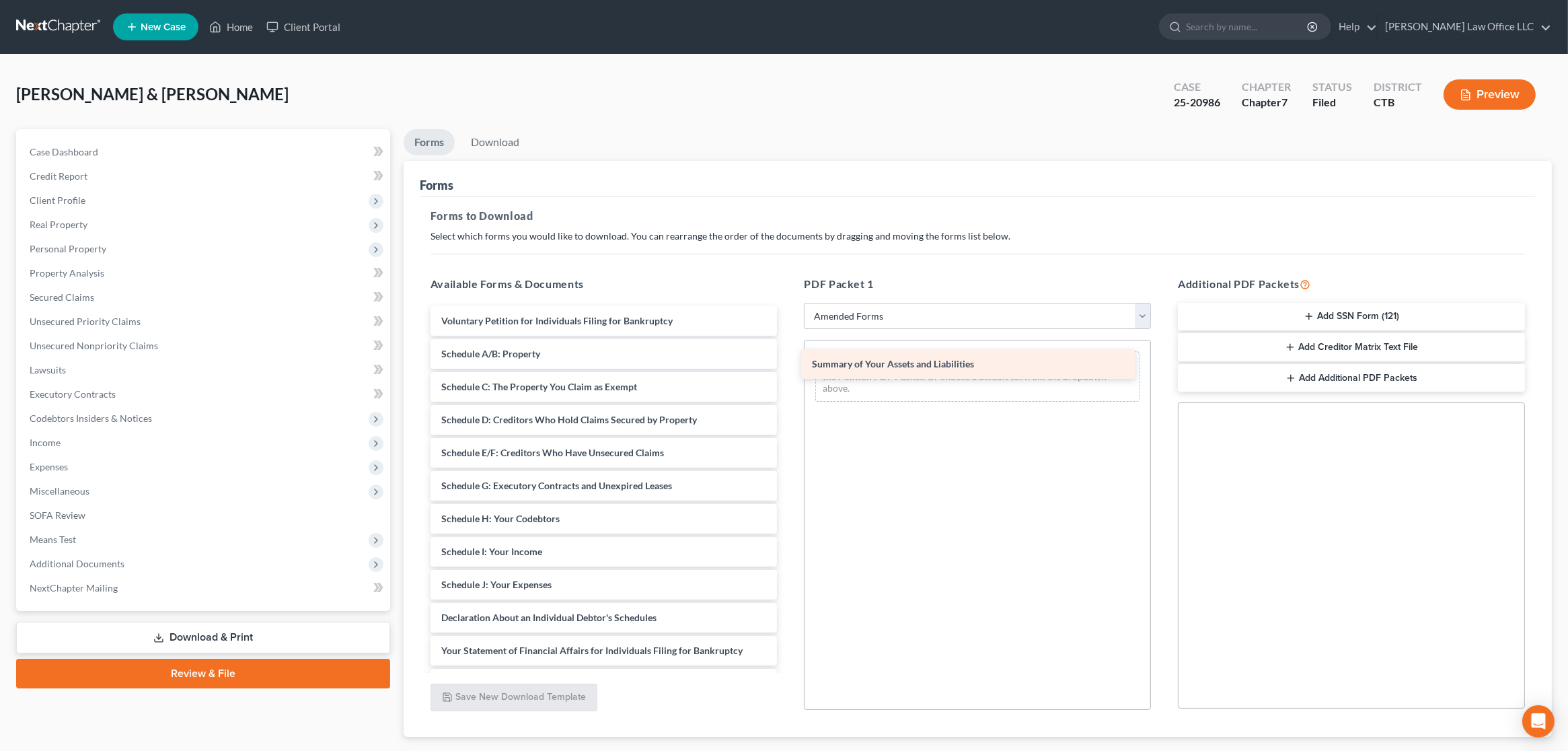
drag, startPoint x: 587, startPoint y: 356, endPoint x: 970, endPoint y: 367, distance: 383.2
click at [788, 367] on div "Summary of Your Assets and Liabilities Voluntary Petition for Individuals Filin…" at bounding box center [604, 591] width 369 height 570
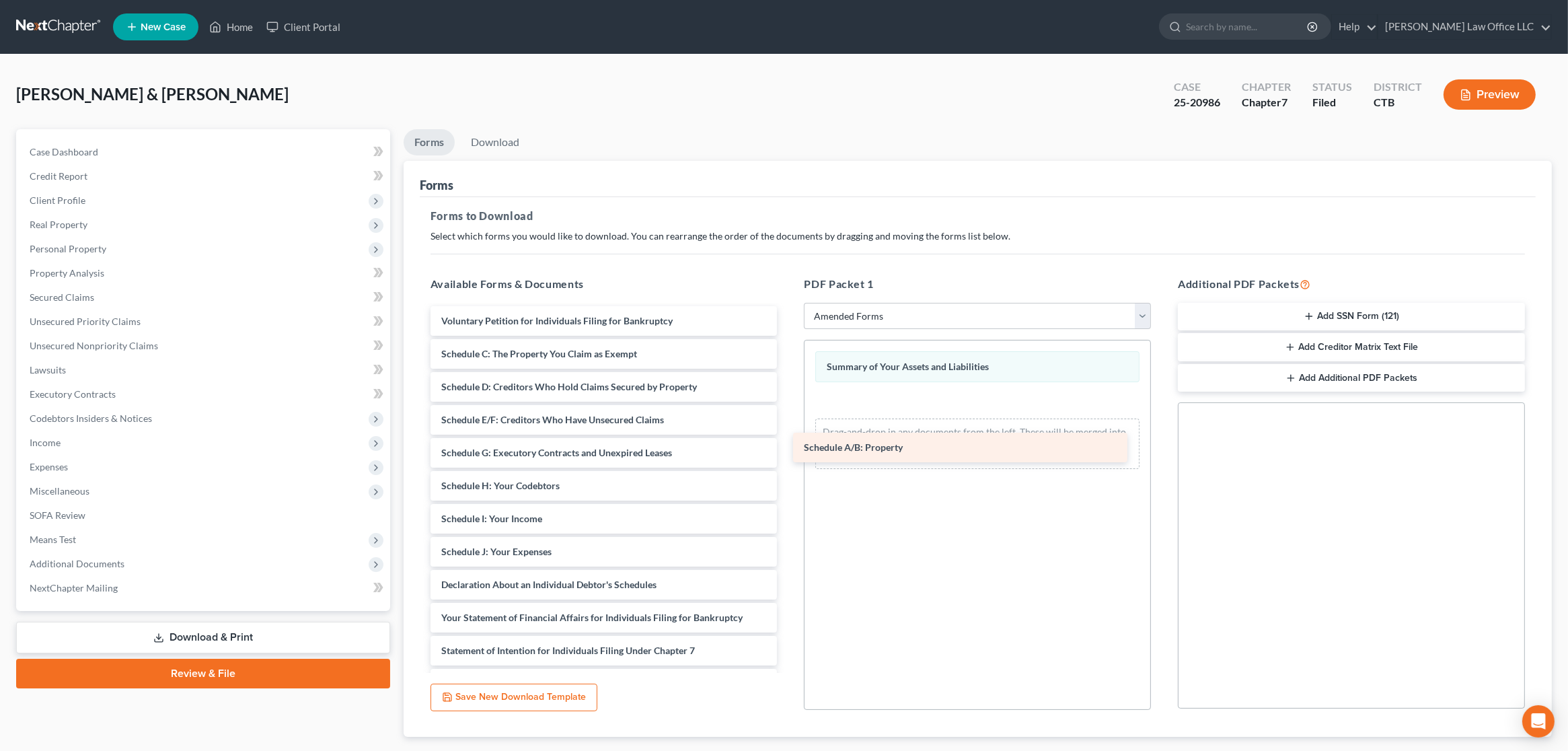
drag, startPoint x: 577, startPoint y: 355, endPoint x: 941, endPoint y: 450, distance: 376.2
click at [788, 450] on div "Schedule A/B: Property Voluntary Petition for Individuals Filing for Bankruptcy…" at bounding box center [604, 575] width 369 height 538
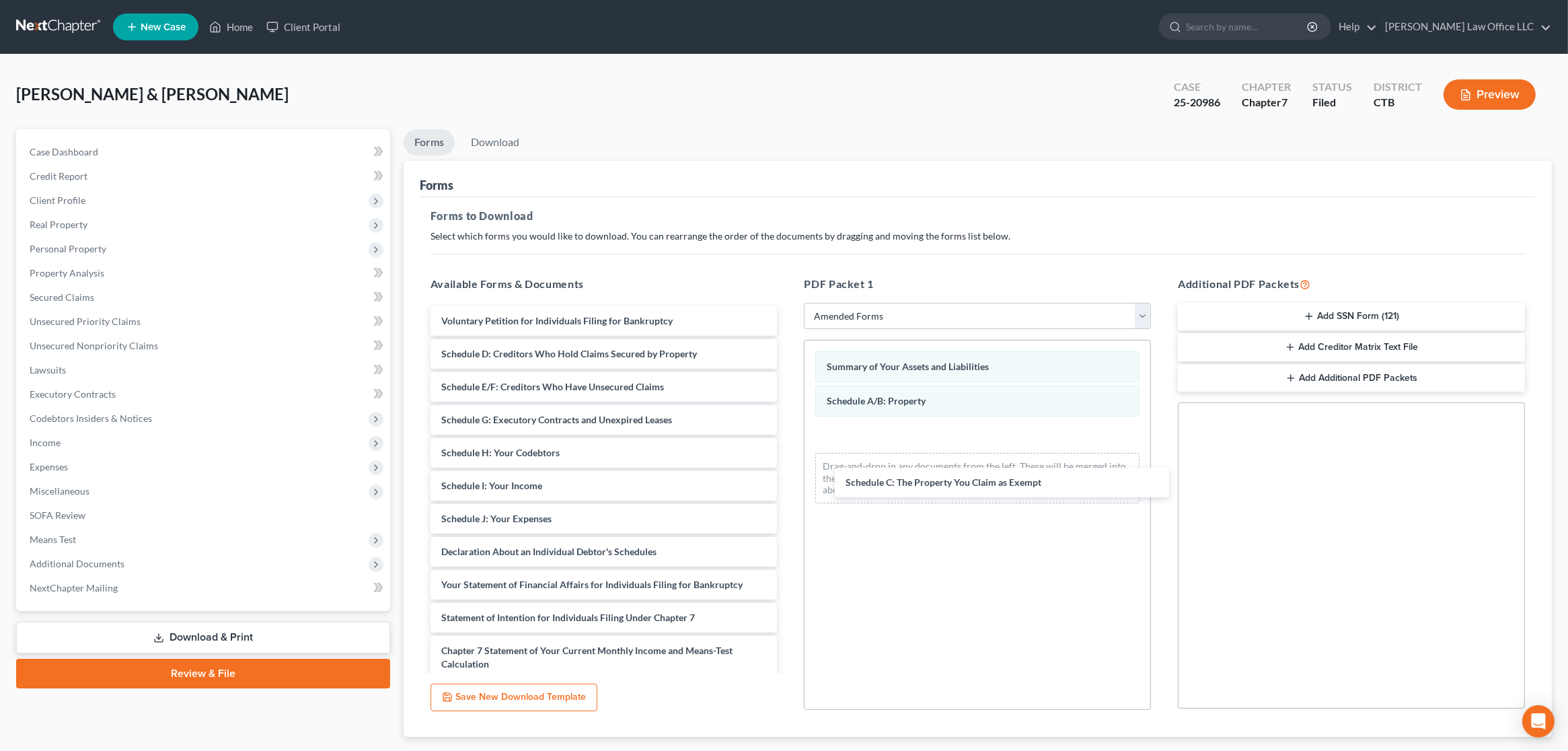
drag, startPoint x: 531, startPoint y: 357, endPoint x: 865, endPoint y: 463, distance: 350.4
click at [788, 487] on div "Schedule C: The Property You Claim as Exempt Voluntary Petition for Individuals…" at bounding box center [604, 559] width 369 height 505
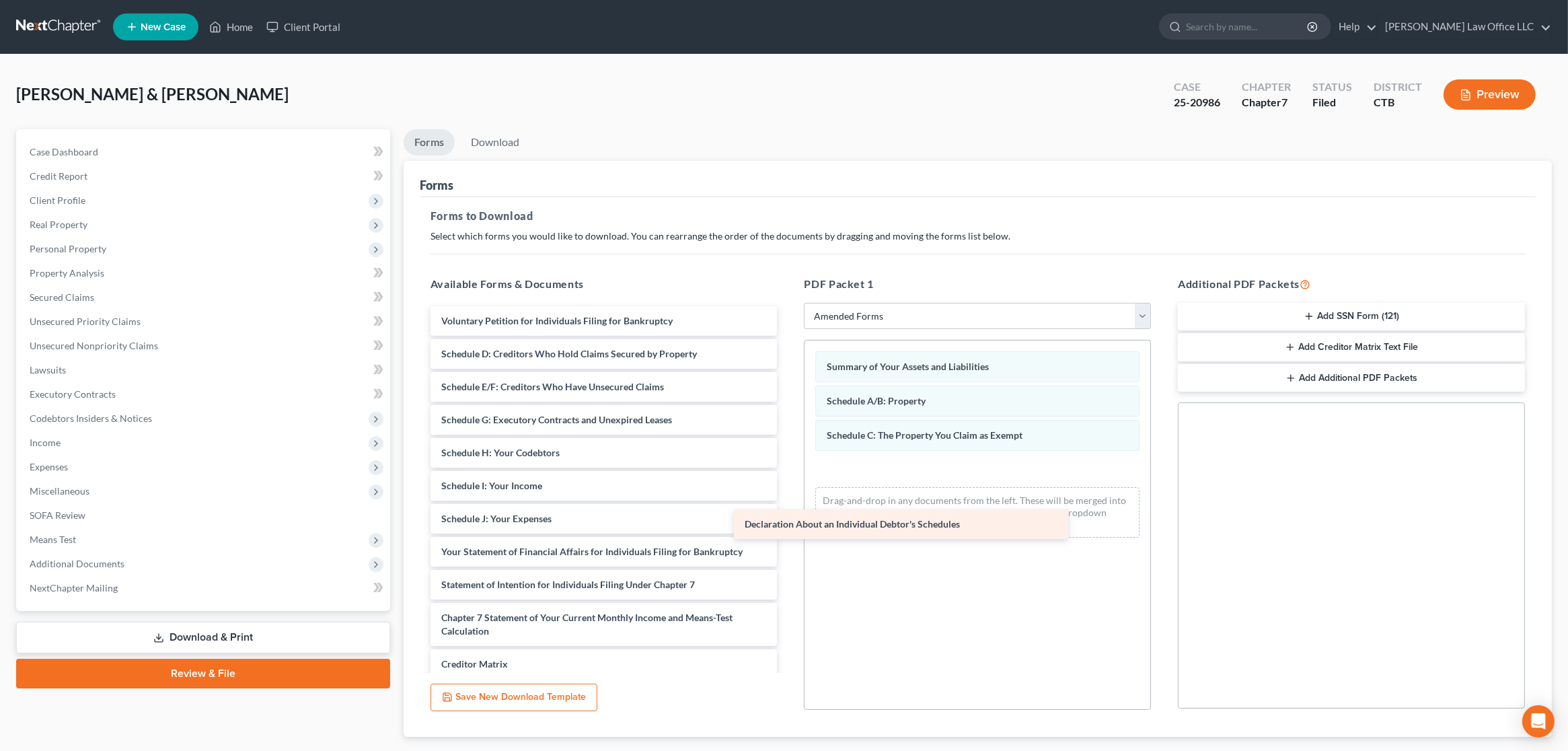
drag, startPoint x: 581, startPoint y: 552, endPoint x: 884, endPoint y: 526, distance: 304.1
click at [788, 526] on div "Declaration About an Individual Debtor's Schedules Voluntary Petition for Indiv…" at bounding box center [604, 542] width 369 height 472
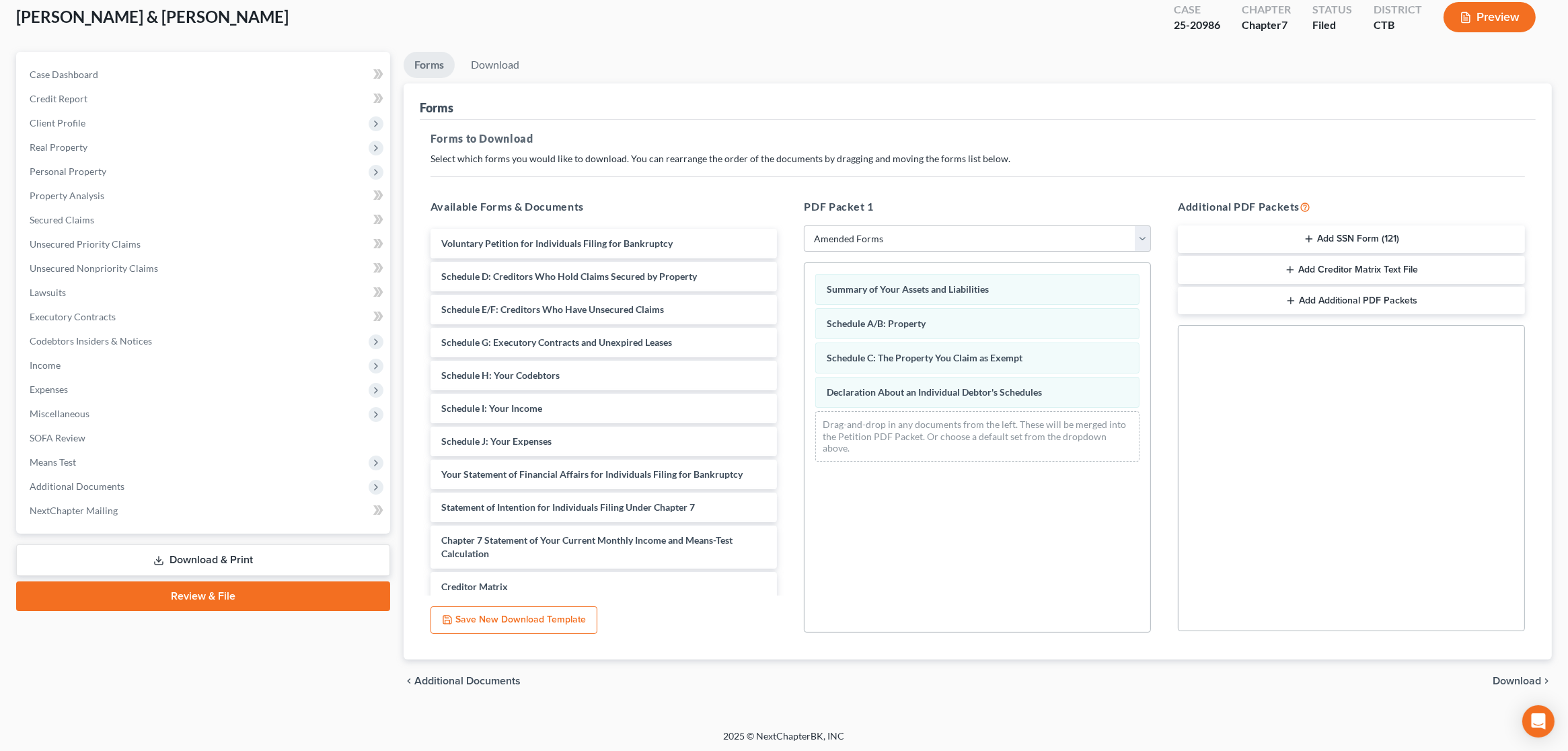
scroll to position [80, 0]
click at [1512, 680] on span "Download" at bounding box center [1517, 679] width 48 height 11
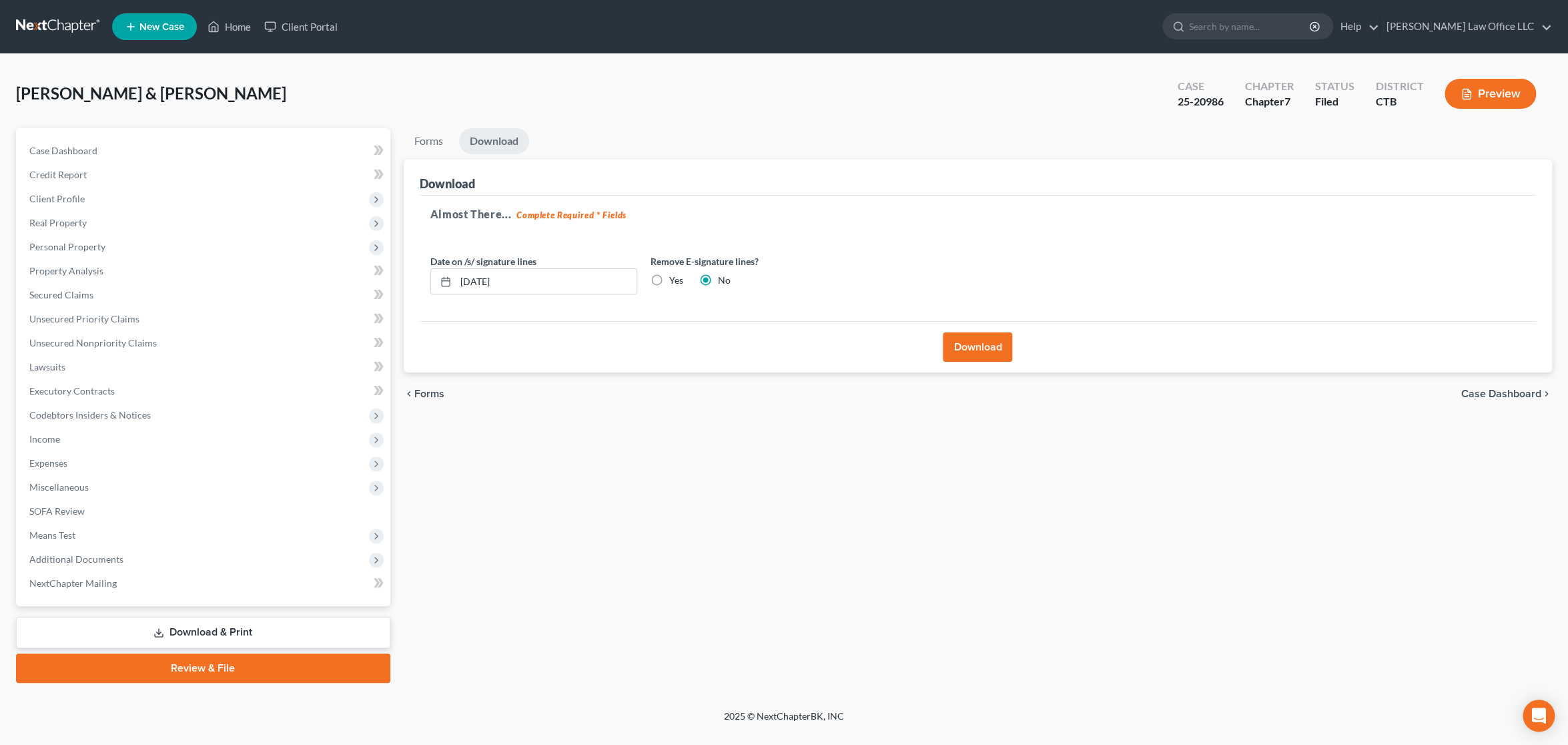
click at [979, 341] on button "Download" at bounding box center [977, 347] width 70 height 29
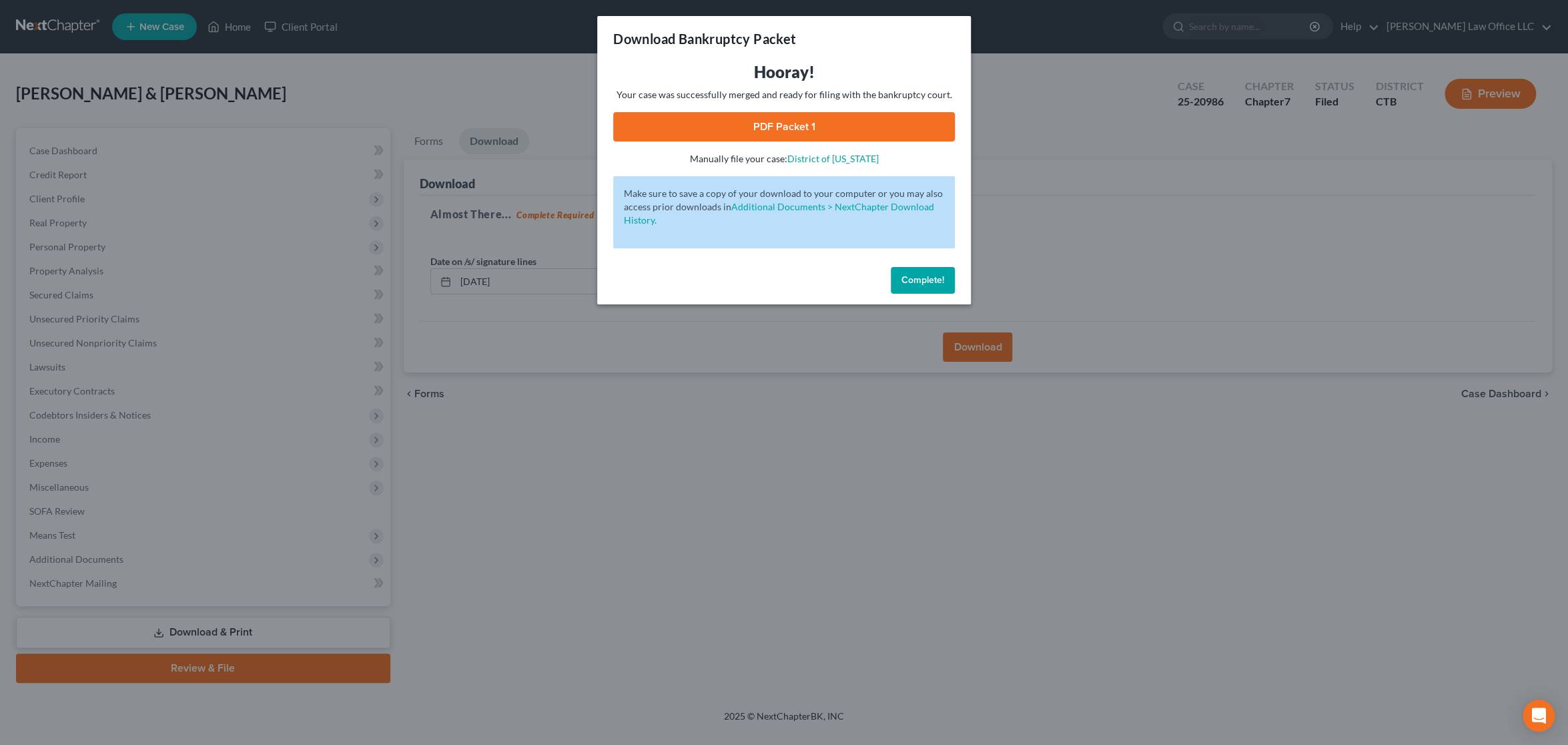
click at [752, 120] on link "PDF Packet 1" at bounding box center [784, 126] width 342 height 29
click at [914, 281] on span "Complete!" at bounding box center [923, 280] width 43 height 11
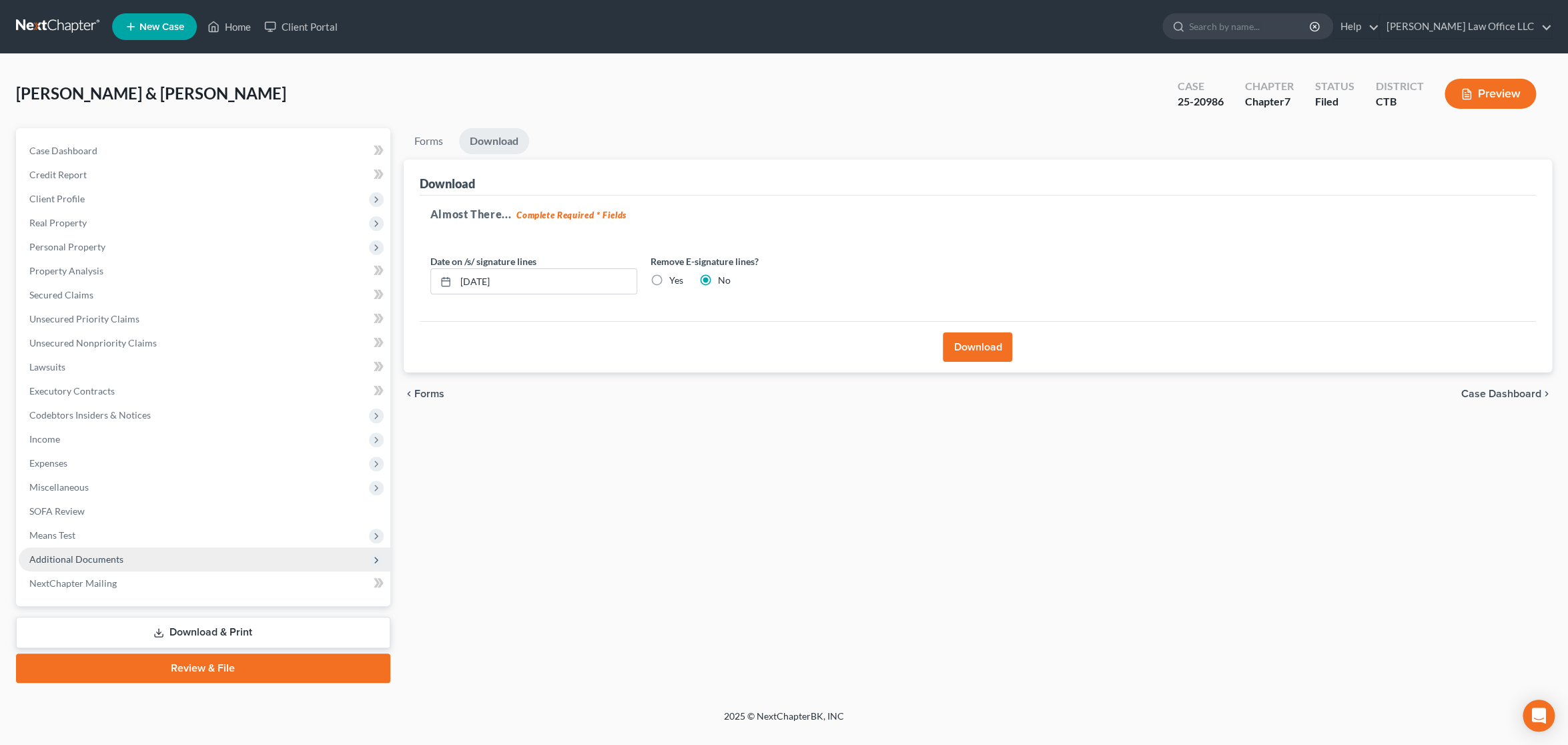
click at [111, 554] on span "Additional Documents" at bounding box center [76, 559] width 94 height 11
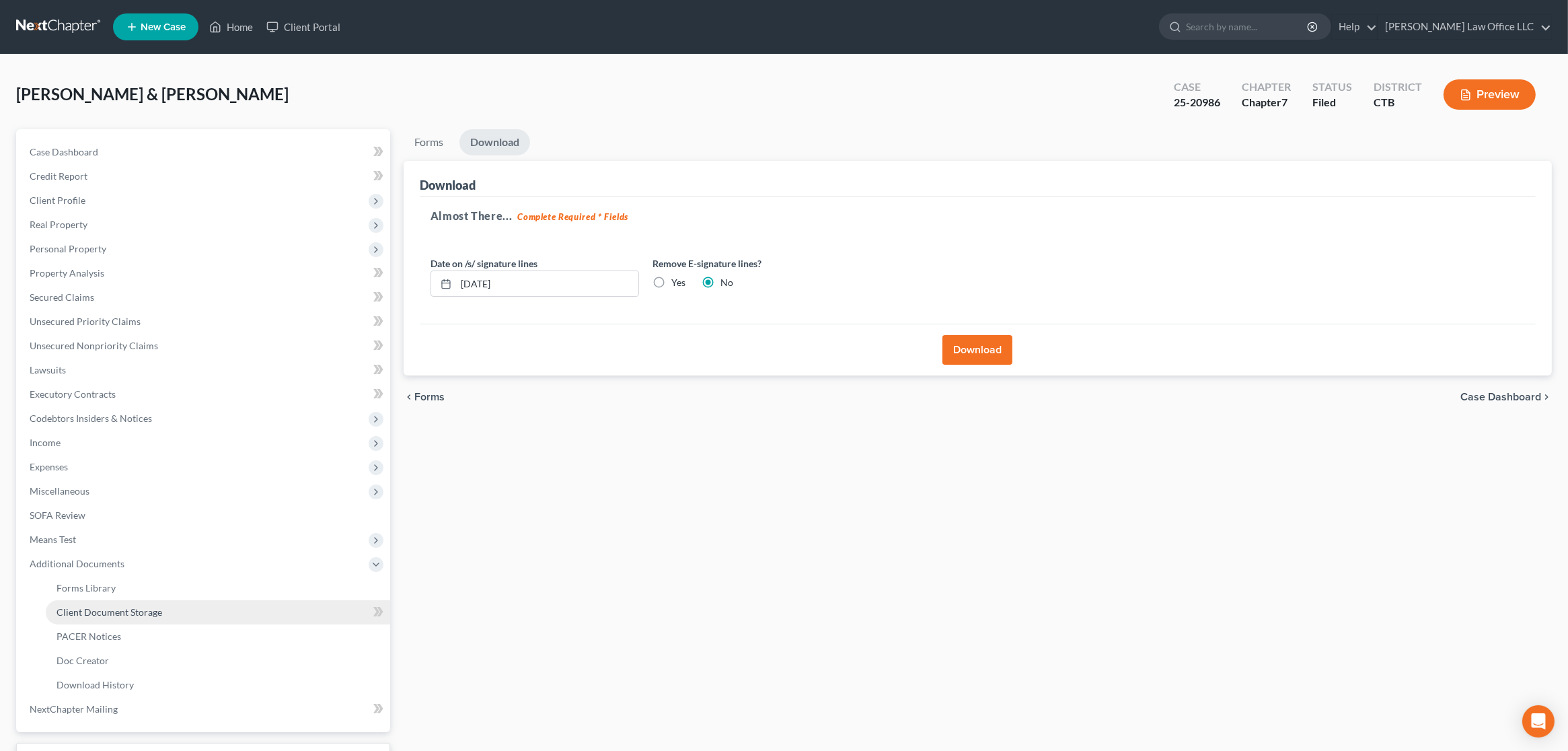
click at [139, 616] on link "Client Document Storage" at bounding box center [217, 612] width 345 height 25
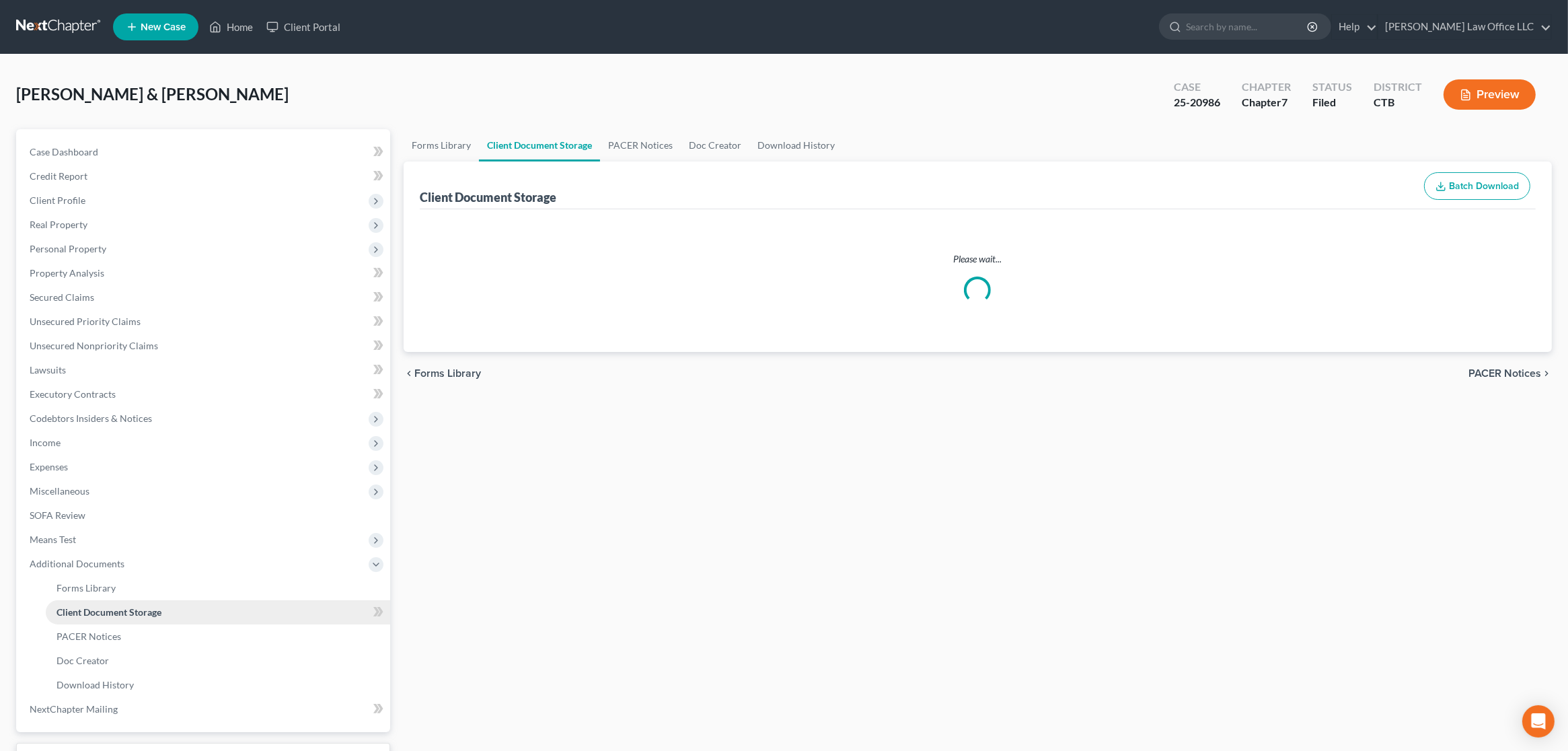
select select "0"
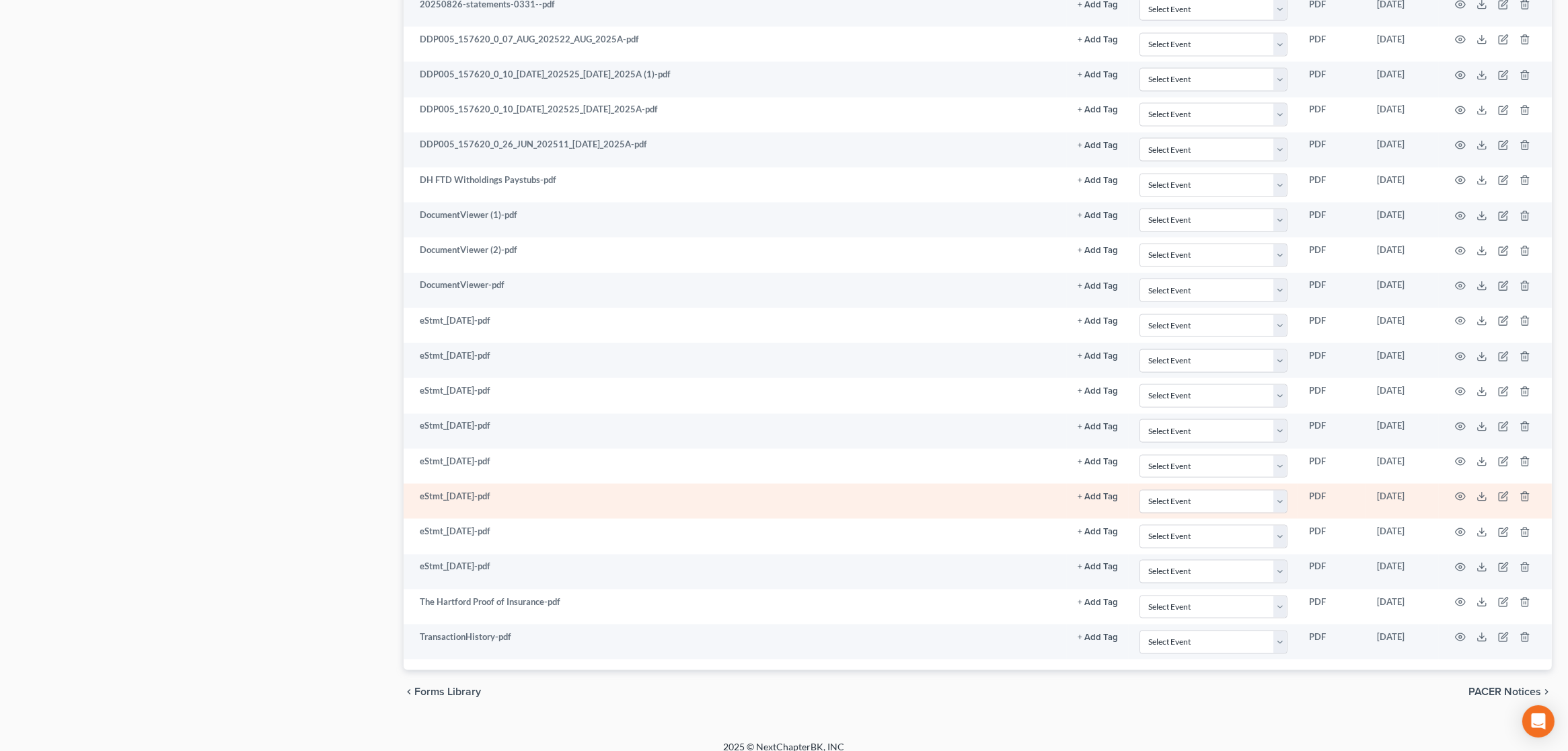
scroll to position [3167, 0]
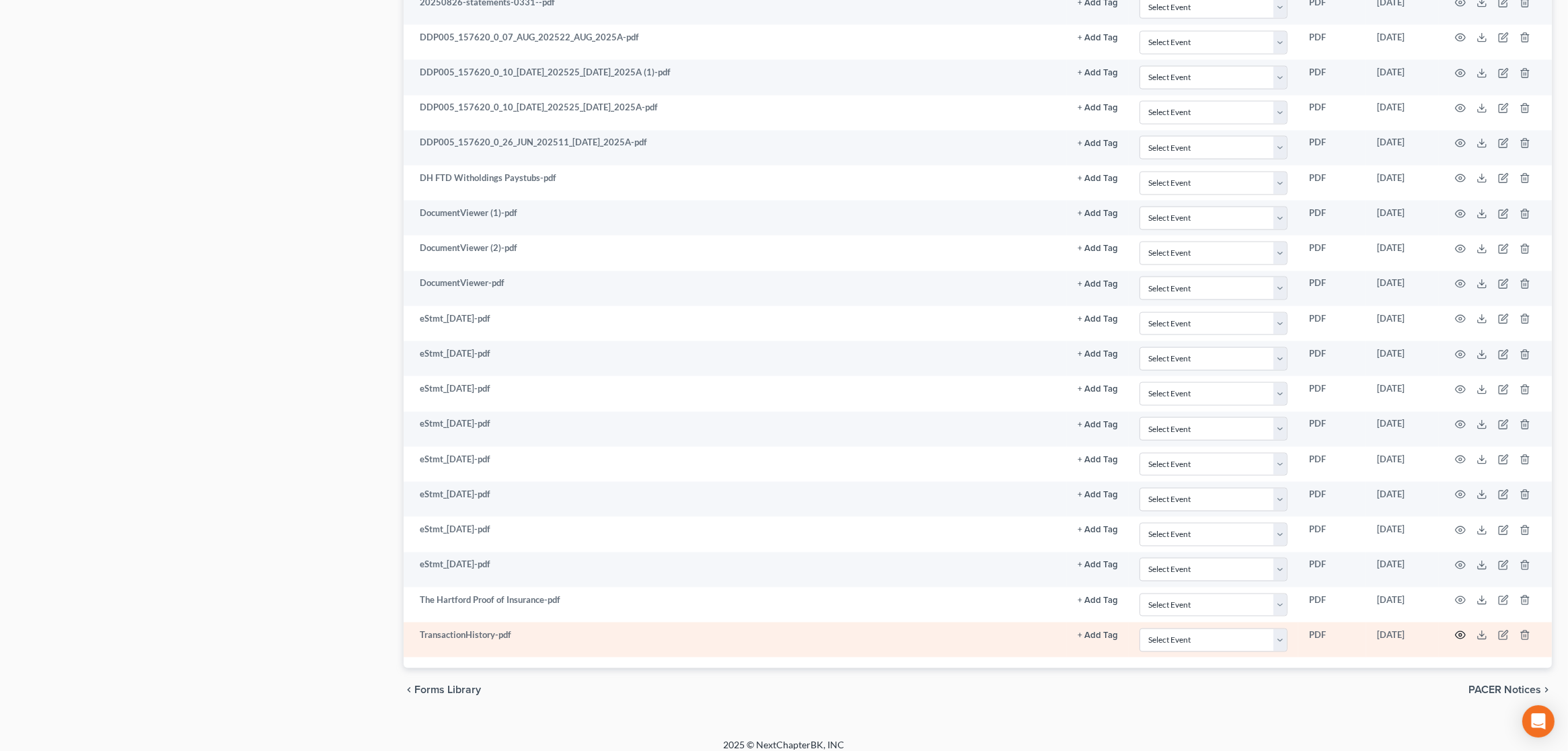
click at [1458, 632] on icon "button" at bounding box center [1461, 635] width 10 height 7
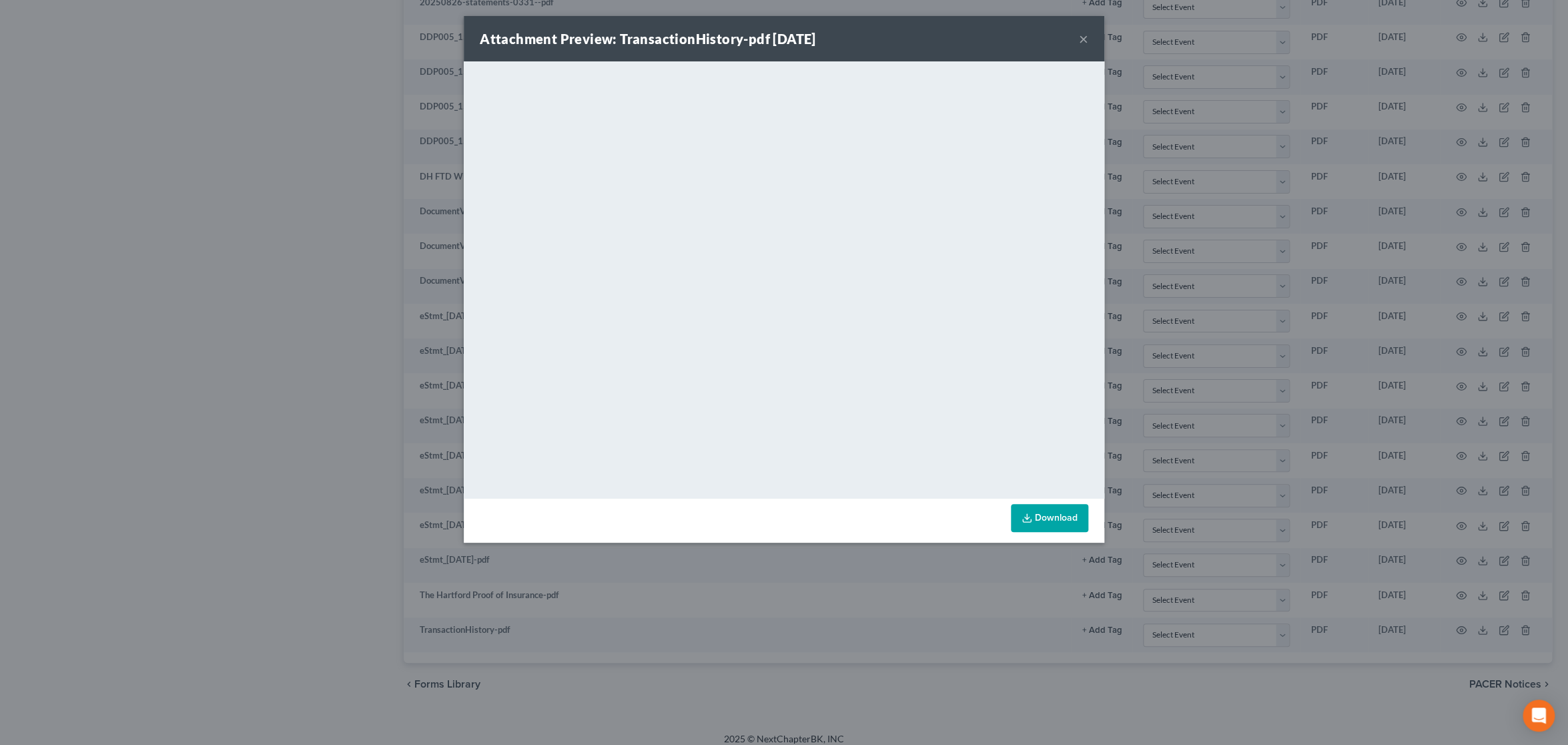
click at [1088, 42] on div "Attachment Preview: TransactionHistory-pdf 09/03/2025 ×" at bounding box center [784, 38] width 641 height 45
click at [1080, 42] on button "×" at bounding box center [1083, 39] width 9 height 16
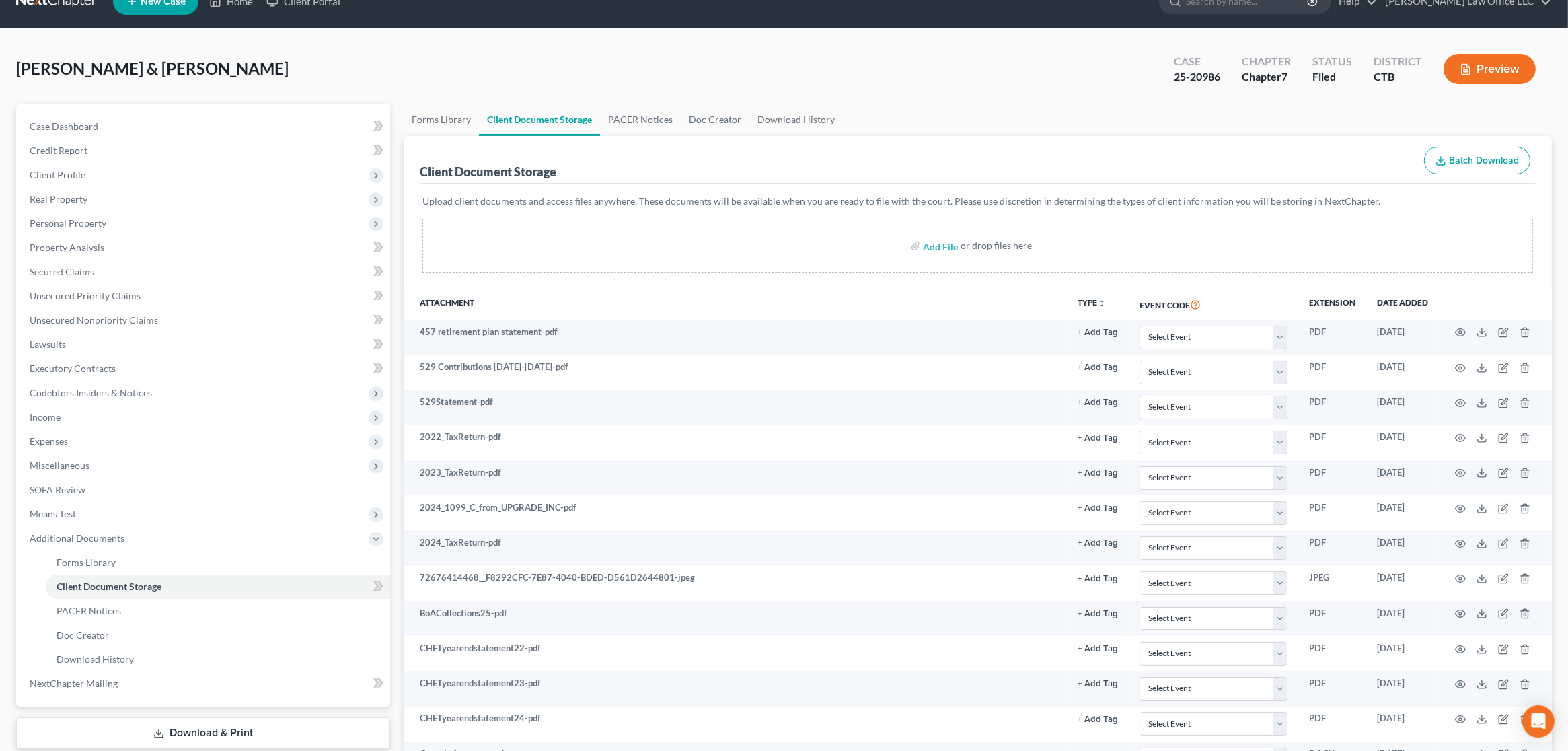
scroll to position [0, 0]
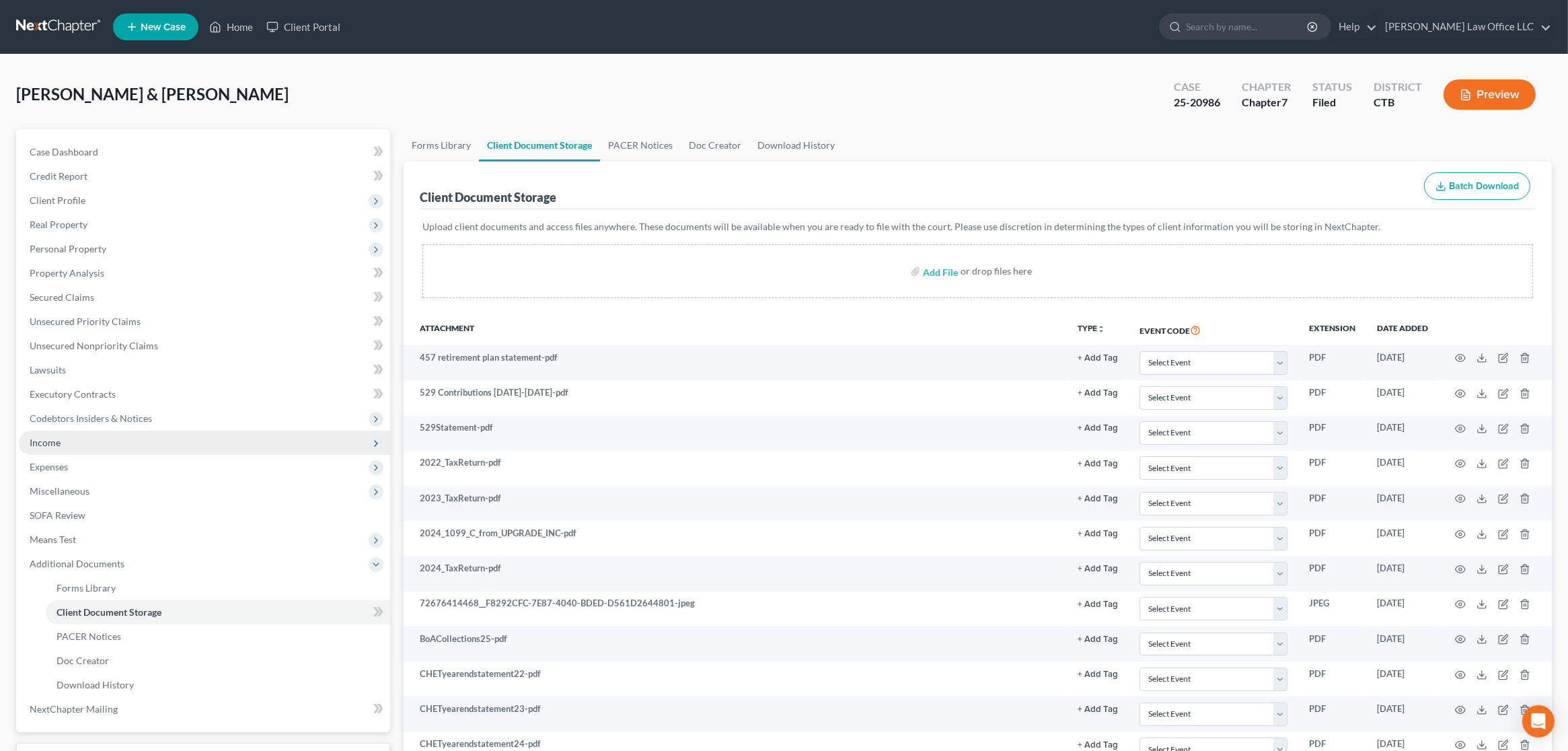
click at [100, 443] on span "Income" at bounding box center [204, 443] width 371 height 25
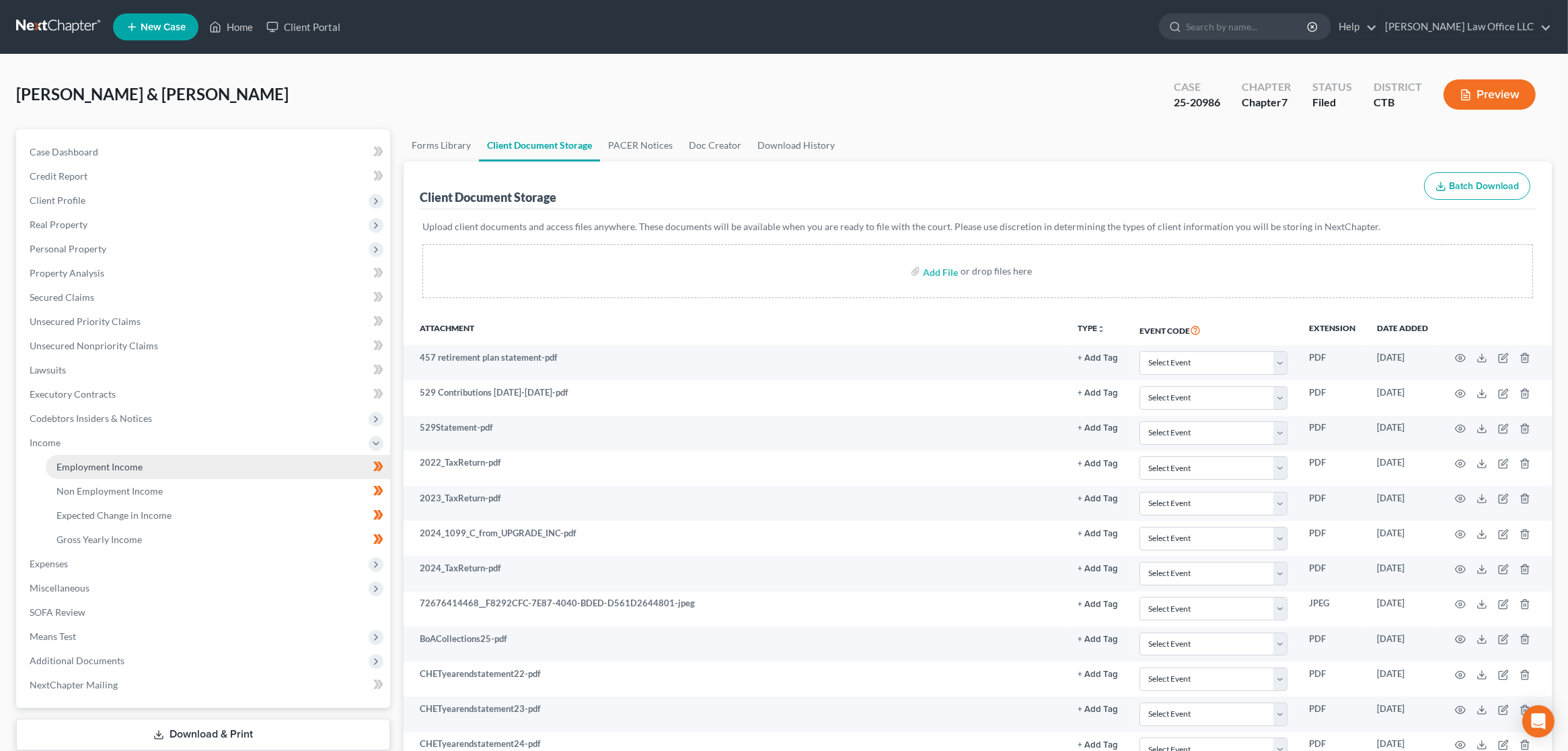
click at [108, 473] on link "Employment Income" at bounding box center [217, 467] width 345 height 25
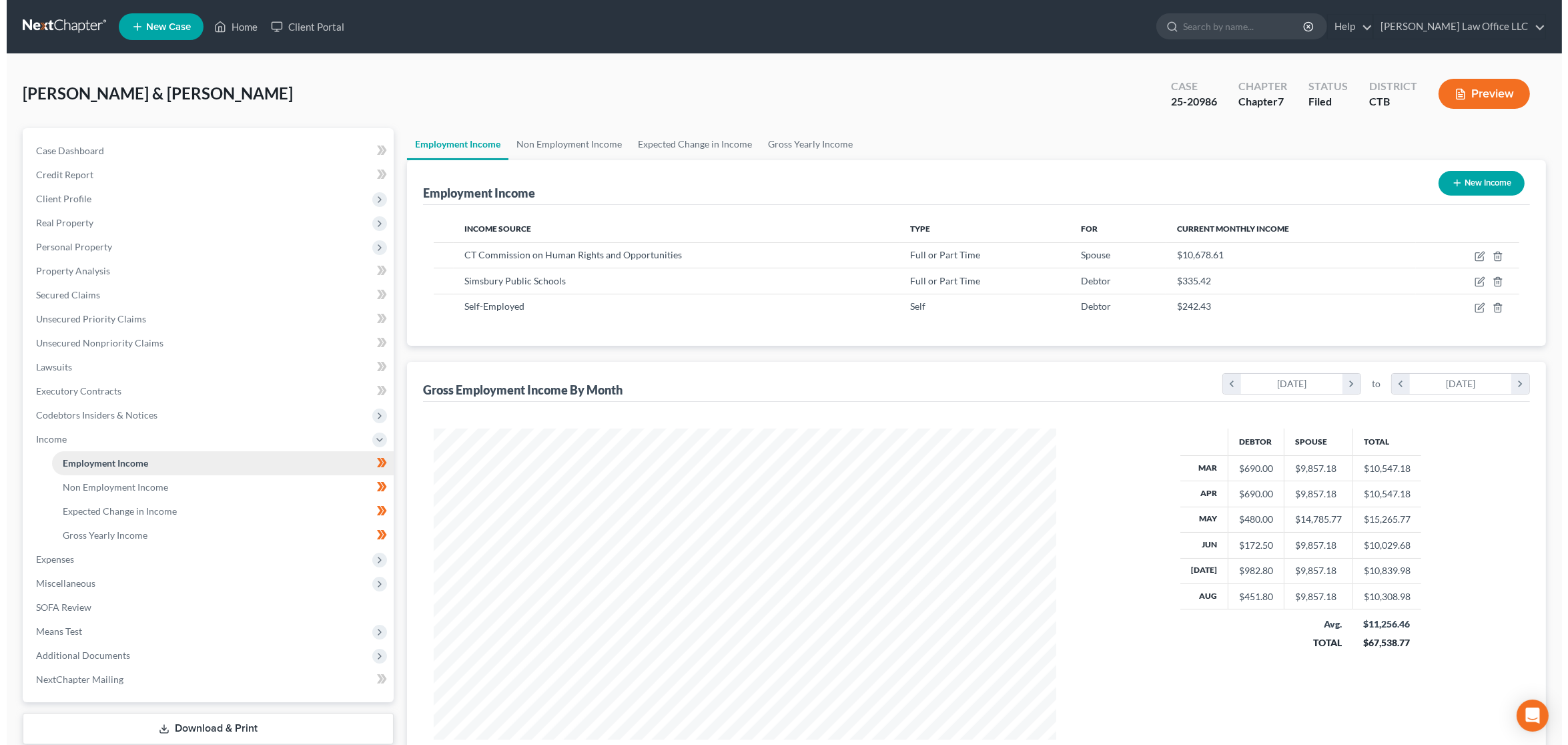
scroll to position [311, 649]
click at [814, 313] on td "Self-Employed" at bounding box center [670, 306] width 446 height 25
click at [1471, 308] on icon "button" at bounding box center [1473, 308] width 11 height 11
select select "1"
select select "3"
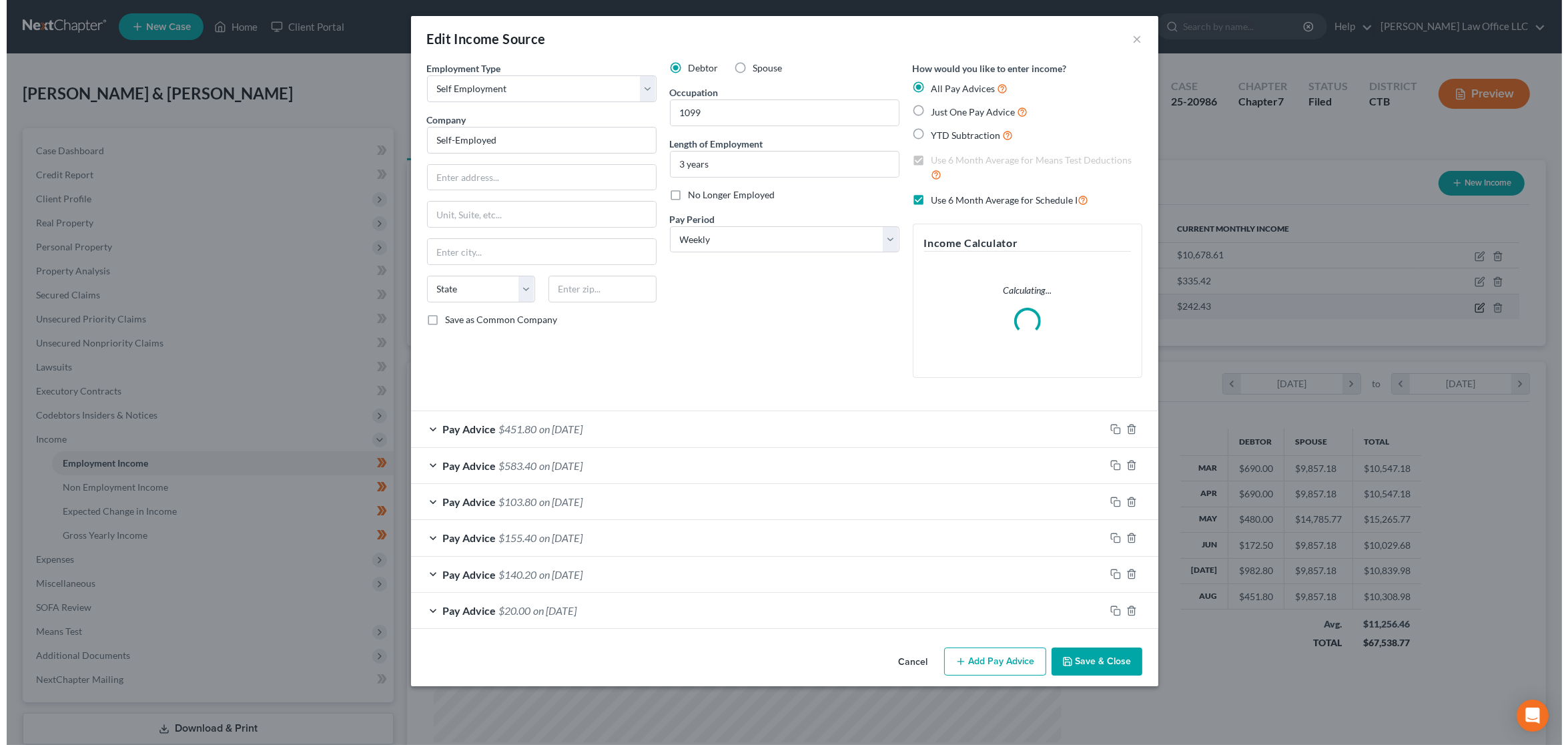
scroll to position [314, 654]
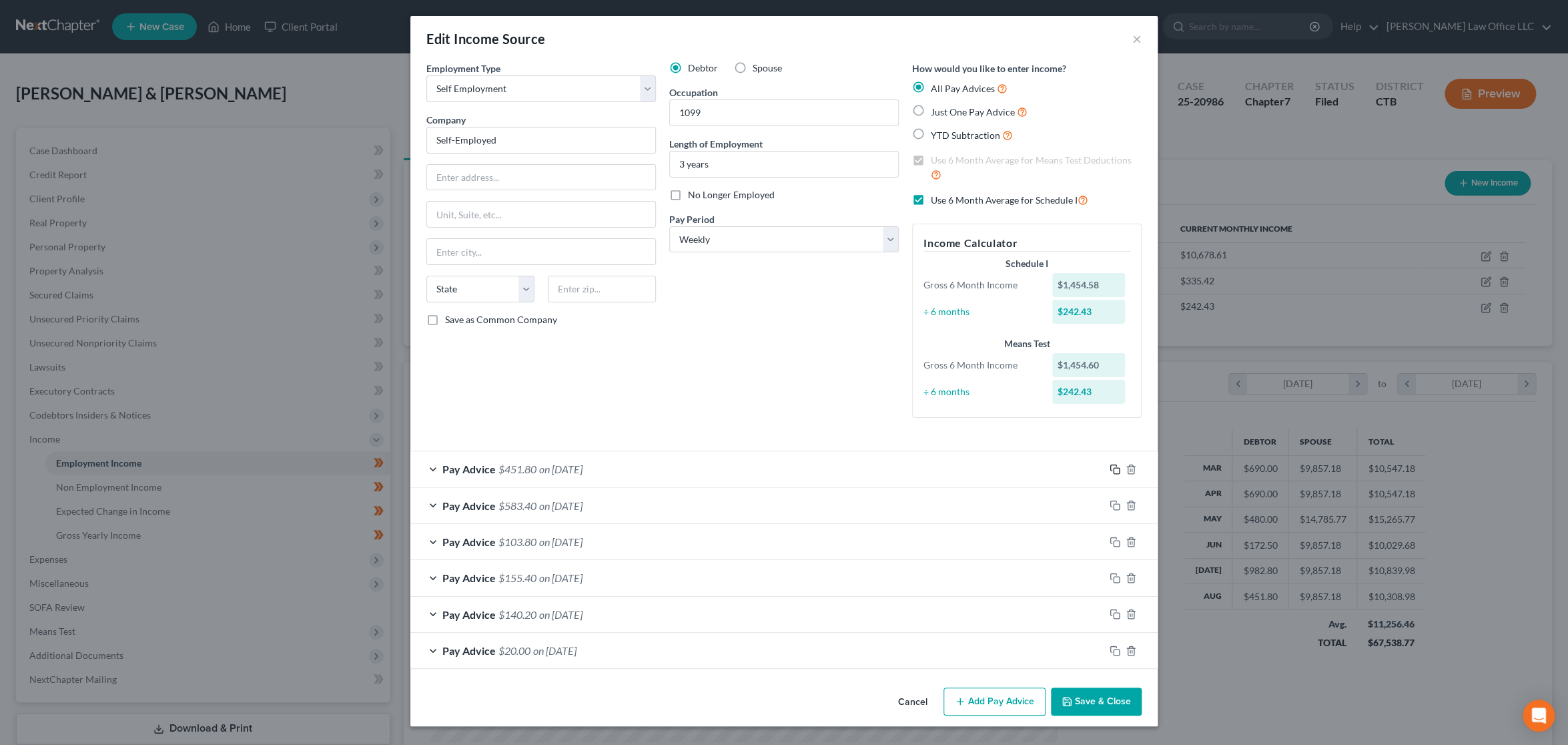
click at [1114, 468] on rect "button" at bounding box center [1117, 471] width 6 height 6
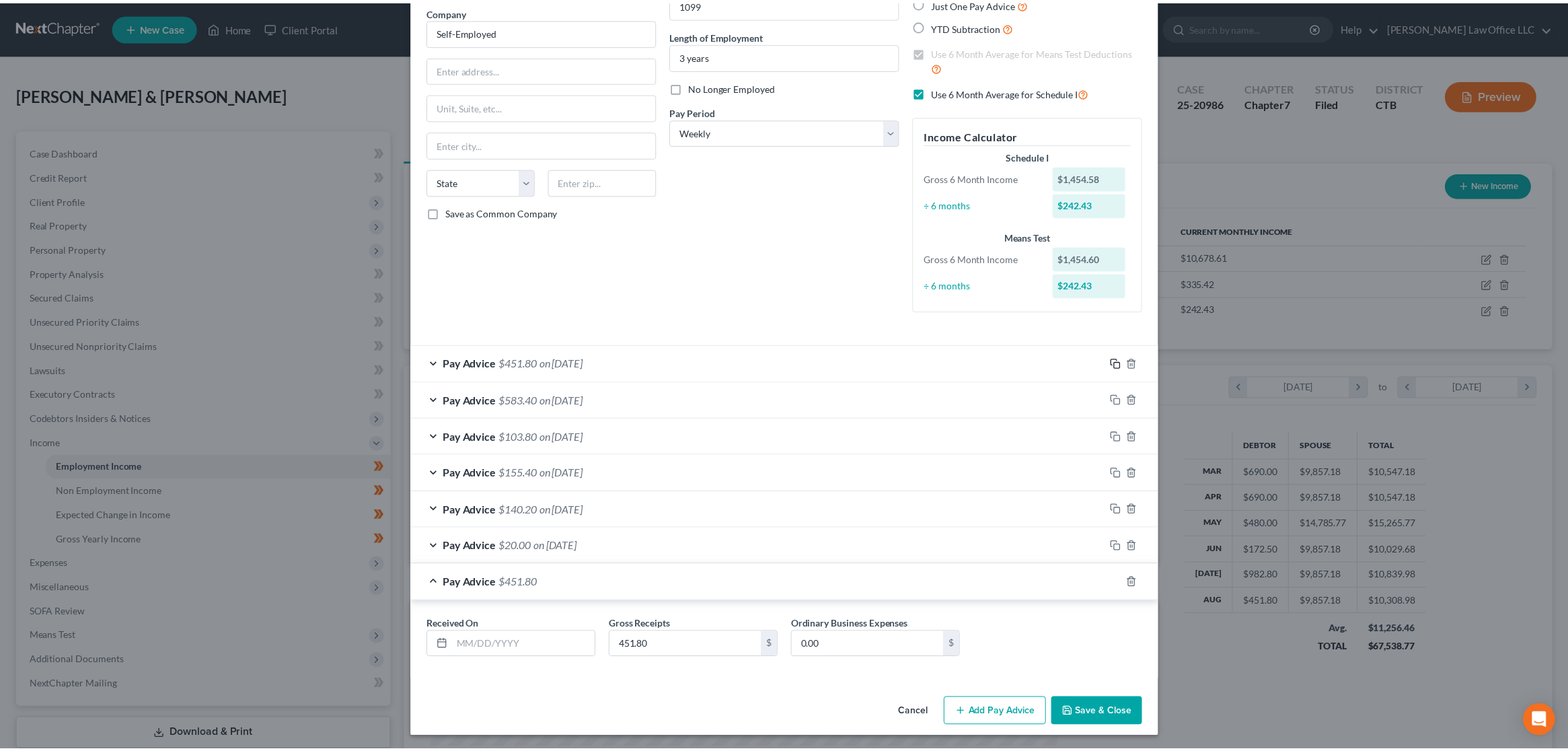
scroll to position [112, 0]
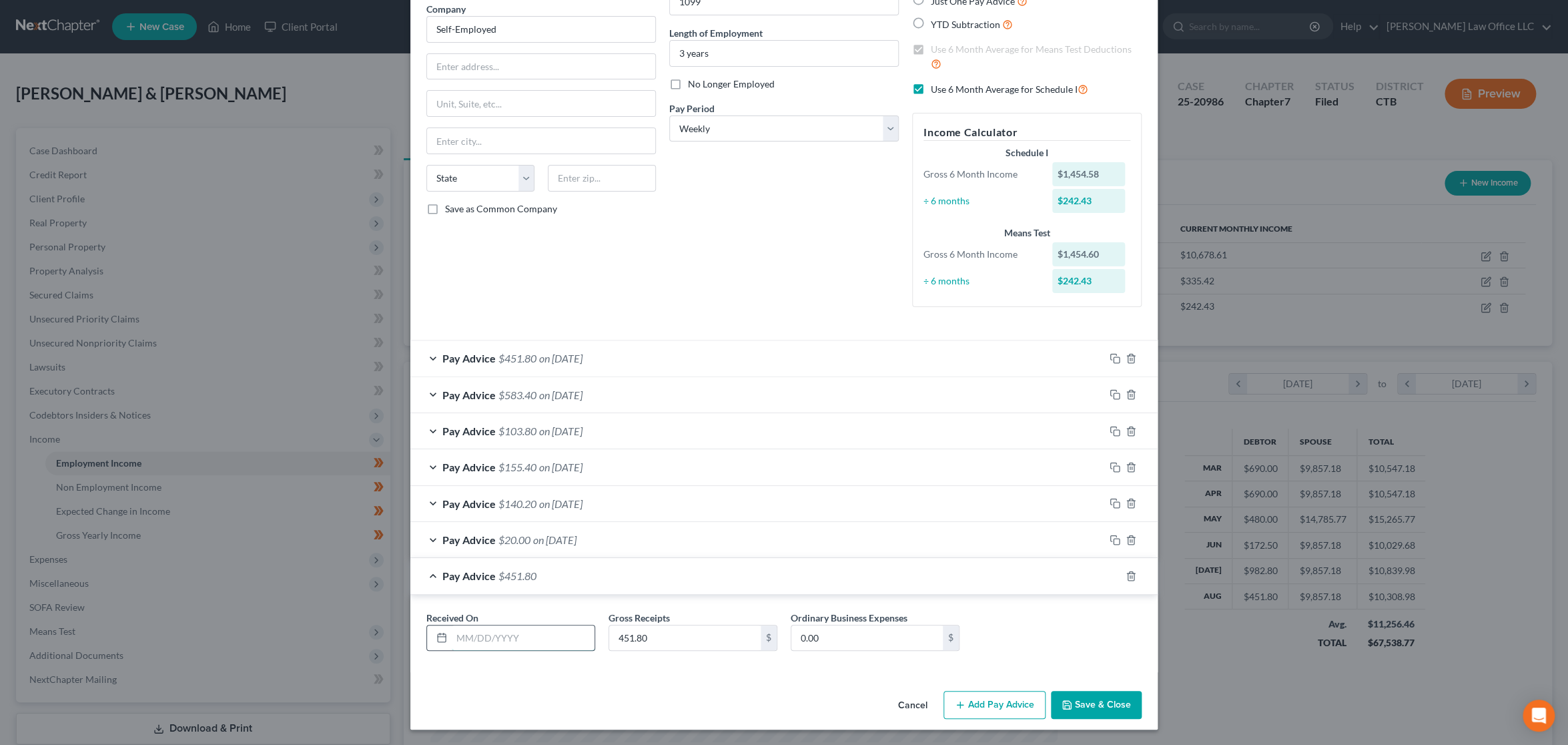
click at [504, 636] on input "text" at bounding box center [522, 637] width 143 height 25
type input "9/13/24"
click at [672, 632] on input "451.80" at bounding box center [684, 637] width 151 height 25
type input "846.10"
click at [808, 678] on div "Employment Type * Select Full or Part Time Employment Self Employment Company *…" at bounding box center [784, 318] width 747 height 735
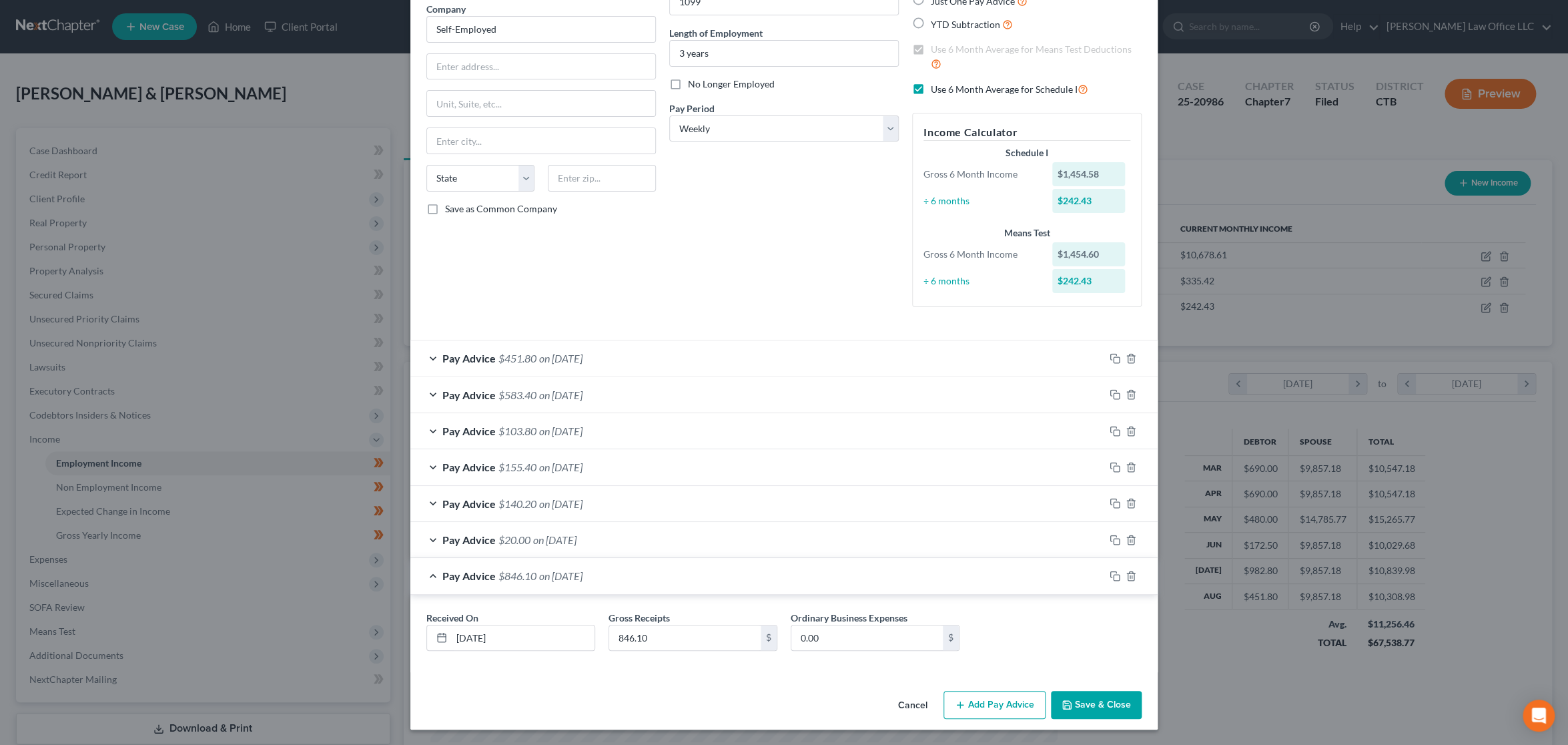
click at [1078, 708] on button "Save & Close" at bounding box center [1096, 705] width 91 height 28
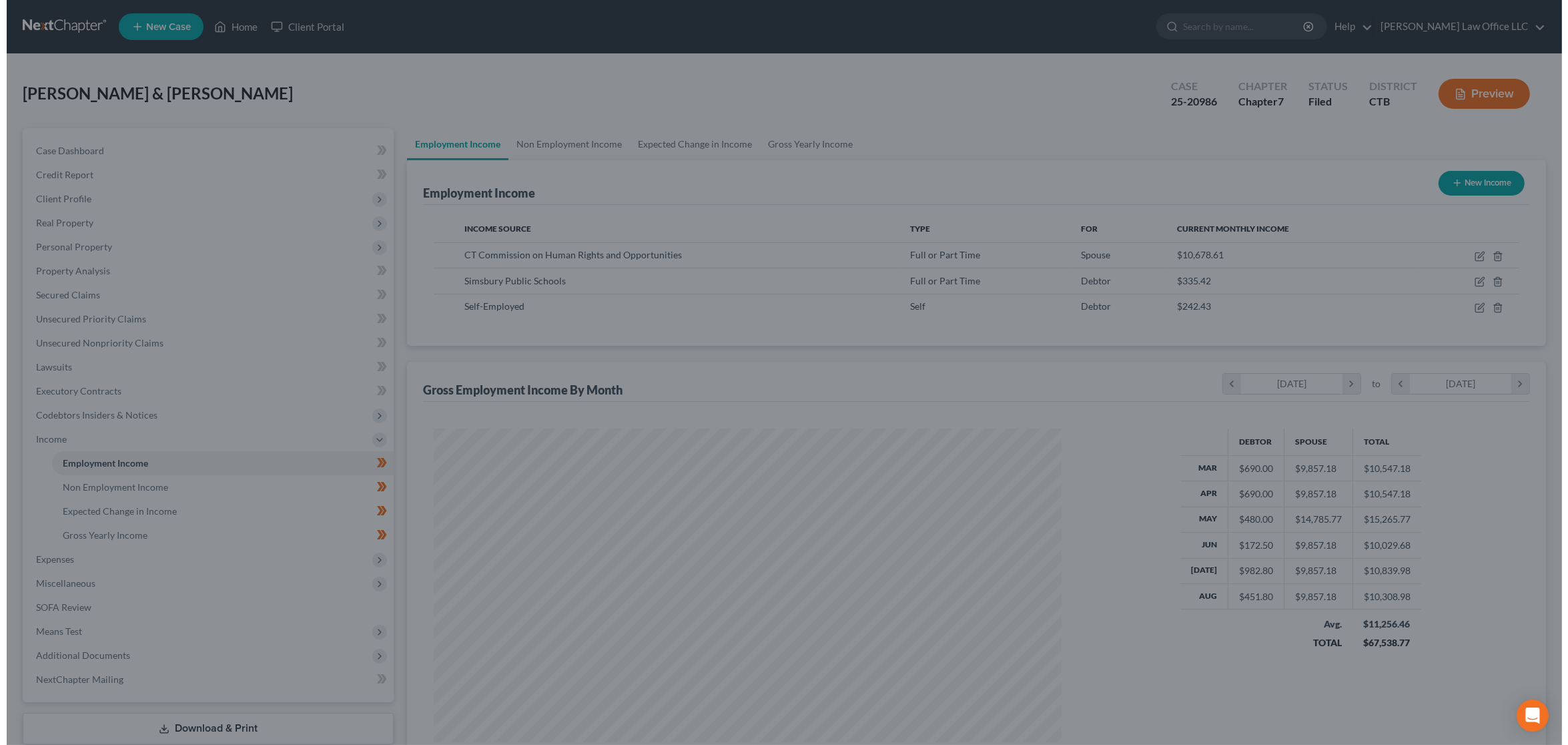
scroll to position [667255, 666546]
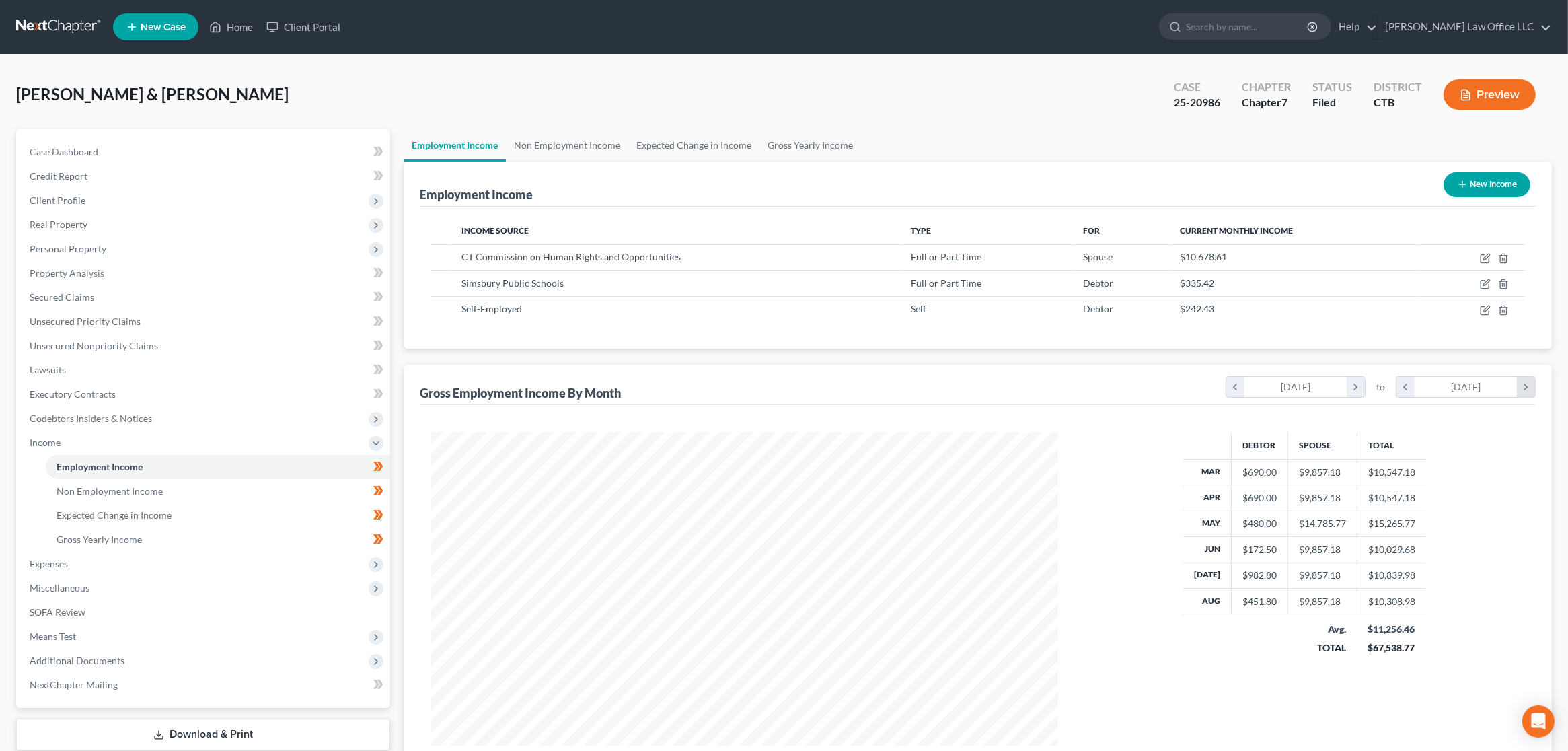
click at [1526, 388] on icon "chevron_right" at bounding box center [1525, 387] width 18 height 20
click at [1229, 387] on icon "chevron_left" at bounding box center [1235, 387] width 18 height 20
click at [824, 302] on div "Self-Employed" at bounding box center [676, 309] width 428 height 14
click at [1487, 312] on icon "button" at bounding box center [1485, 310] width 11 height 11
select select "1"
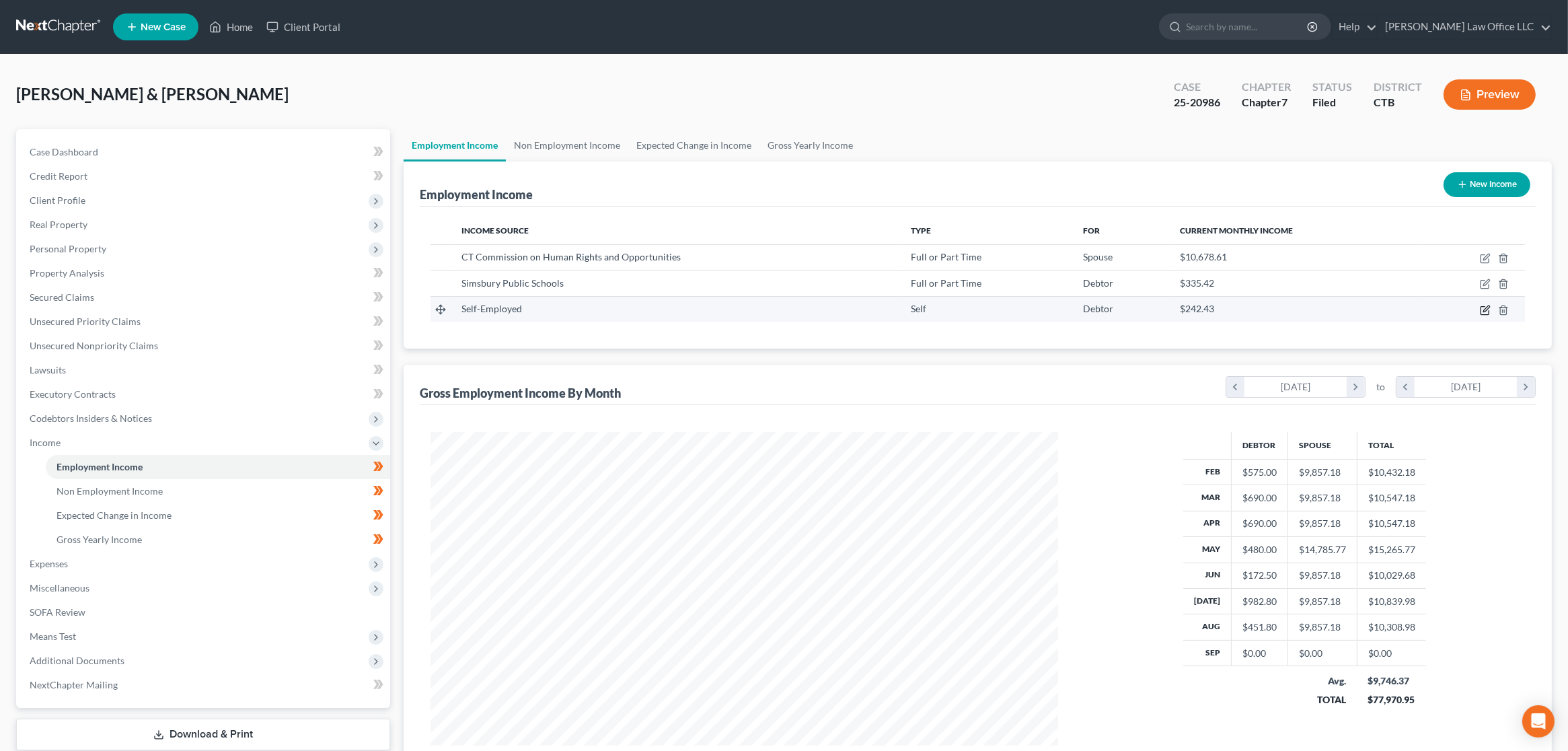
select select "3"
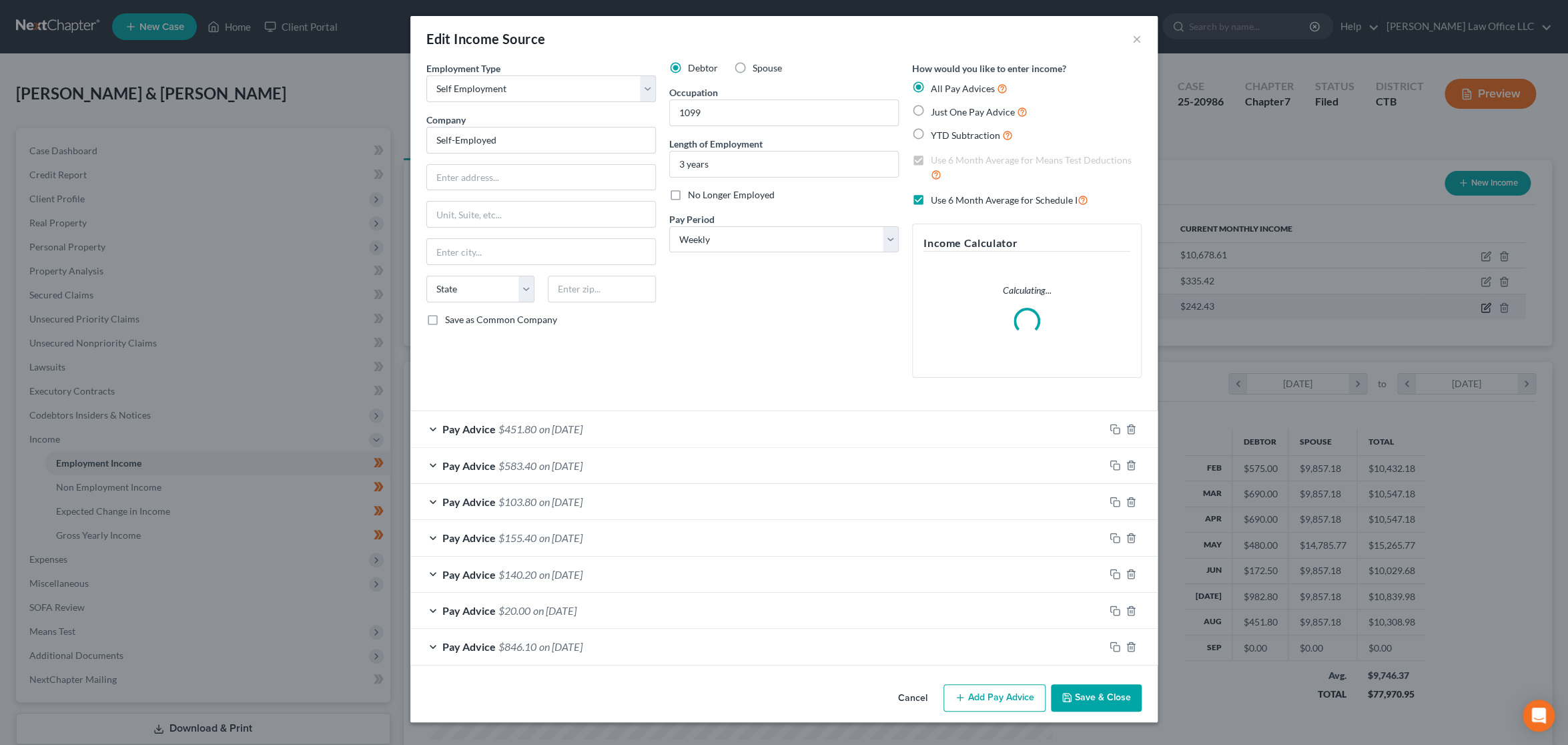
scroll to position [314, 654]
click at [682, 628] on div "Pay Advice $20.00 on 05/20/2025" at bounding box center [757, 610] width 694 height 35
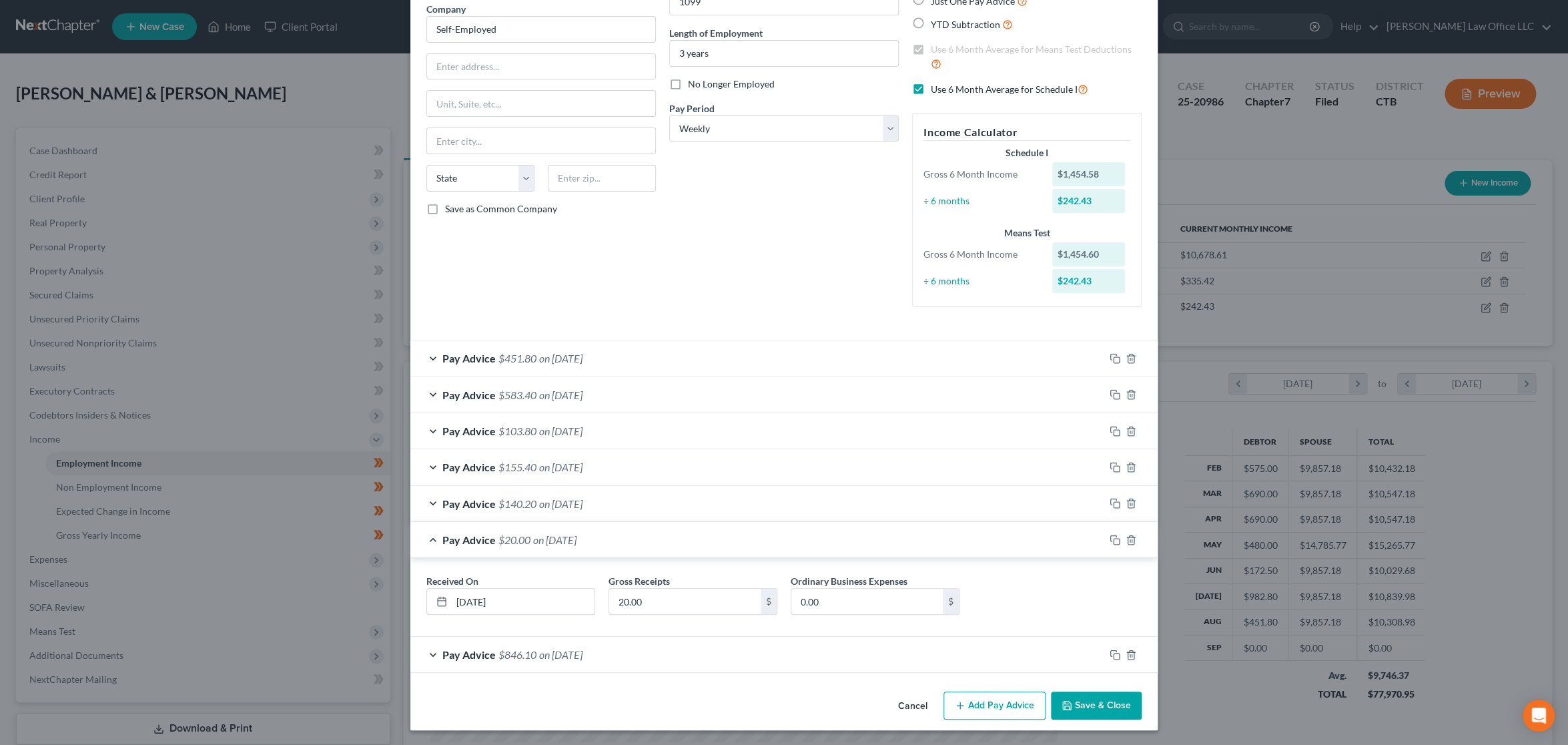
scroll to position [111, 0]
click at [658, 542] on div "Pay Advice $20.00 on 05/20/2025" at bounding box center [757, 539] width 694 height 35
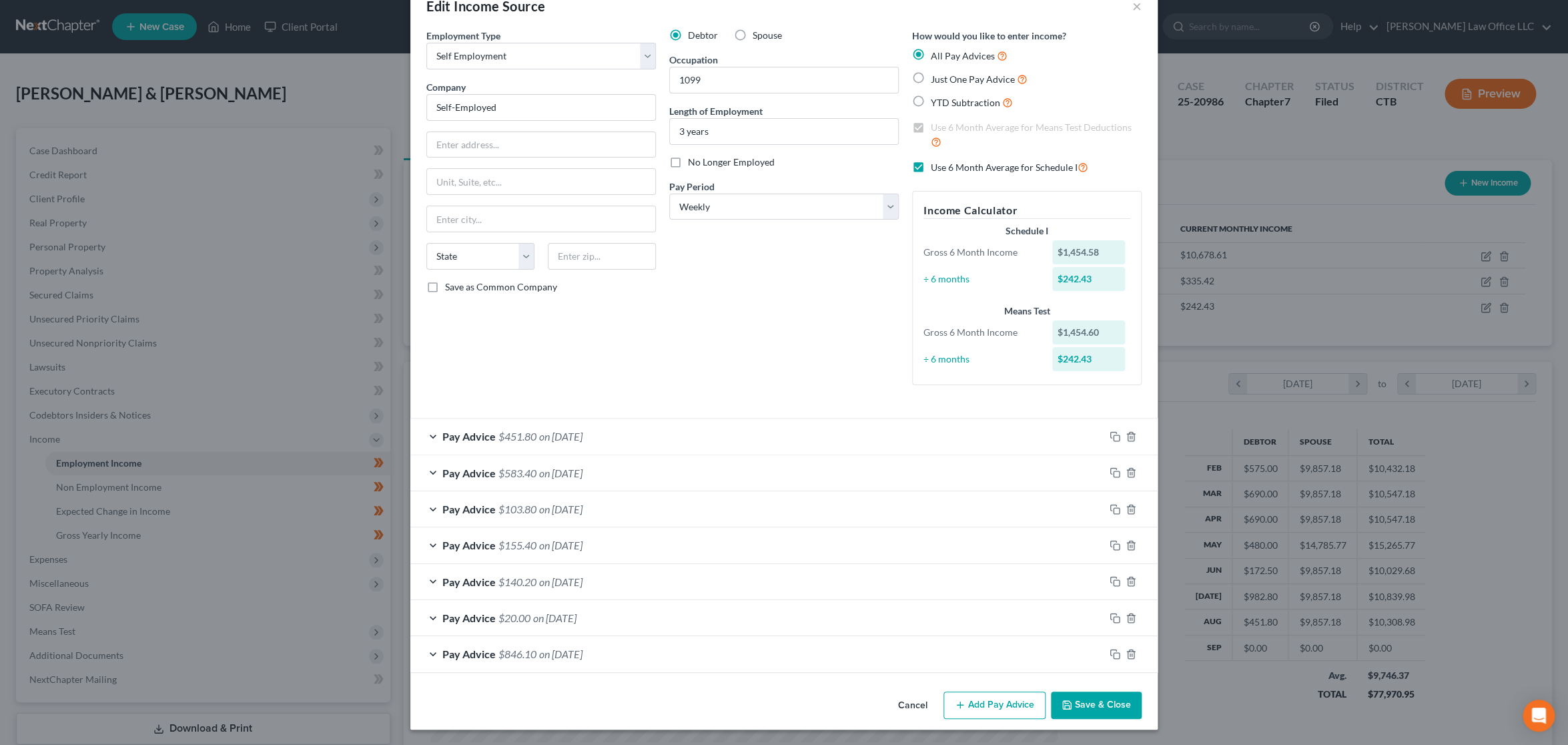
scroll to position [33, 0]
click at [611, 657] on div "Pay Advice $846.10 on 09/13/2024" at bounding box center [757, 653] width 694 height 35
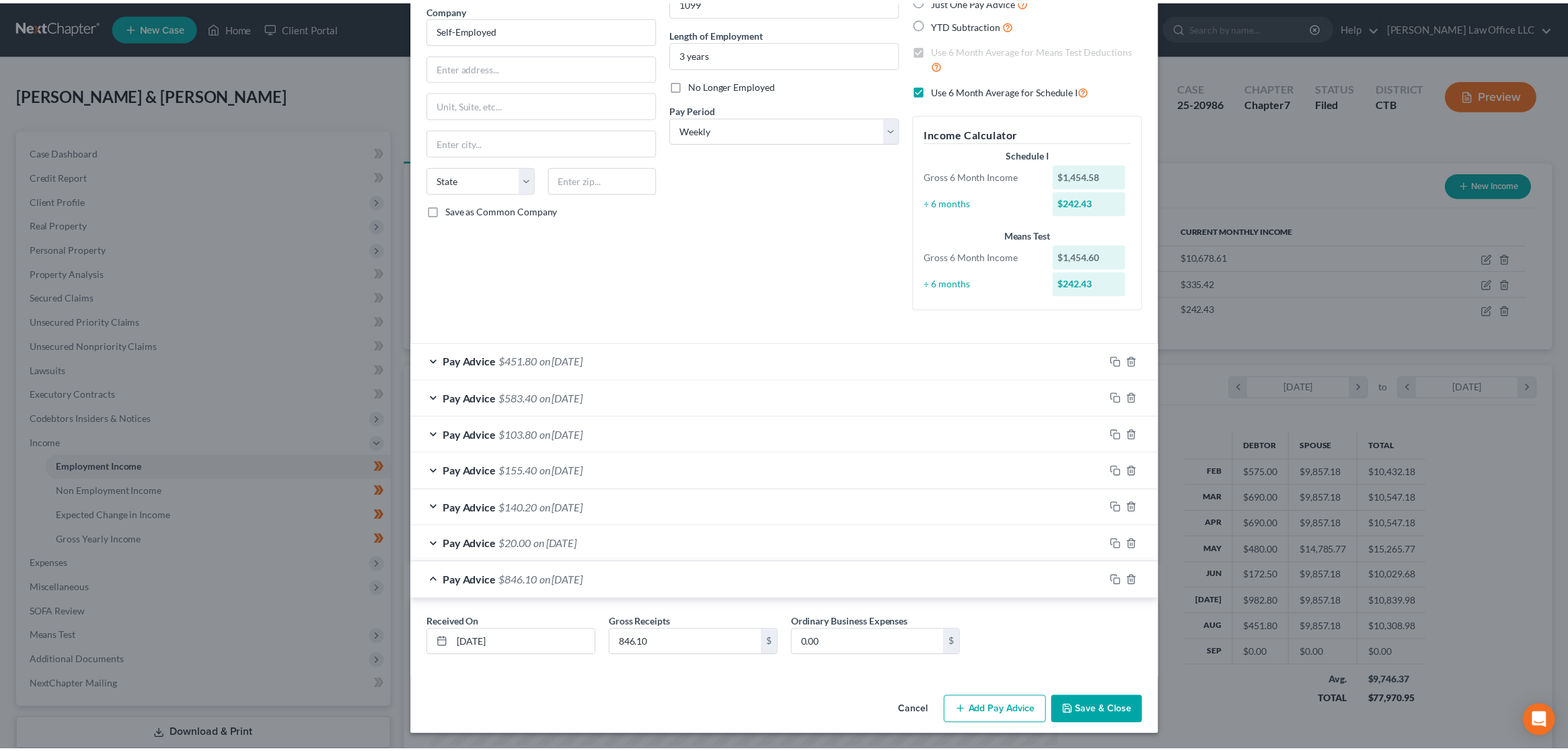
scroll to position [112, 0]
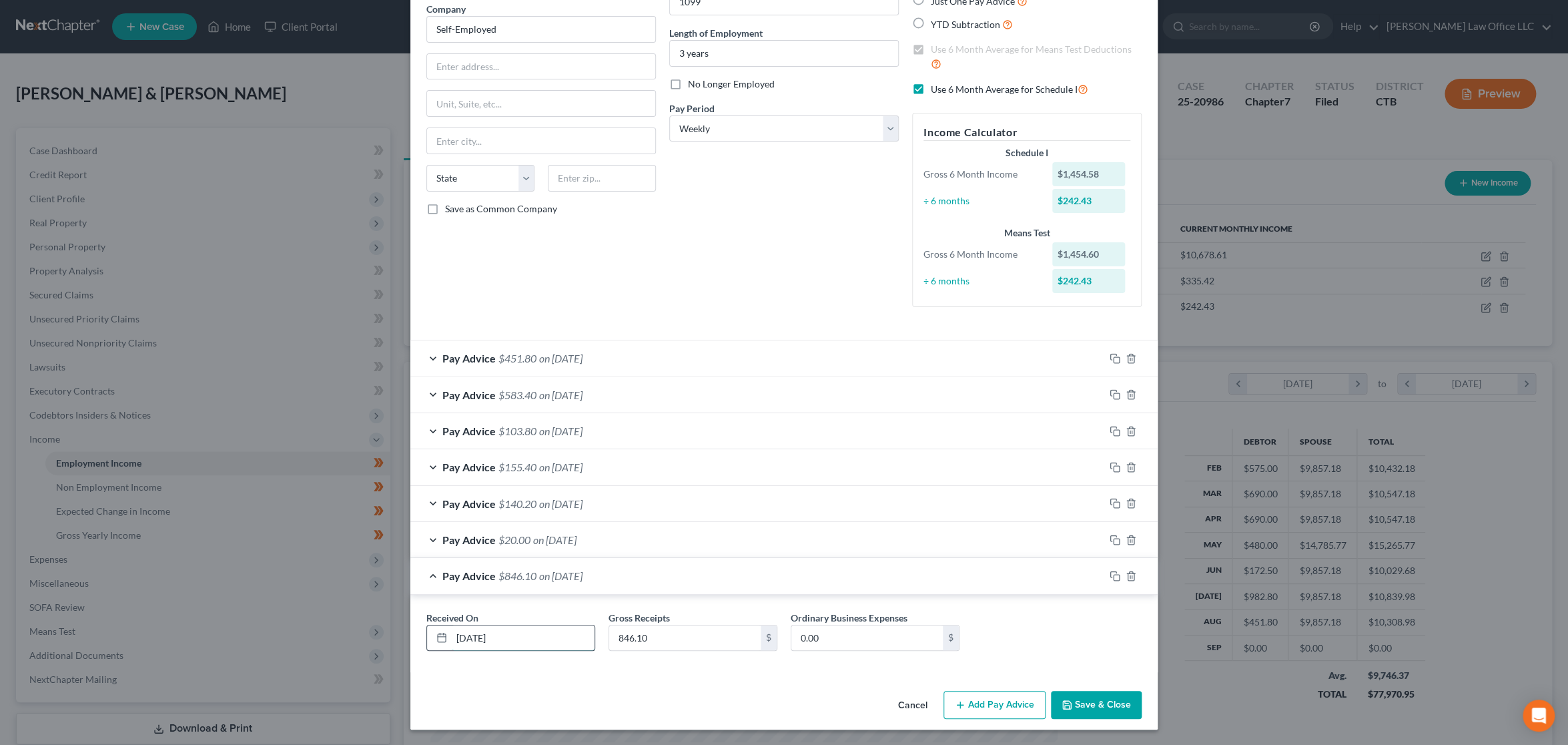
click at [539, 635] on input "09/13/2024" at bounding box center [522, 637] width 143 height 25
type input "09/13/2025"
click at [1094, 702] on button "Save & Close" at bounding box center [1096, 705] width 91 height 28
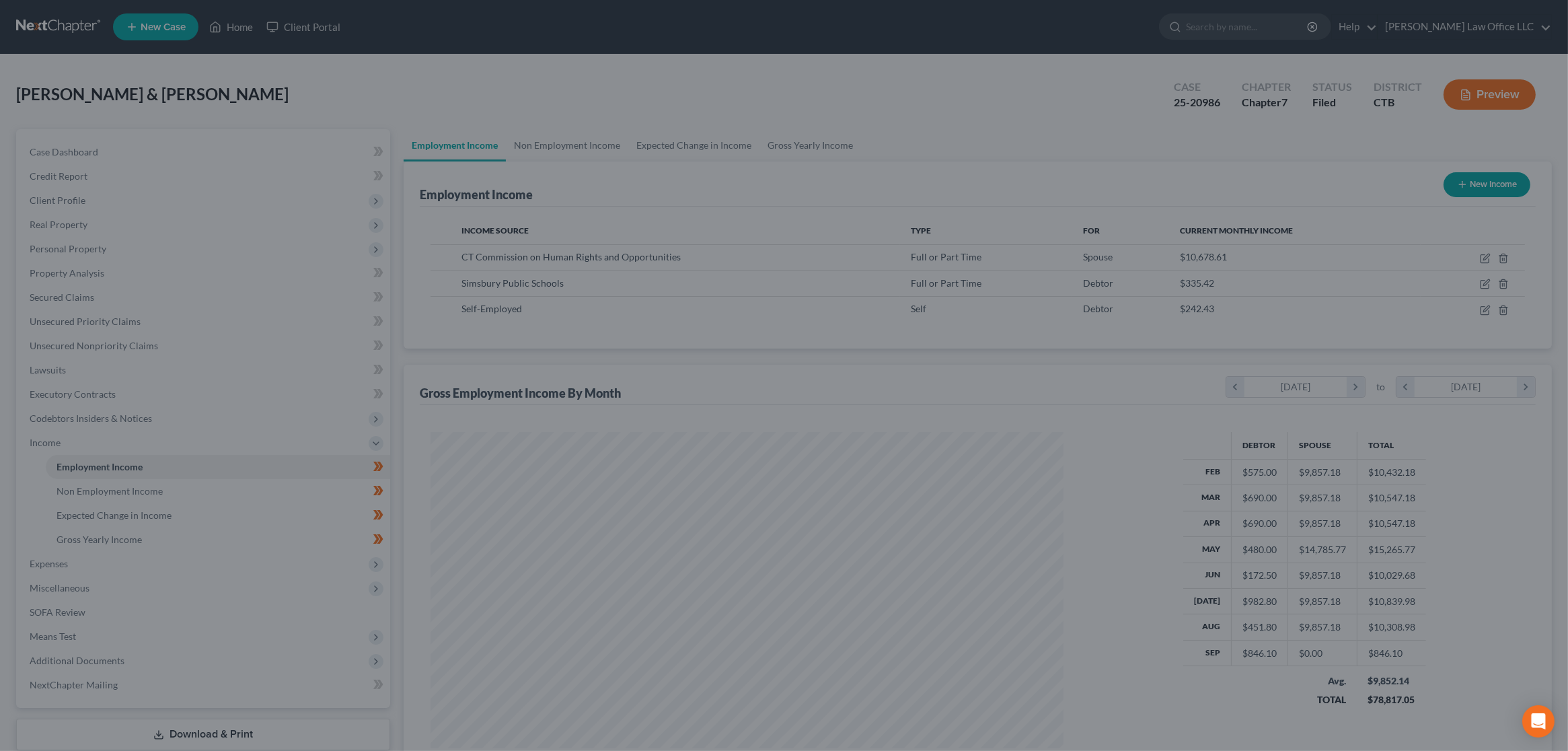
scroll to position [672629, 672075]
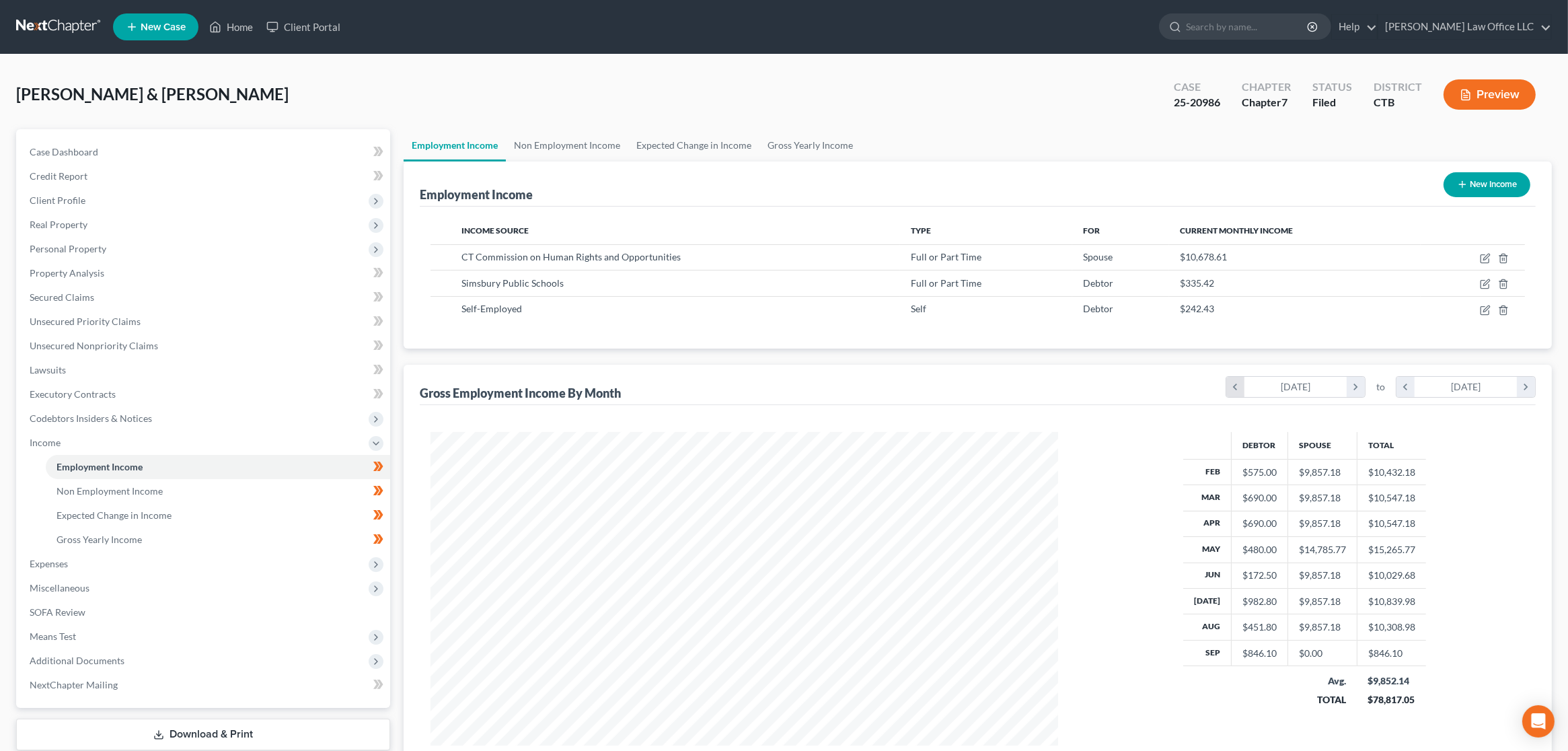
click at [1236, 392] on icon "chevron_left" at bounding box center [1235, 387] width 18 height 20
click at [1403, 388] on icon "chevron_left" at bounding box center [1405, 387] width 18 height 20
click at [1528, 387] on icon "chevron_right" at bounding box center [1525, 387] width 18 height 20
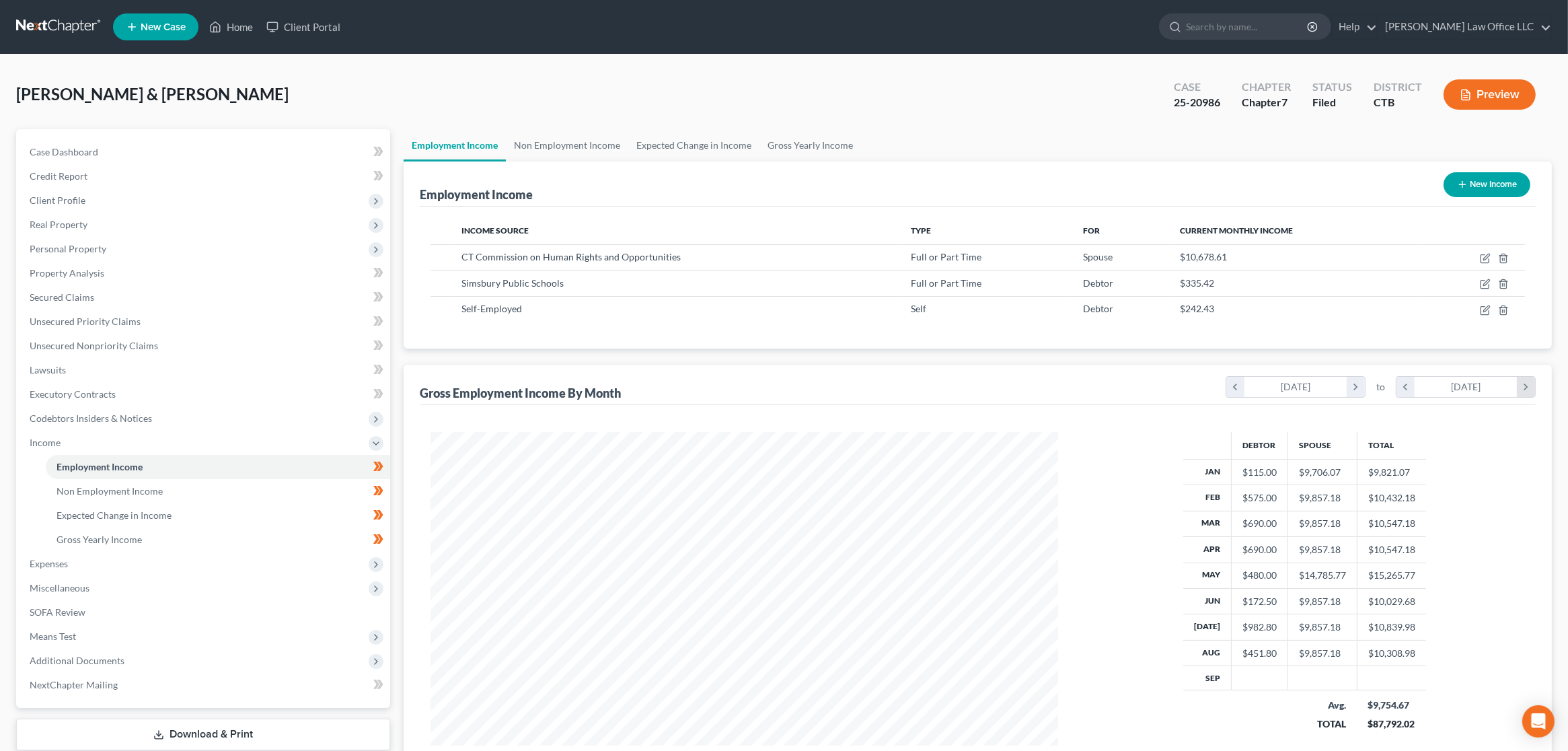
scroll to position [317, 654]
click at [1233, 387] on icon "chevron_left" at bounding box center [1235, 387] width 18 height 20
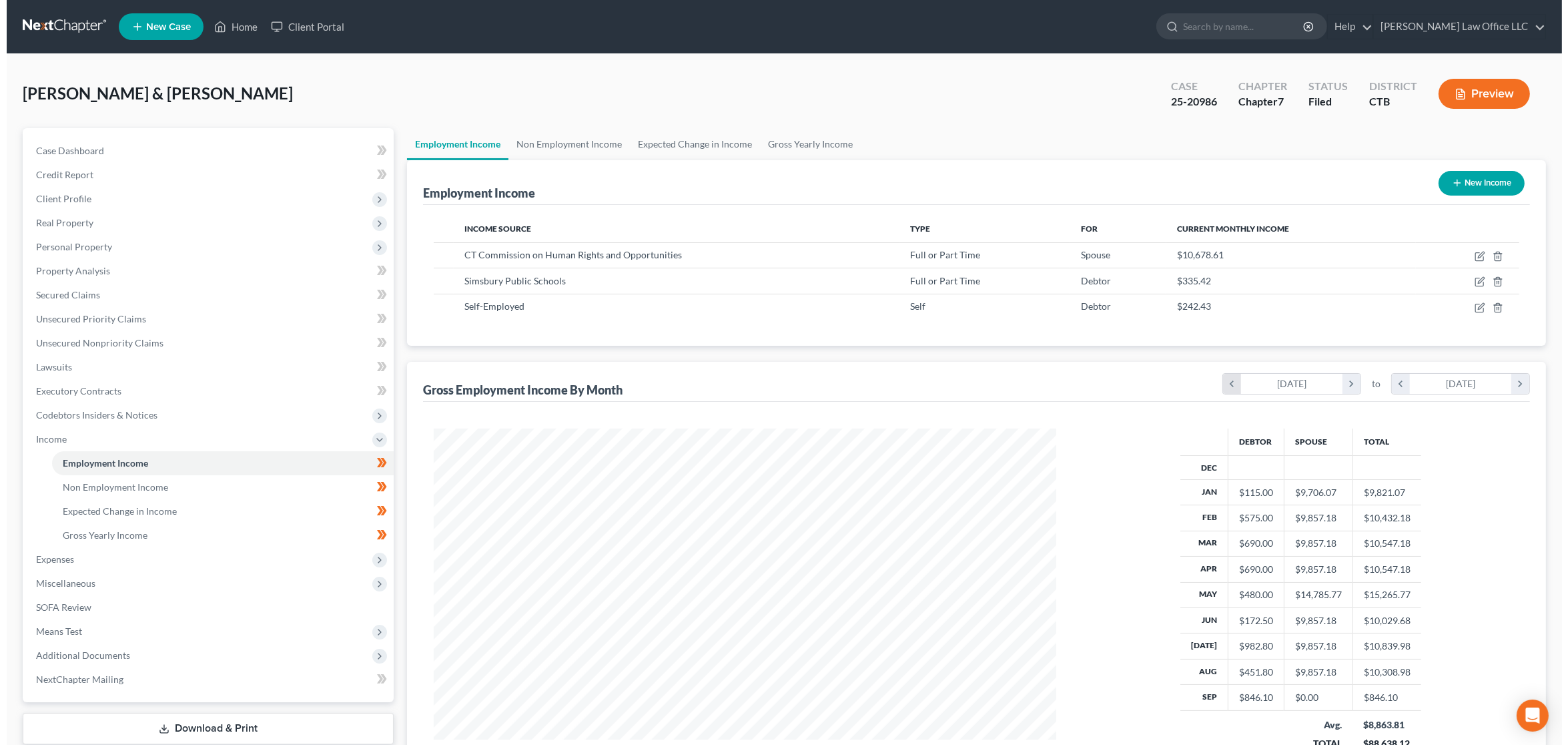
scroll to position [341, 649]
click at [1455, 97] on icon "button" at bounding box center [1453, 94] width 12 height 12
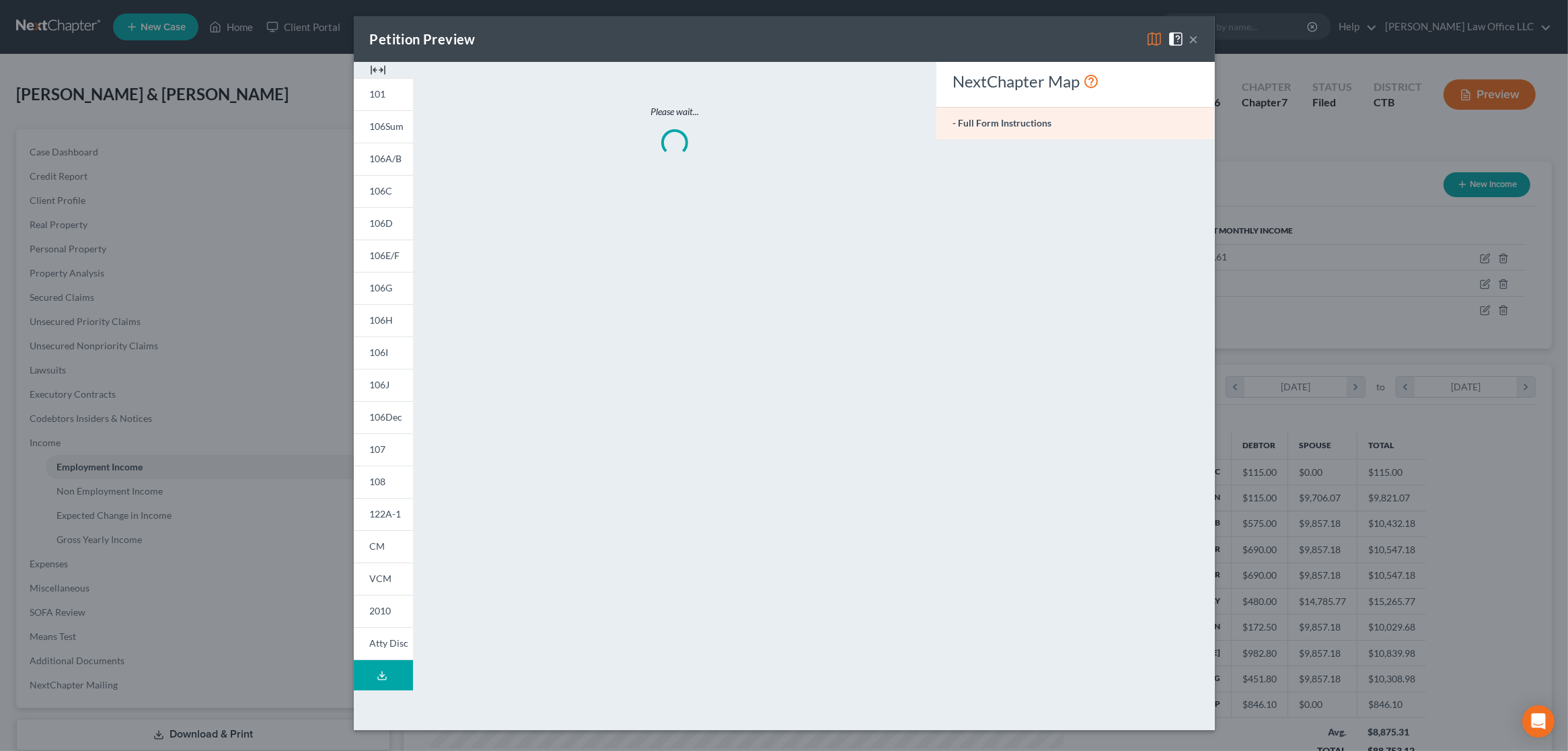
scroll to position [344, 659]
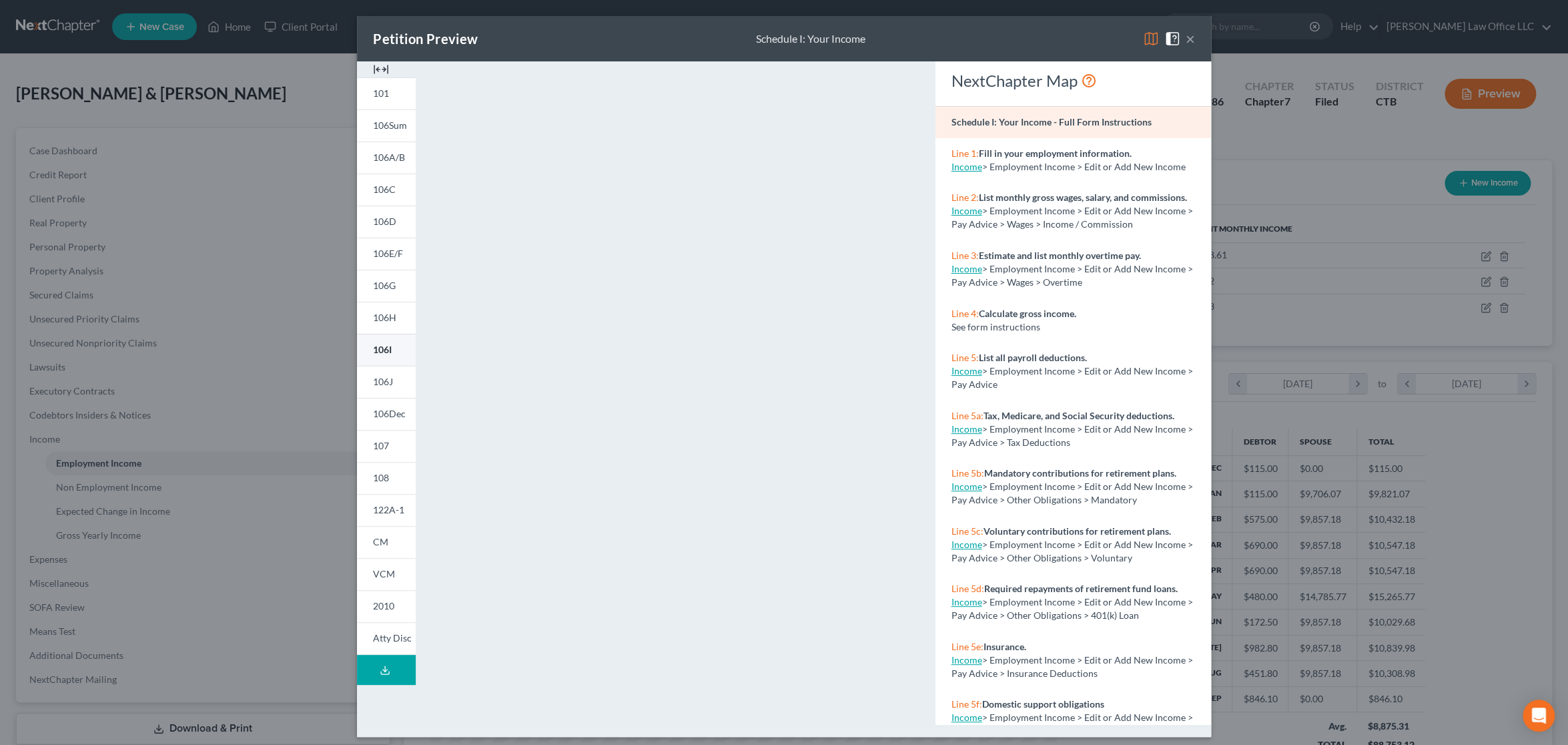
click at [382, 350] on span "106I" at bounding box center [382, 349] width 19 height 11
click at [1185, 42] on button "×" at bounding box center [1190, 39] width 9 height 16
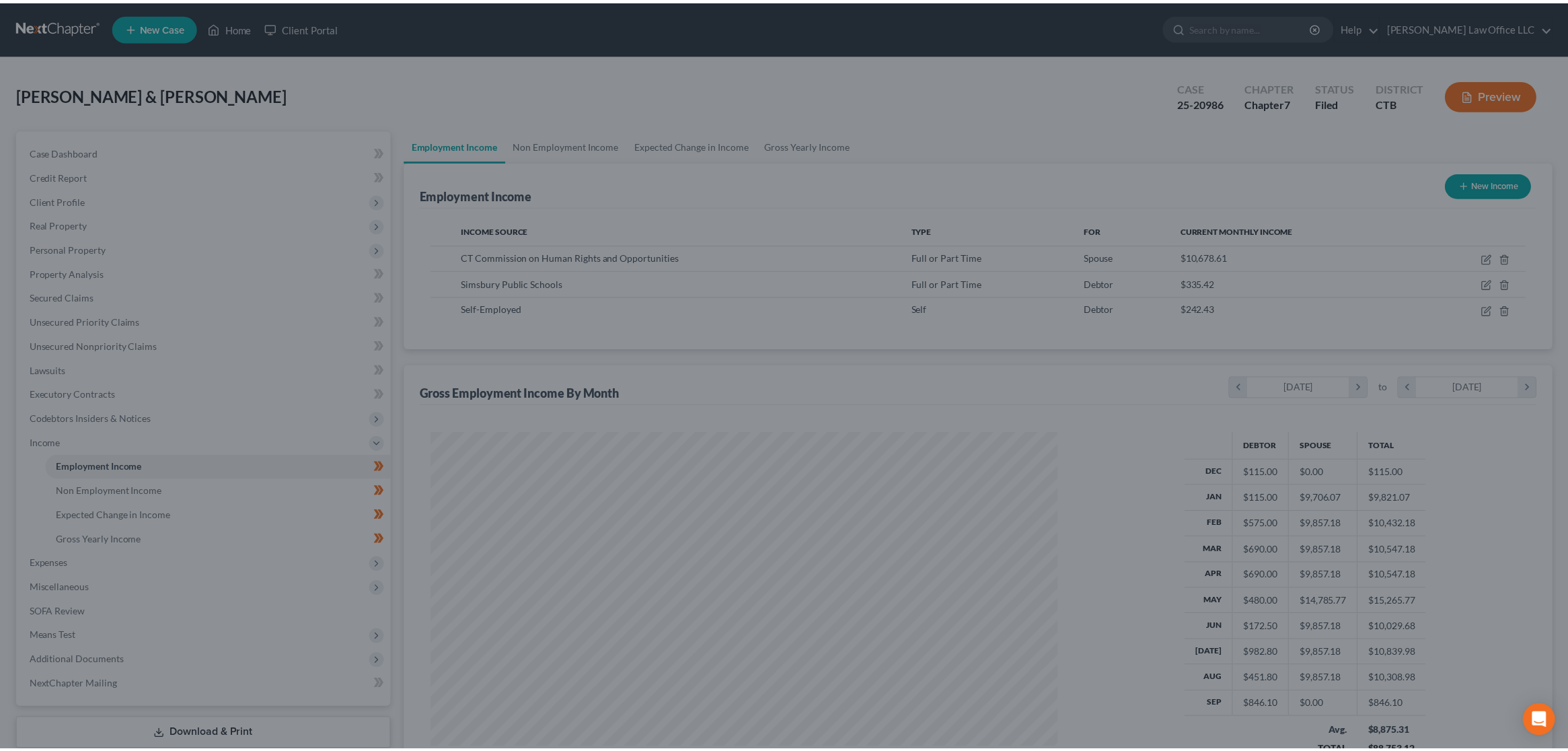
scroll to position [672599, 672075]
